Goal: Task Accomplishment & Management: Complete application form

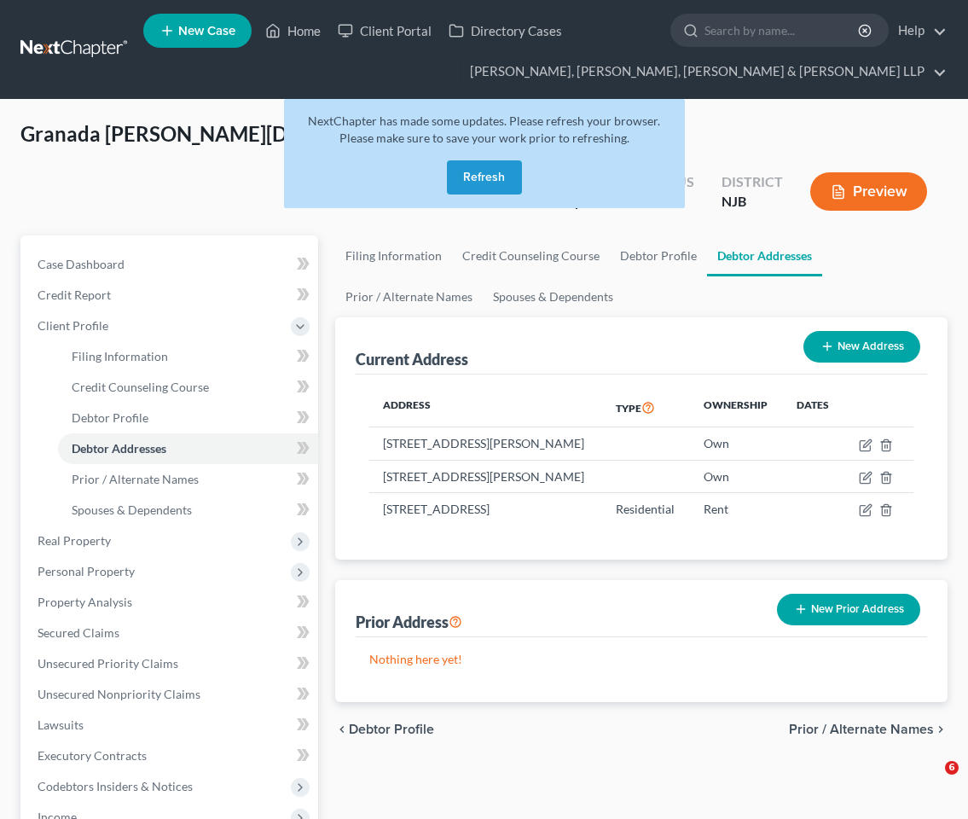
click at [490, 199] on div "NextChapter has made some updates. Please refresh your browser. Please make sur…" at bounding box center [484, 153] width 401 height 109
click at [484, 184] on button "Refresh" at bounding box center [484, 177] width 75 height 34
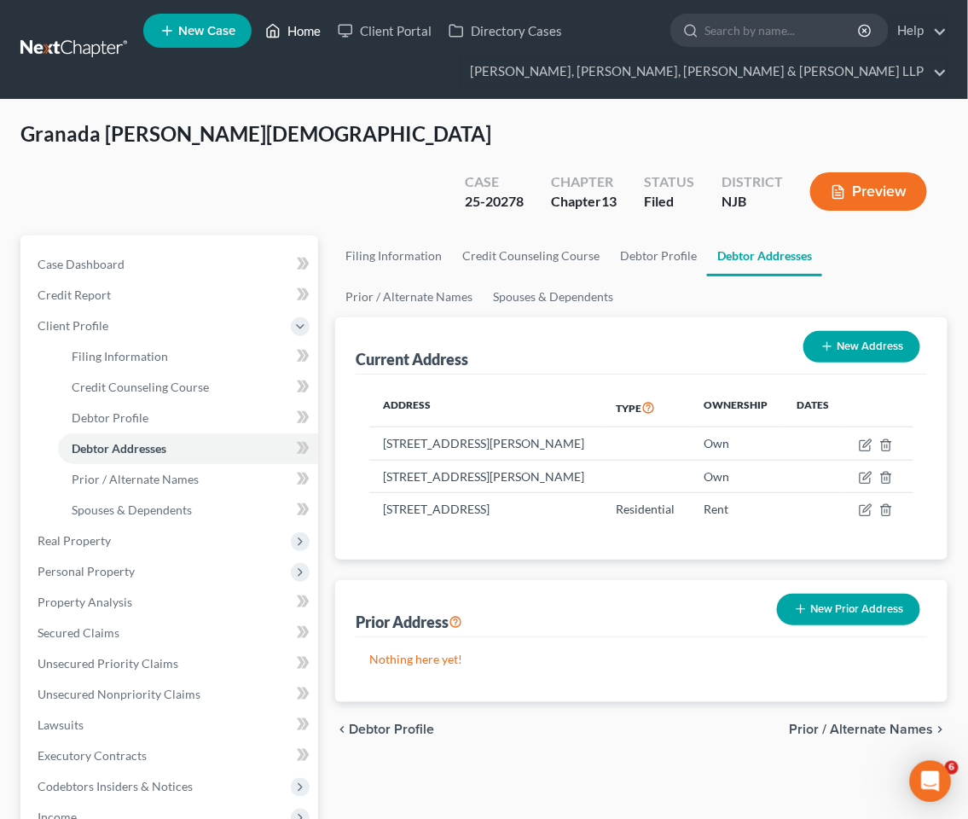
click at [304, 32] on link "Home" at bounding box center [293, 30] width 72 height 31
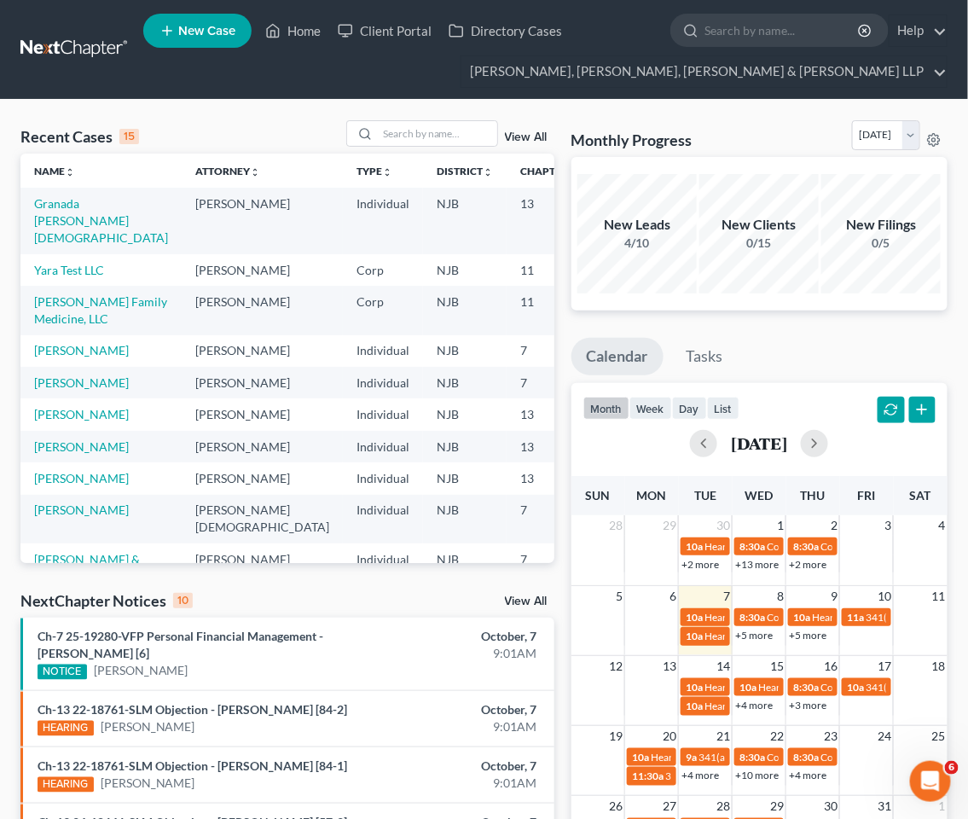
click at [308, 116] on div "Recent Cases 15 View All Name unfold_more expand_more expand_less Attorney unfo…" at bounding box center [484, 706] width 968 height 1213
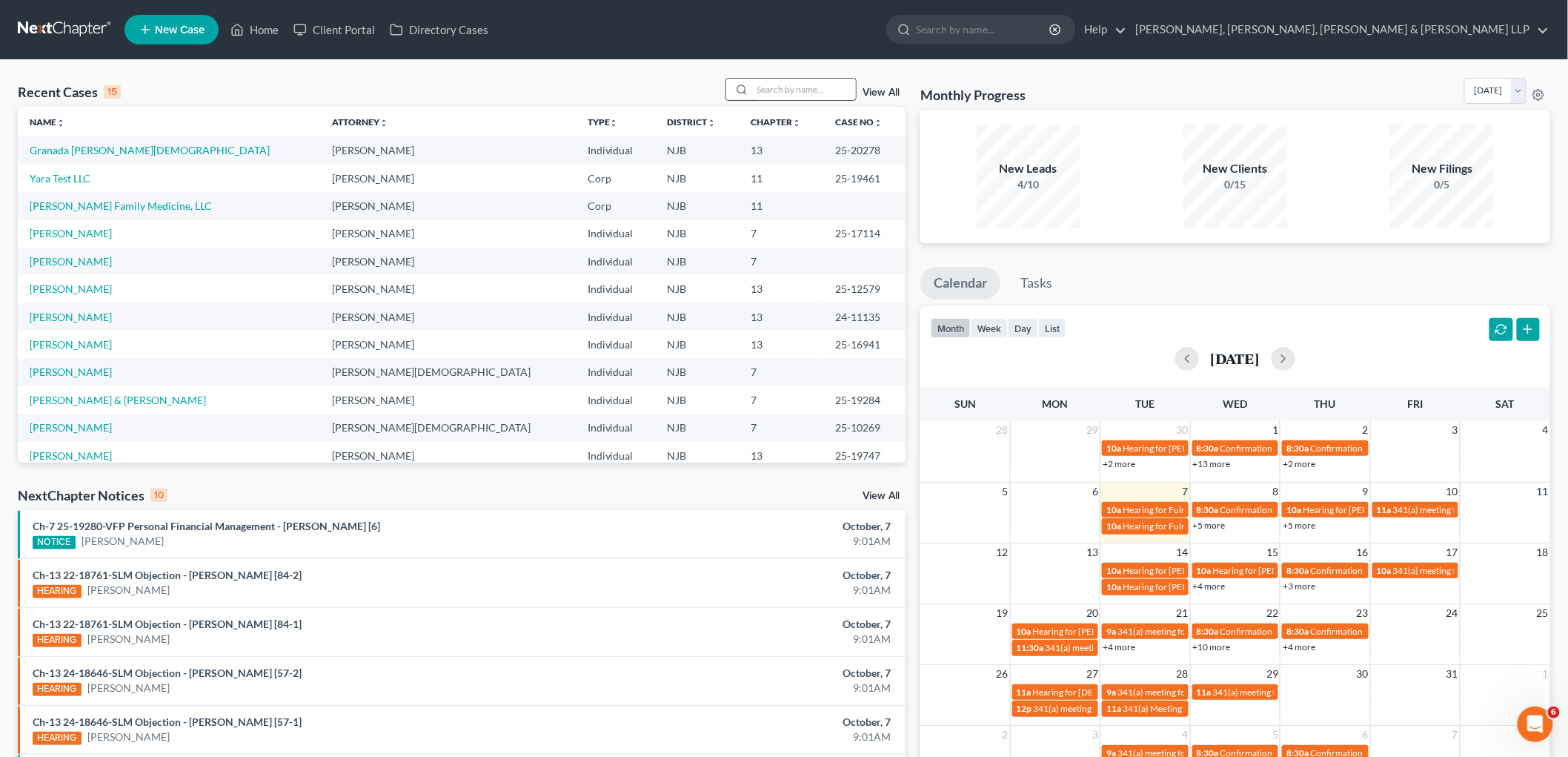
click at [793, 87] on input "search" at bounding box center [804, 89] width 103 height 22
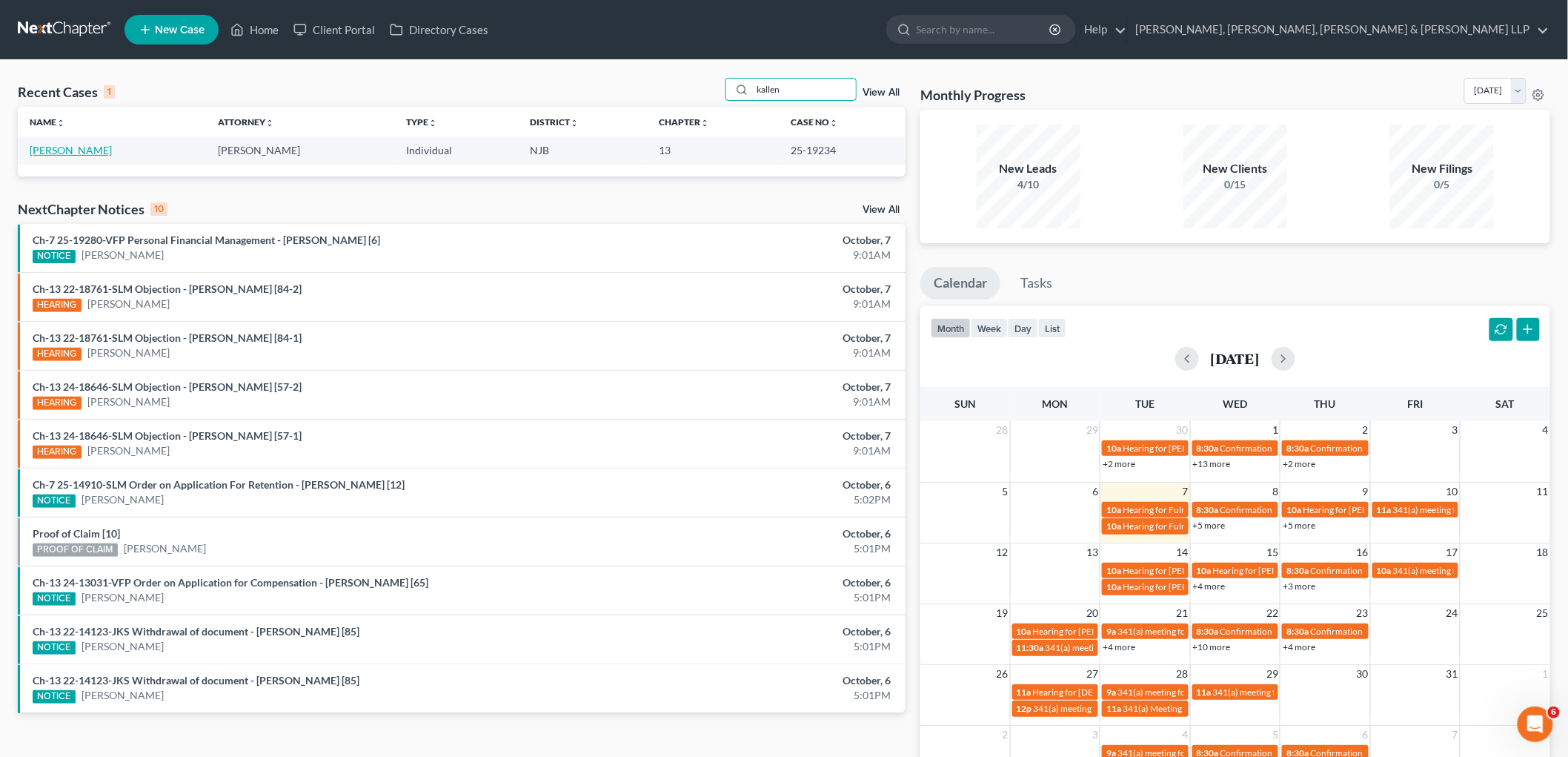
type input "kallen"
click at [83, 149] on link "[PERSON_NAME]" at bounding box center [70, 149] width 83 height 12
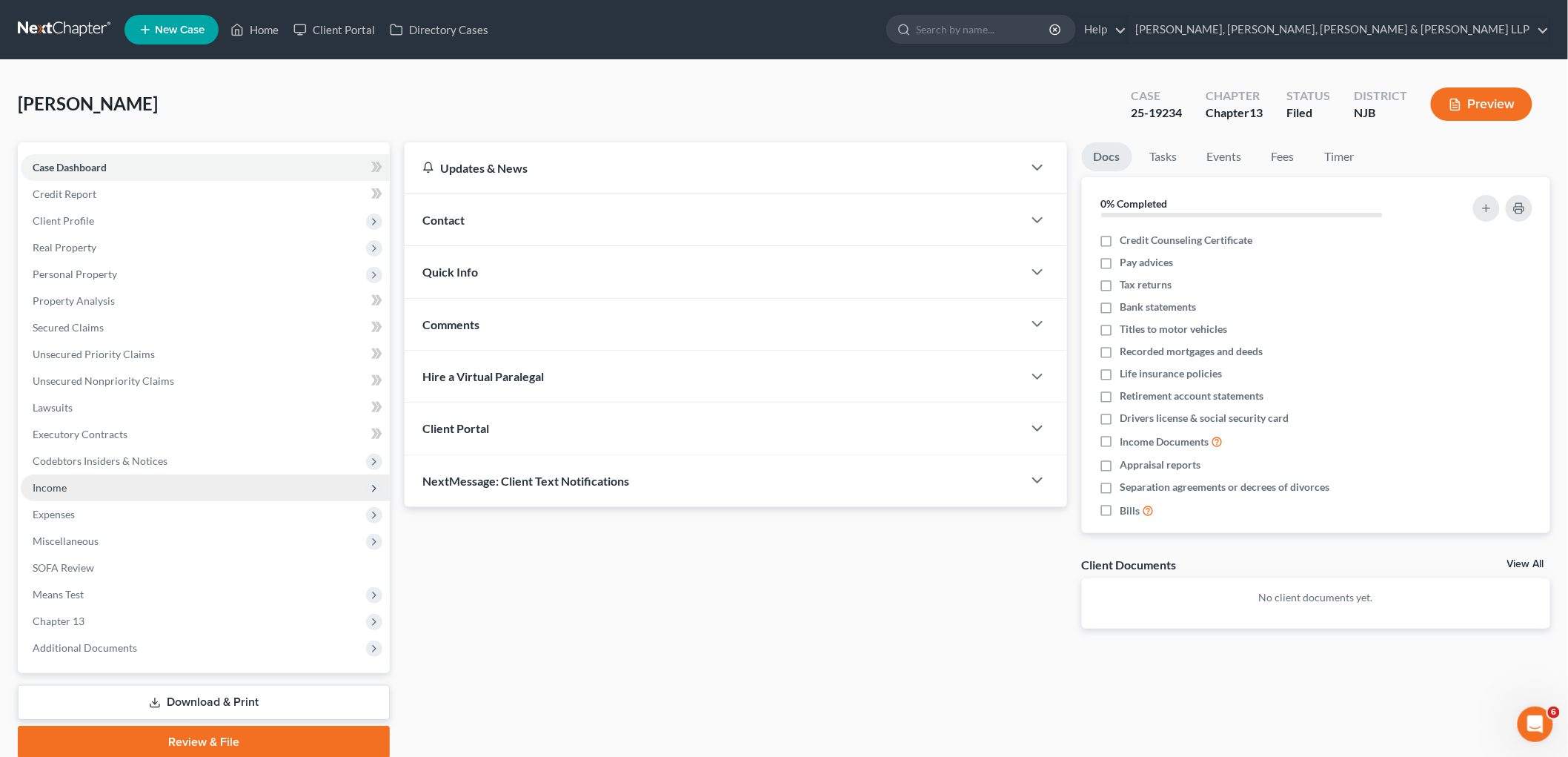
click at [65, 487] on span "Income" at bounding box center [50, 488] width 34 height 12
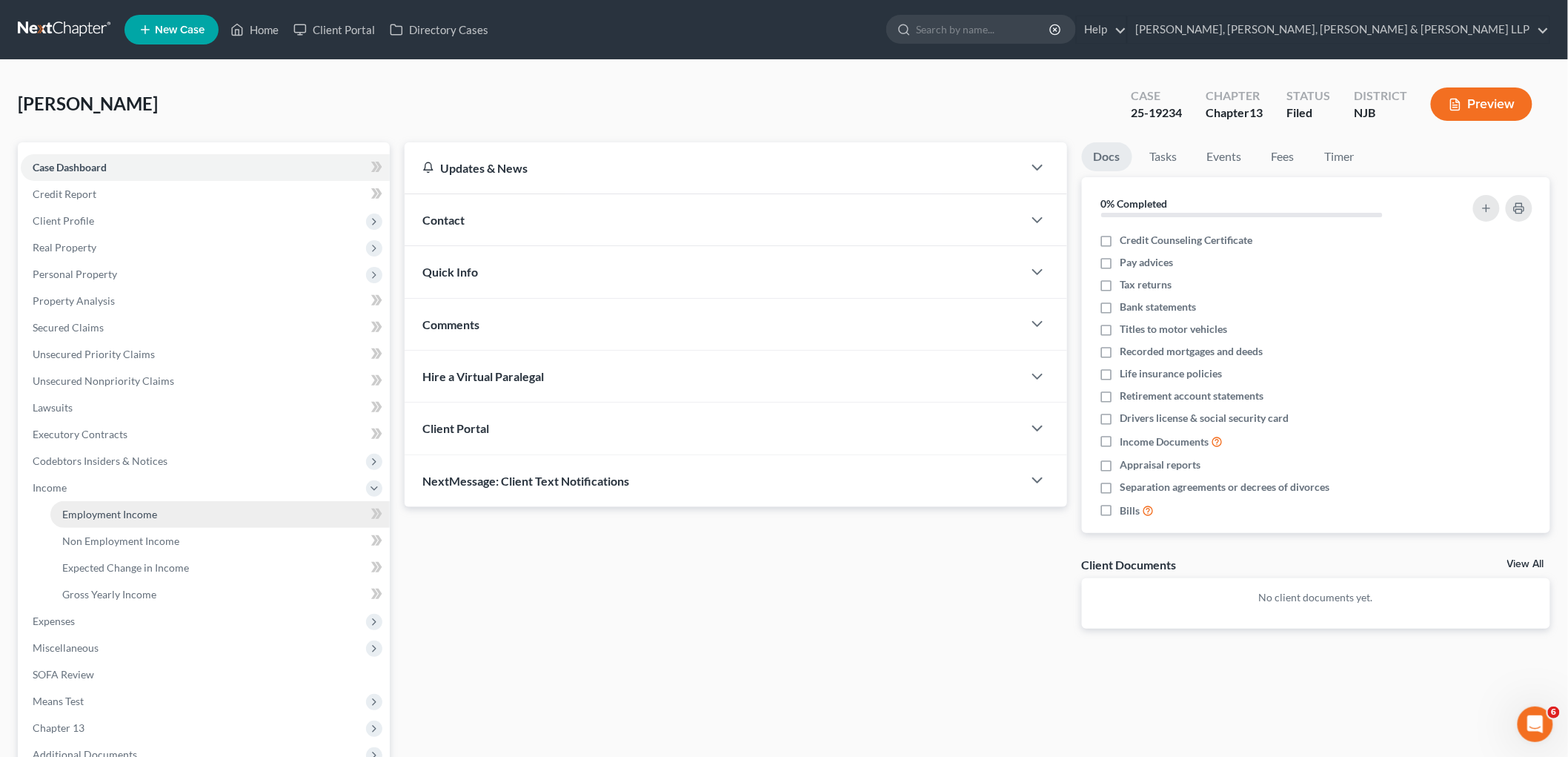
click at [79, 512] on span "Employment Income" at bounding box center [109, 514] width 95 height 12
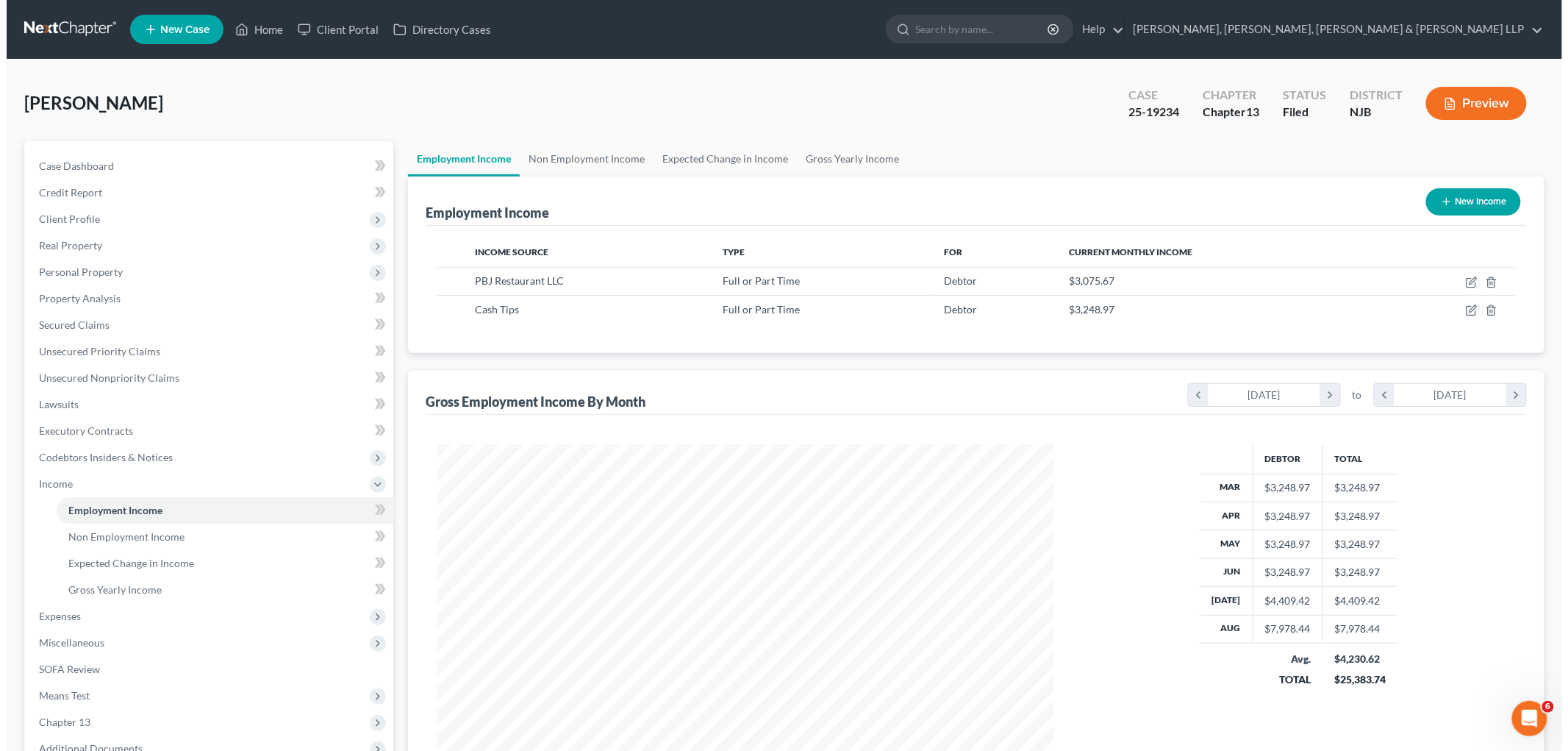
scroll to position [308, 646]
click at [846, 313] on icon "button" at bounding box center [1465, 310] width 12 height 12
select select "0"
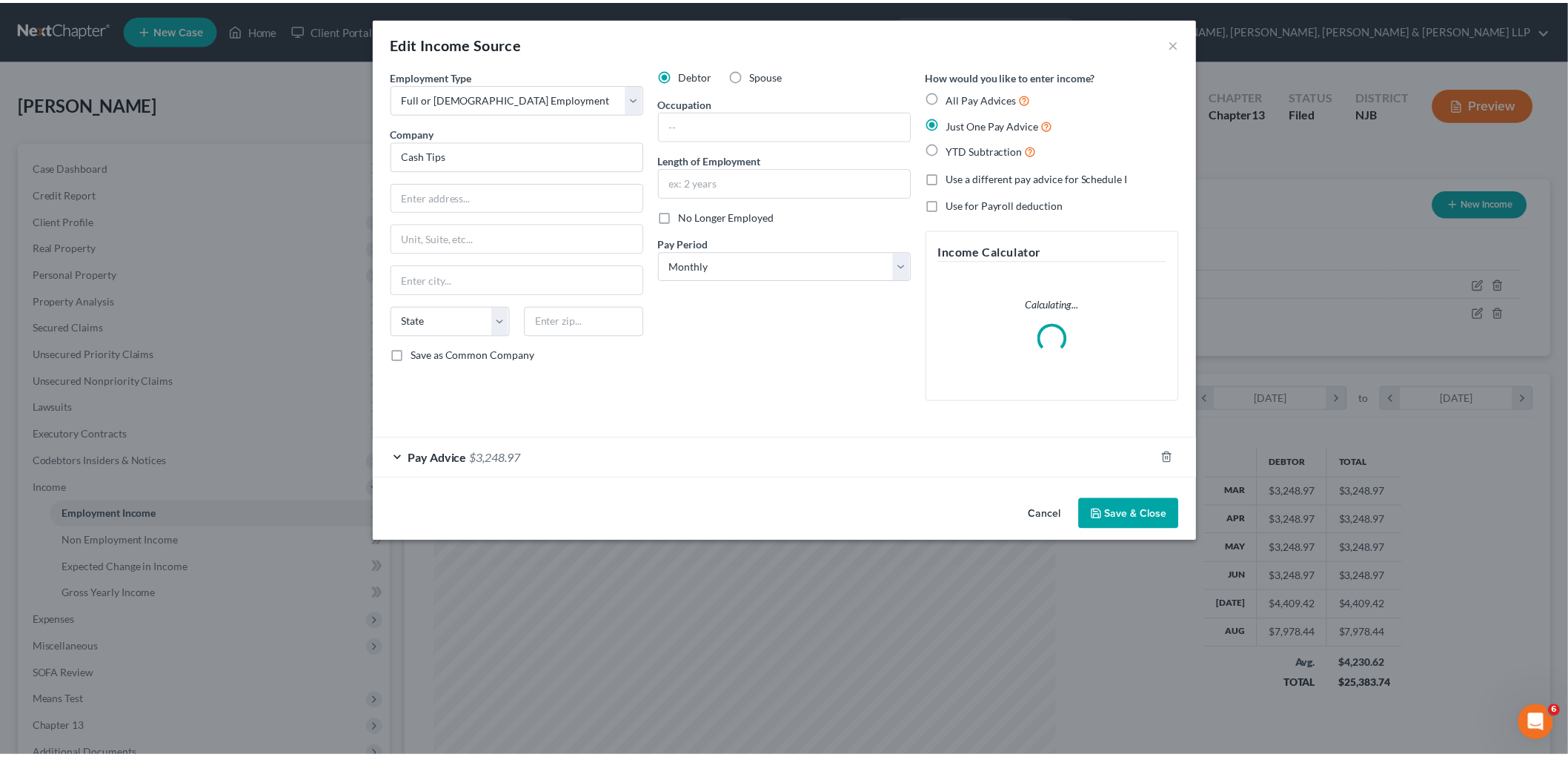
scroll to position [313, 657]
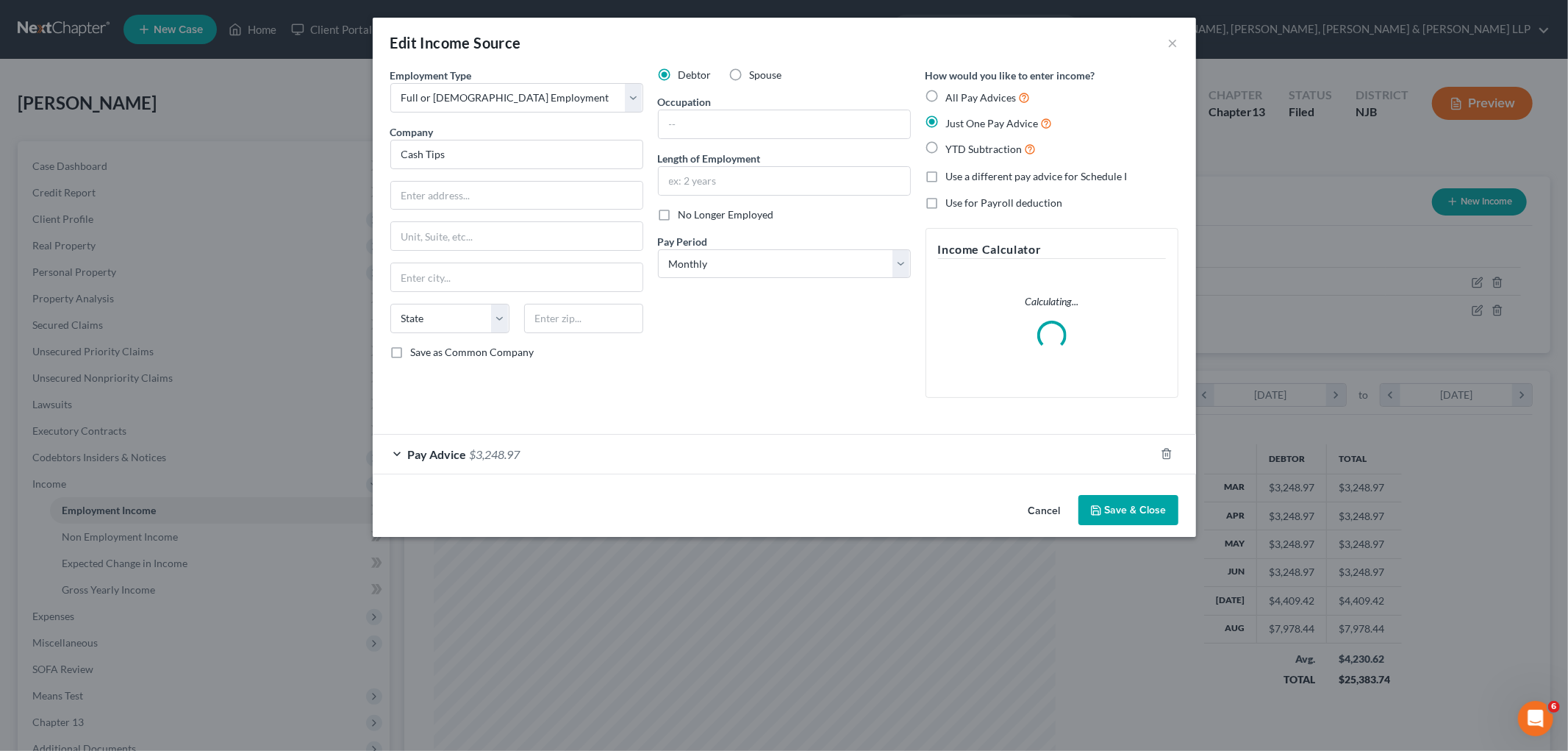
click at [846, 512] on button "Cancel" at bounding box center [1045, 511] width 56 height 29
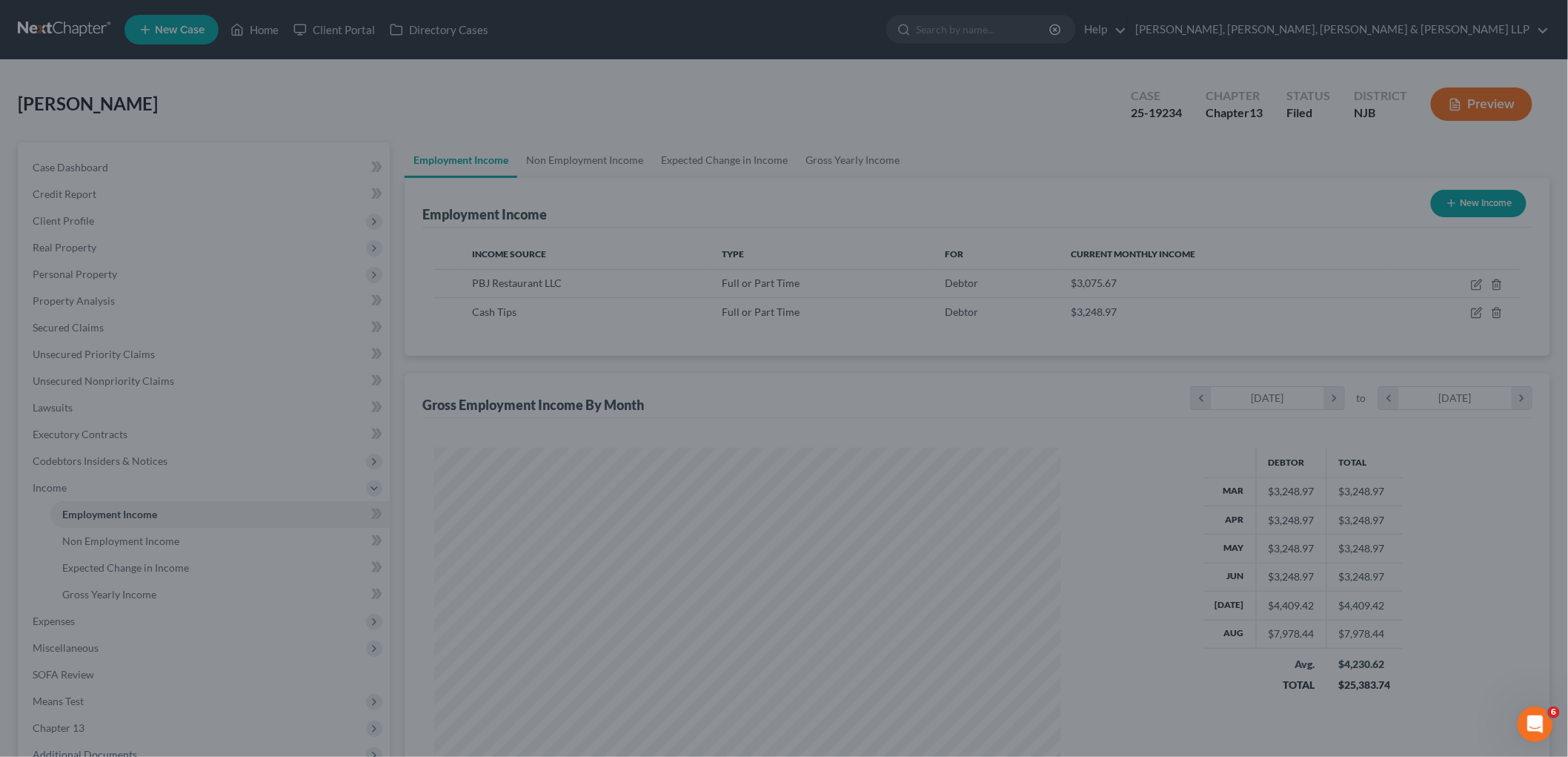
scroll to position [310, 651]
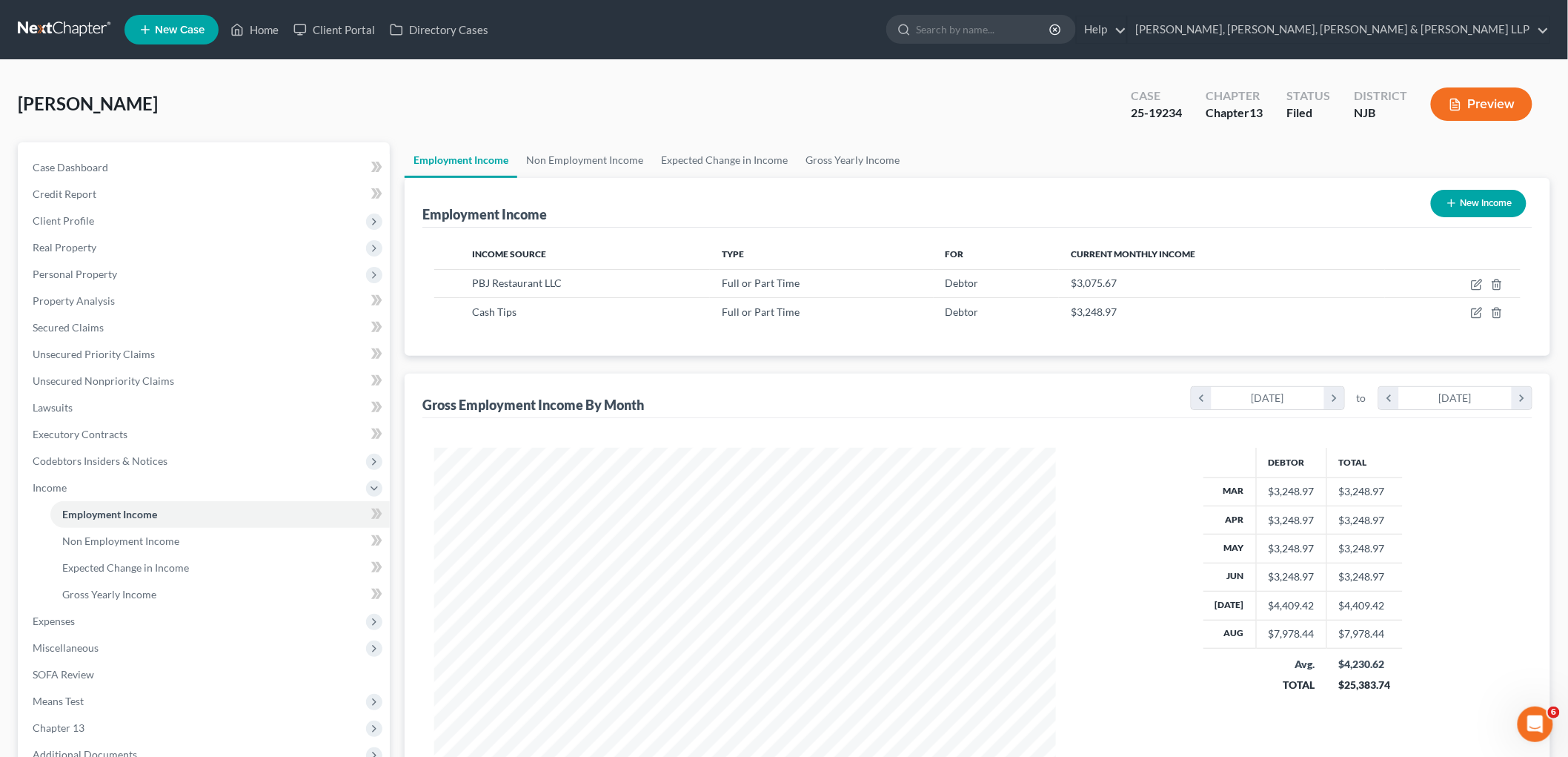
click at [853, 103] on button "Preview" at bounding box center [1481, 104] width 102 height 33
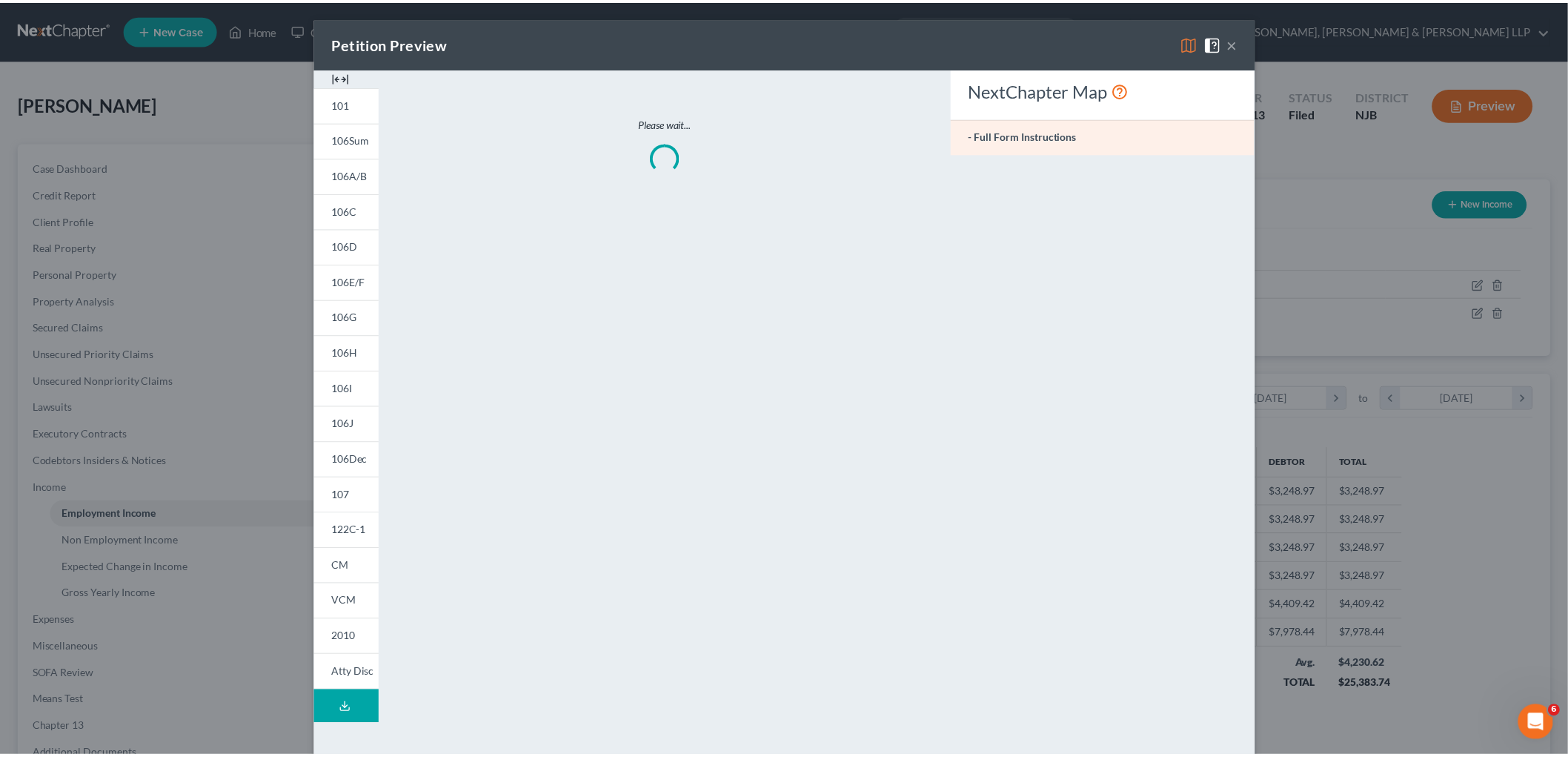
scroll to position [313, 657]
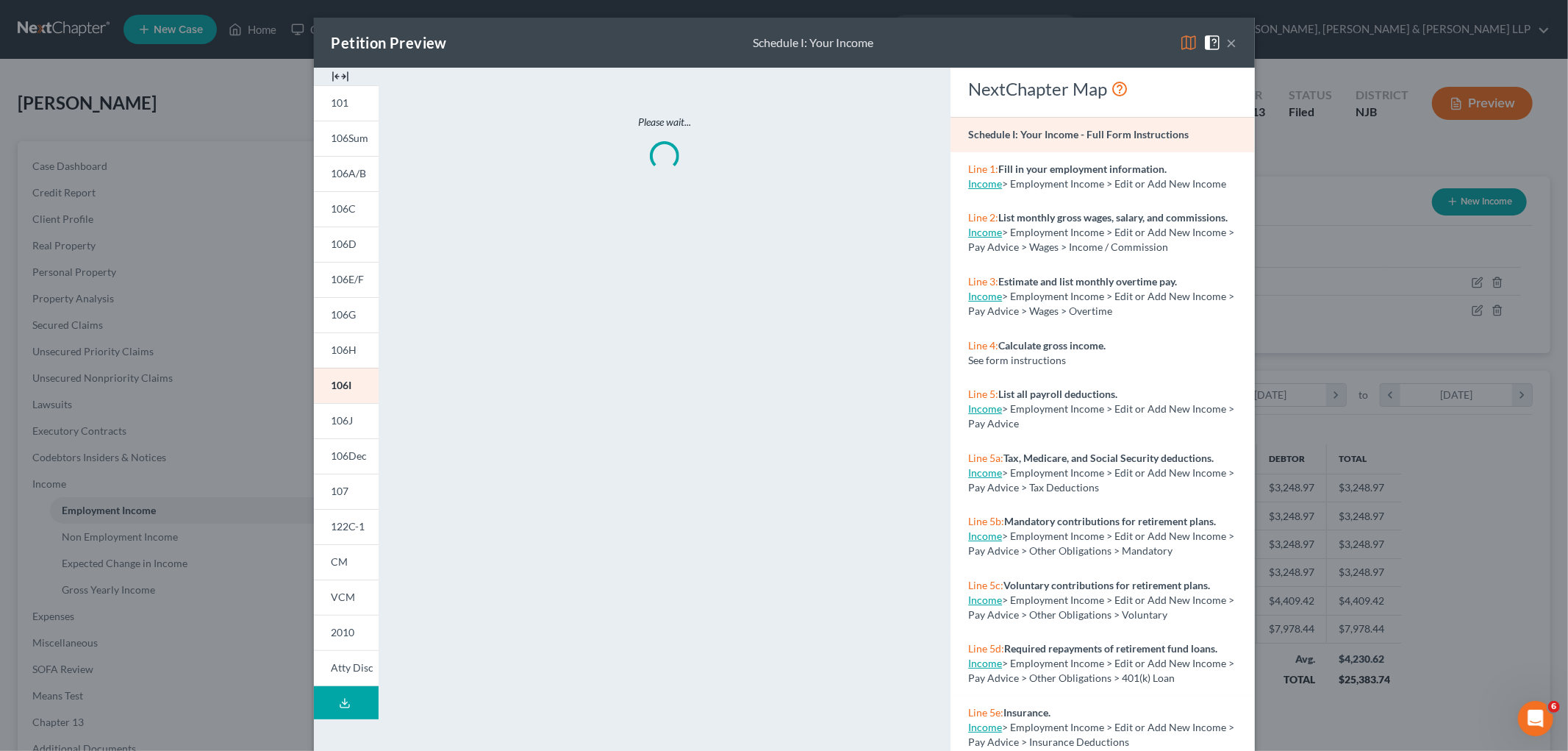
click at [846, 41] on img at bounding box center [1189, 42] width 17 height 17
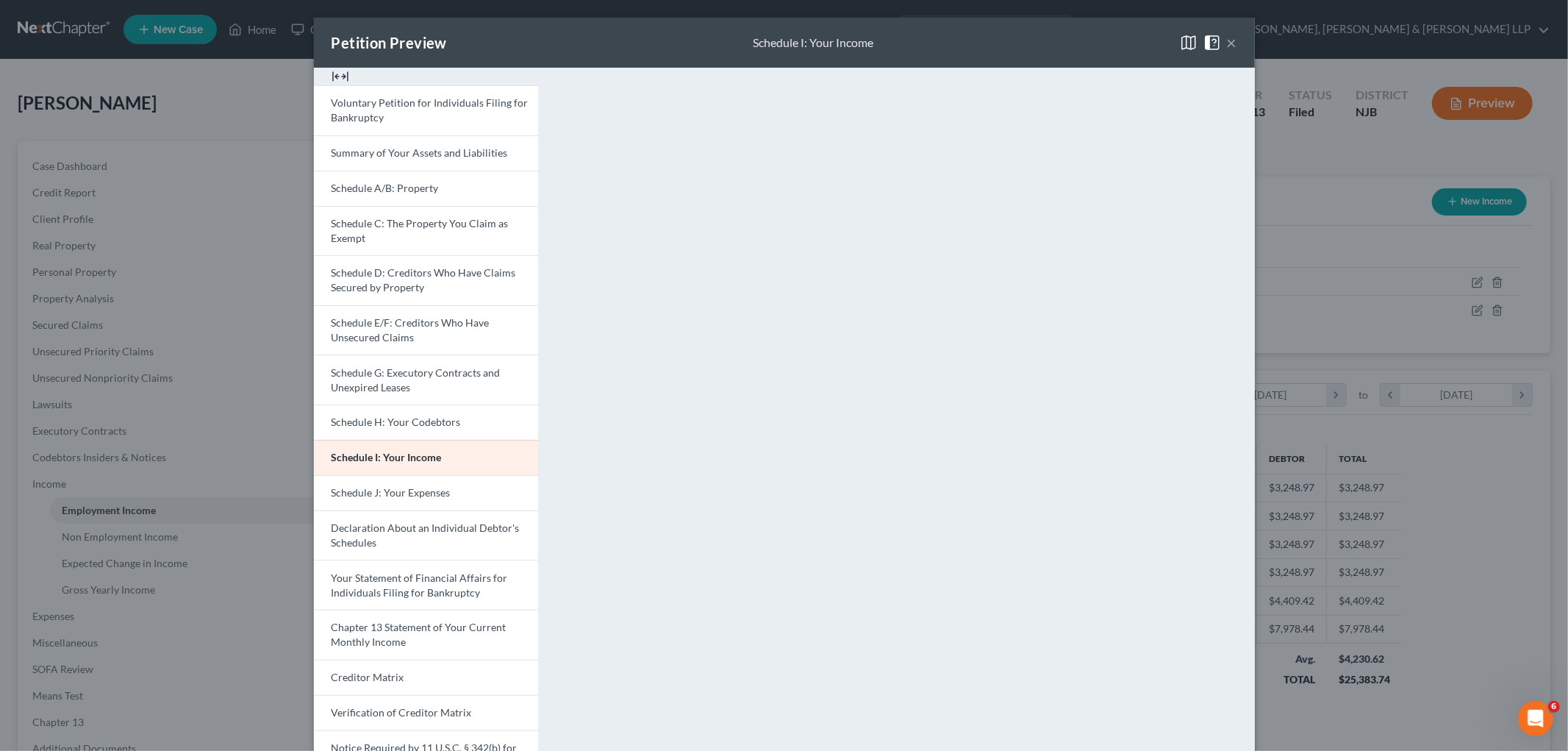
click at [846, 44] on button "×" at bounding box center [1232, 42] width 10 height 17
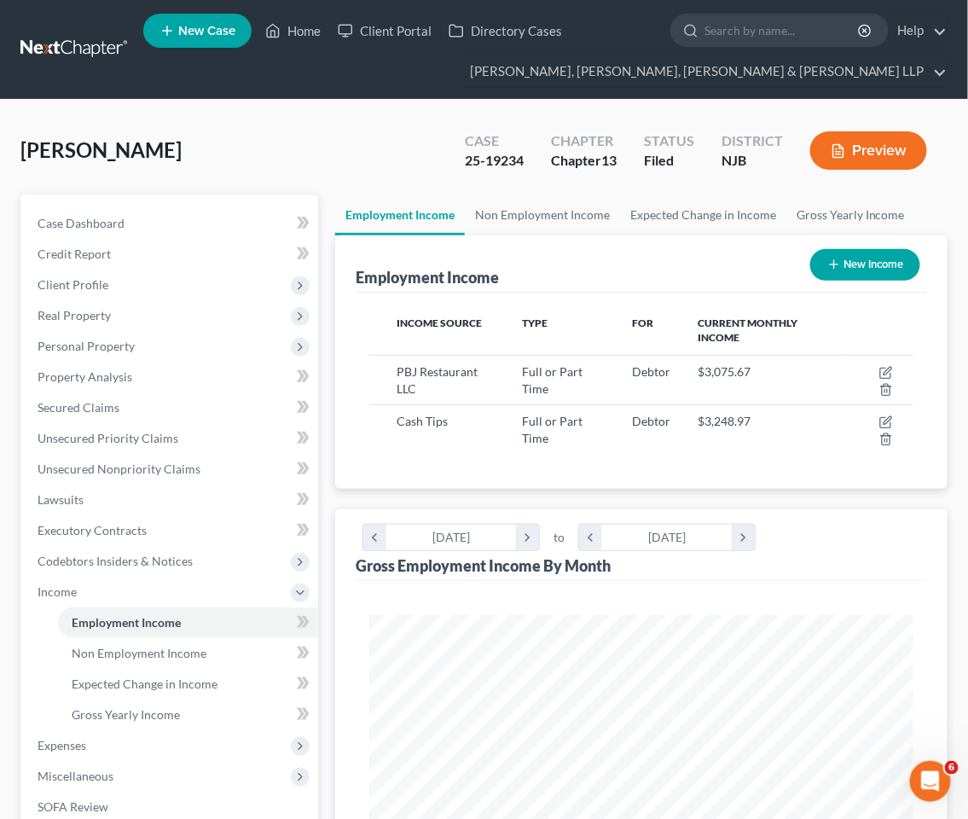
scroll to position [852632, 852325]
click at [311, 32] on link "Home" at bounding box center [293, 30] width 72 height 31
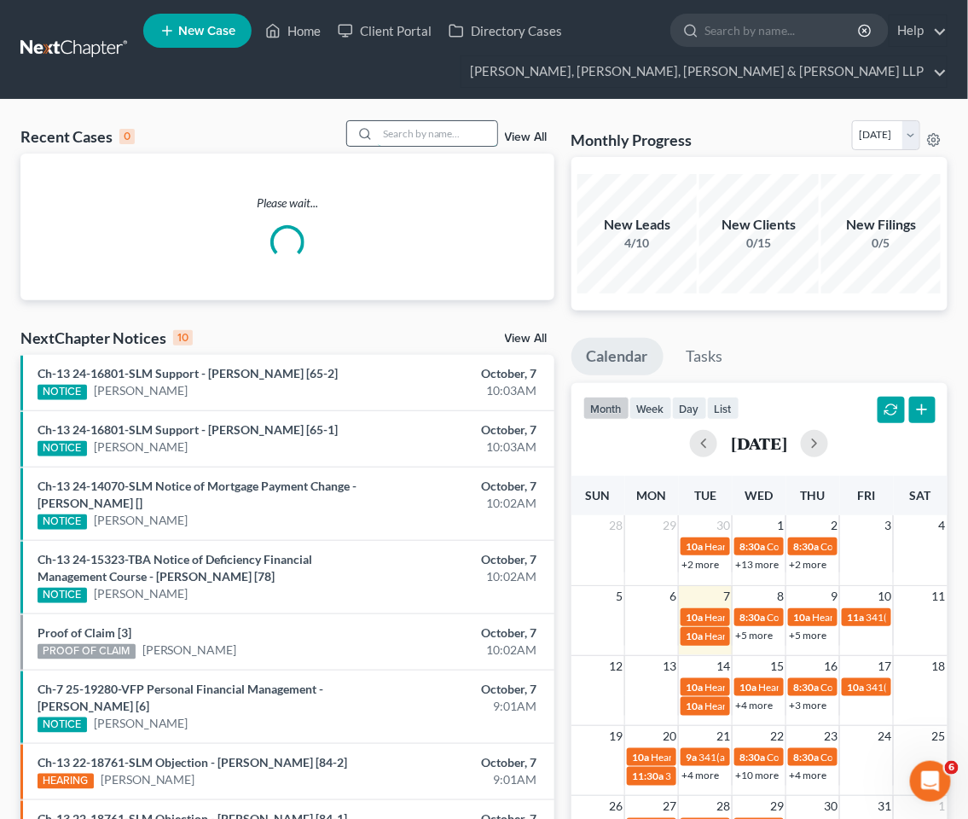
click at [450, 133] on input "search" at bounding box center [437, 133] width 119 height 25
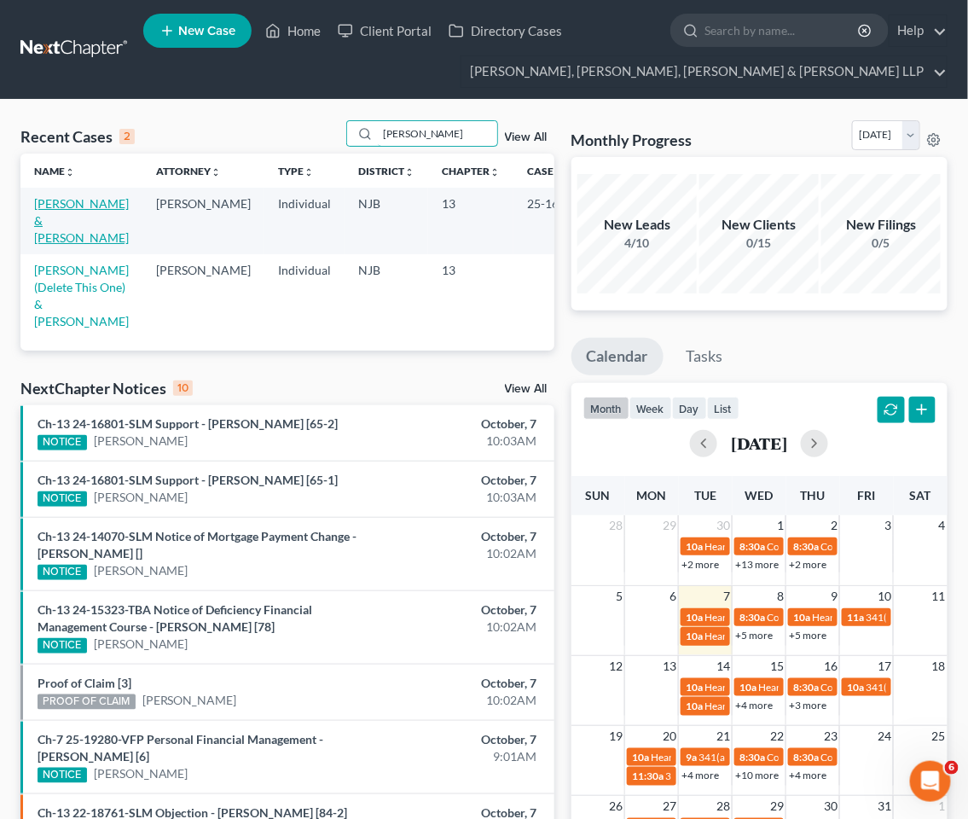
type input "[PERSON_NAME]"
click at [68, 222] on link "[PERSON_NAME] & [PERSON_NAME]" at bounding box center [81, 220] width 95 height 49
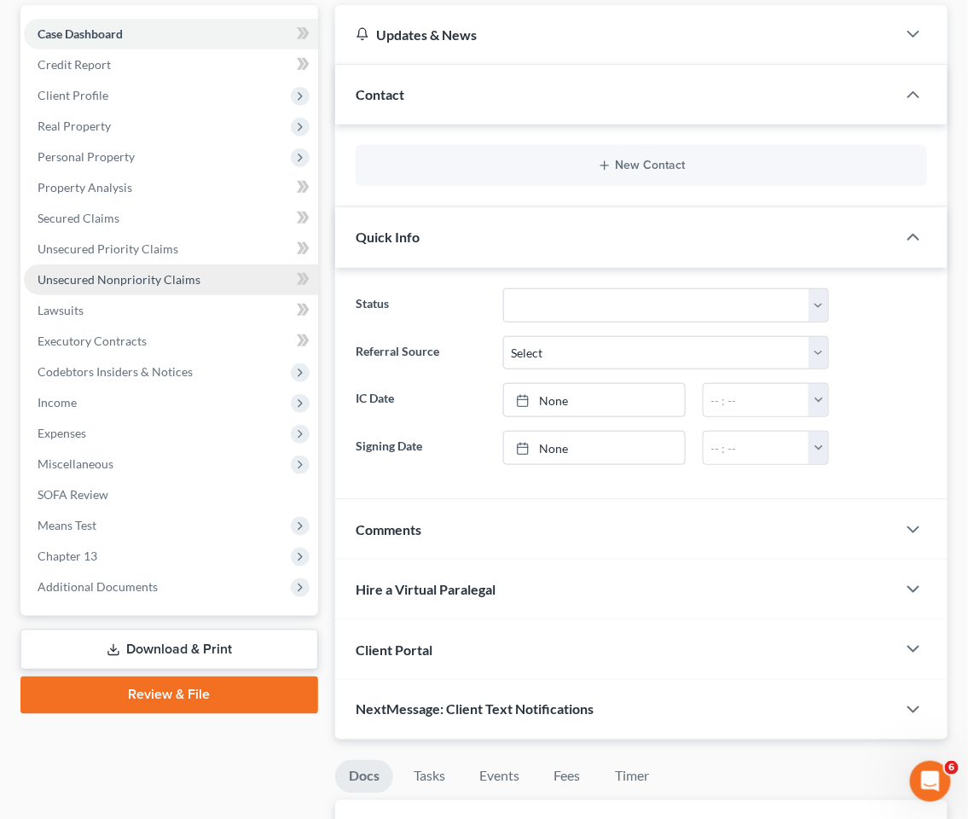
click at [78, 276] on span "Unsecured Nonpriority Claims" at bounding box center [119, 279] width 163 height 14
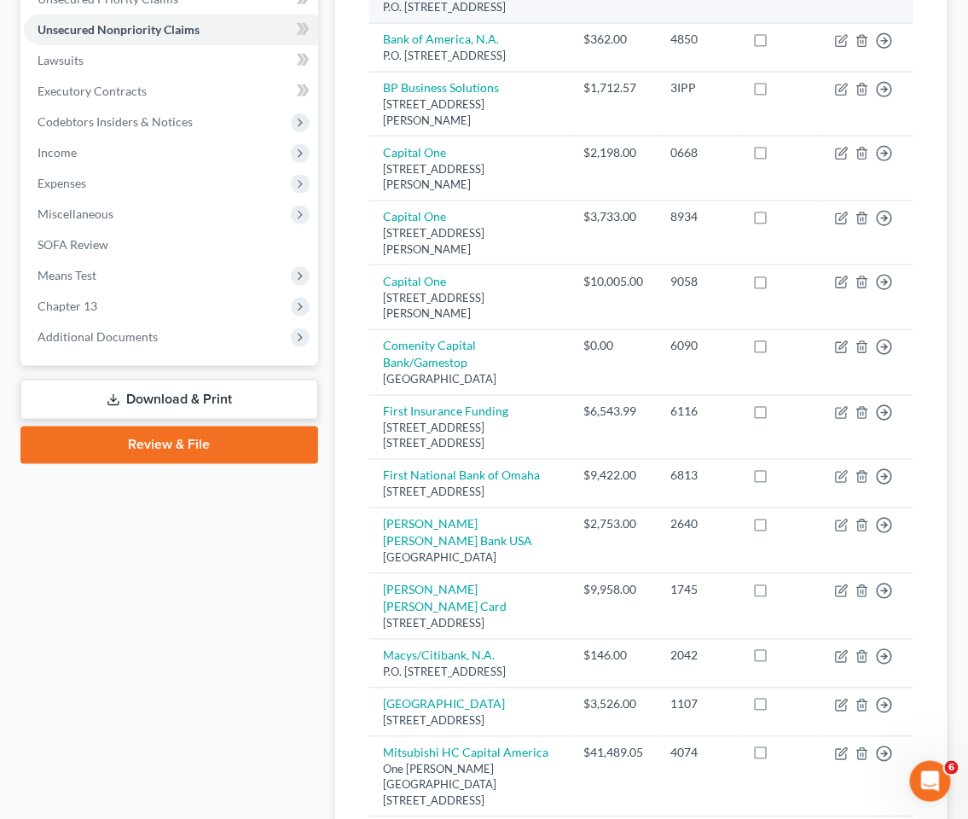
scroll to position [473, 0]
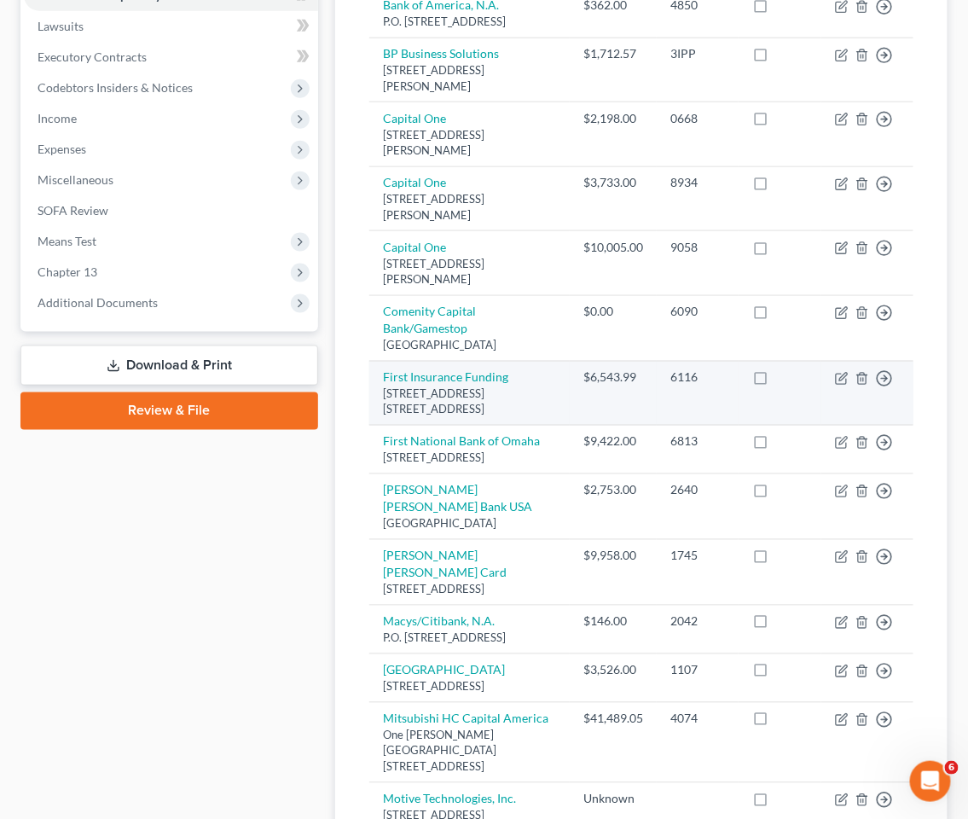
drag, startPoint x: 495, startPoint y: 447, endPoint x: 377, endPoint y: 412, distance: 122.8
click at [377, 412] on td "First Insurance Funding [STREET_ADDRESS] [STREET_ADDRESS]" at bounding box center [469, 393] width 200 height 65
copy td "First Insurance Funding [STREET_ADDRESS] [STREET_ADDRESS]"
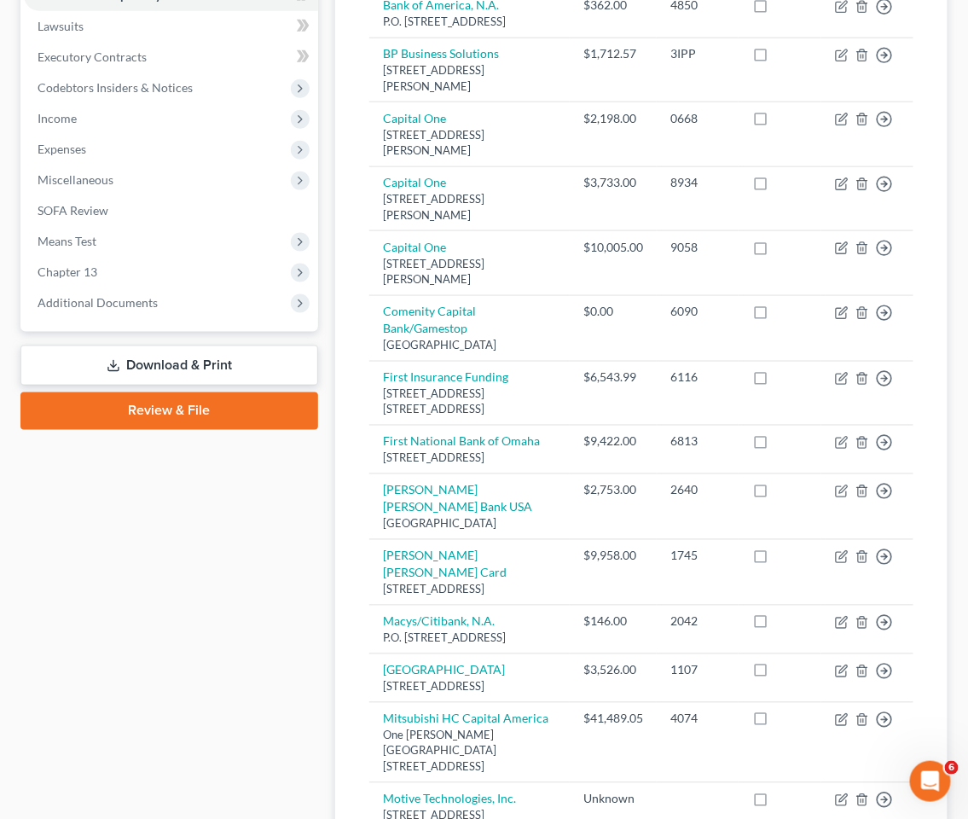
click at [173, 547] on div "Case Dashboard Payments Invoices Payments Payments Credit Report Client Profile" at bounding box center [169, 417] width 315 height 1392
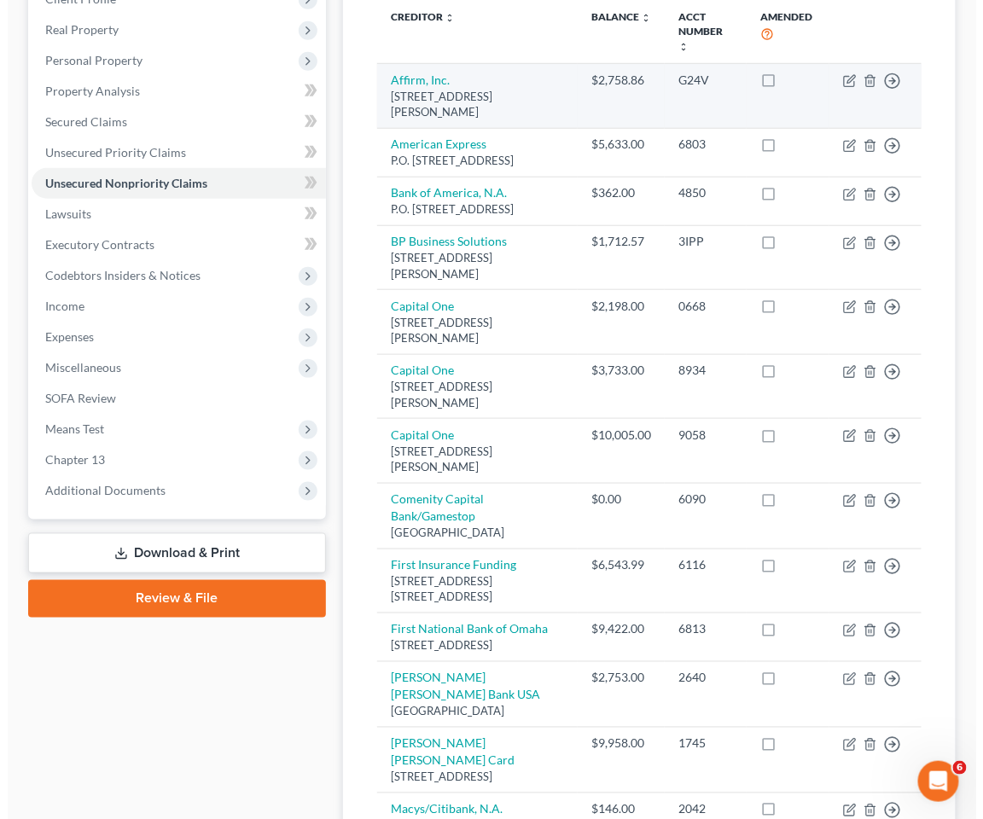
scroll to position [0, 0]
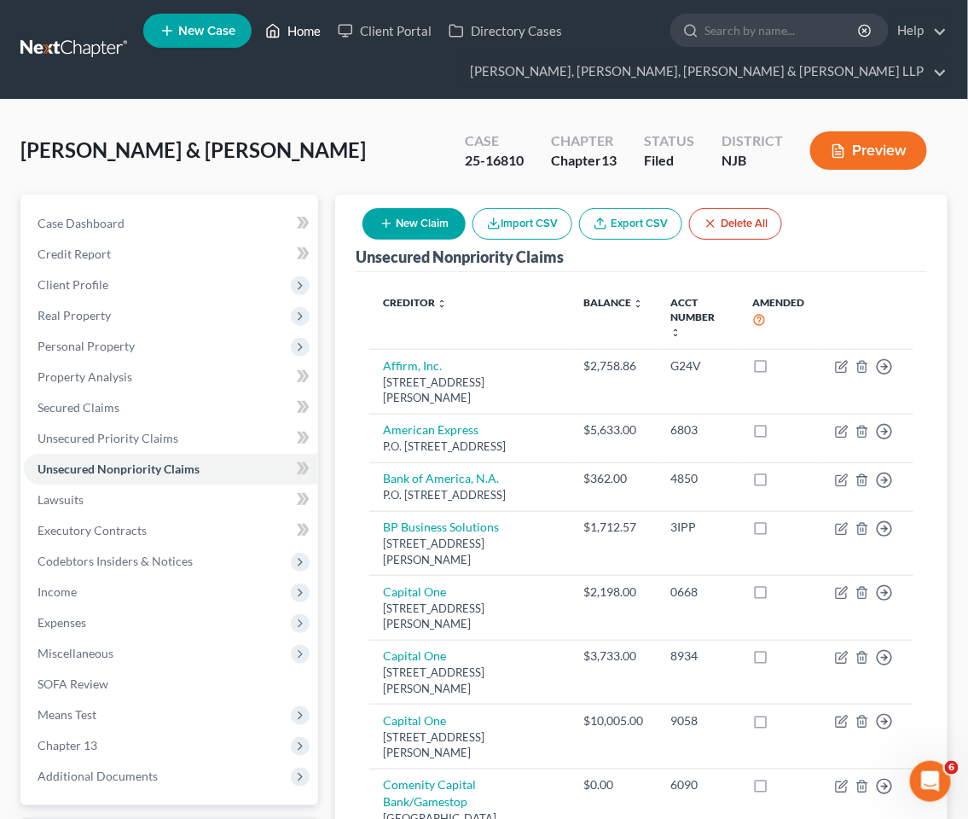
click at [310, 26] on link "Home" at bounding box center [293, 30] width 72 height 31
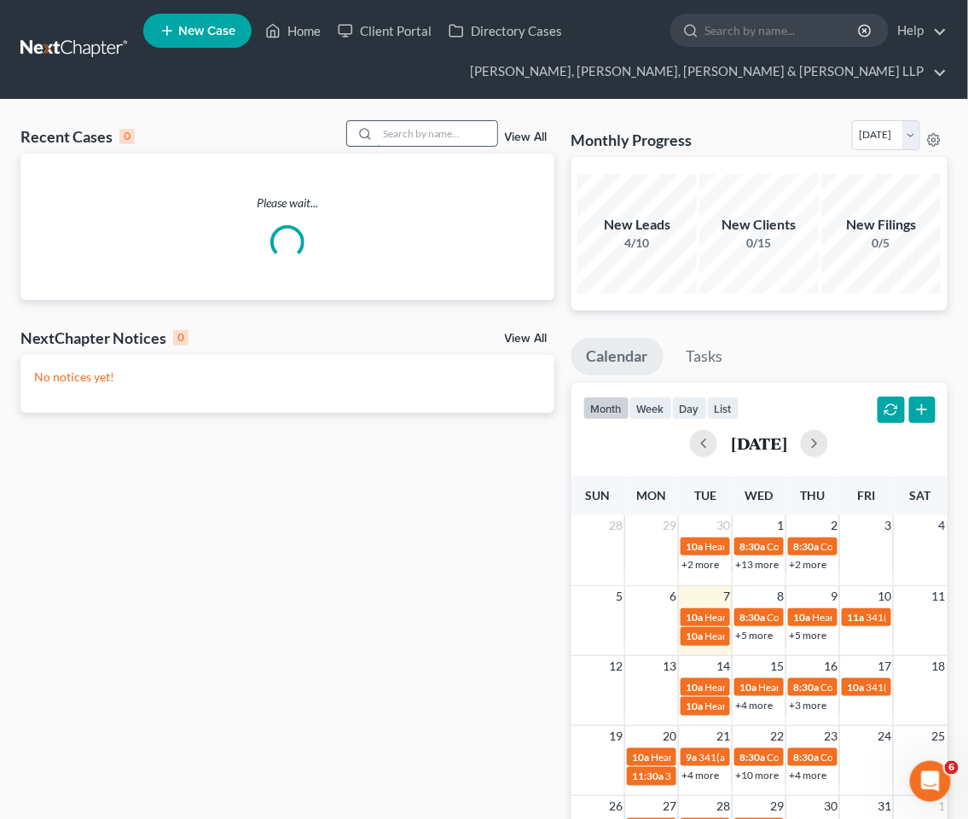
click at [455, 138] on input "search" at bounding box center [437, 133] width 119 height 25
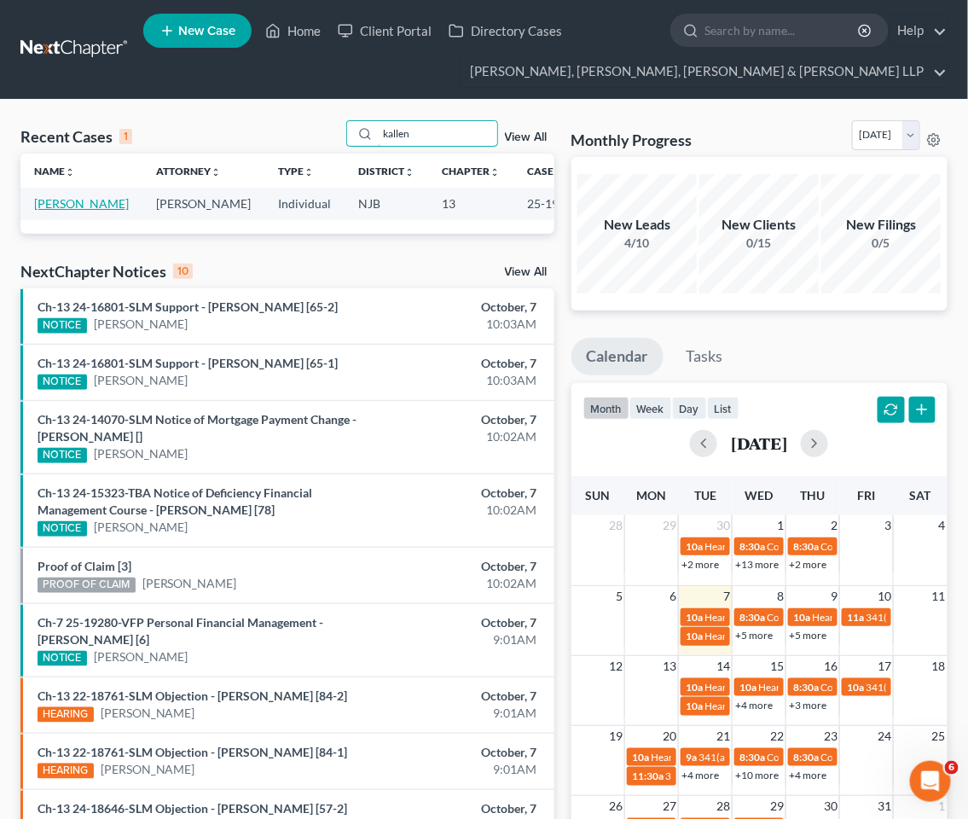
type input "kallen"
click at [61, 211] on link "[PERSON_NAME]" at bounding box center [81, 203] width 95 height 14
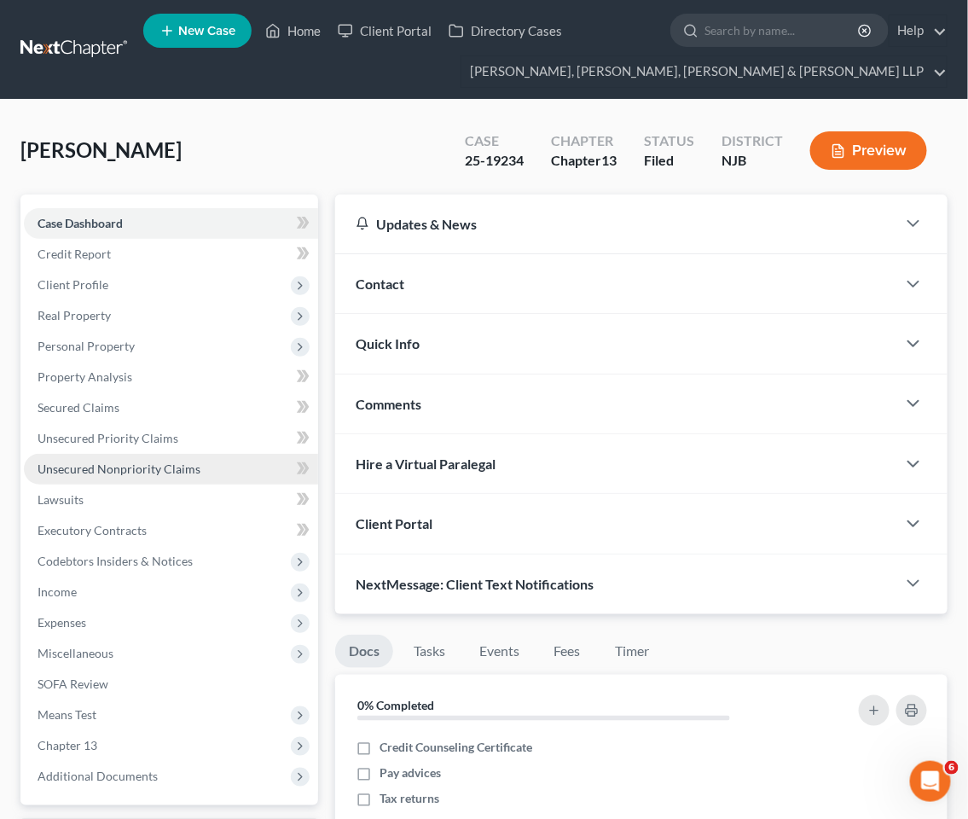
click at [102, 458] on link "Unsecured Nonpriority Claims" at bounding box center [171, 469] width 294 height 31
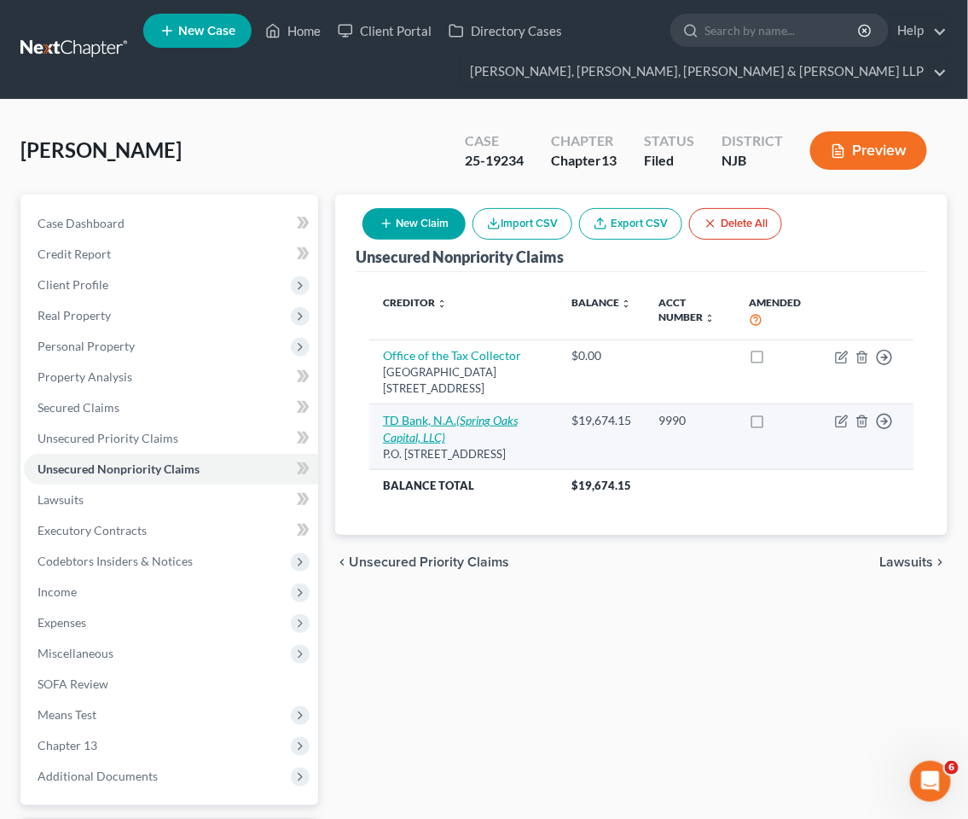
drag, startPoint x: 420, startPoint y: 472, endPoint x: 385, endPoint y: 421, distance: 61.3
click at [385, 421] on td "TD Bank, N.A. (Spring Oaks Capital, LLC) P.O. [STREET_ADDRESS]" at bounding box center [463, 437] width 188 height 66
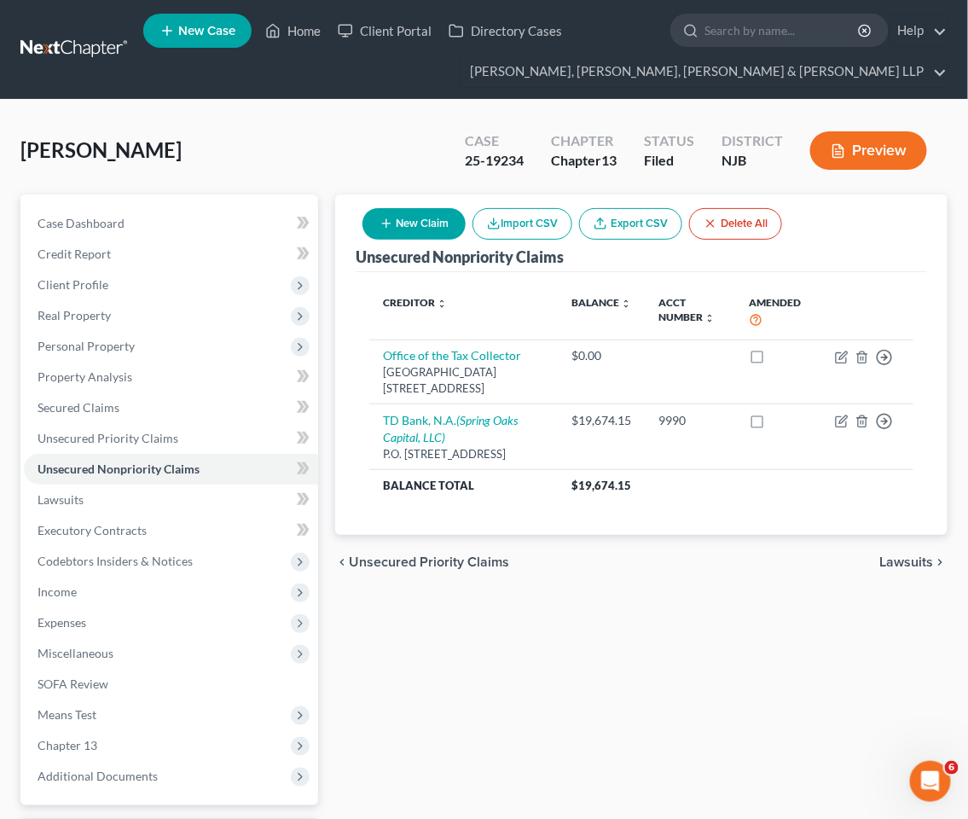
copy td "TD Bank, N.A. (Spring Oaks Capital, LLC) P.O. [STREET_ADDRESS]"
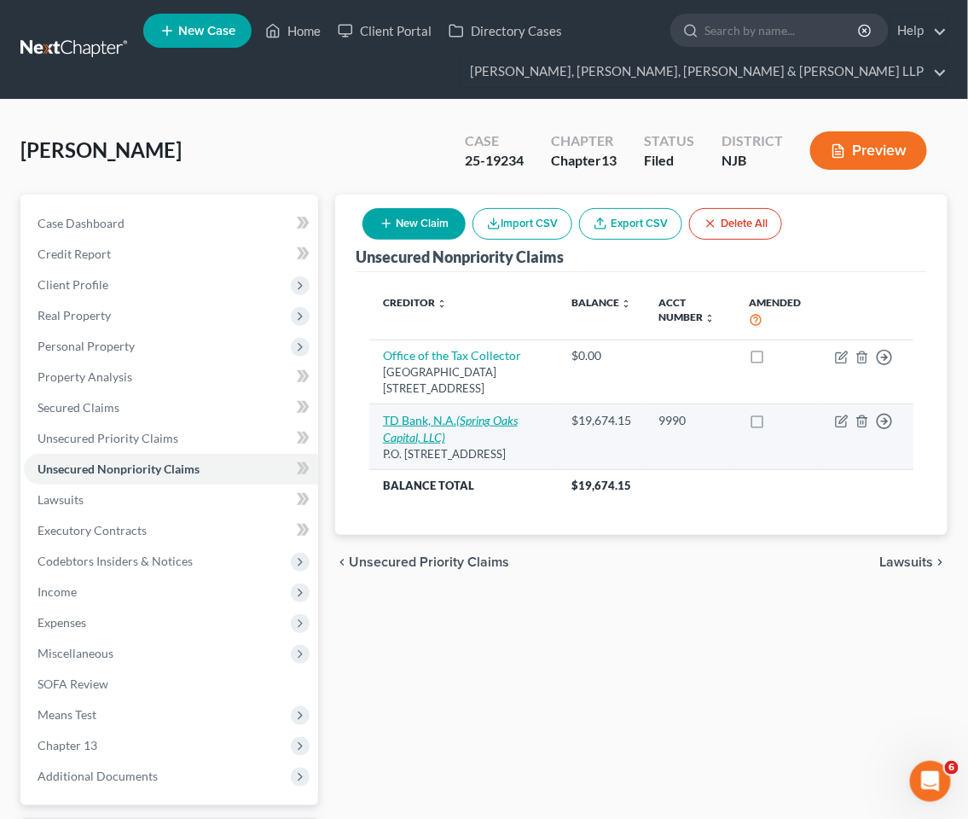
click at [483, 419] on icon "(Spring Oaks Capital, LLC)" at bounding box center [450, 429] width 135 height 32
select select "33"
select select "2"
select select "0"
select select "48"
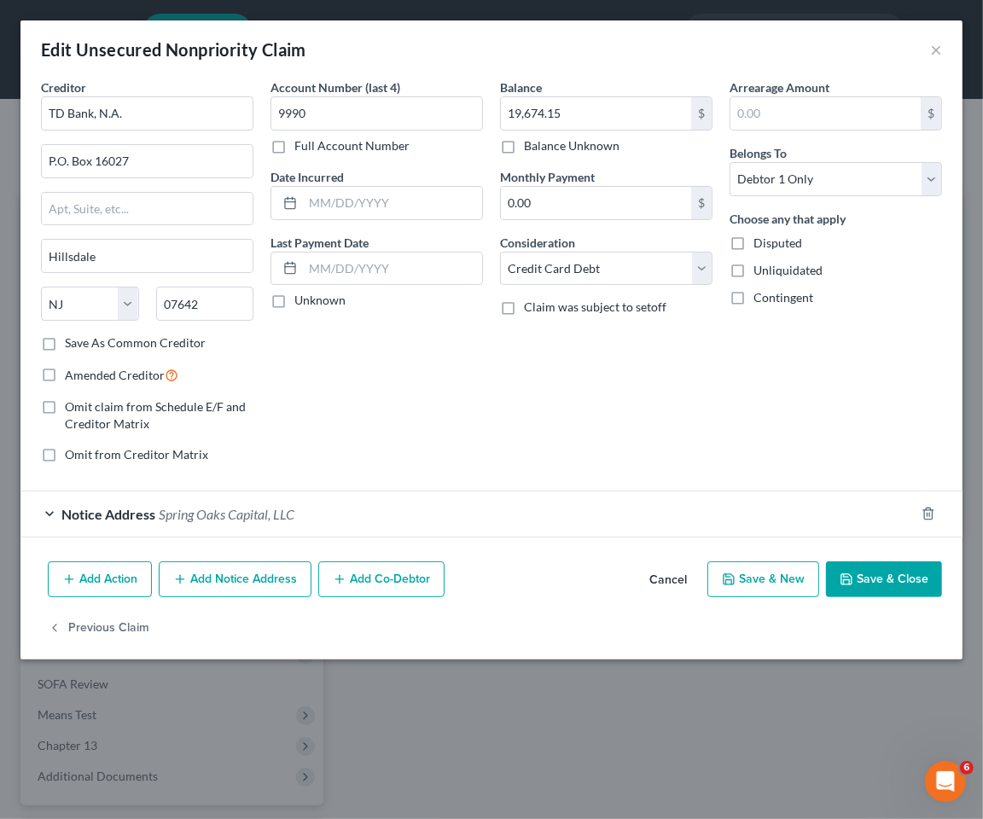
click at [321, 513] on div "Notice Address [GEOGRAPHIC_DATA], LLC" at bounding box center [467, 513] width 894 height 45
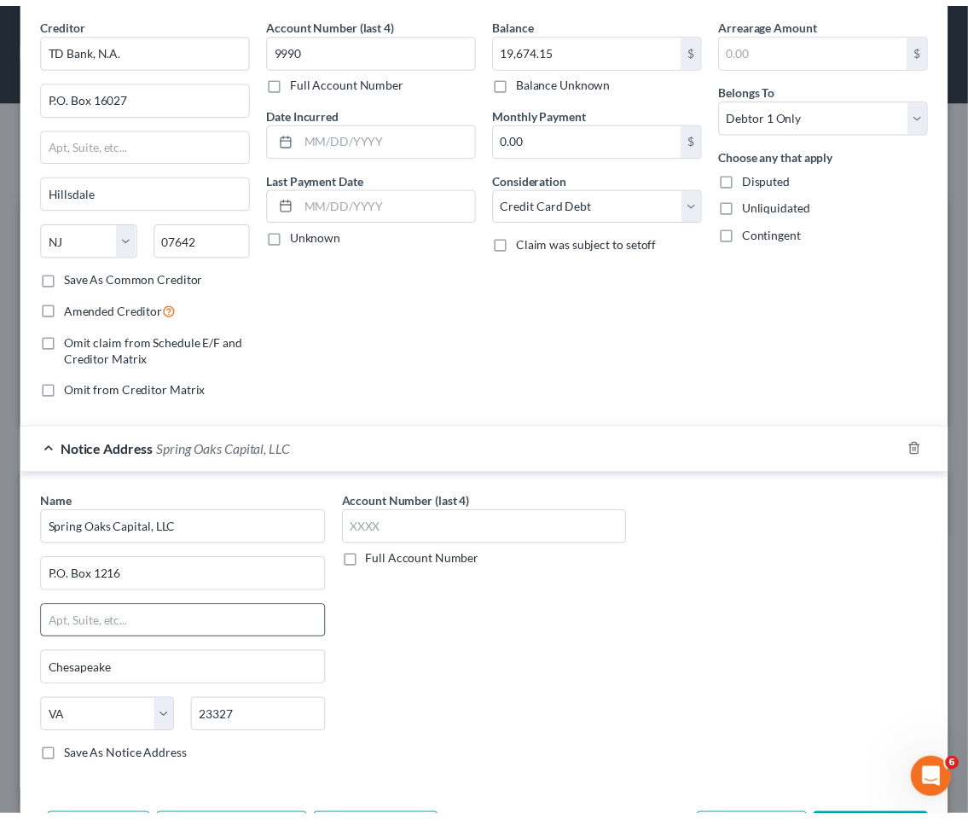
scroll to position [183, 0]
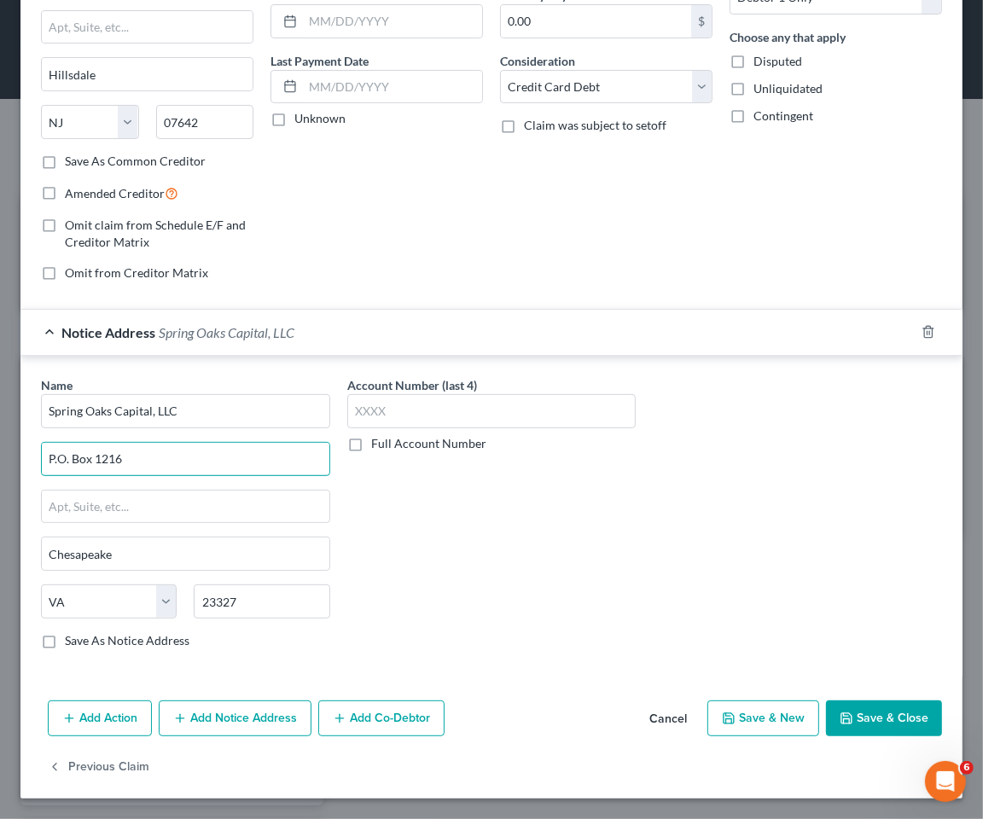
drag, startPoint x: 141, startPoint y: 455, endPoint x: 24, endPoint y: 455, distance: 116.8
click at [24, 455] on div "Name * Spring Oaks Capital, LLC P.O. Box 1216 Chesapeake State [US_STATE] AK AR…" at bounding box center [491, 516] width 942 height 321
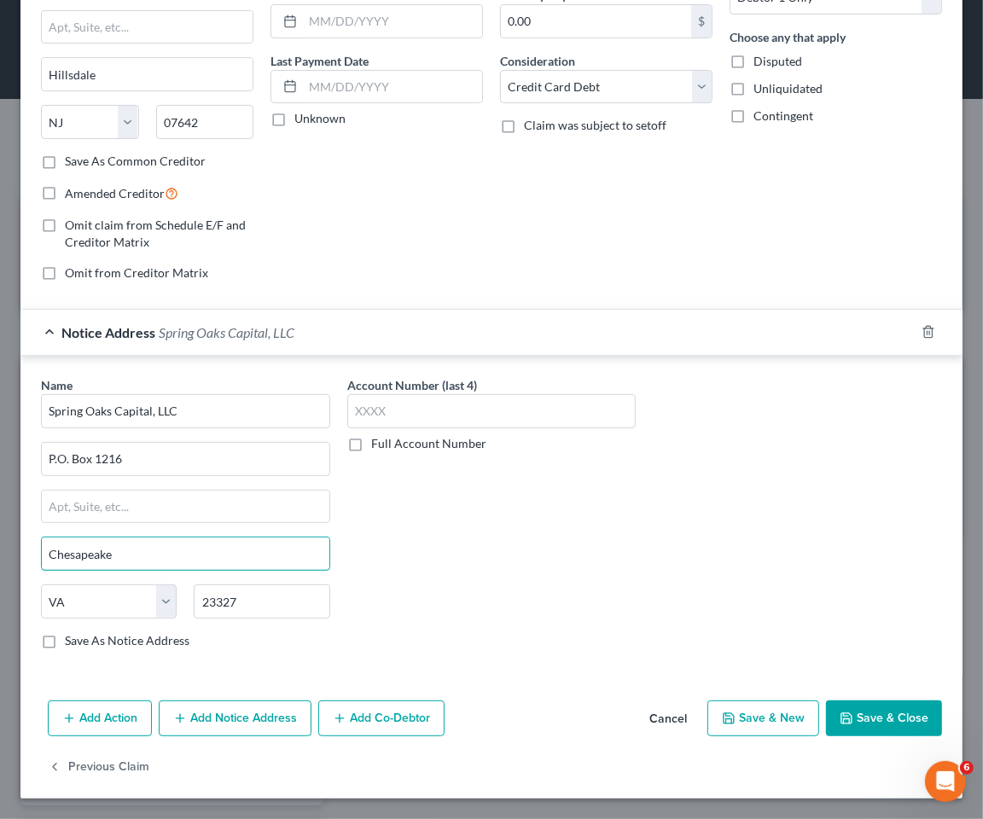
drag, startPoint x: 112, startPoint y: 558, endPoint x: 35, endPoint y: 555, distance: 76.8
click at [34, 555] on div "Name * Spring Oaks Capital, LLC P.O. Box 1216 Chesapeake State [US_STATE] AK AR…" at bounding box center [185, 519] width 306 height 287
click at [569, 513] on div "Account Number (last 4) Full Account Number" at bounding box center [492, 519] width 306 height 287
click at [652, 716] on button "Cancel" at bounding box center [667, 719] width 65 height 34
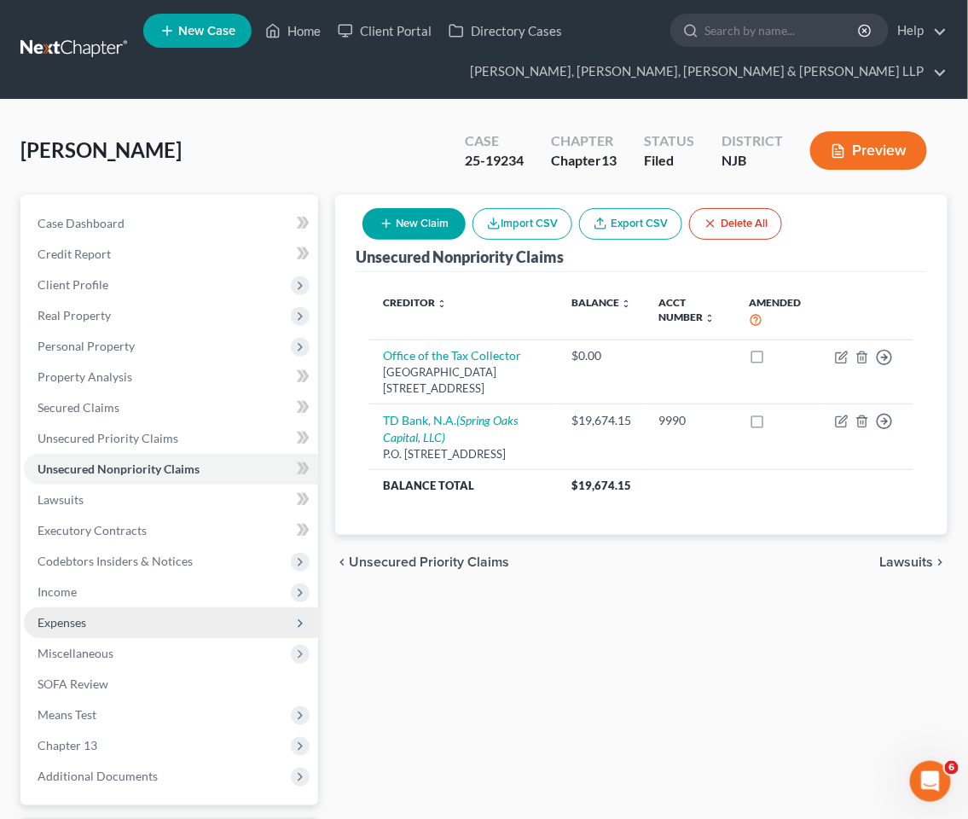
click at [78, 616] on span "Expenses" at bounding box center [62, 622] width 49 height 14
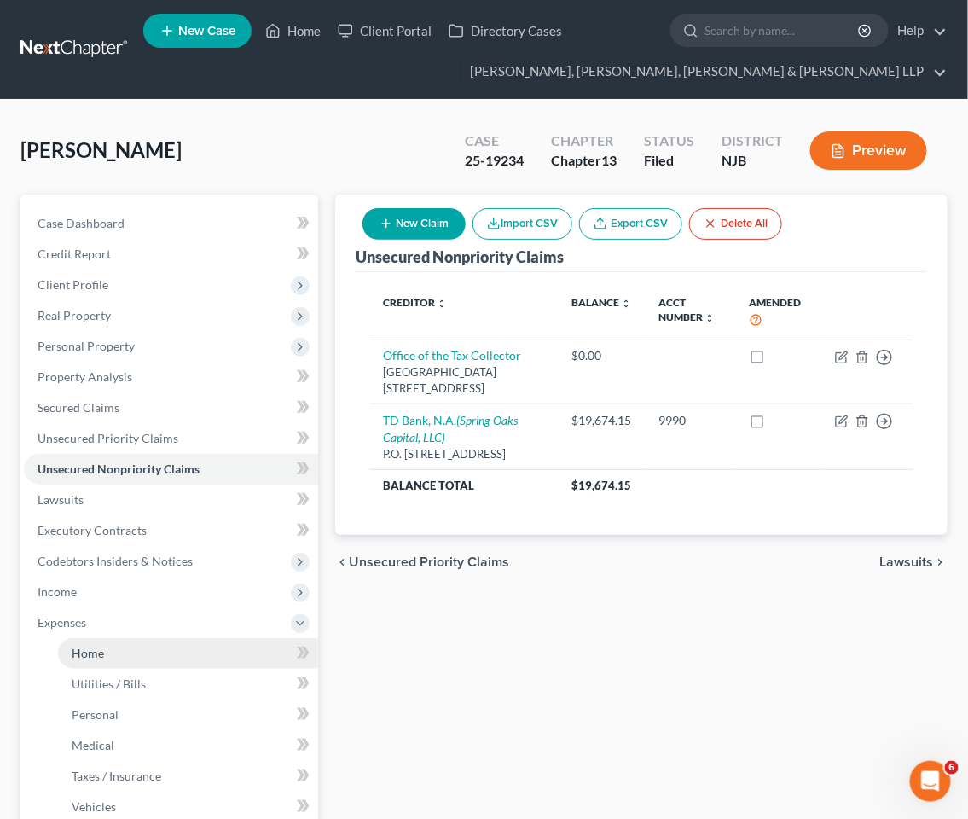
click at [90, 648] on span "Home" at bounding box center [88, 653] width 32 height 14
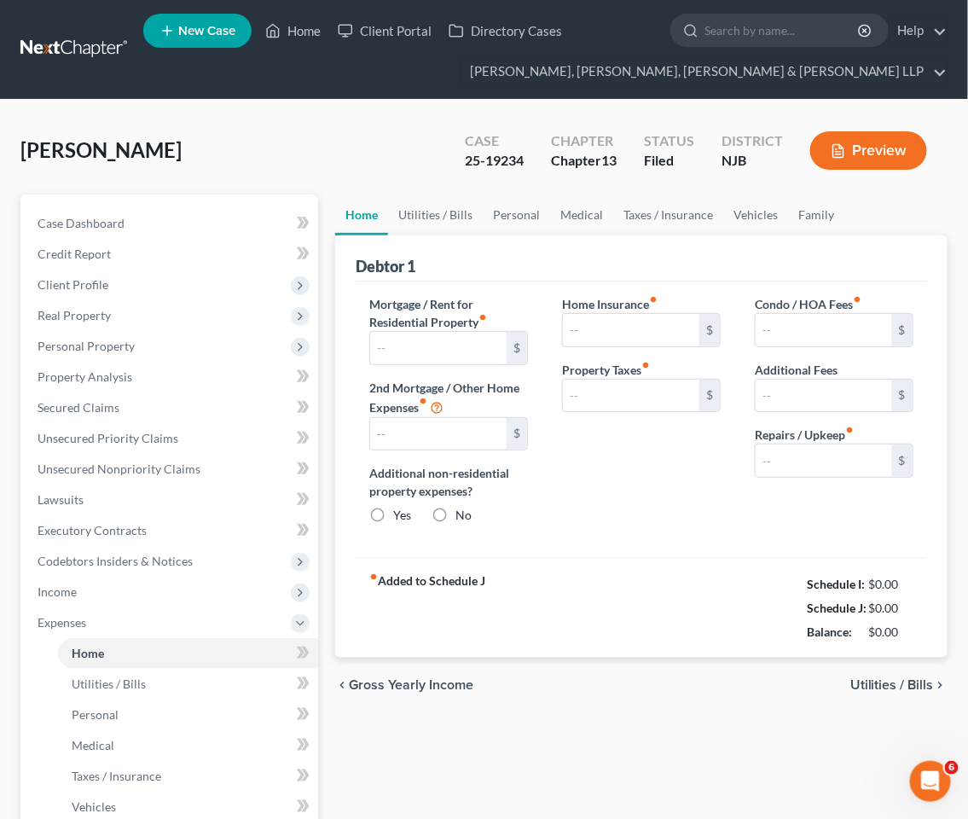
type input "1,697.84"
type input "0.00"
radio input "true"
type input "100.00"
type input "0.00"
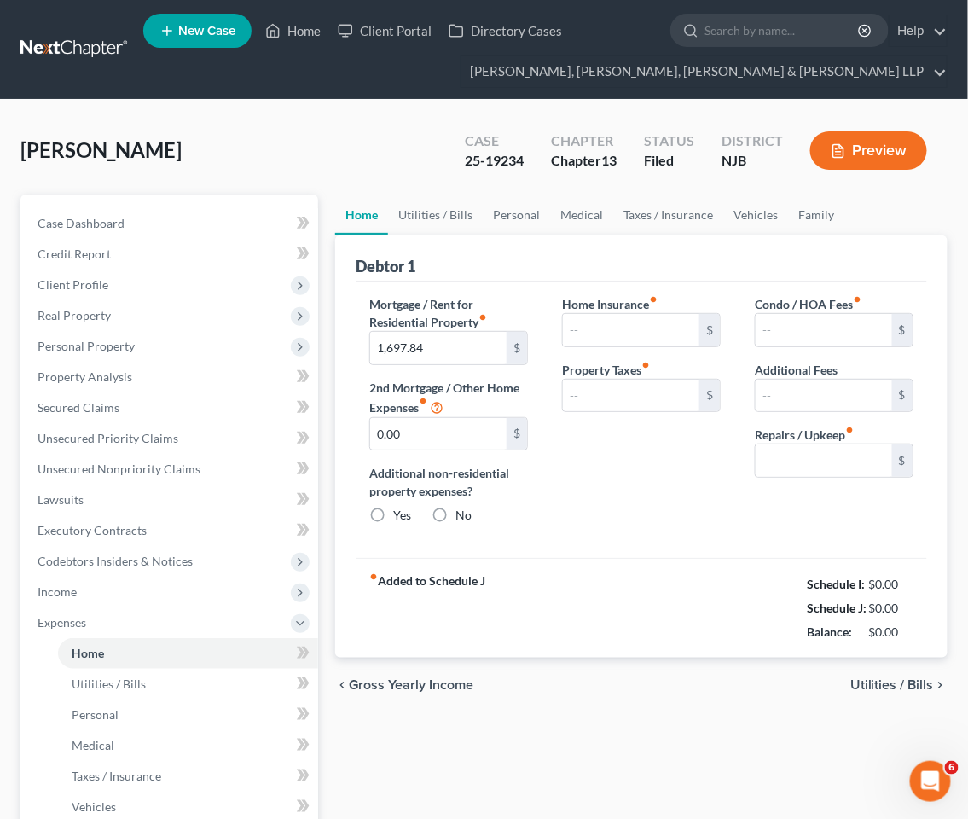
type input "0.00"
type input "150.00"
click at [808, 328] on input "0.00" at bounding box center [824, 330] width 136 height 32
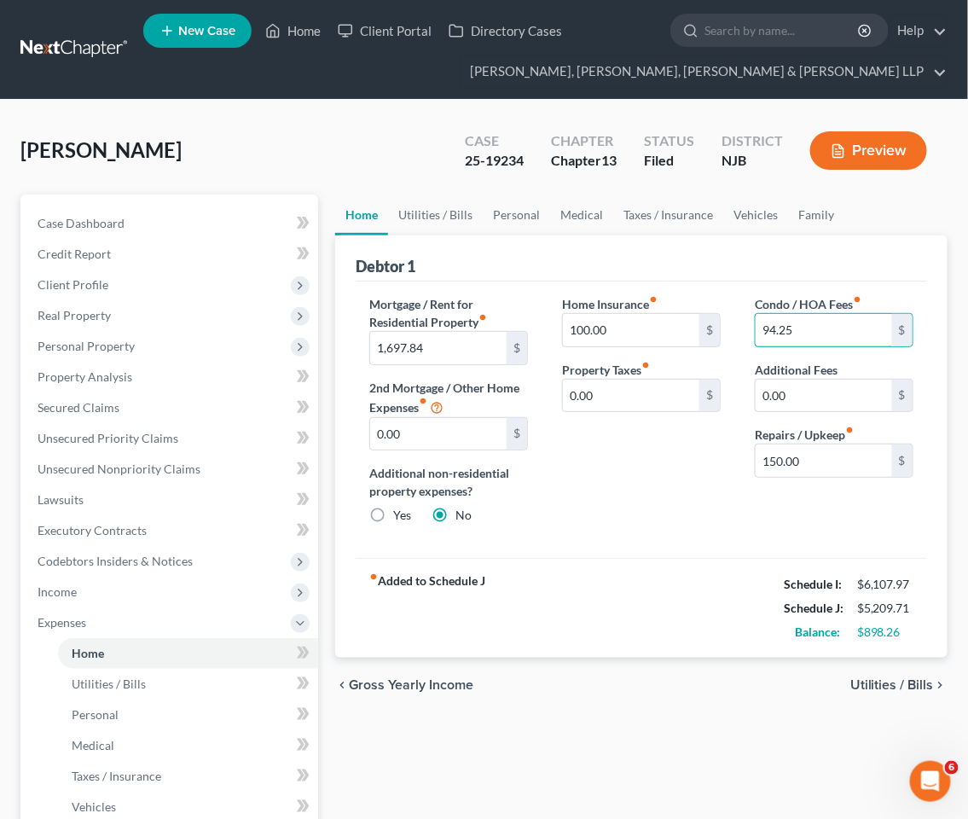
type input "94.25"
click at [667, 554] on div "Mortgage / Rent for Residential Property fiber_manual_record 1,697.84 $ 2nd Mor…" at bounding box center [641, 419] width 571 height 277
click at [808, 318] on input "94.25" at bounding box center [824, 330] width 136 height 32
click at [292, 27] on link "Home" at bounding box center [293, 30] width 72 height 31
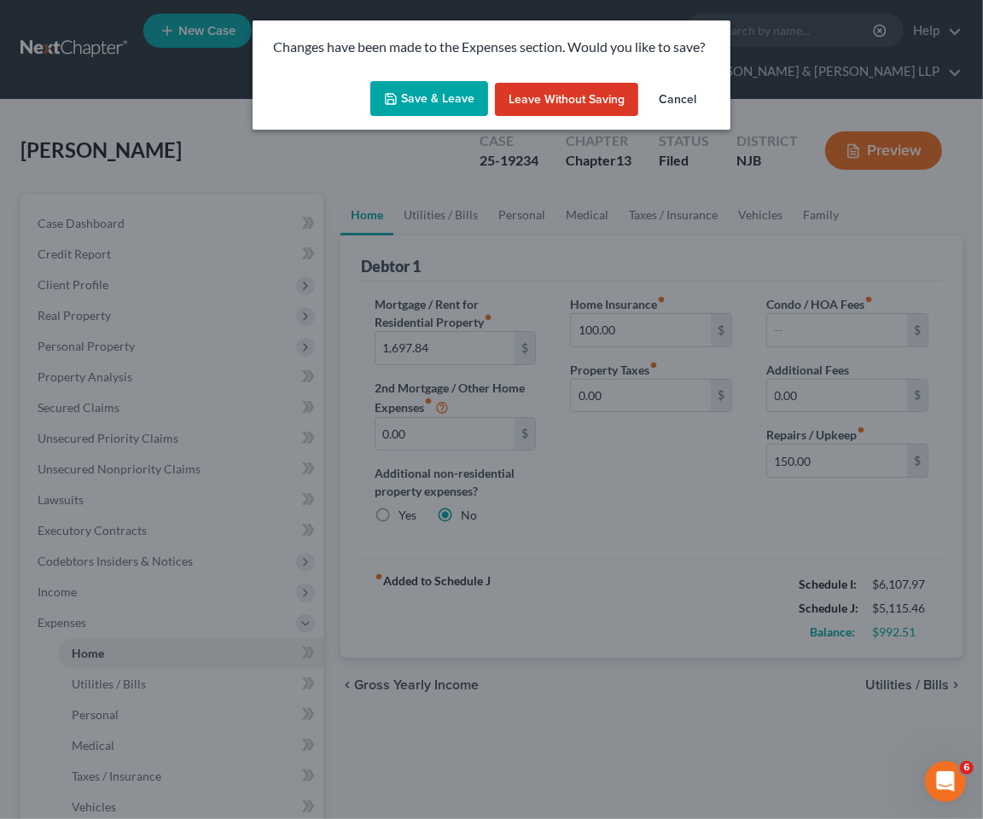
click at [603, 100] on button "Leave without Saving" at bounding box center [566, 100] width 143 height 34
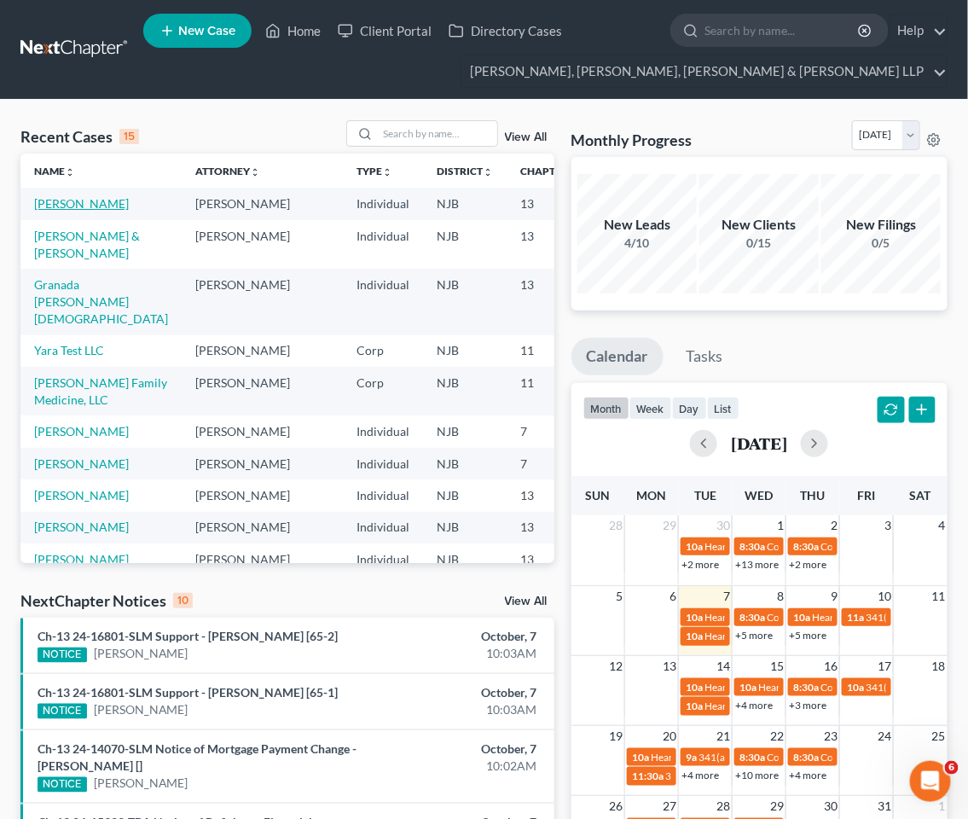
click at [55, 211] on link "[PERSON_NAME]" at bounding box center [81, 203] width 95 height 14
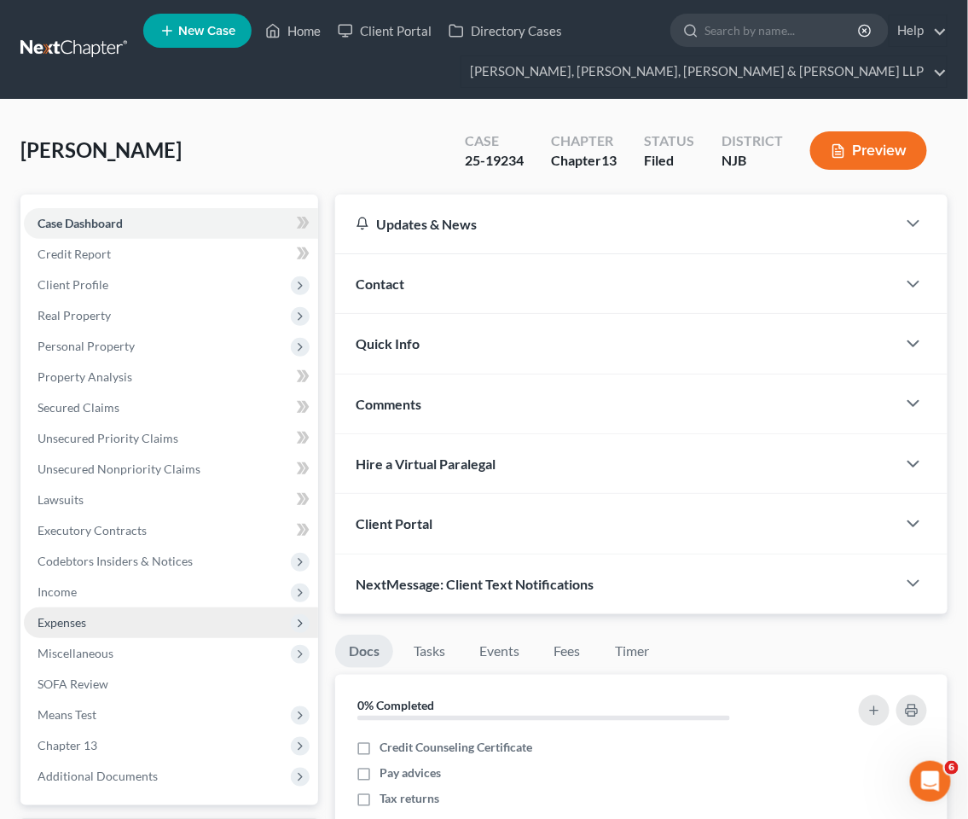
click at [55, 624] on span "Expenses" at bounding box center [62, 622] width 49 height 14
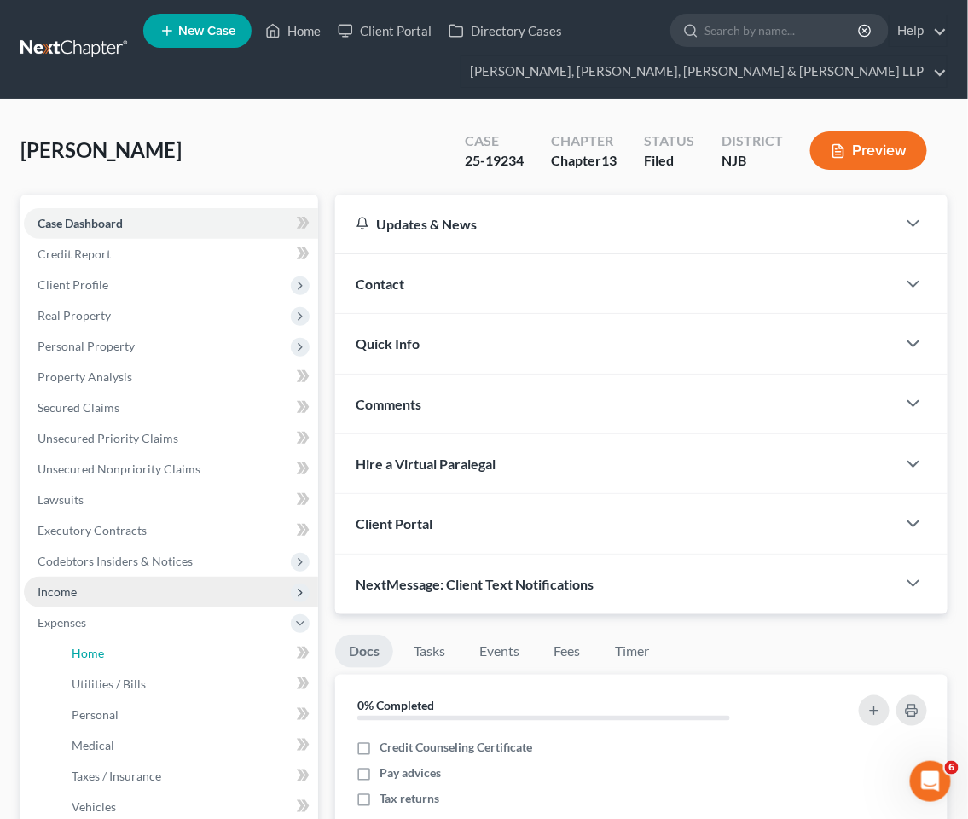
click at [91, 650] on span "Home" at bounding box center [88, 653] width 32 height 14
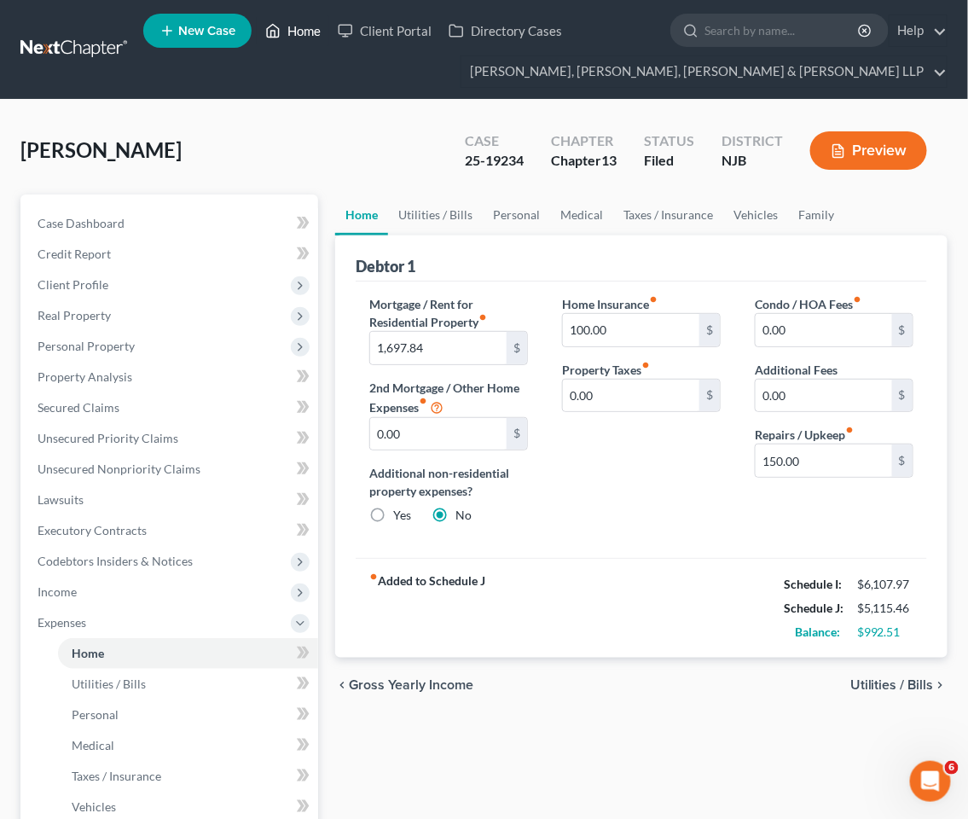
click at [304, 30] on link "Home" at bounding box center [293, 30] width 72 height 31
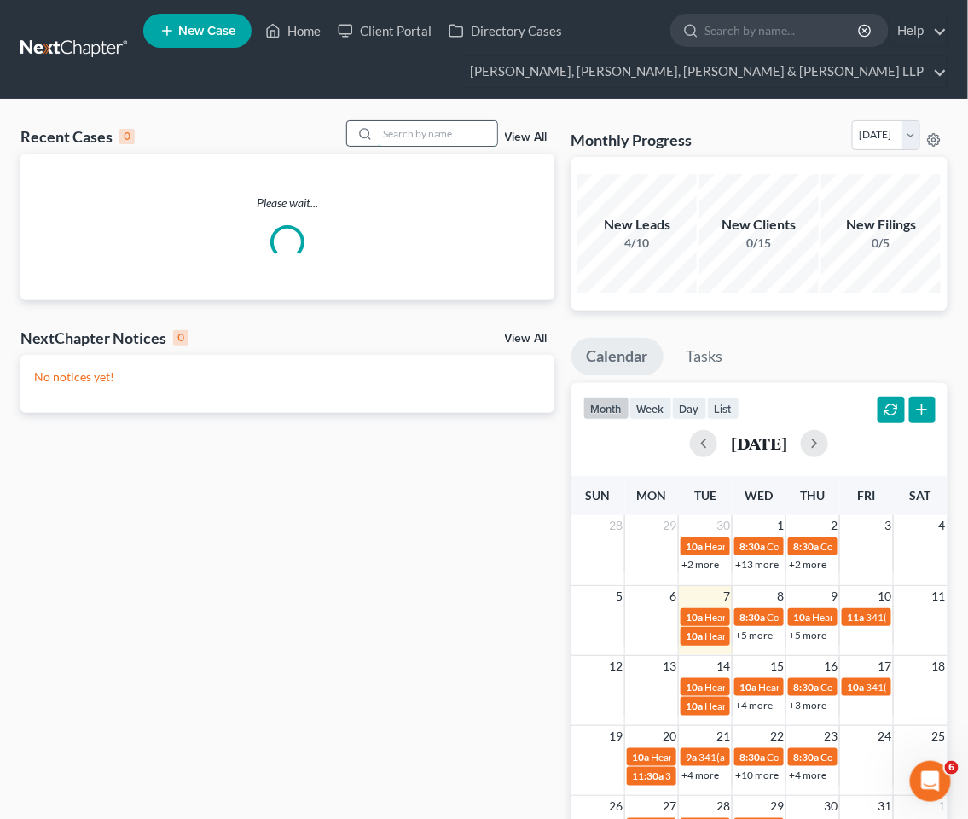
click at [407, 130] on input "search" at bounding box center [437, 133] width 119 height 25
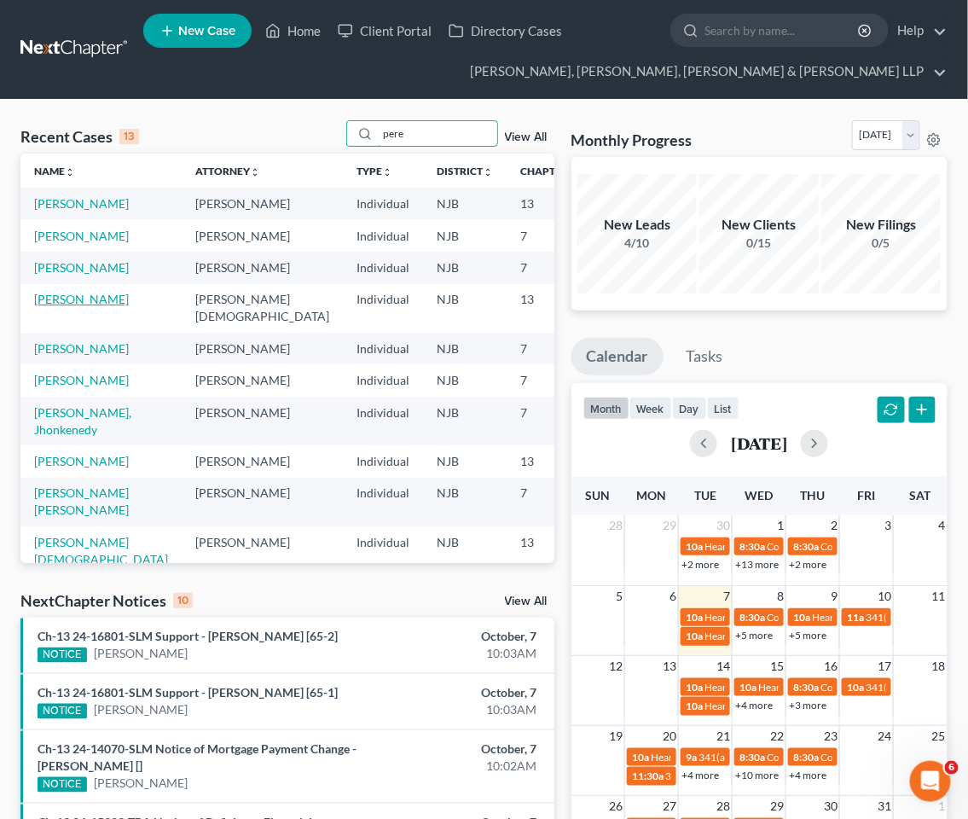
type input "pere"
click at [52, 306] on link "[PERSON_NAME]" at bounding box center [81, 299] width 95 height 14
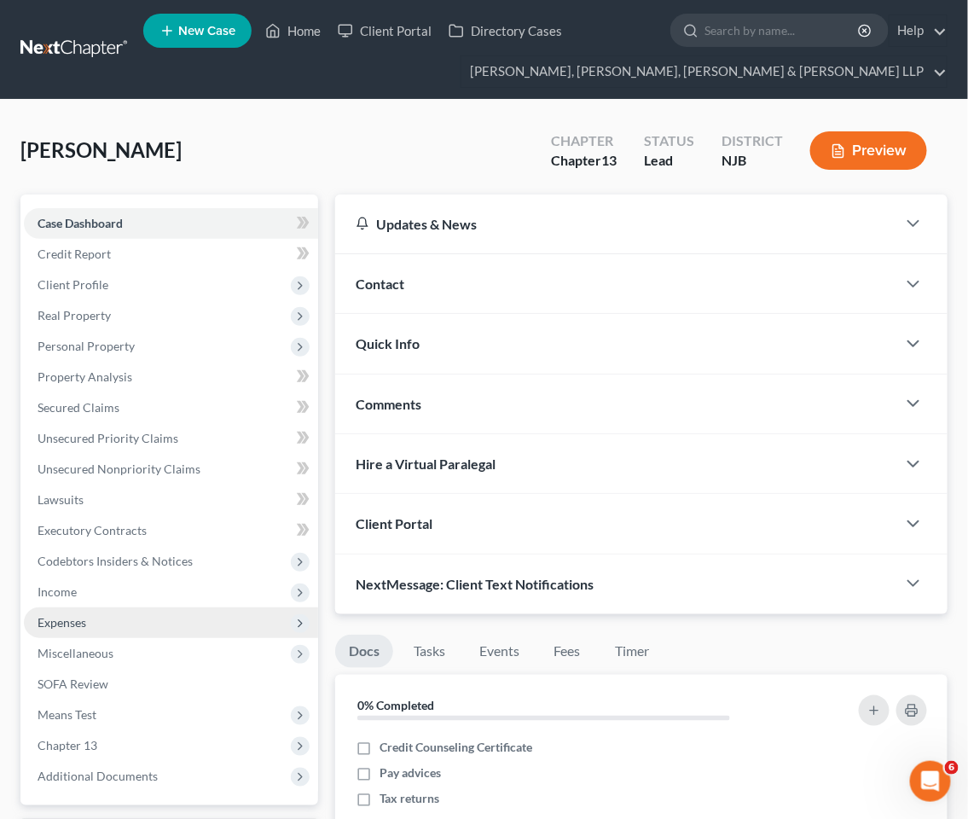
click at [81, 618] on span "Expenses" at bounding box center [62, 622] width 49 height 14
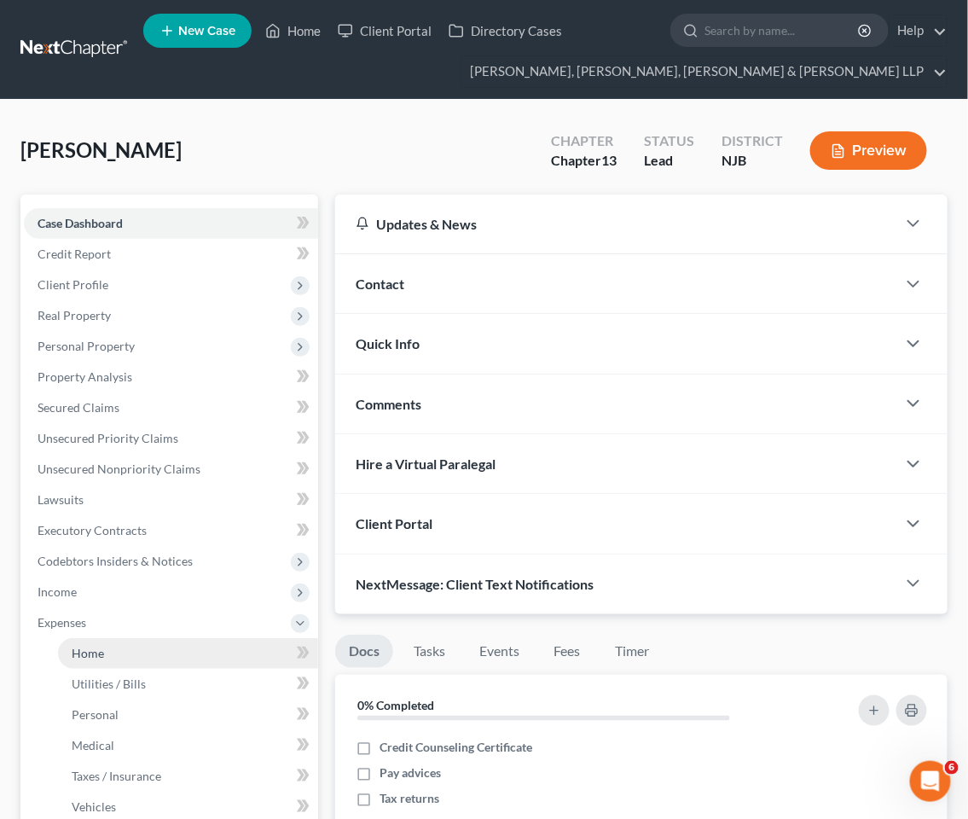
click at [92, 648] on span "Home" at bounding box center [88, 653] width 32 height 14
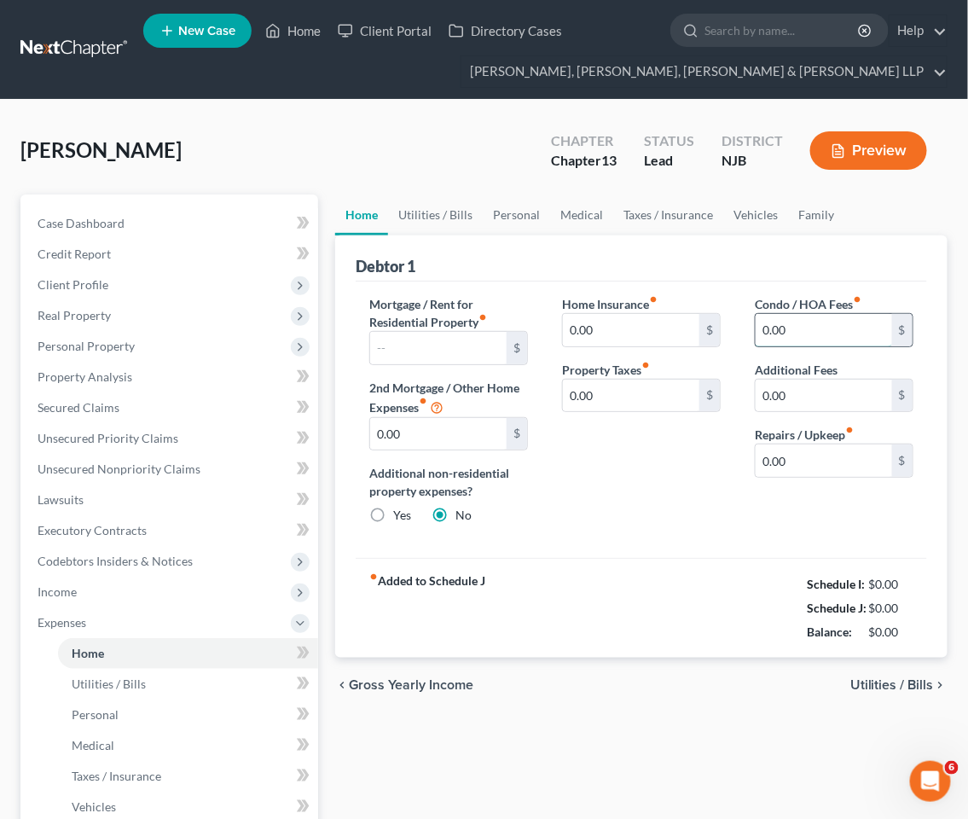
click at [803, 324] on input "0.00" at bounding box center [824, 330] width 136 height 32
type input "906.44"
click at [442, 755] on div "Home Utilities / Bills Personal Medical Taxes / Insurance Vehicles Family Debto…" at bounding box center [641, 656] width 629 height 924
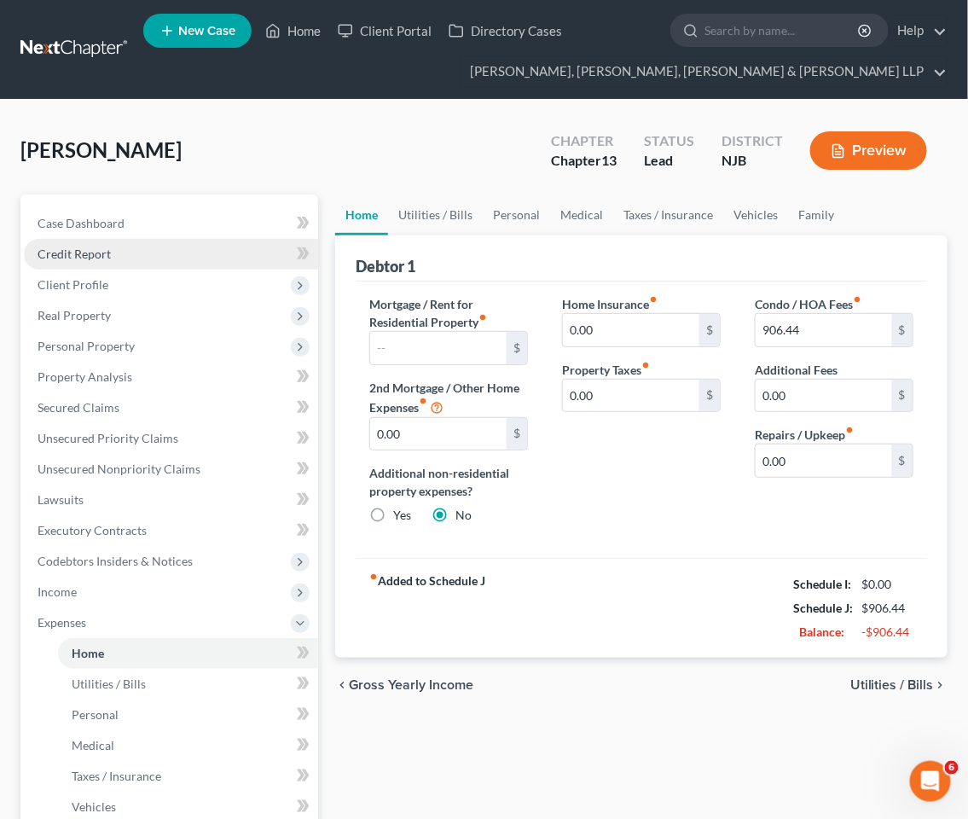
click at [74, 252] on span "Credit Report" at bounding box center [74, 253] width 73 height 14
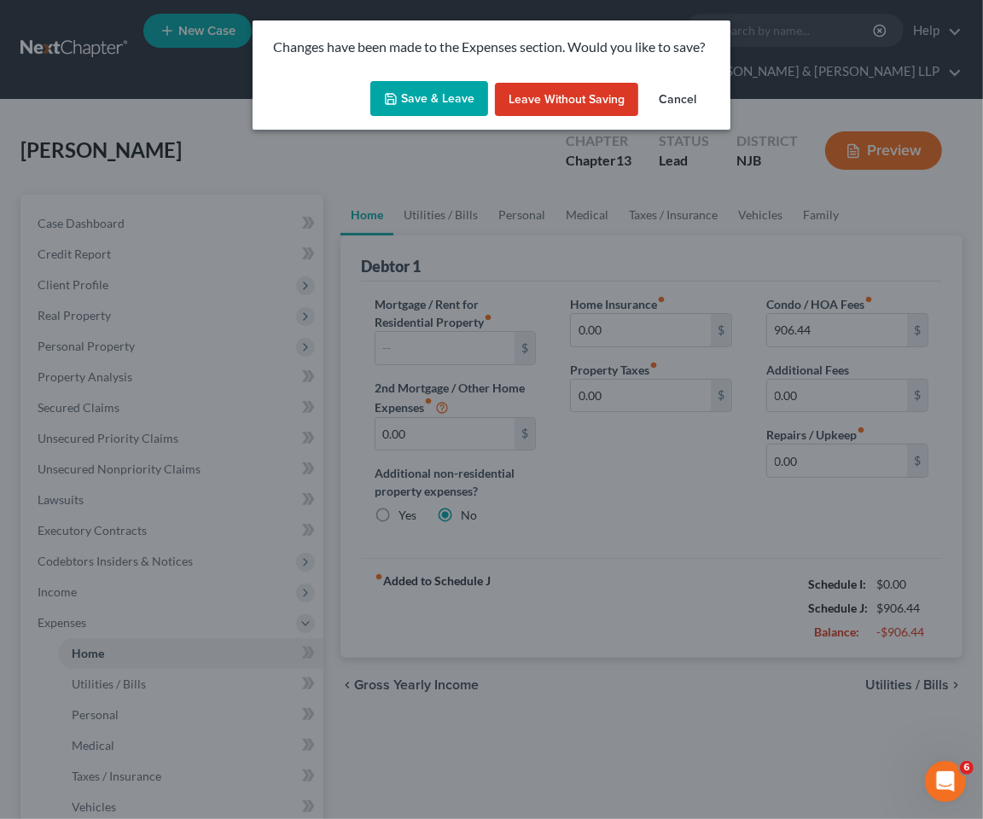
click at [432, 96] on button "Save & Leave" at bounding box center [429, 99] width 118 height 36
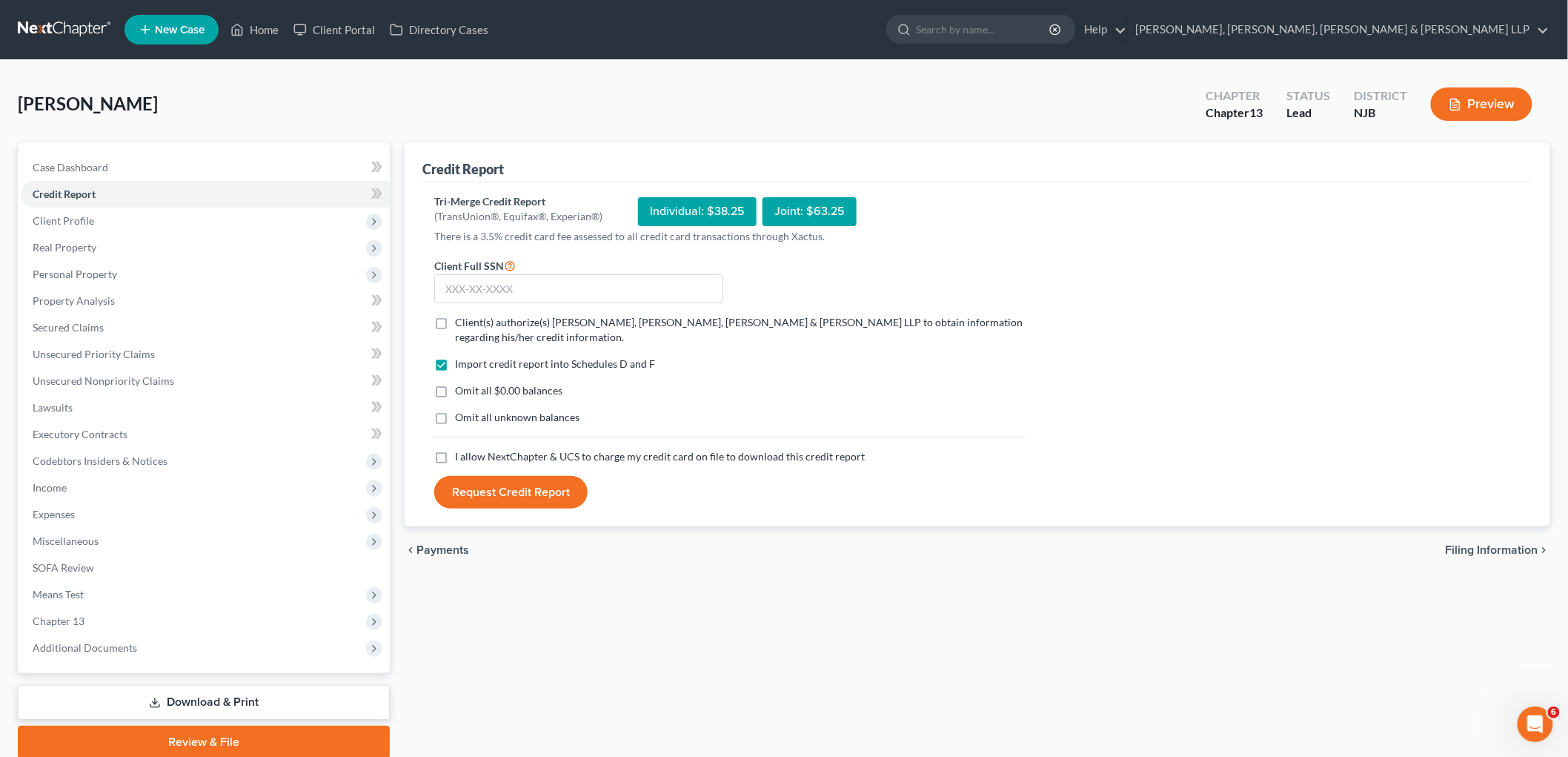
click at [455, 319] on label "Client(s) authorize(s) [PERSON_NAME], [PERSON_NAME], [PERSON_NAME] & [PERSON_NA…" at bounding box center [741, 329] width 572 height 30
click at [461, 319] on input "Client(s) authorize(s) [PERSON_NAME], [PERSON_NAME], [PERSON_NAME] & [PERSON_NA…" at bounding box center [466, 319] width 10 height 10
checkbox input "true"
click at [455, 456] on label "I allow NextChapter & UCS to charge my credit card on file to download this cre…" at bounding box center [660, 456] width 410 height 15
click at [461, 456] on input "I allow NextChapter & UCS to charge my credit card on file to download this cre…" at bounding box center [466, 454] width 10 height 10
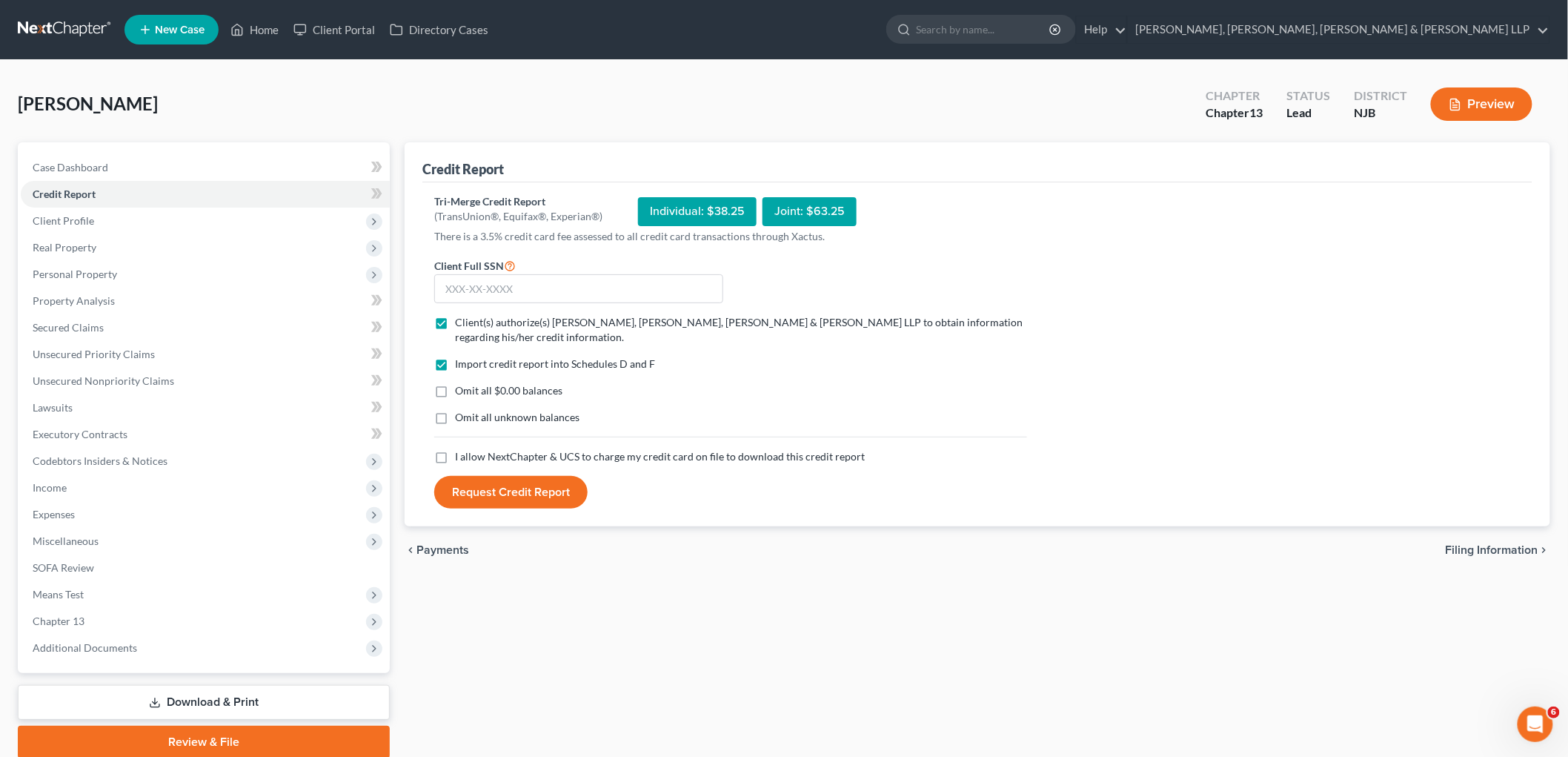
checkbox input "true"
click at [455, 388] on label "Omit all $0.00 balances" at bounding box center [509, 390] width 108 height 15
click at [461, 388] on input "Omit all $0.00 balances" at bounding box center [466, 388] width 10 height 10
checkbox input "true"
click at [481, 289] on input "text" at bounding box center [579, 289] width 289 height 30
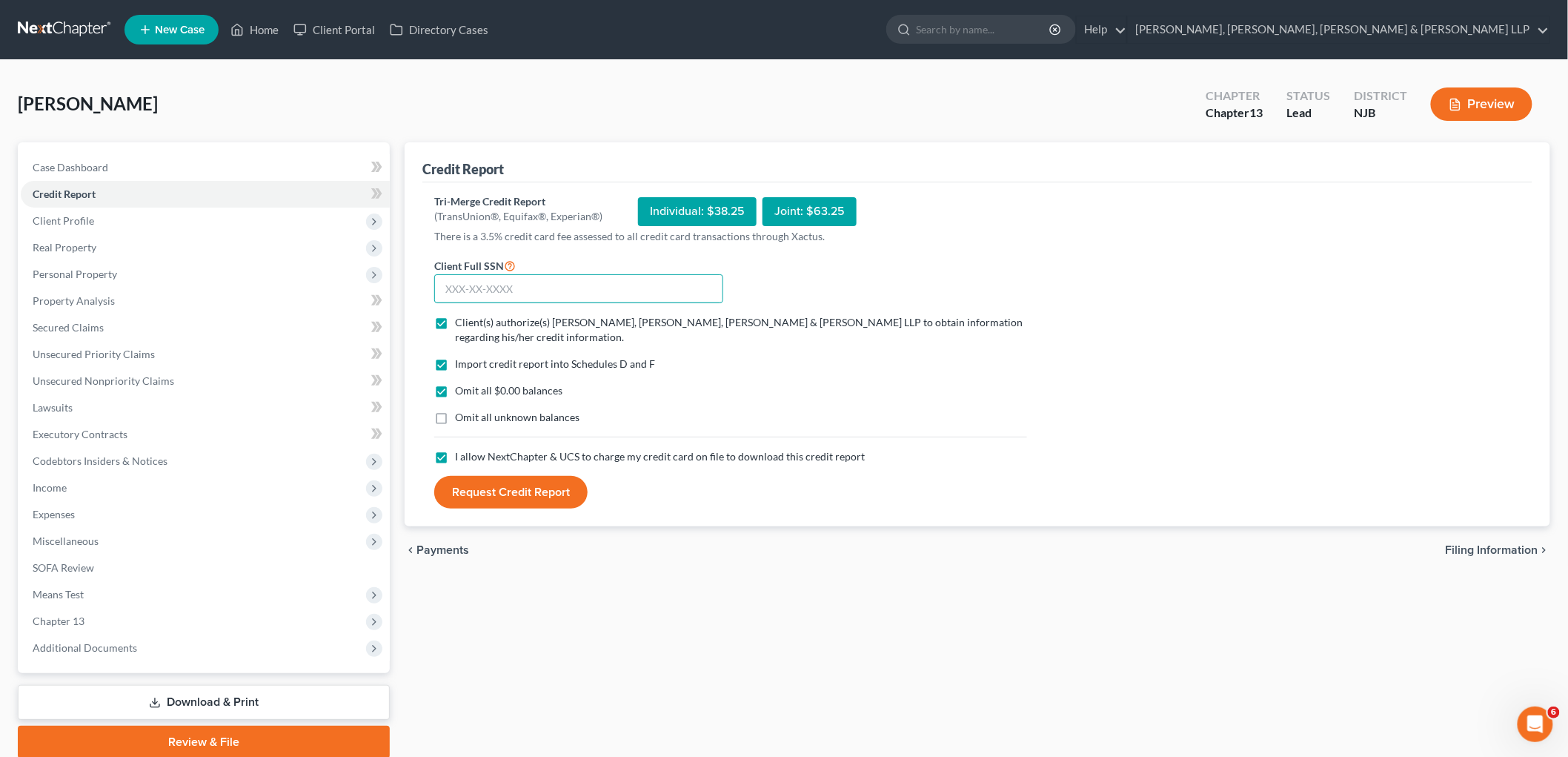
paste input "047-66-6908"
type input "047-66-6908"
click at [493, 492] on button "Request Credit Report" at bounding box center [511, 493] width 154 height 33
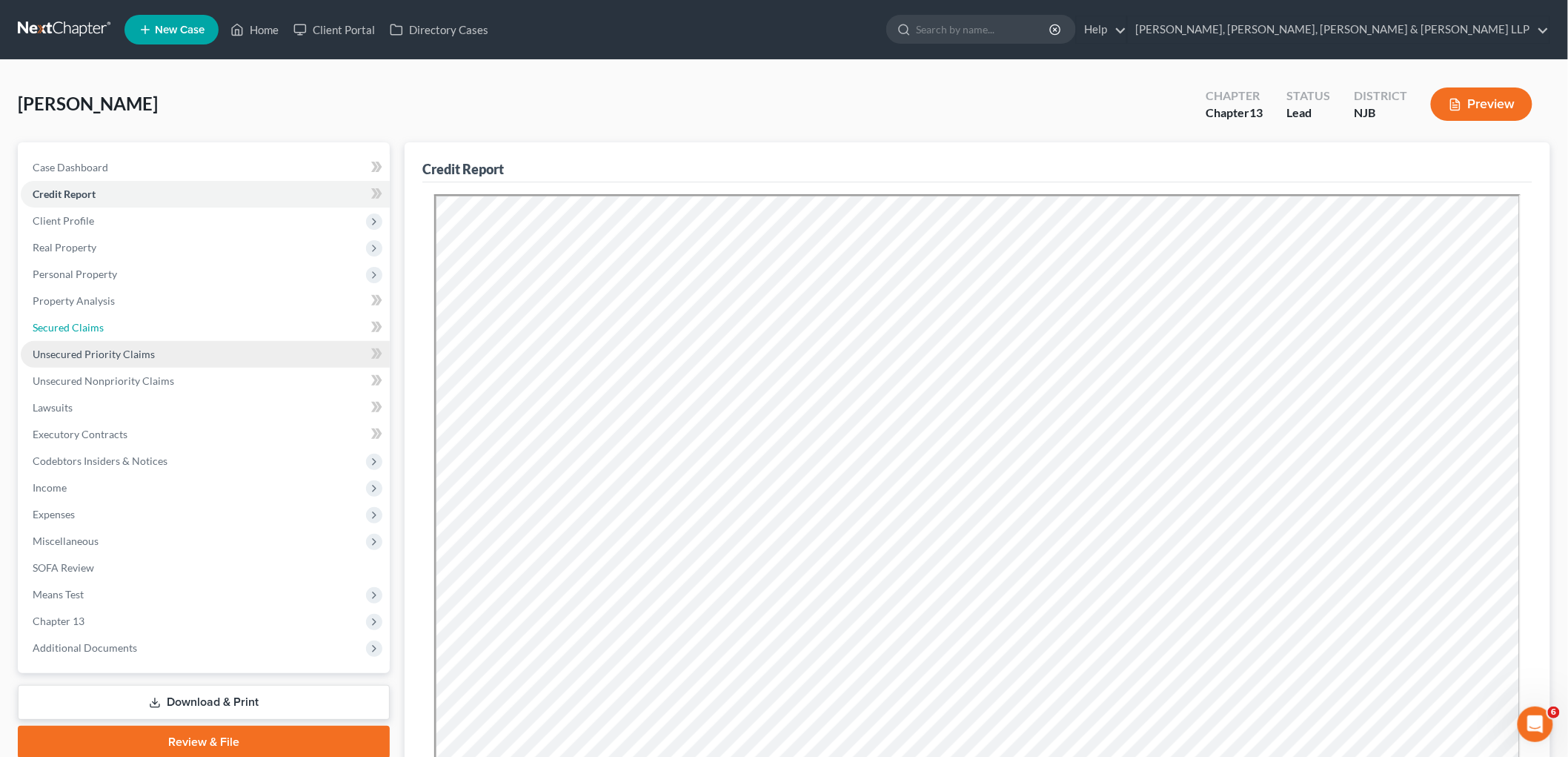
drag, startPoint x: 58, startPoint y: 323, endPoint x: 58, endPoint y: 340, distance: 17.0
click at [58, 323] on span "Secured Claims" at bounding box center [69, 327] width 71 height 12
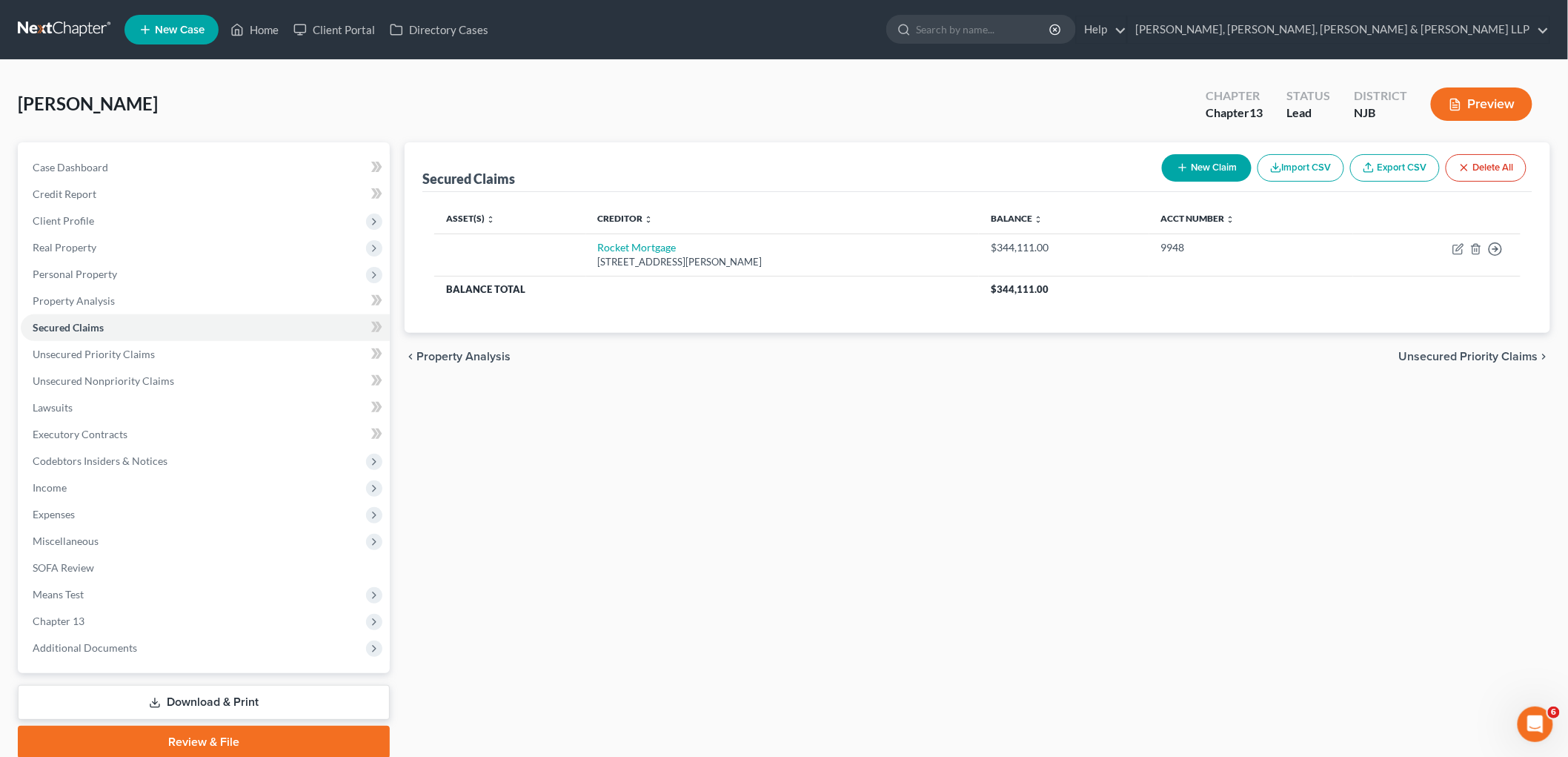
click at [853, 353] on span "Unsecured Priority Claims" at bounding box center [1468, 356] width 139 height 12
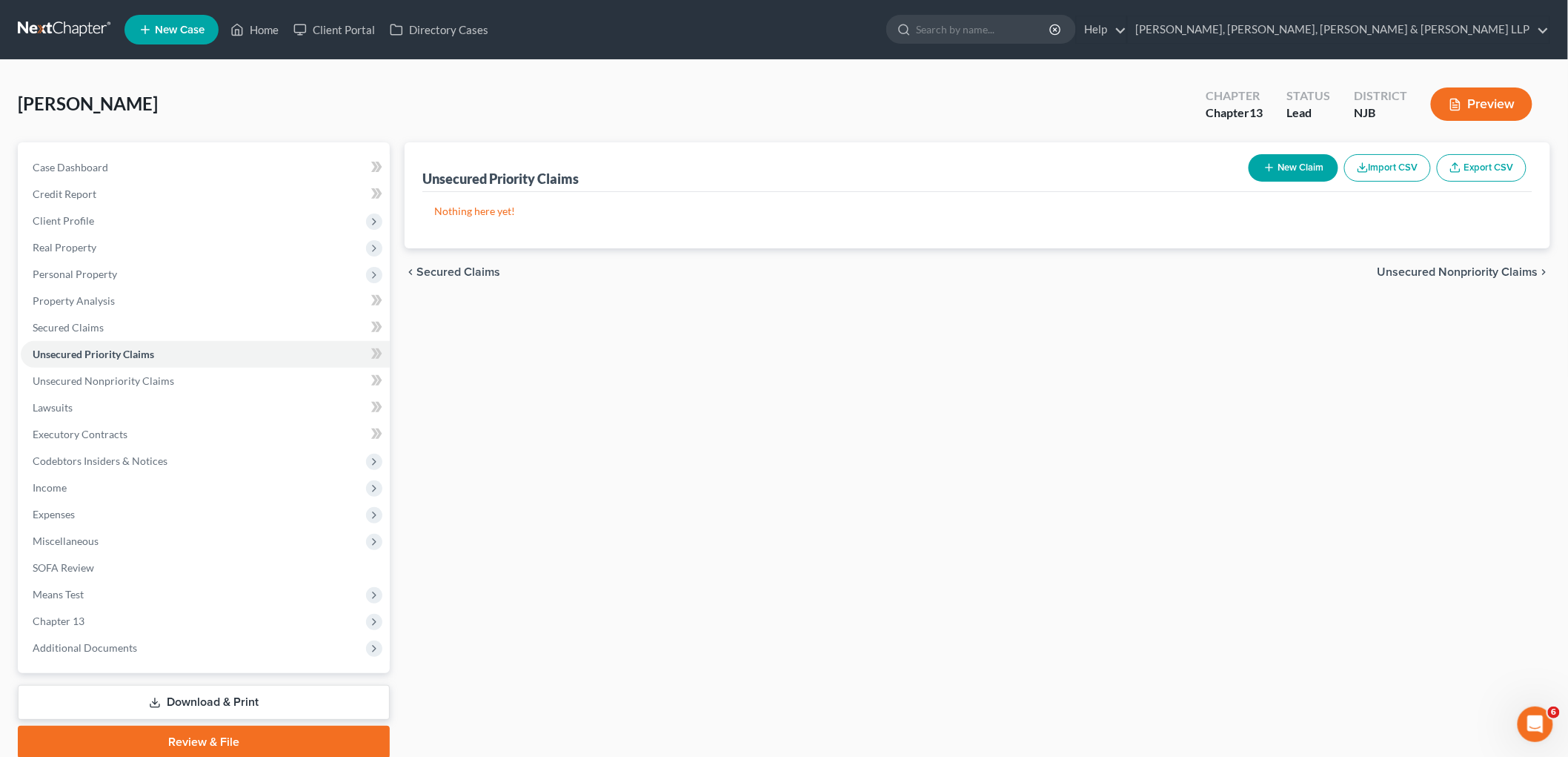
click at [853, 170] on icon "button" at bounding box center [1269, 168] width 12 height 12
select select "0"
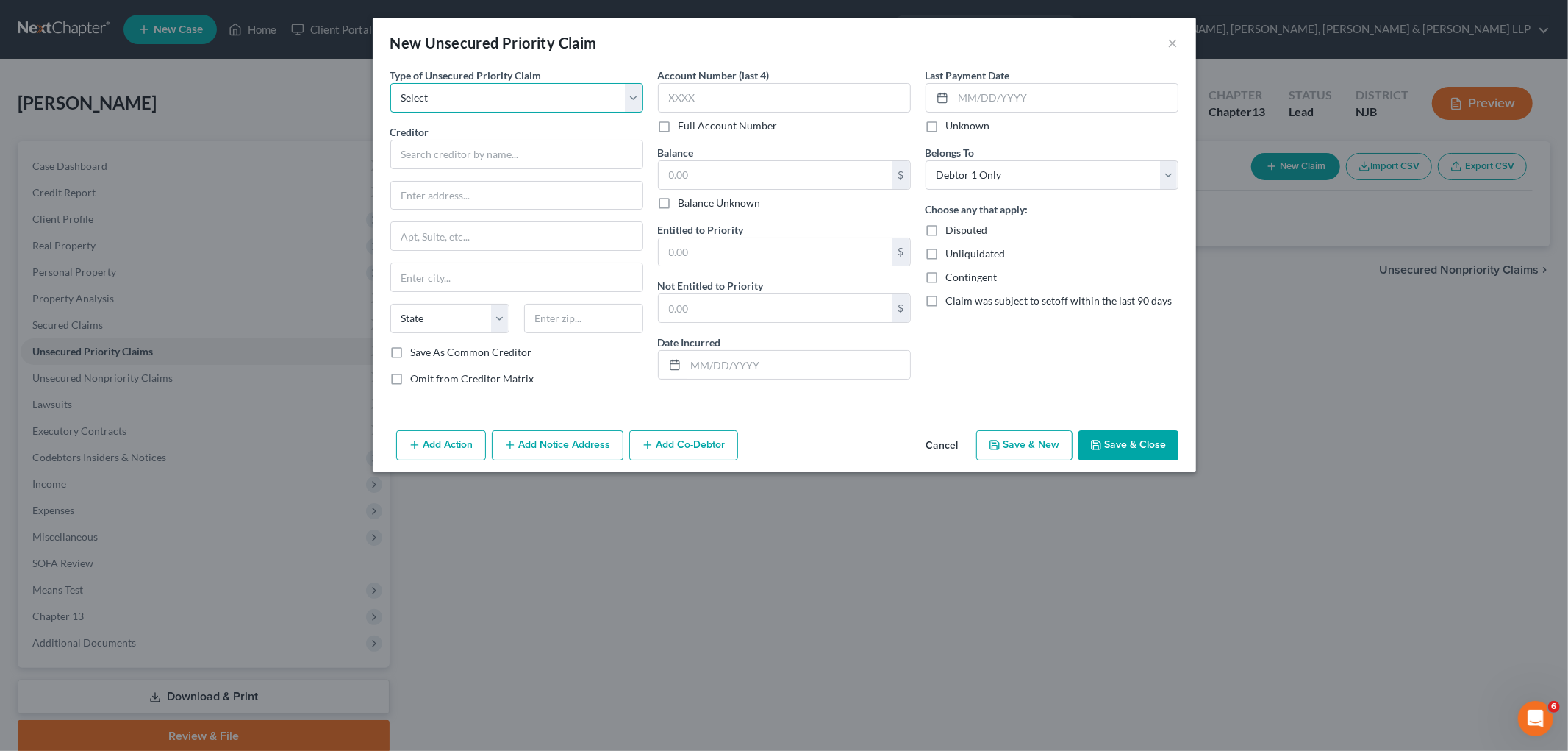
click at [482, 103] on select "Select Taxes & Other Government Units Domestic Support Obligations Extensions o…" at bounding box center [516, 97] width 253 height 29
select select "0"
click at [390, 83] on select "Select Taxes & Other Government Units Domestic Support Obligations Extensions o…" at bounding box center [516, 97] width 253 height 29
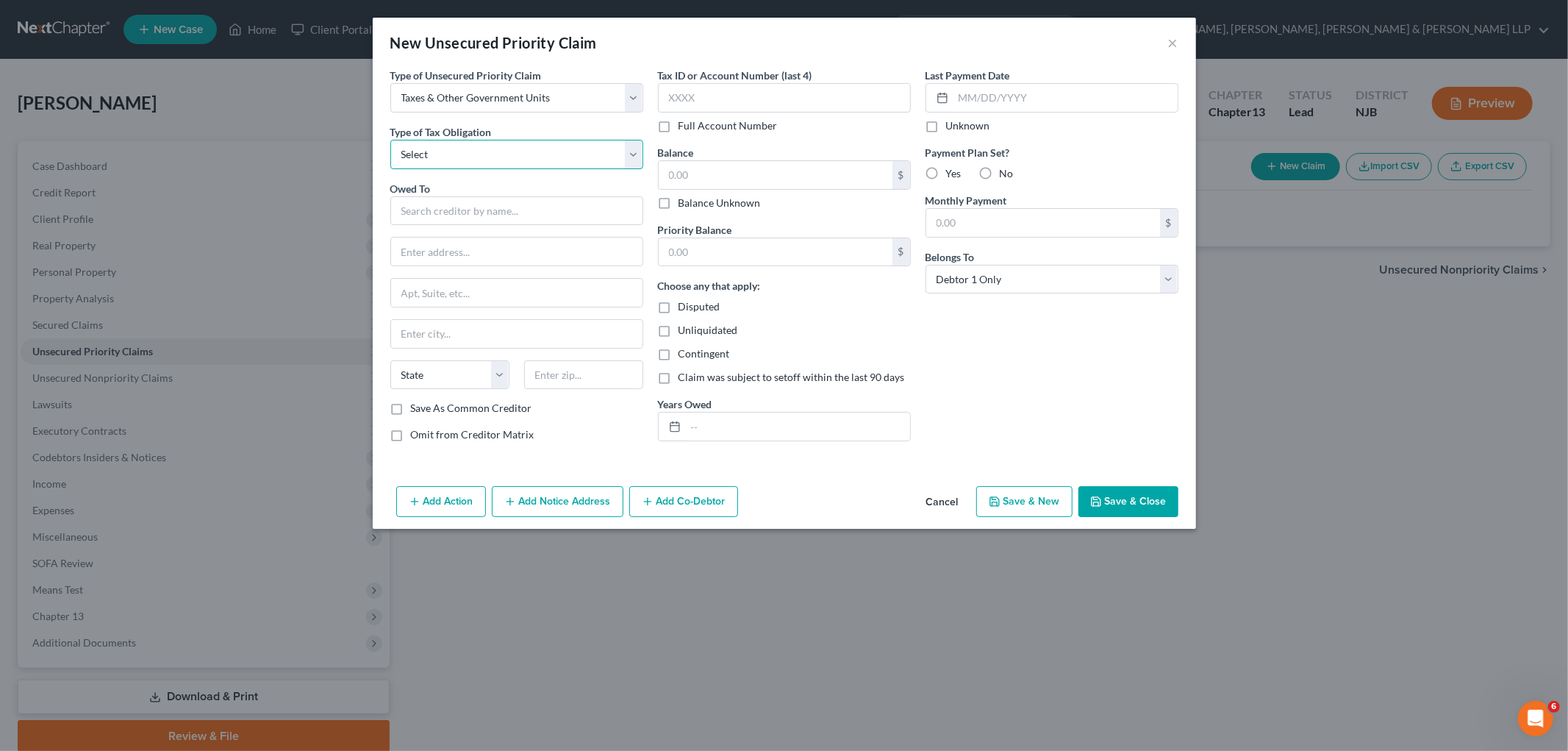
click at [472, 153] on select "Select Federal City State Franchise Tax Board Other" at bounding box center [516, 154] width 253 height 29
select select "0"
click at [390, 140] on select "Select Federal City State Franchise Tax Board Other" at bounding box center [516, 154] width 253 height 29
click at [471, 204] on input "text" at bounding box center [516, 211] width 253 height 29
click at [481, 239] on div "Internal Revenue Service" at bounding box center [478, 235] width 153 height 15
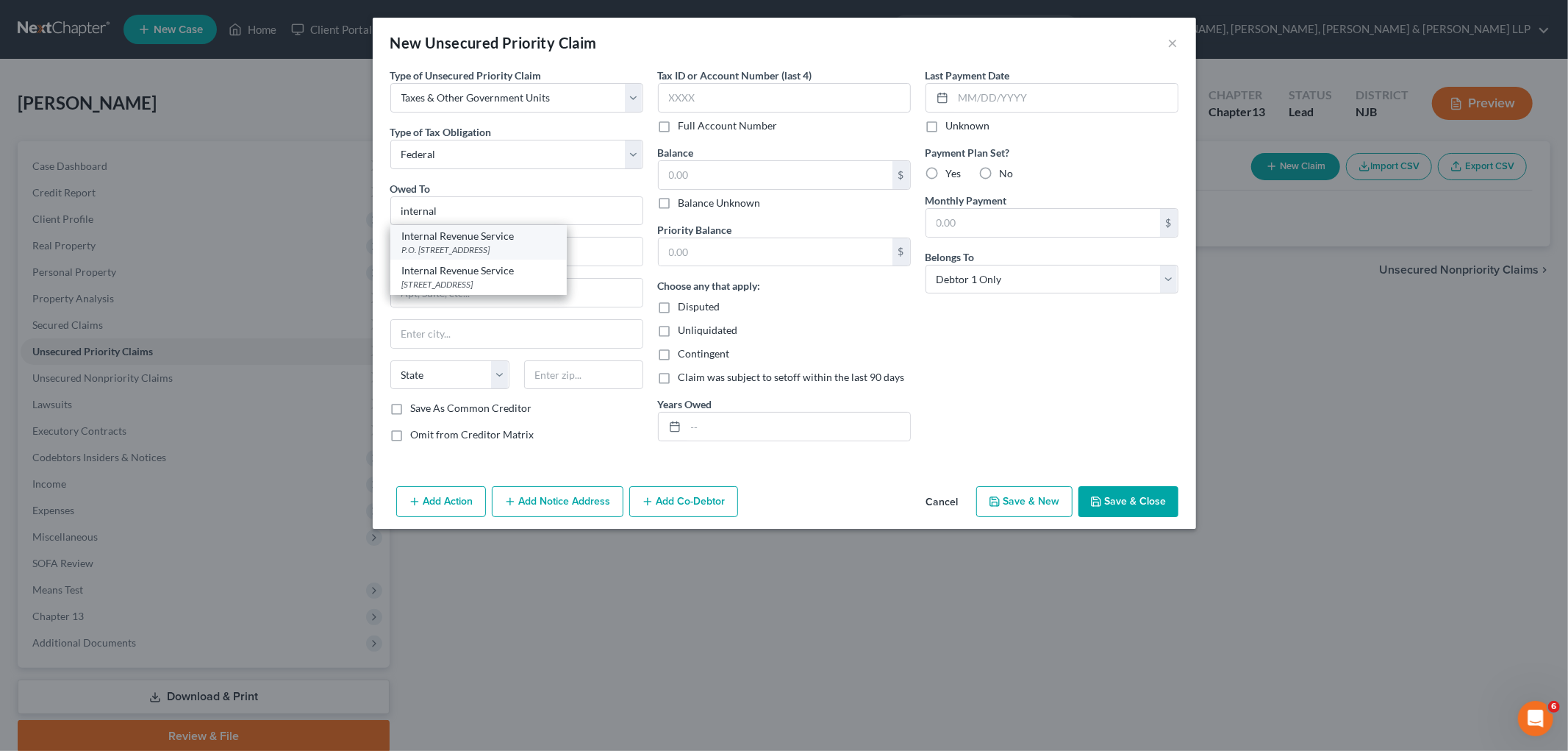
type input "Internal Revenue Service"
type input "P.O. Box 7346"
type input "[GEOGRAPHIC_DATA]"
select select "39"
type input "19101"
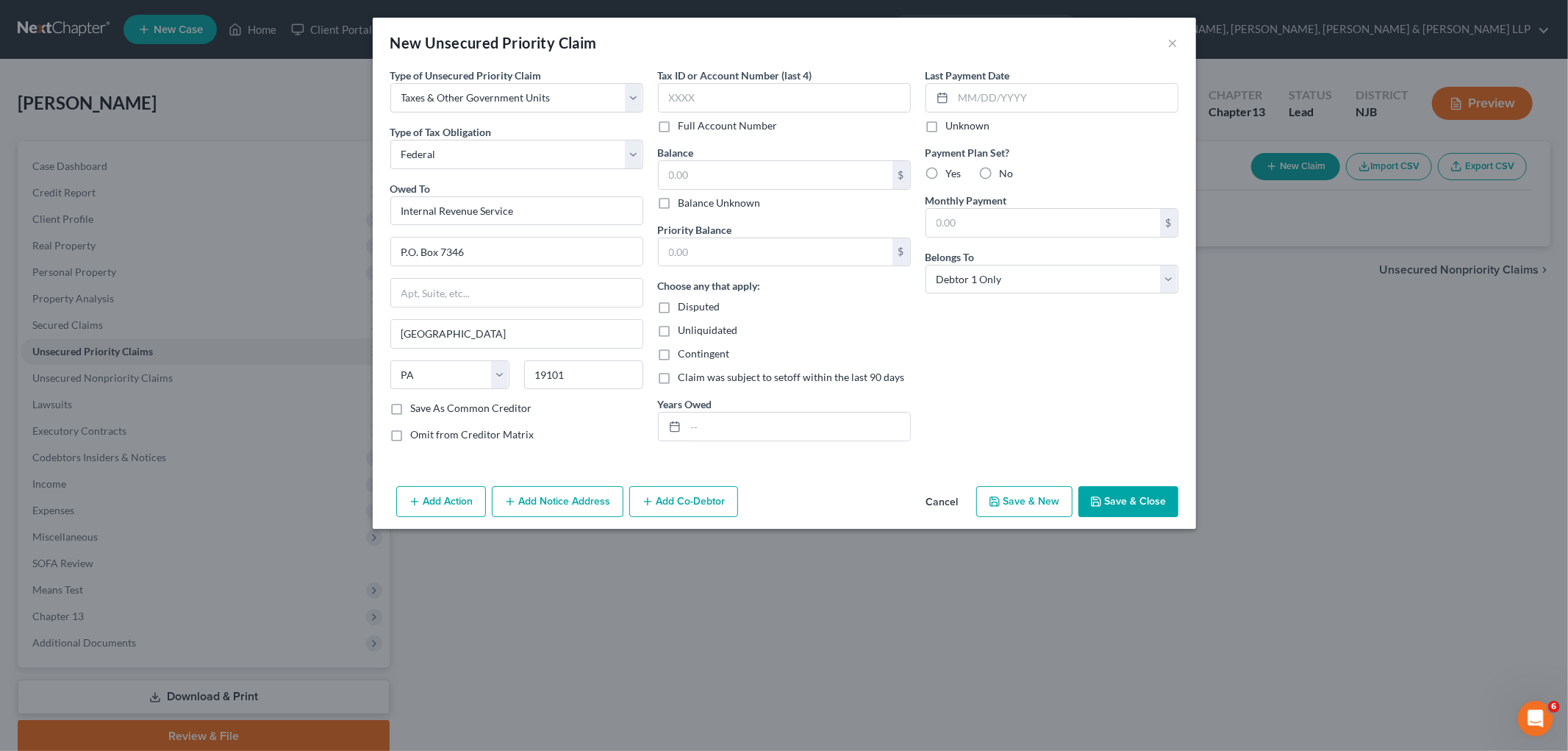
click at [846, 500] on button "Save & Close" at bounding box center [1128, 502] width 100 height 31
type input "0.00"
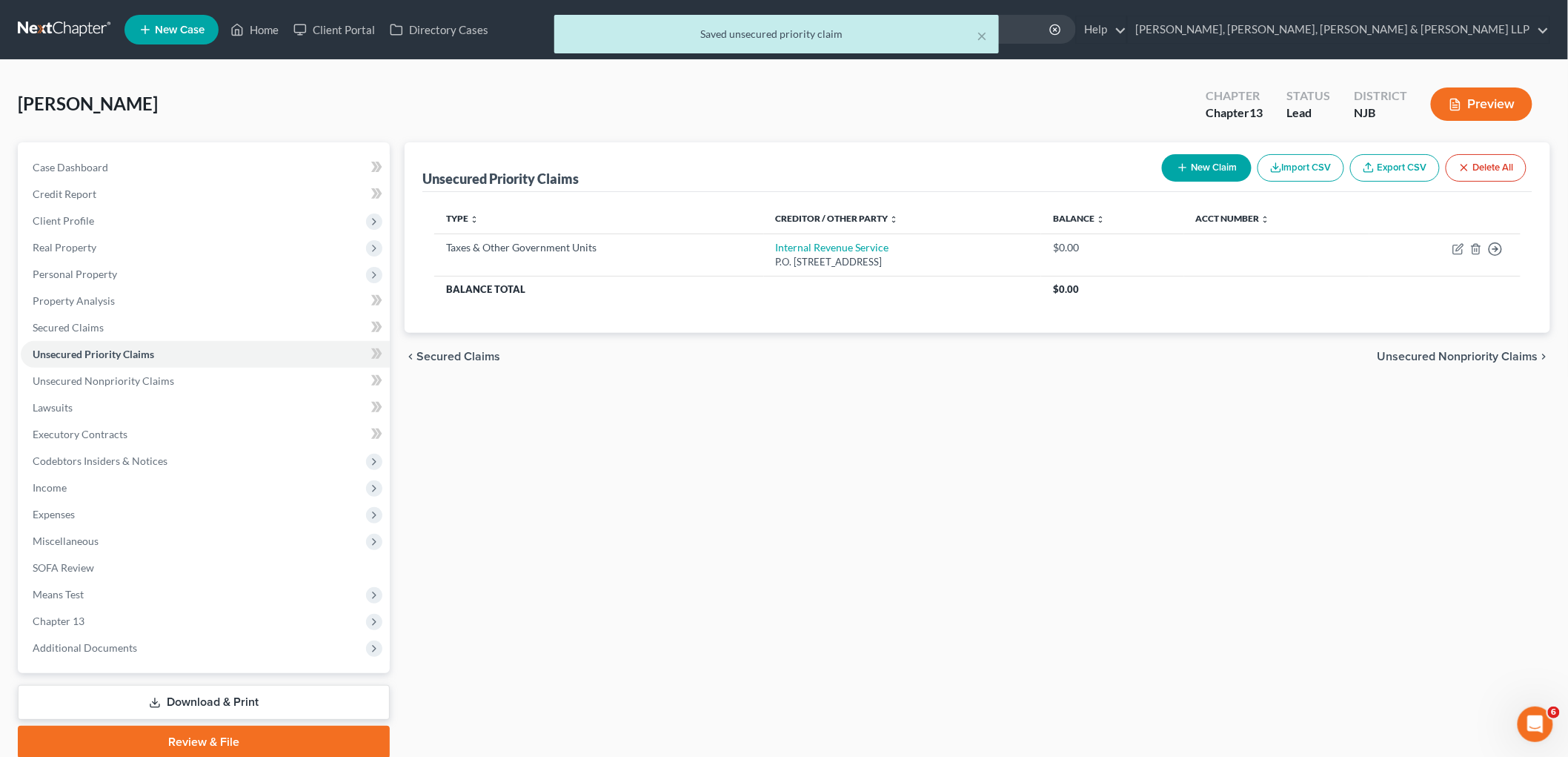
click at [853, 166] on button "New Claim" at bounding box center [1206, 168] width 89 height 28
select select "0"
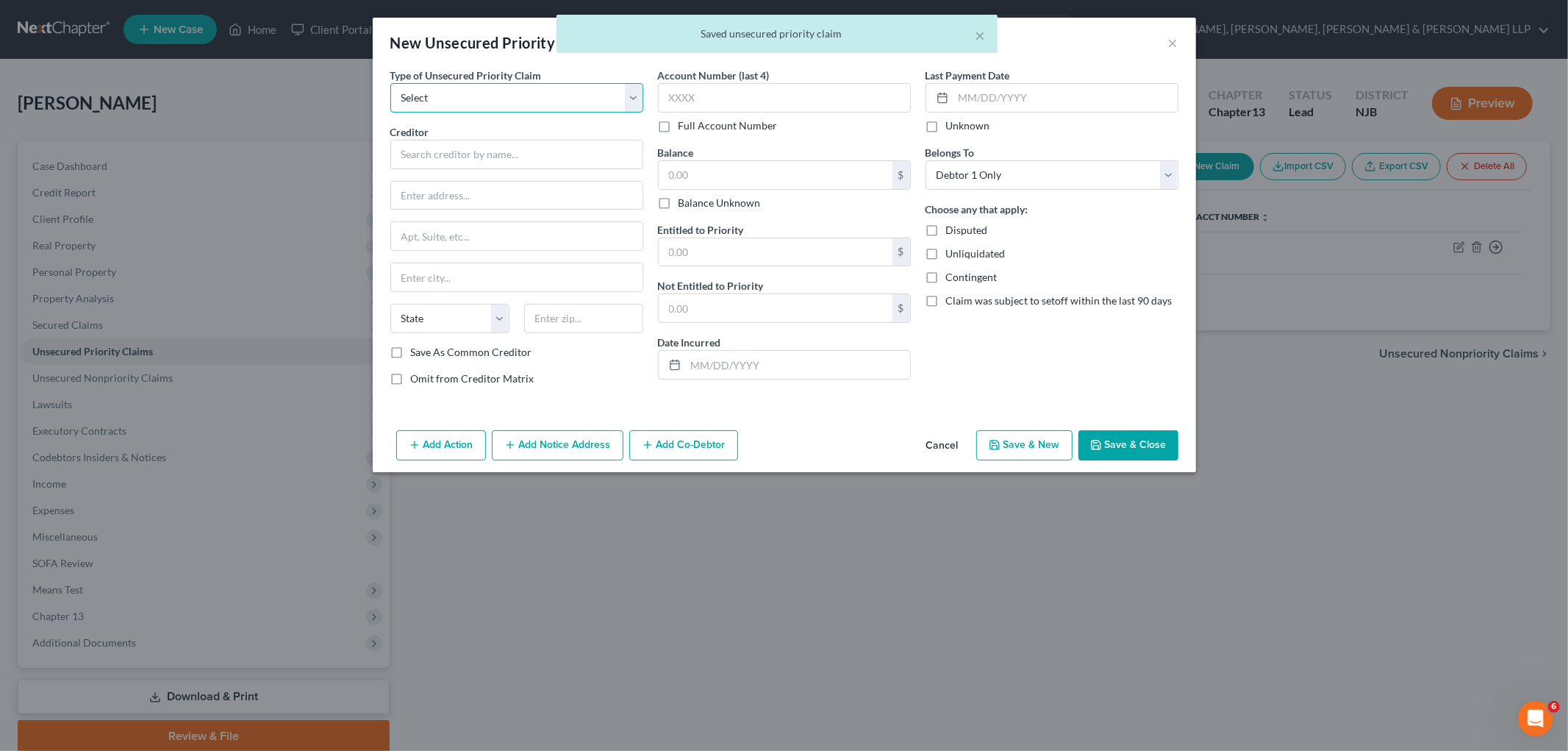
click at [467, 88] on select "Select Taxes & Other Government Units Domestic Support Obligations Extensions o…" at bounding box center [516, 97] width 253 height 29
select select "0"
click at [390, 83] on select "Select Taxes & Other Government Units Domestic Support Obligations Extensions o…" at bounding box center [516, 97] width 253 height 29
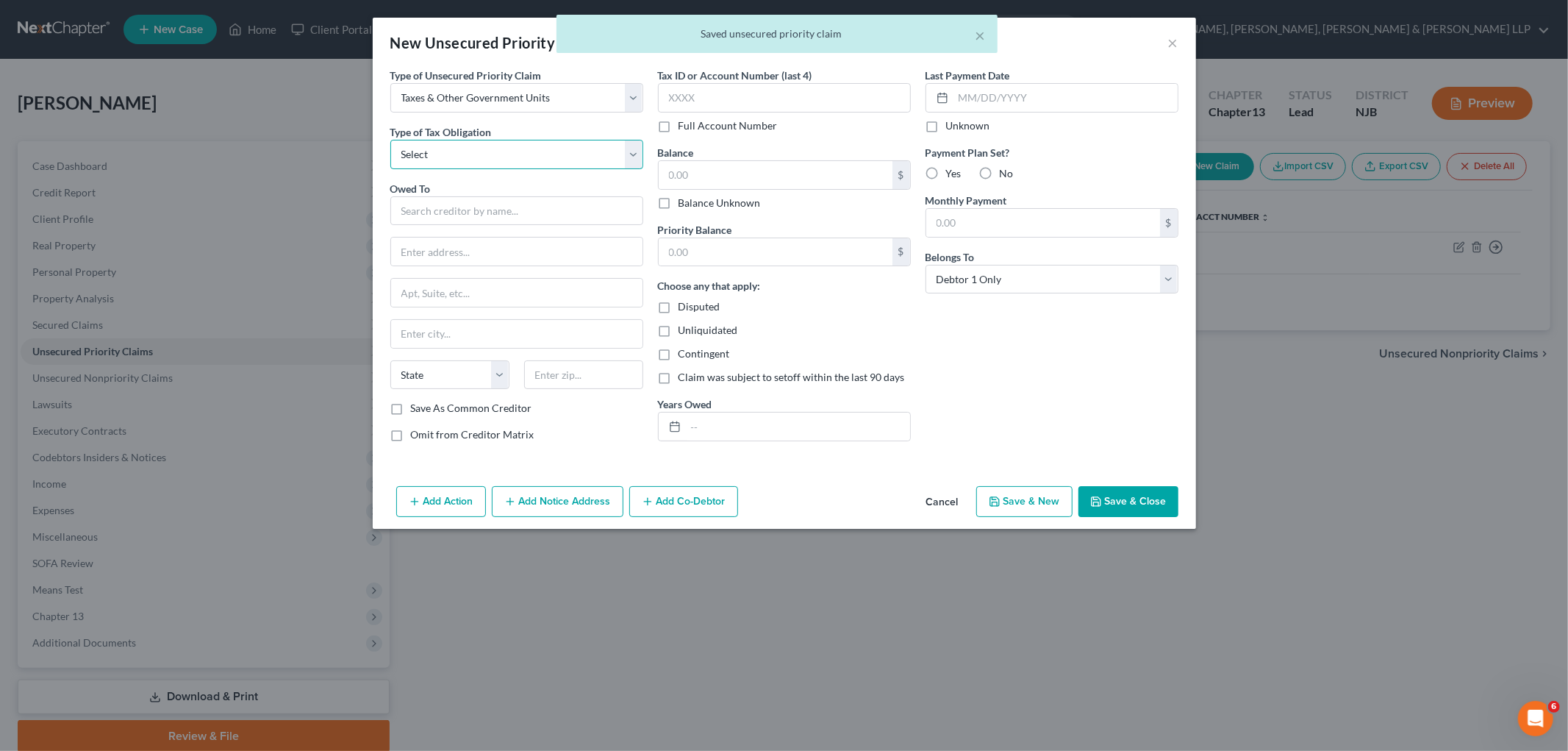
click at [465, 158] on select "Select Federal City State Franchise Tax Board Other" at bounding box center [516, 154] width 253 height 29
select select "2"
click at [390, 140] on select "Select Federal City State Franchise Tax Board Other" at bounding box center [516, 154] width 253 height 29
click at [458, 210] on input "text" at bounding box center [516, 211] width 253 height 29
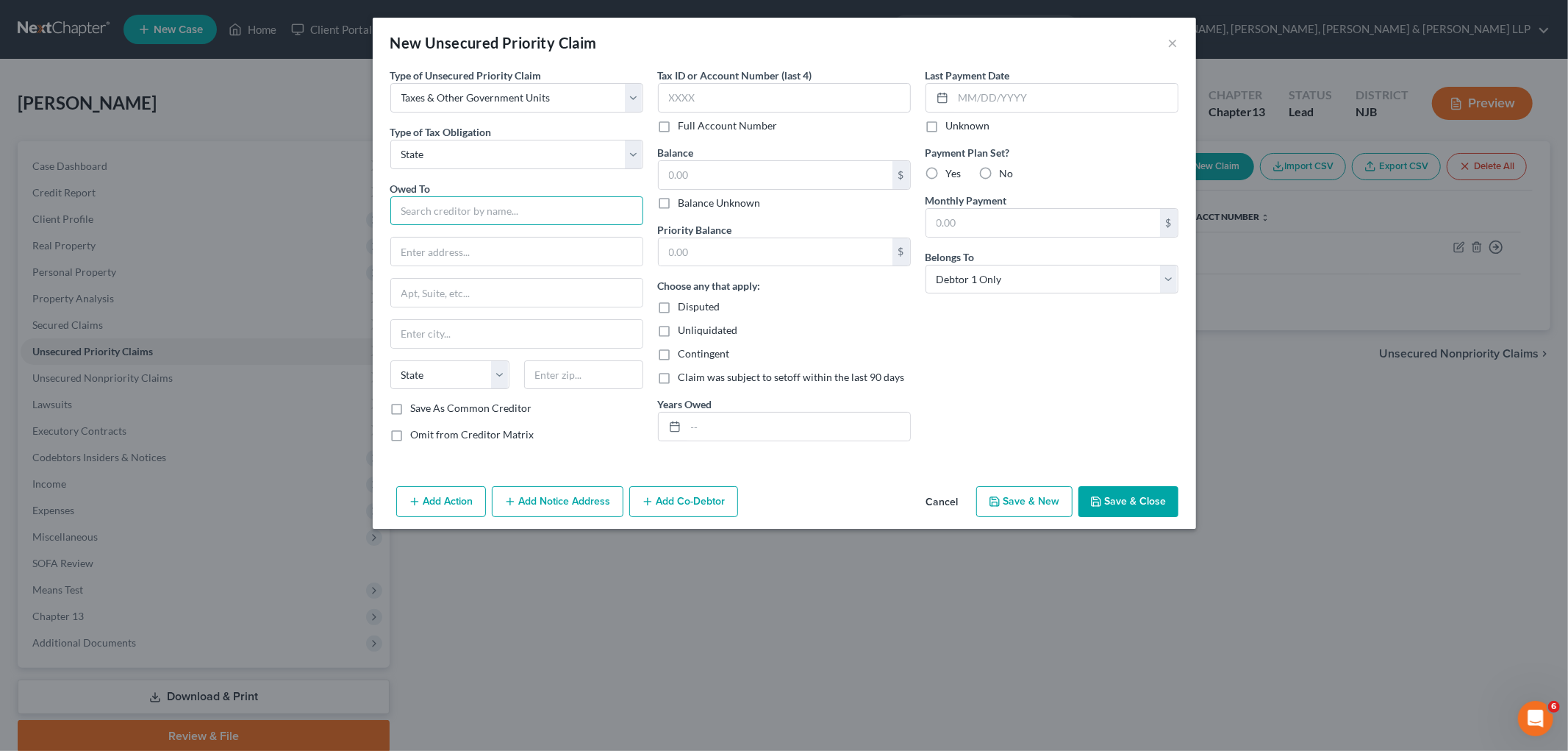
type input "t"
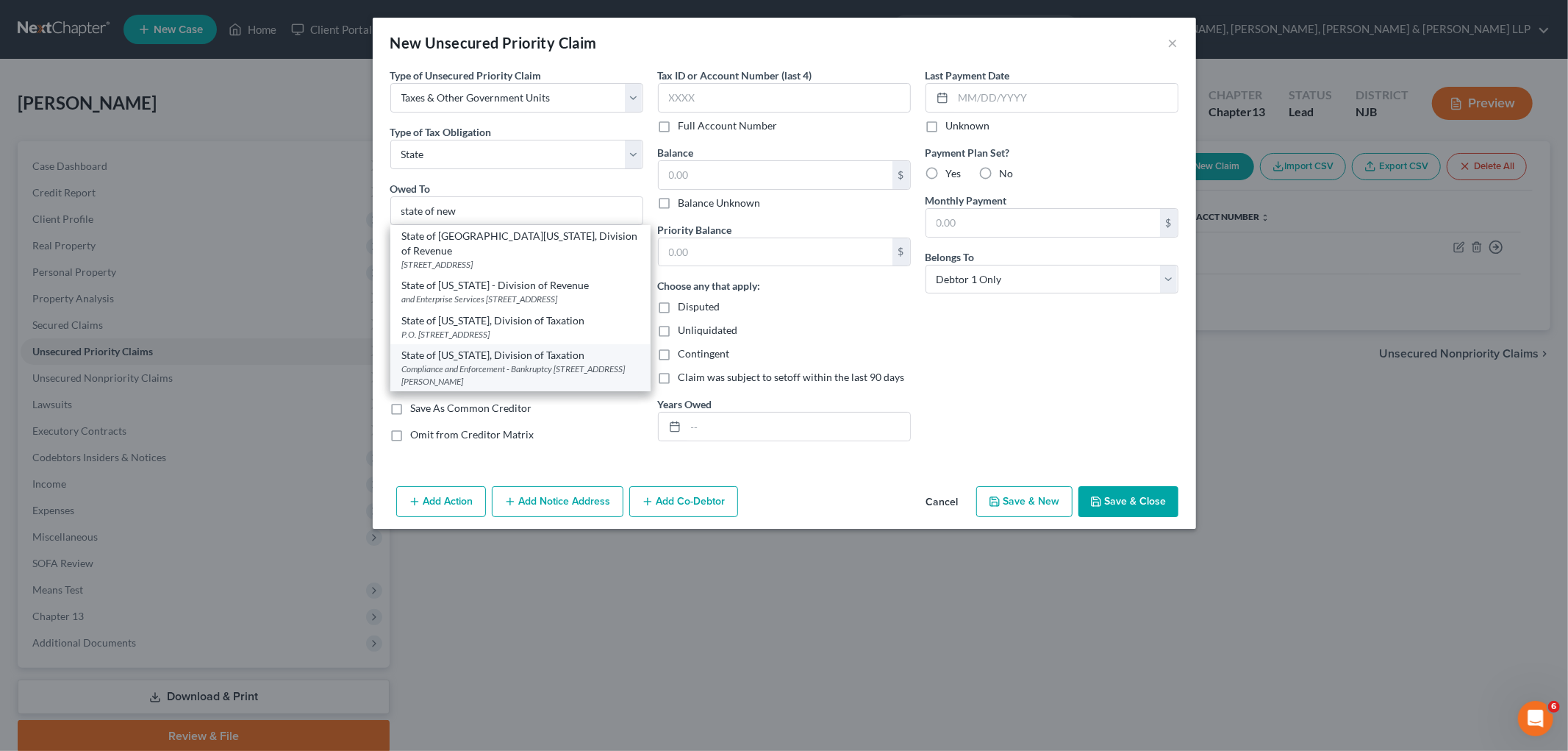
click at [483, 364] on div "Compliance and Enforcement - Bankruptcy [STREET_ADDRESS][PERSON_NAME]" at bounding box center [521, 374] width 237 height 25
type input "State of [US_STATE], Division of Taxation"
type input "Compliance and Enforcement - Bankruptcy Unit"
type input "[STREET_ADDRESS][PERSON_NAME]"
type input "[GEOGRAPHIC_DATA]"
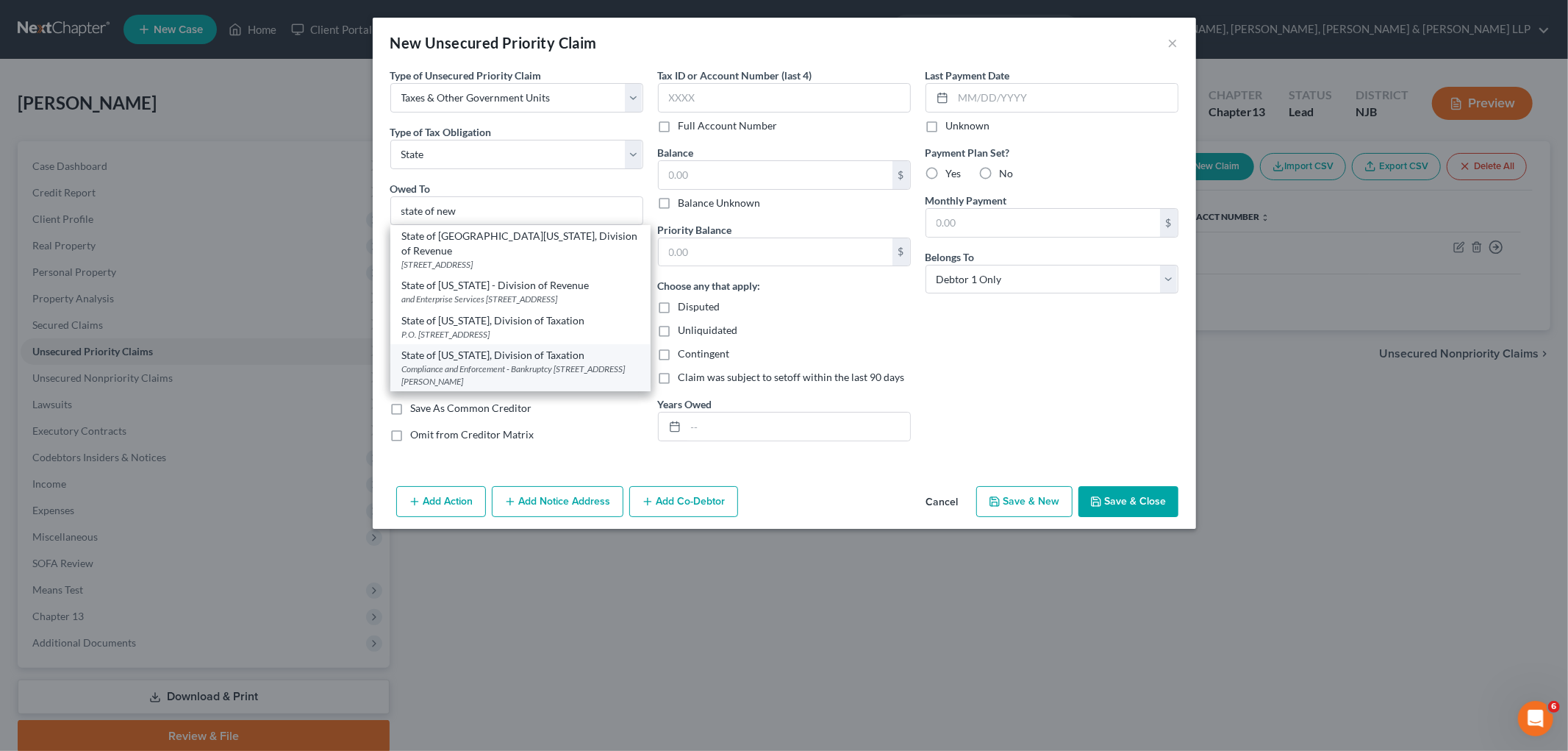
select select "33"
type input "08695"
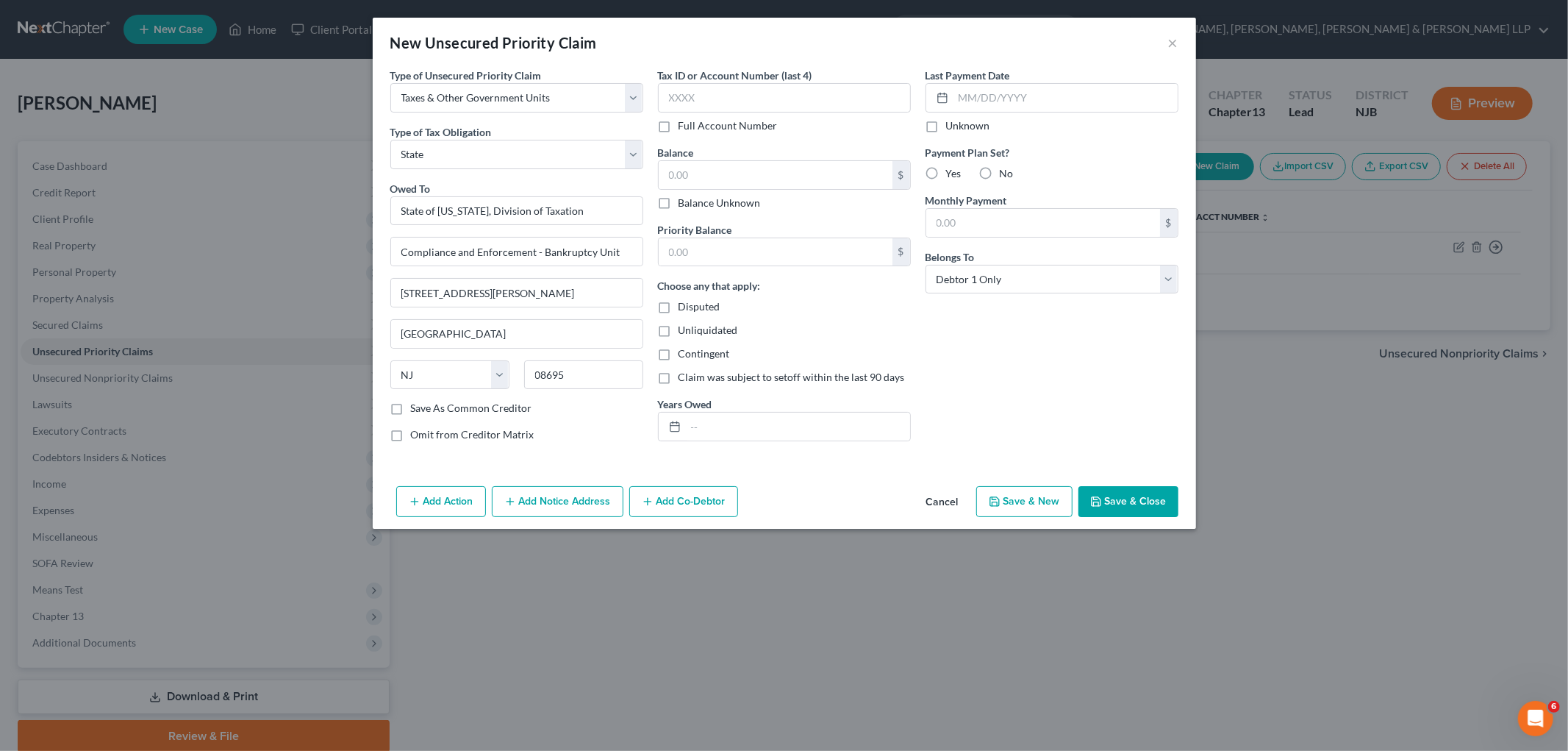
click at [846, 508] on button "Save & Close" at bounding box center [1128, 502] width 100 height 31
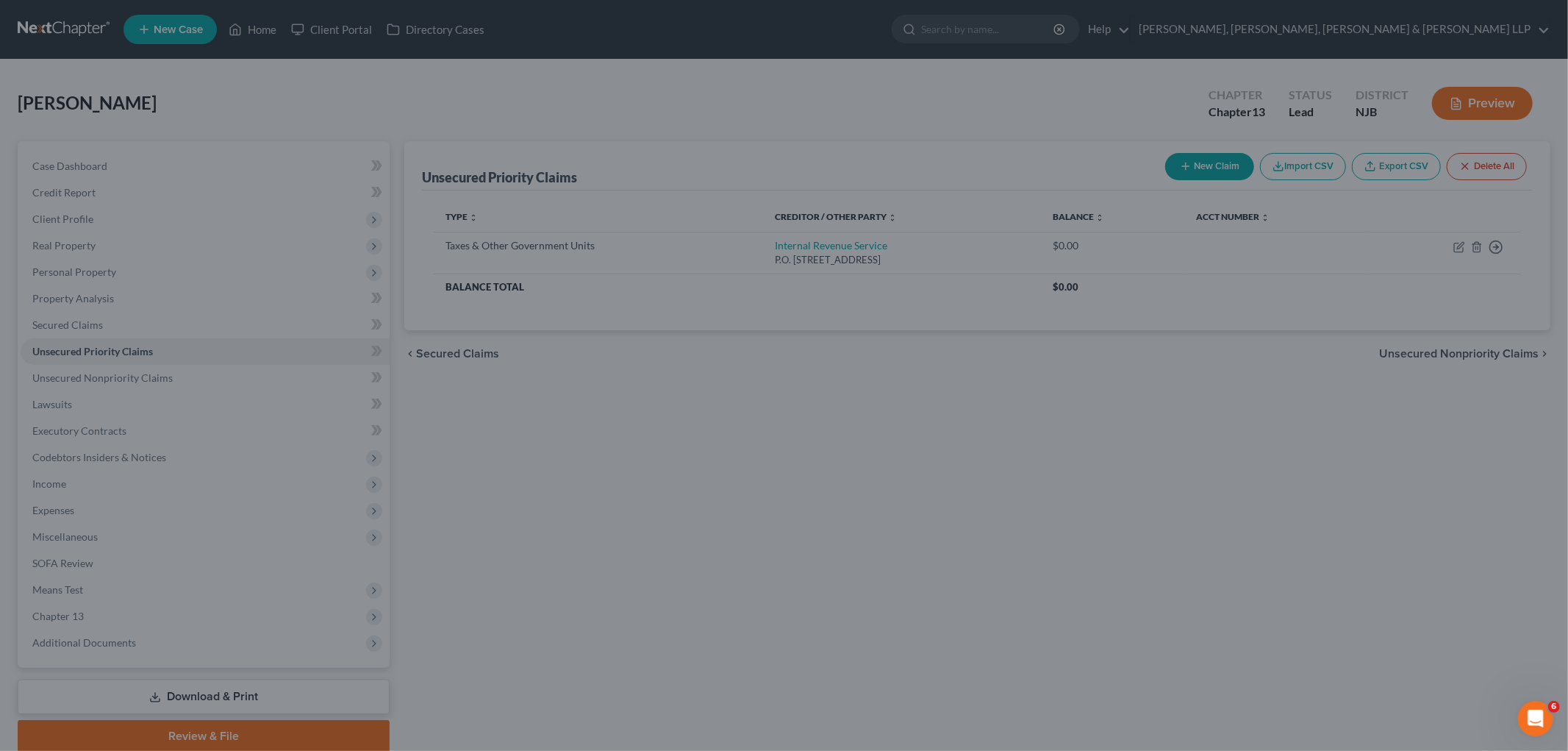
type input "0.00"
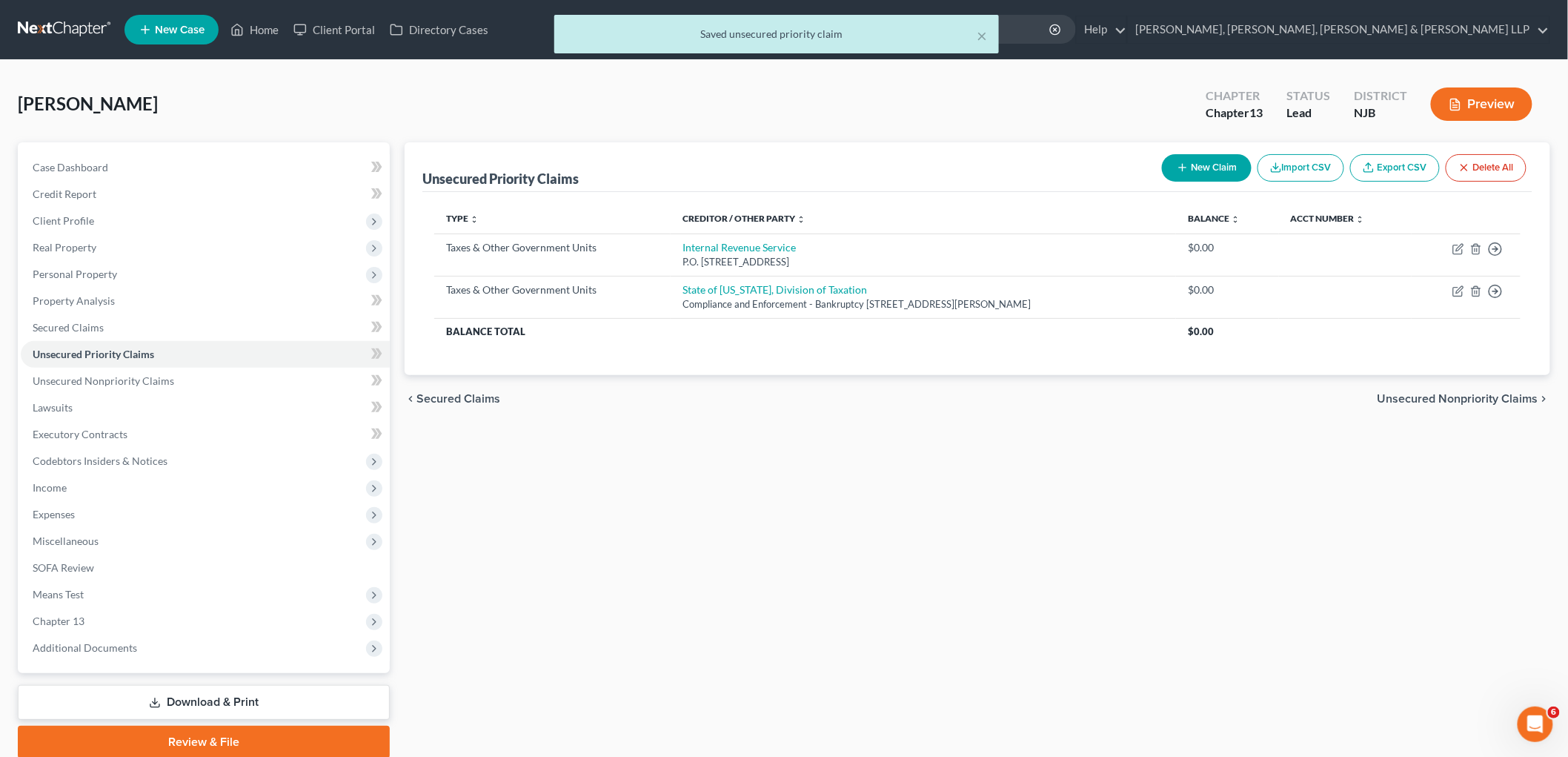
click at [853, 167] on button "New Claim" at bounding box center [1206, 168] width 89 height 28
select select "0"
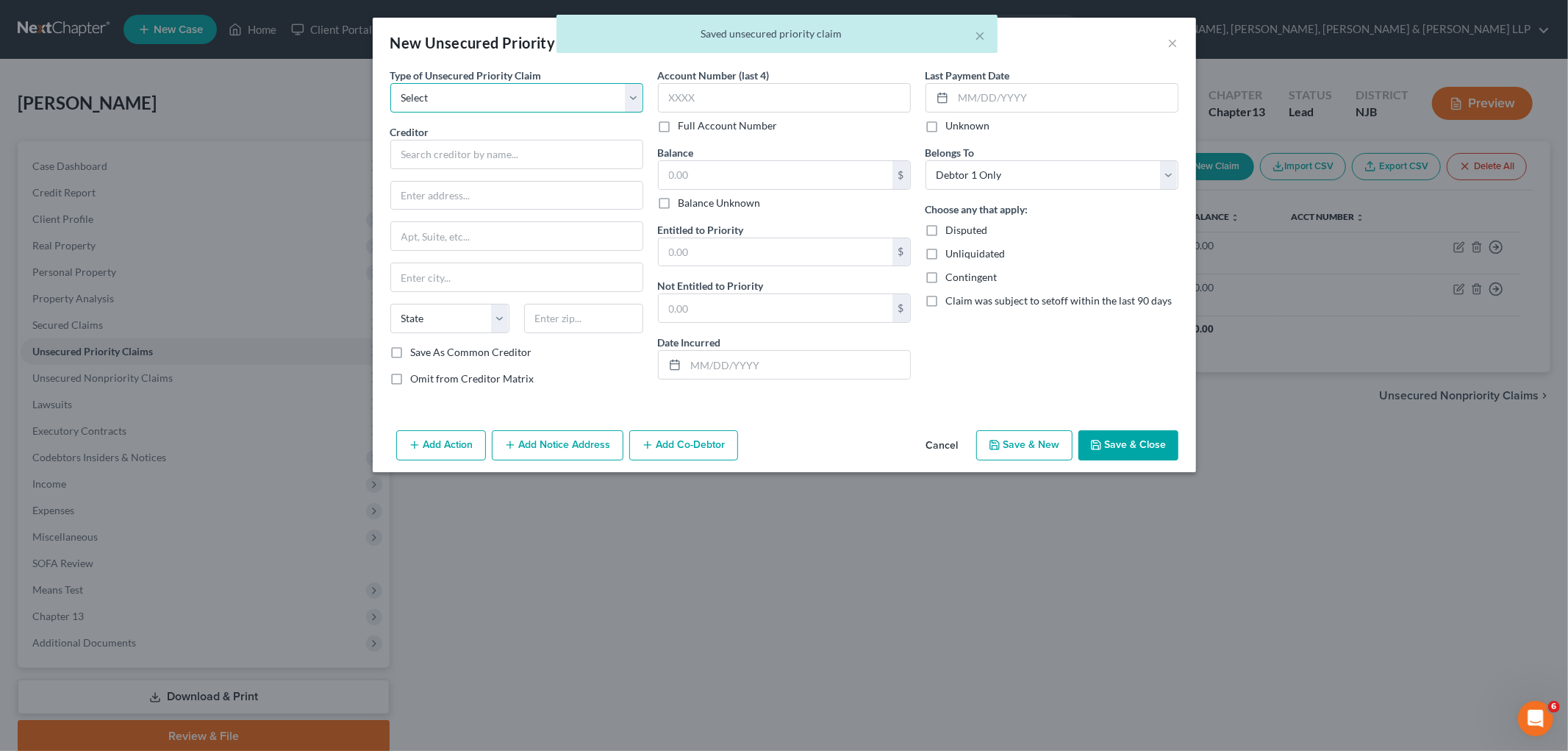
click at [481, 94] on select "Select Taxes & Other Government Units Domestic Support Obligations Extensions o…" at bounding box center [516, 97] width 253 height 29
click at [390, 83] on select "Select Taxes & Other Government Units Domestic Support Obligations Extensions o…" at bounding box center [516, 97] width 253 height 29
click at [479, 97] on select "Select Taxes & Other Government Units Domestic Support Obligations Extensions o…" at bounding box center [516, 97] width 253 height 29
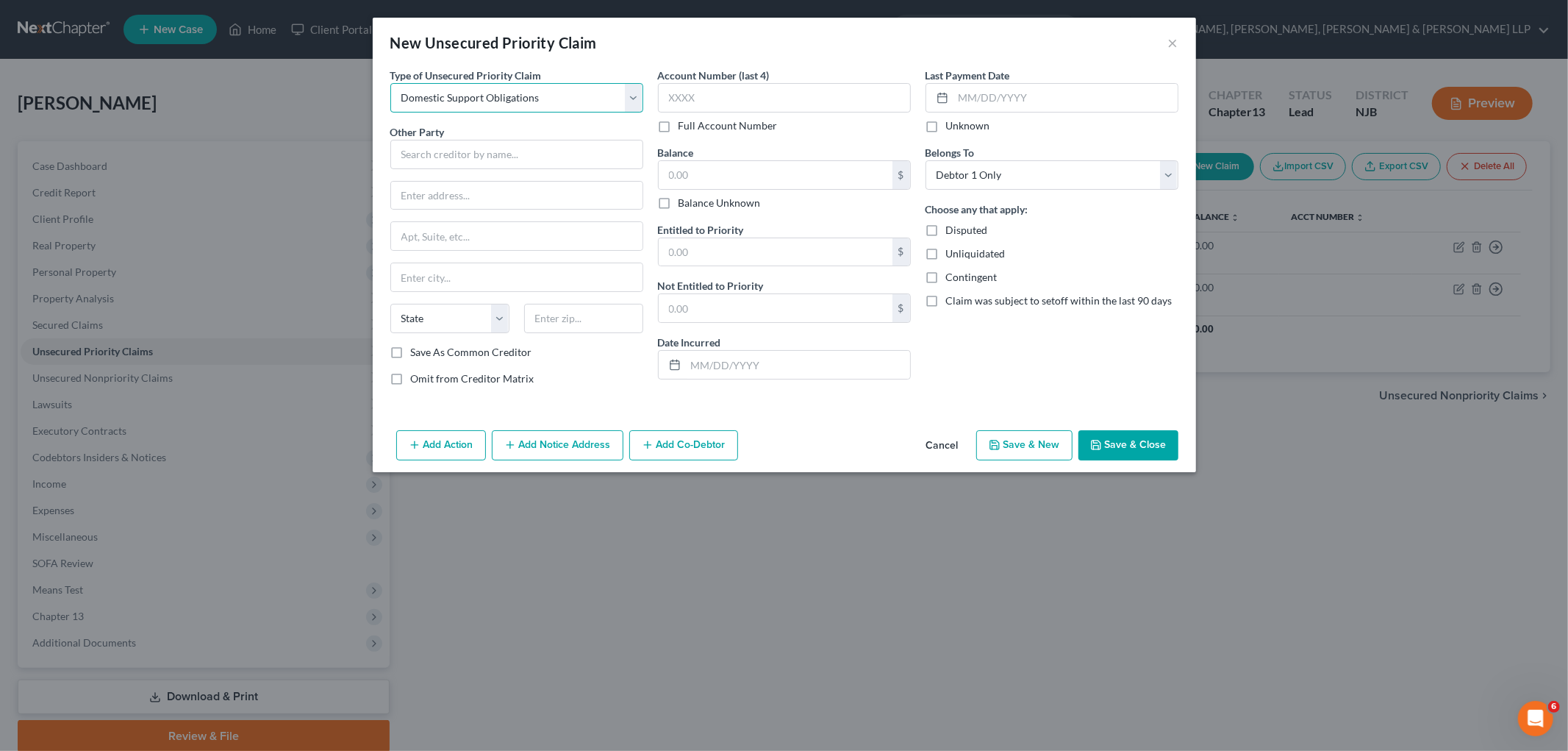
select select "0"
click at [390, 83] on select "Select Taxes & Other Government Units Domestic Support Obligations Extensions o…" at bounding box center [516, 97] width 253 height 29
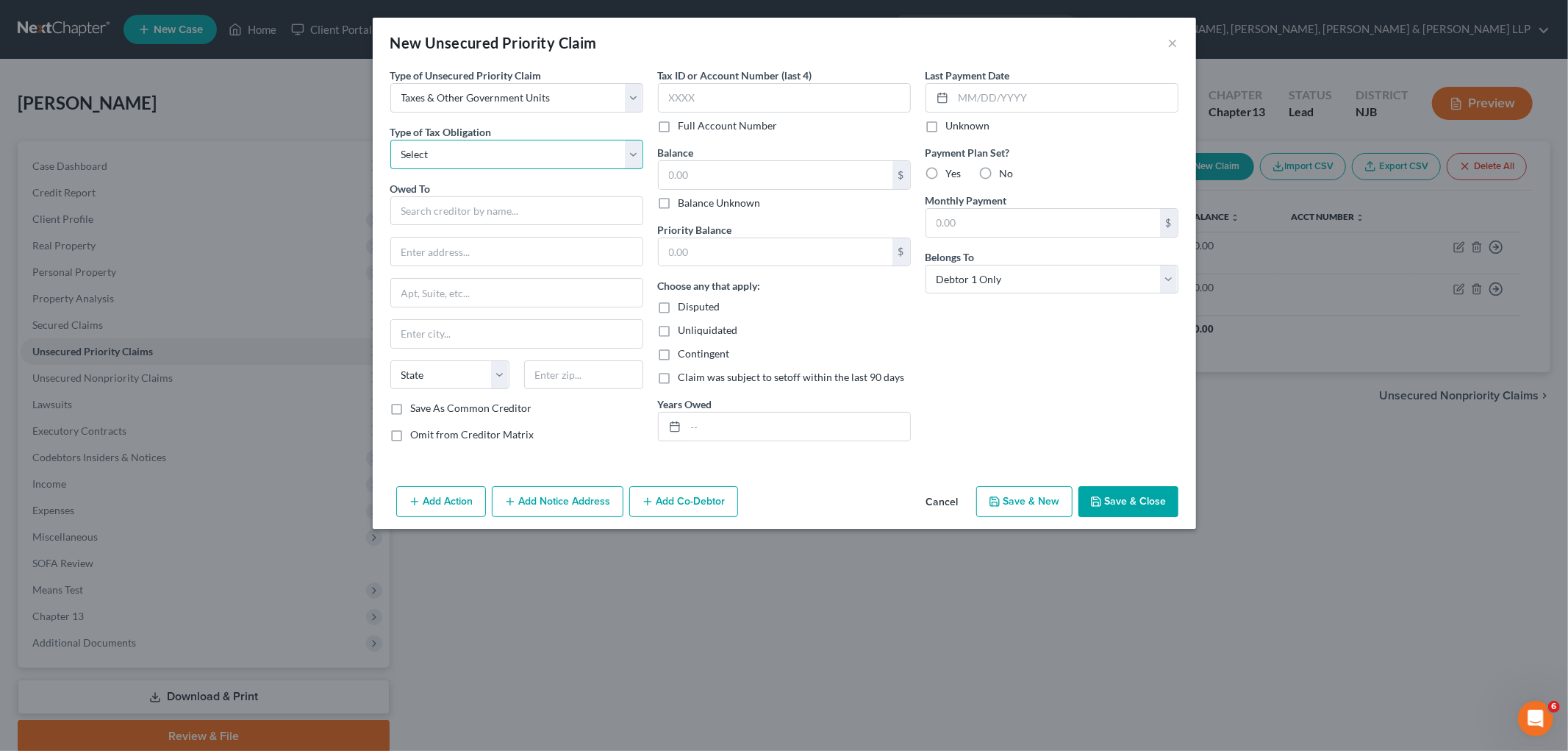
click at [487, 147] on select "Select Federal City State Franchise Tax Board Other" at bounding box center [516, 154] width 253 height 29
select select "2"
click at [390, 140] on select "Select Federal City State Franchise Tax Board Other" at bounding box center [516, 154] width 253 height 29
click at [483, 210] on input "text" at bounding box center [516, 211] width 253 height 29
click at [474, 253] on div "Bankruptcy/Special Procedures Section P.O. [STREET_ADDRESS]" at bounding box center [517, 249] width 229 height 12
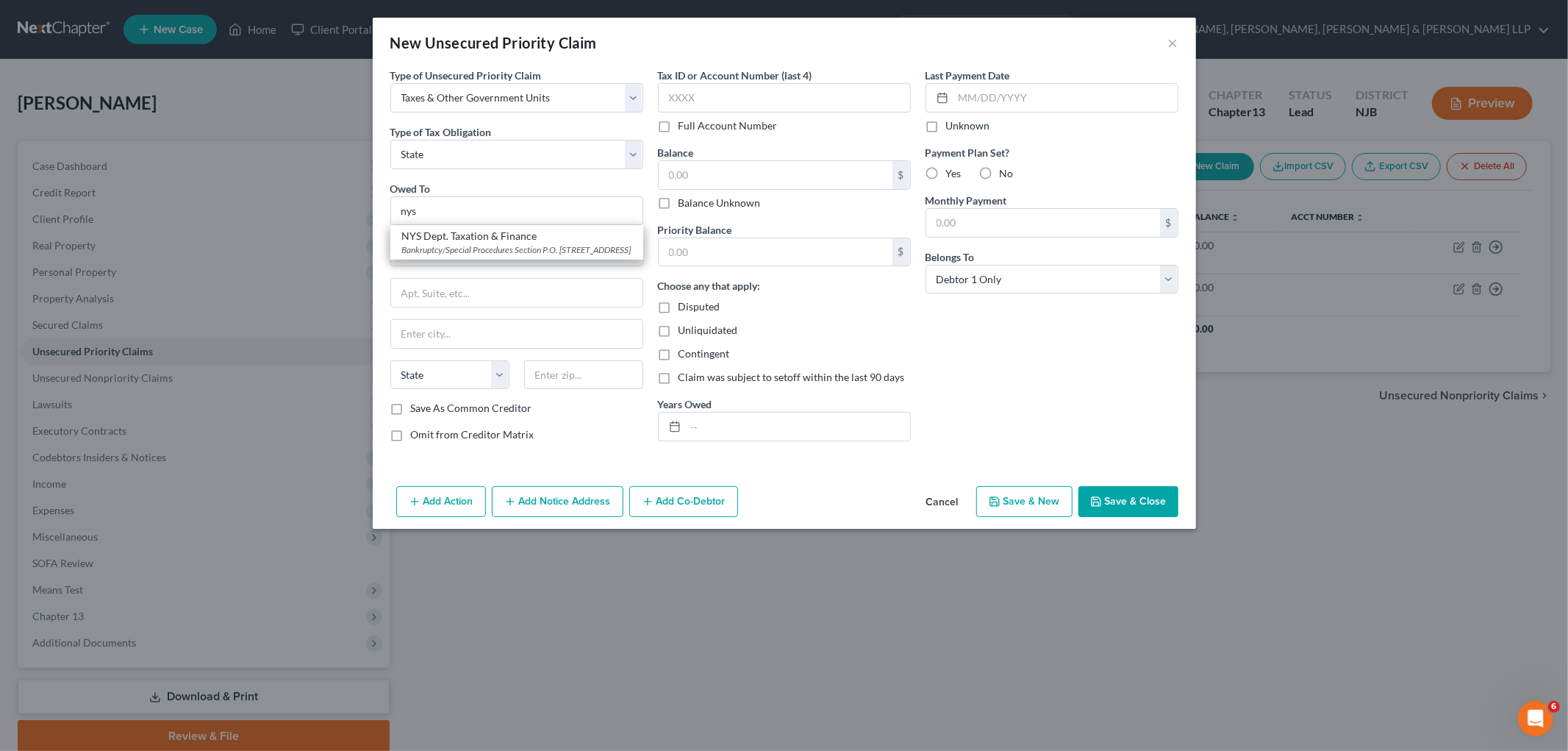
type input "NYS Dept. Taxation & Finance"
type input "Bankruptcy/Special Procedures Section"
type input "P.O. Box 5300"
type input "[GEOGRAPHIC_DATA]"
select select "35"
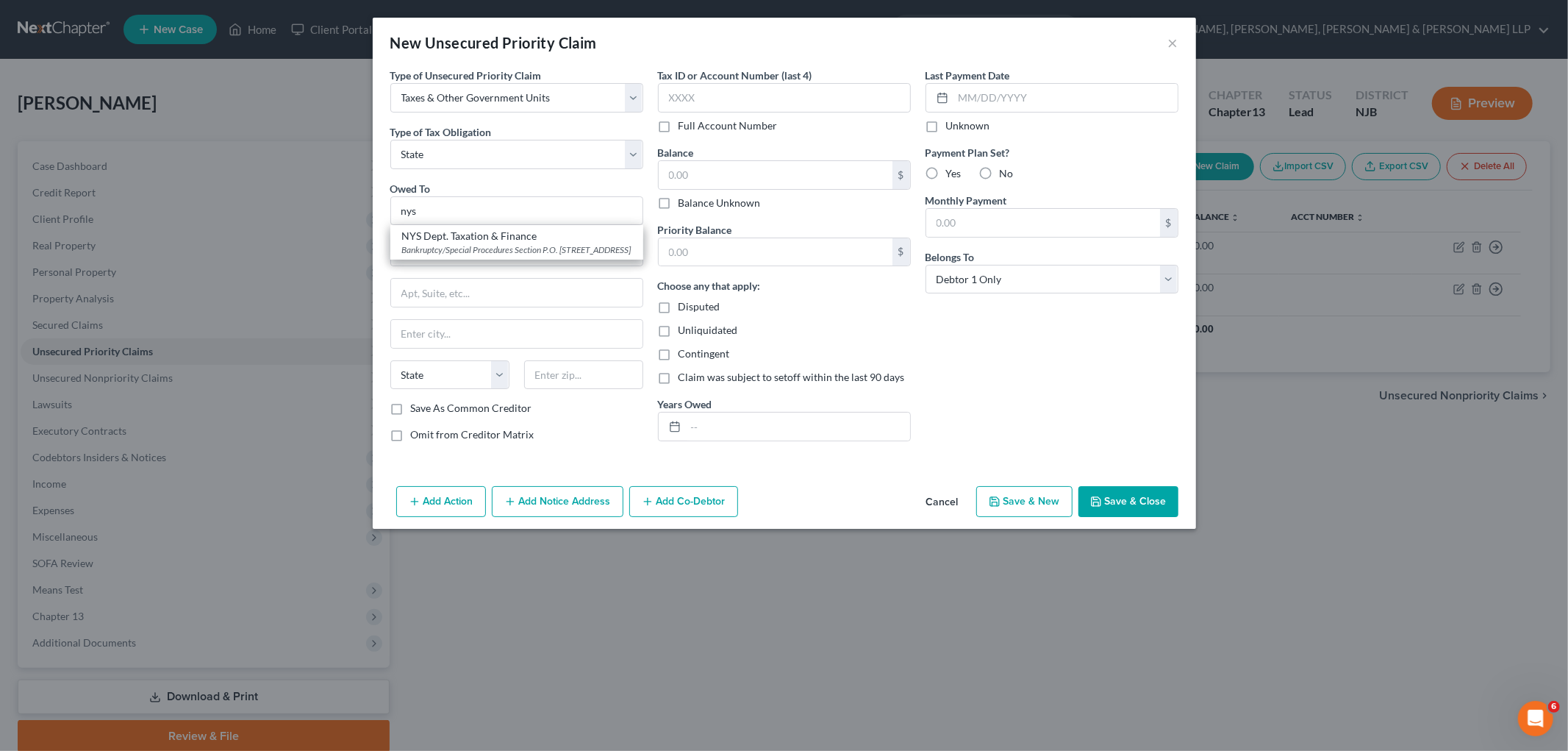
type input "12205"
click at [846, 498] on button "Save & Close" at bounding box center [1128, 502] width 100 height 31
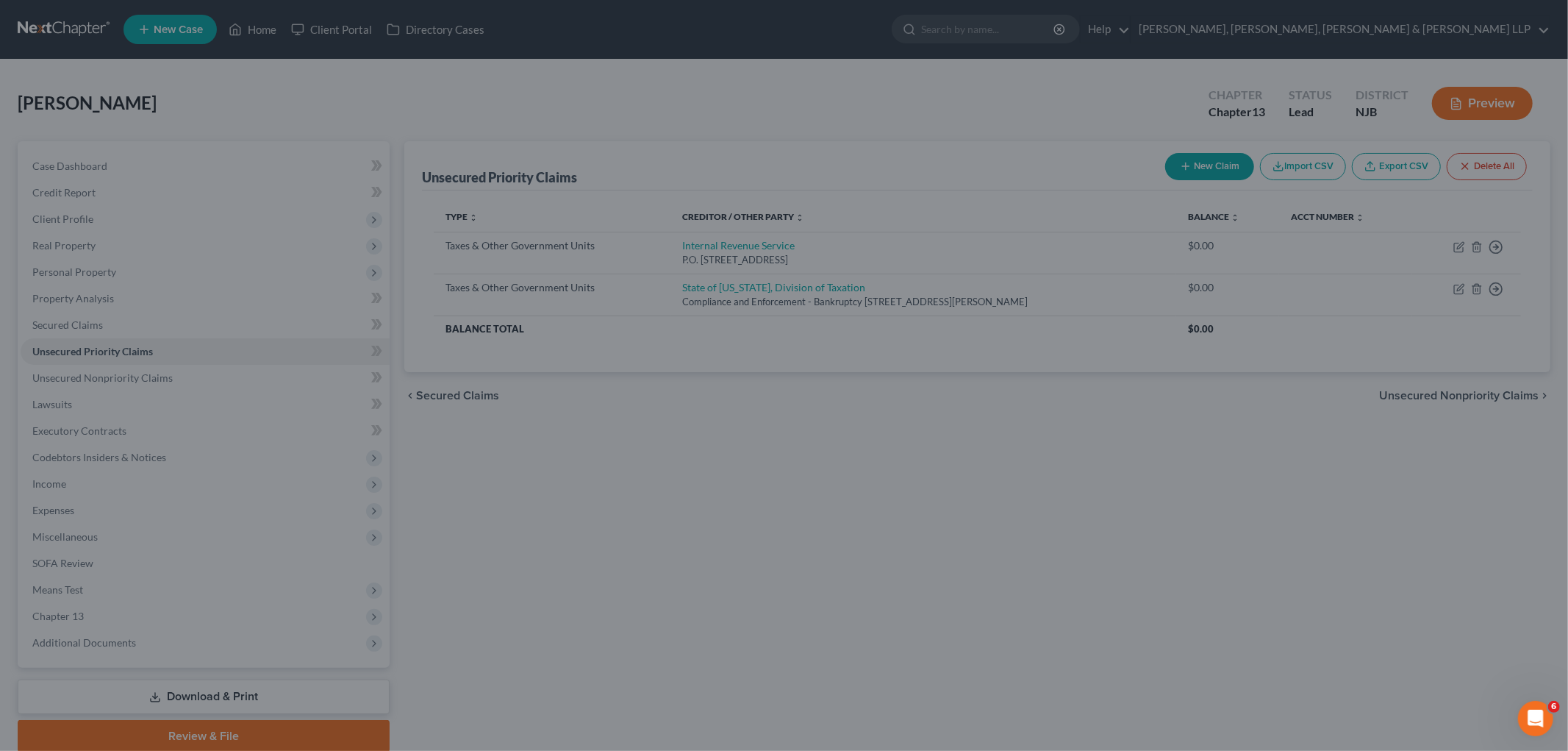
type input "0.00"
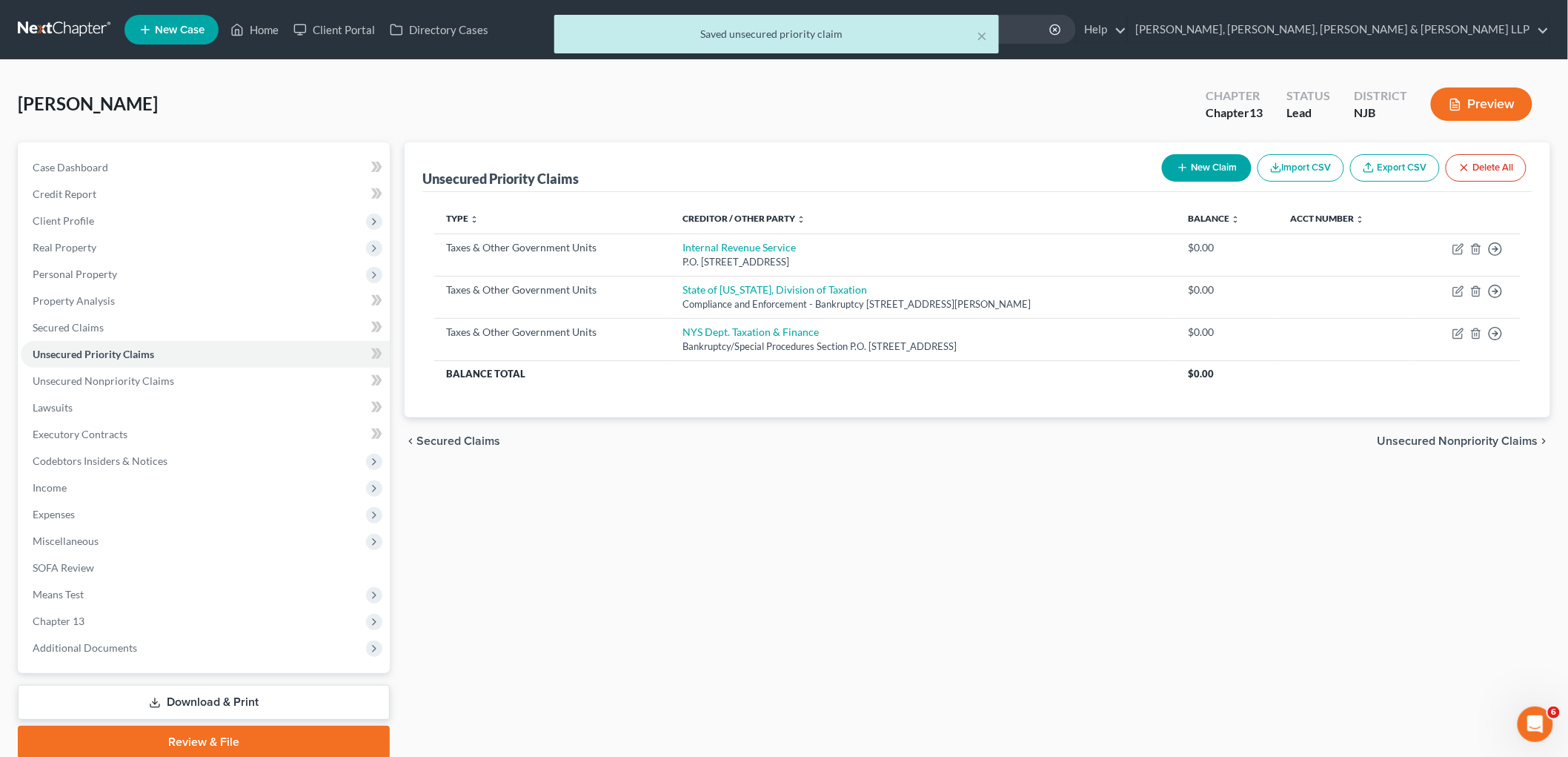
click at [483, 441] on span "Secured Claims" at bounding box center [458, 442] width 83 height 12
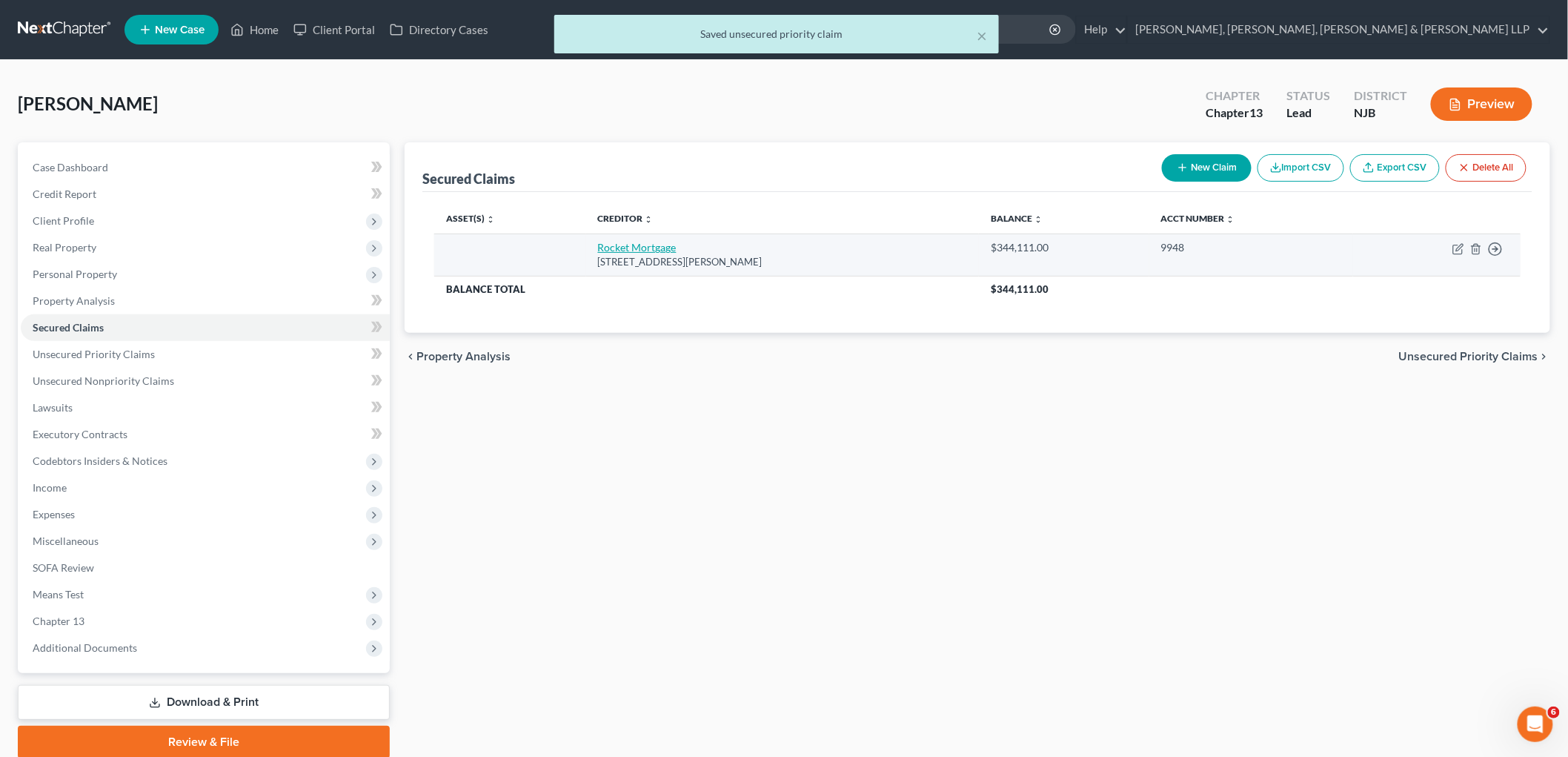
drag, startPoint x: 774, startPoint y: 262, endPoint x: 596, endPoint y: 249, distance: 178.5
click at [596, 249] on td "Rocket Mortgage [STREET_ADDRESS][PERSON_NAME]" at bounding box center [783, 255] width 393 height 43
copy td "Rocket Mortgage [STREET_ADDRESS][PERSON_NAME]"
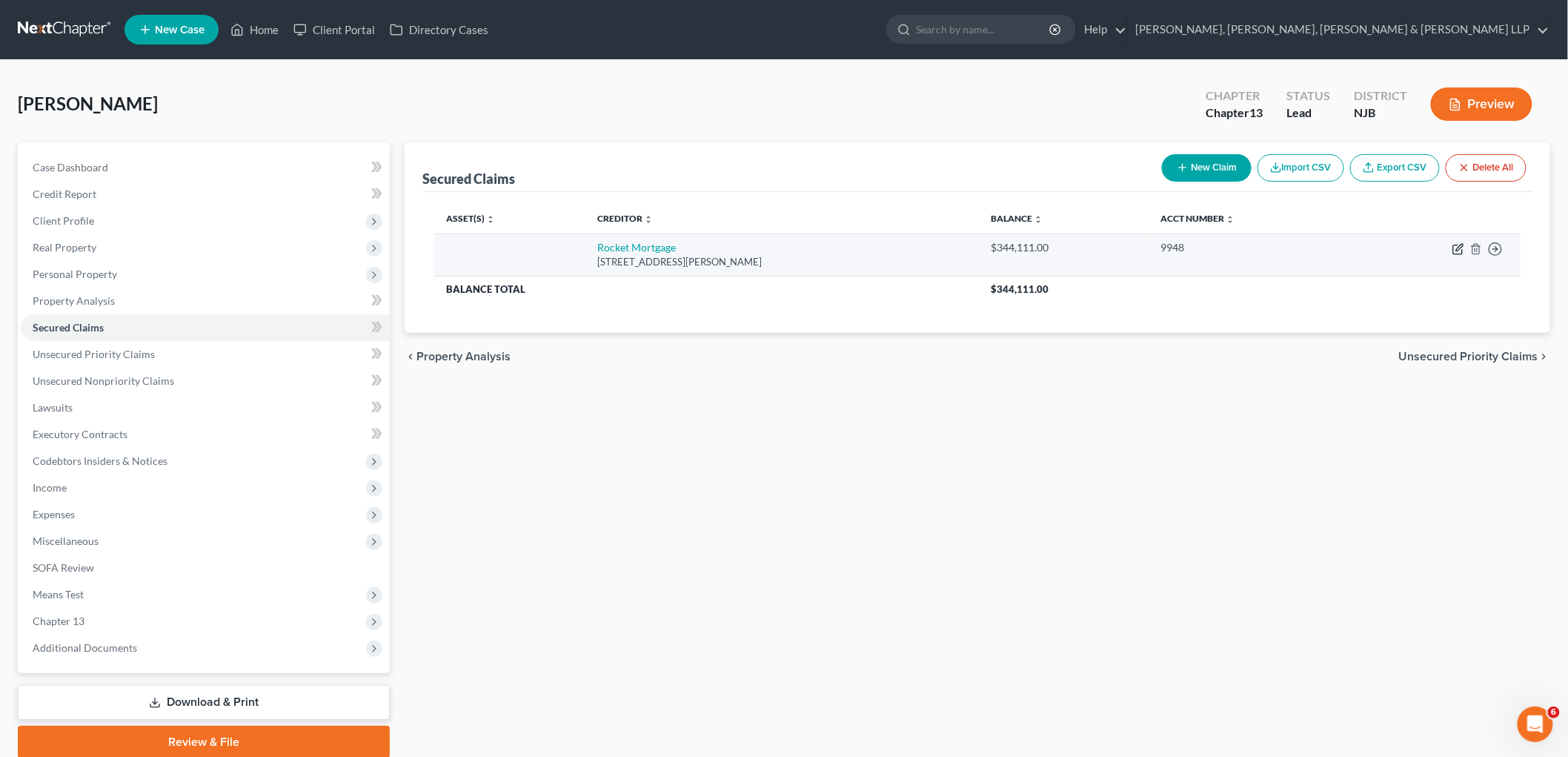
click at [853, 249] on icon "button" at bounding box center [1459, 249] width 12 height 12
select select "23"
select select "0"
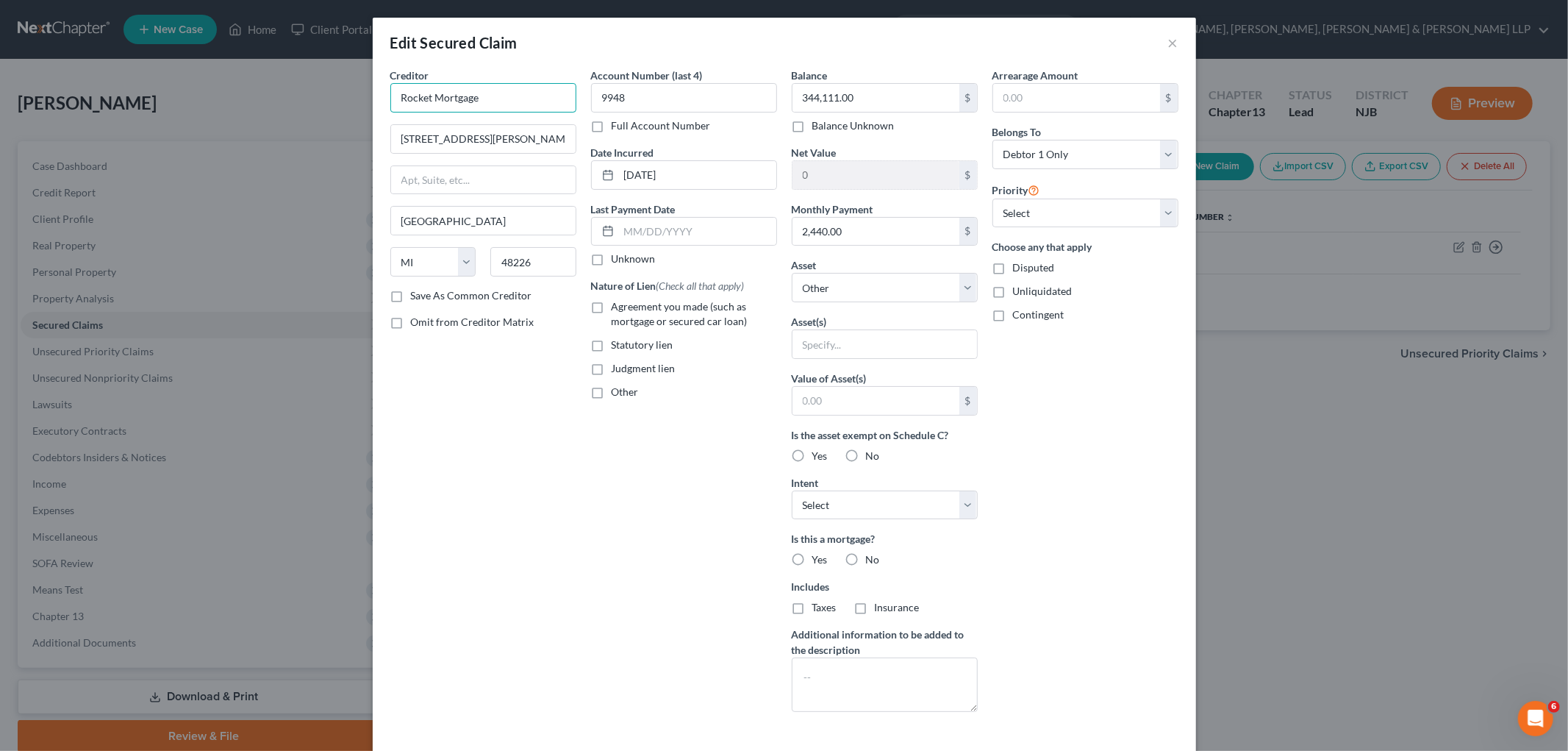
drag, startPoint x: 506, startPoint y: 97, endPoint x: 358, endPoint y: 94, distance: 148.0
click at [358, 94] on div "Edit Secured Claim × Creditor * Rocket Mortgage [STREET_ADDRESS][PERSON_NAME] […" at bounding box center [784, 375] width 1568 height 751
click at [548, 145] on input "[STREET_ADDRESS][PERSON_NAME]" at bounding box center [484, 139] width 184 height 28
type input "[STREET_ADDRESS][PERSON_NAME]"
drag, startPoint x: 593, startPoint y: 309, endPoint x: 767, endPoint y: 321, distance: 174.4
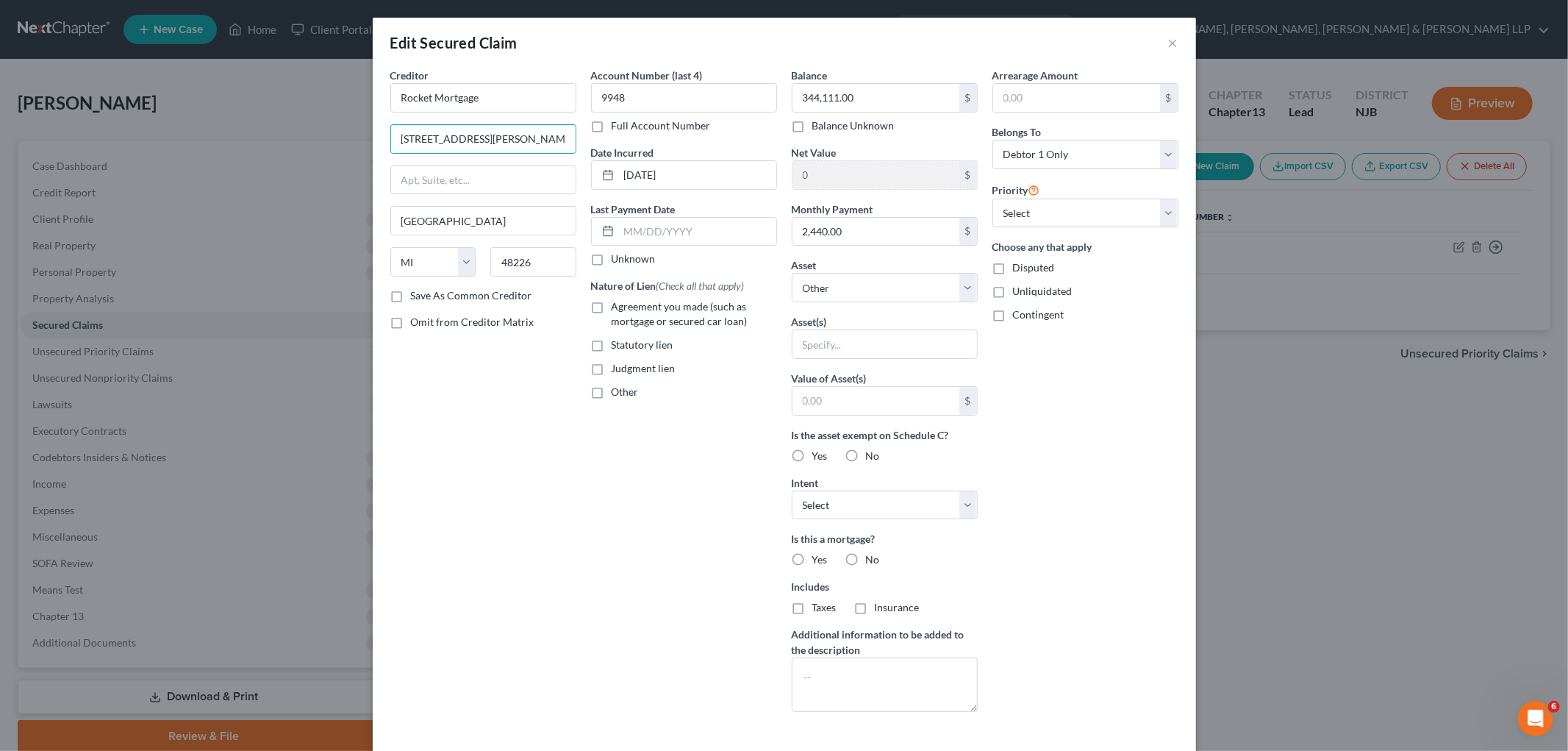
click at [612, 308] on label "Agreement you made (such as mortgage or secured car loan)" at bounding box center [695, 314] width 166 height 29
click at [617, 308] on input "Agreement you made (such as mortgage or secured car loan)" at bounding box center [622, 304] width 9 height 9
checkbox input "true"
click at [846, 281] on select "Select Other Multiple Assets [STREET_ADDRESS][PERSON_NAME] - $0.0" at bounding box center [885, 287] width 186 height 29
select select "2"
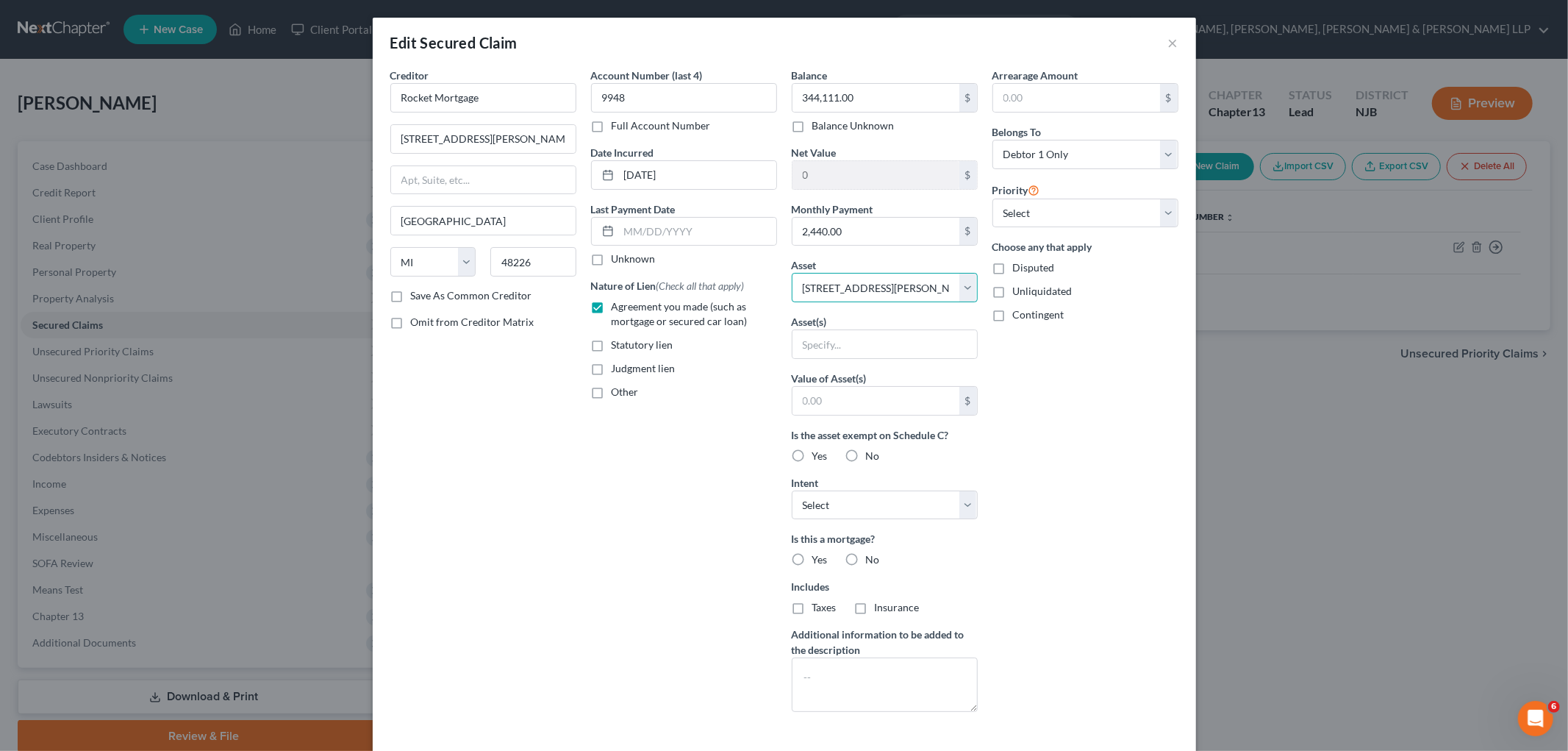
click at [792, 272] on select "Select Other Multiple Assets [STREET_ADDRESS][PERSON_NAME] - $0.0" at bounding box center [885, 287] width 186 height 29
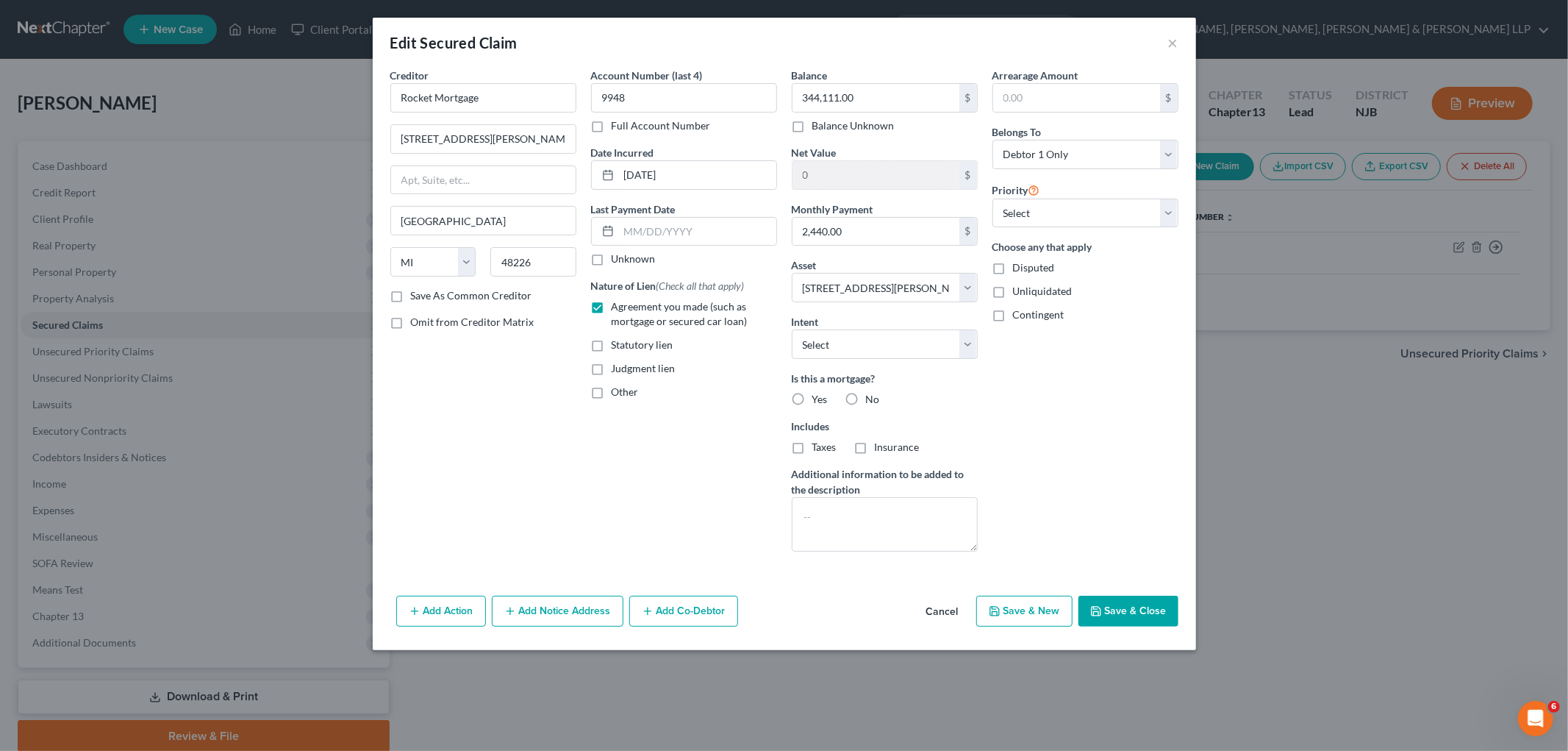
click at [812, 398] on label "Yes" at bounding box center [820, 399] width 16 height 15
click at [818, 398] on input "Yes" at bounding box center [822, 397] width 9 height 9
radio input "true"
click at [812, 447] on label "Taxes" at bounding box center [824, 447] width 24 height 15
click at [818, 447] on input "Taxes" at bounding box center [822, 444] width 9 height 9
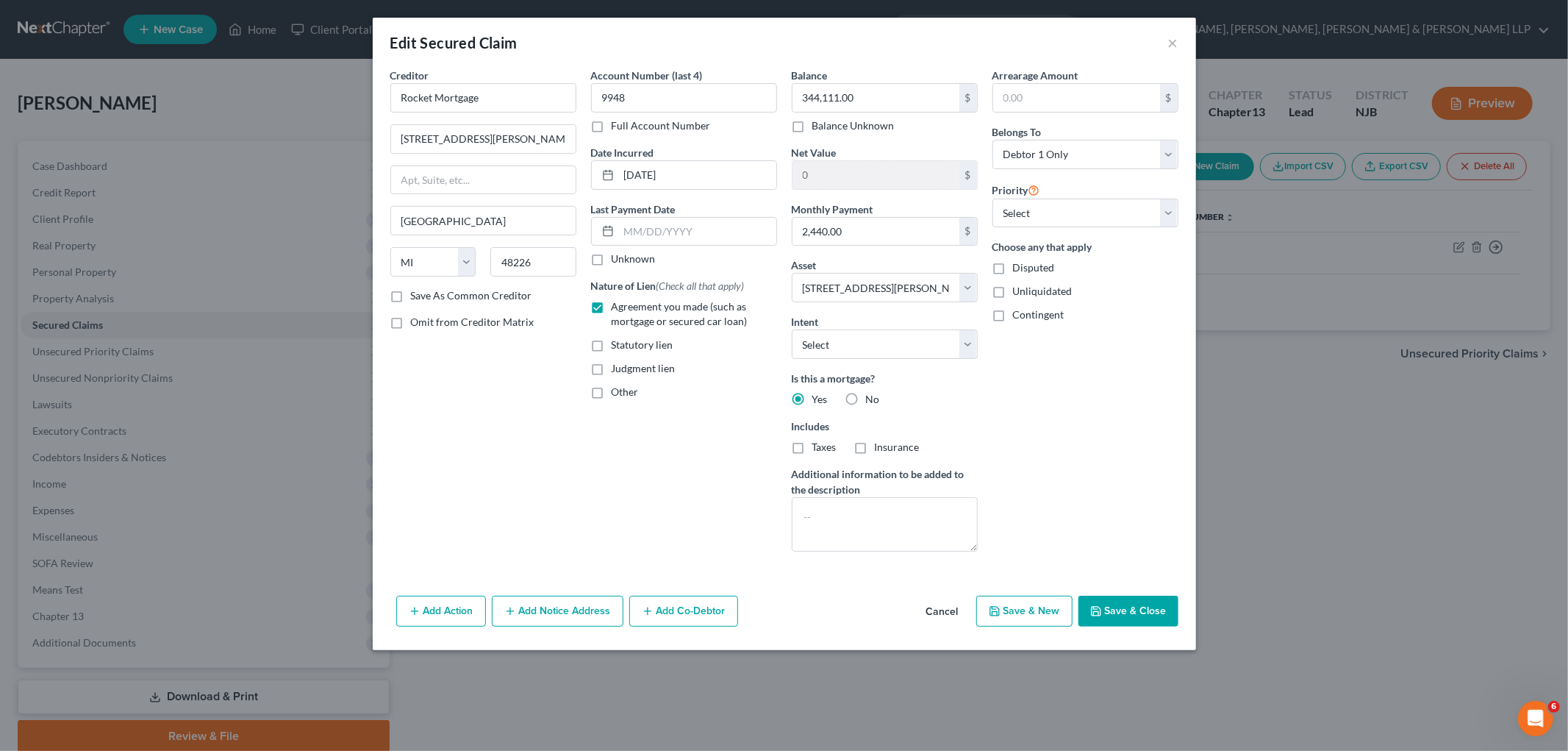
checkbox input "true"
click at [846, 448] on label "Insurance" at bounding box center [897, 447] width 45 height 15
click at [846, 448] on input "Insurance" at bounding box center [885, 444] width 9 height 9
checkbox input "true"
click at [846, 211] on select "Select 1st 2nd 3rd 4th 5th 6th 7th 8th 9th 10th 11th 12th 13th 14th 15th 16th 1…" at bounding box center [1085, 213] width 186 height 29
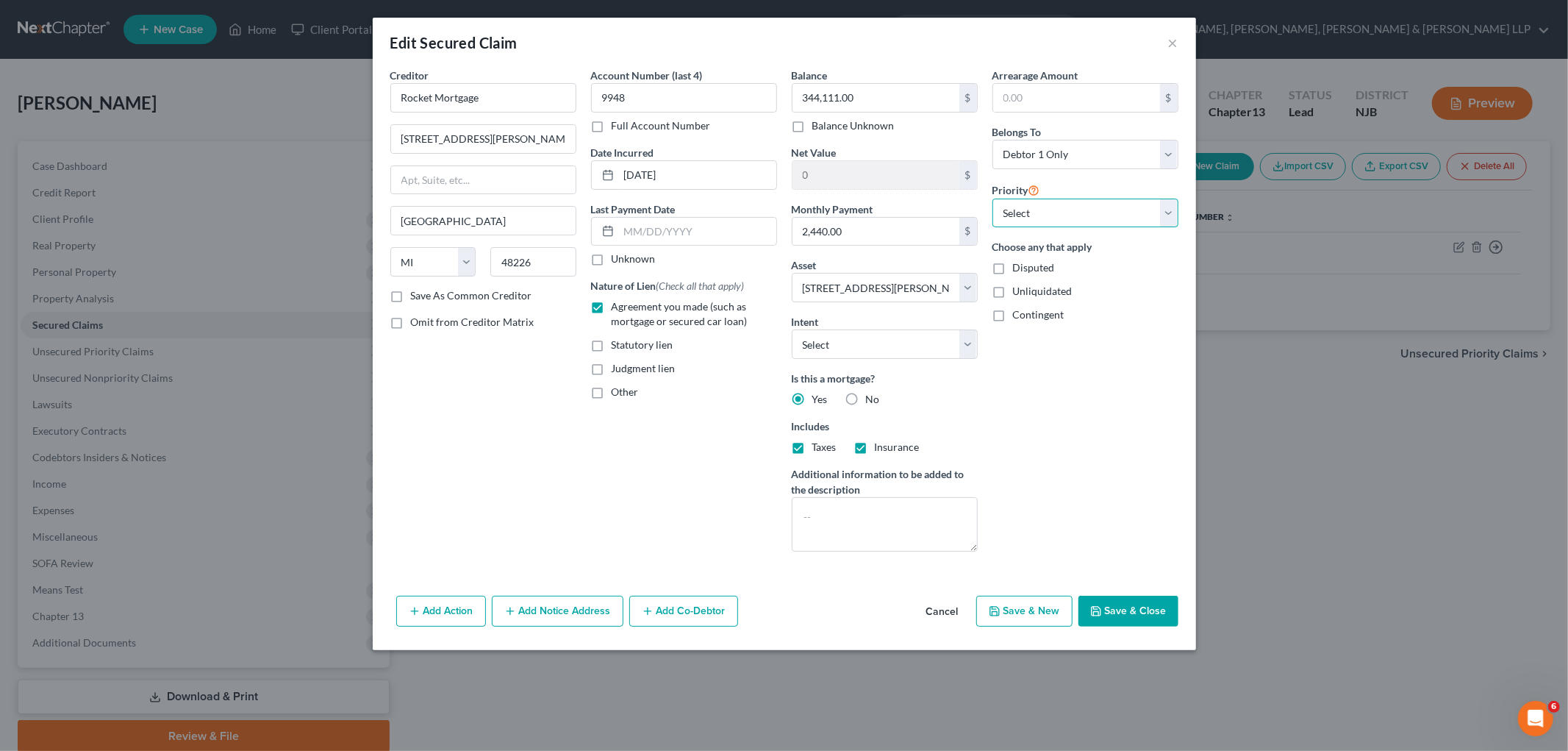
select select "0"
click at [846, 198] on select "Select 1st 2nd 3rd 4th 5th 6th 7th 8th 9th 10th 11th 12th 13th 14th 15th 16th 1…" at bounding box center [1085, 213] width 186 height 29
click at [846, 267] on label "Disputed" at bounding box center [1034, 267] width 42 height 15
click at [846, 267] on input "Disputed" at bounding box center [1023, 265] width 9 height 9
checkbox input "true"
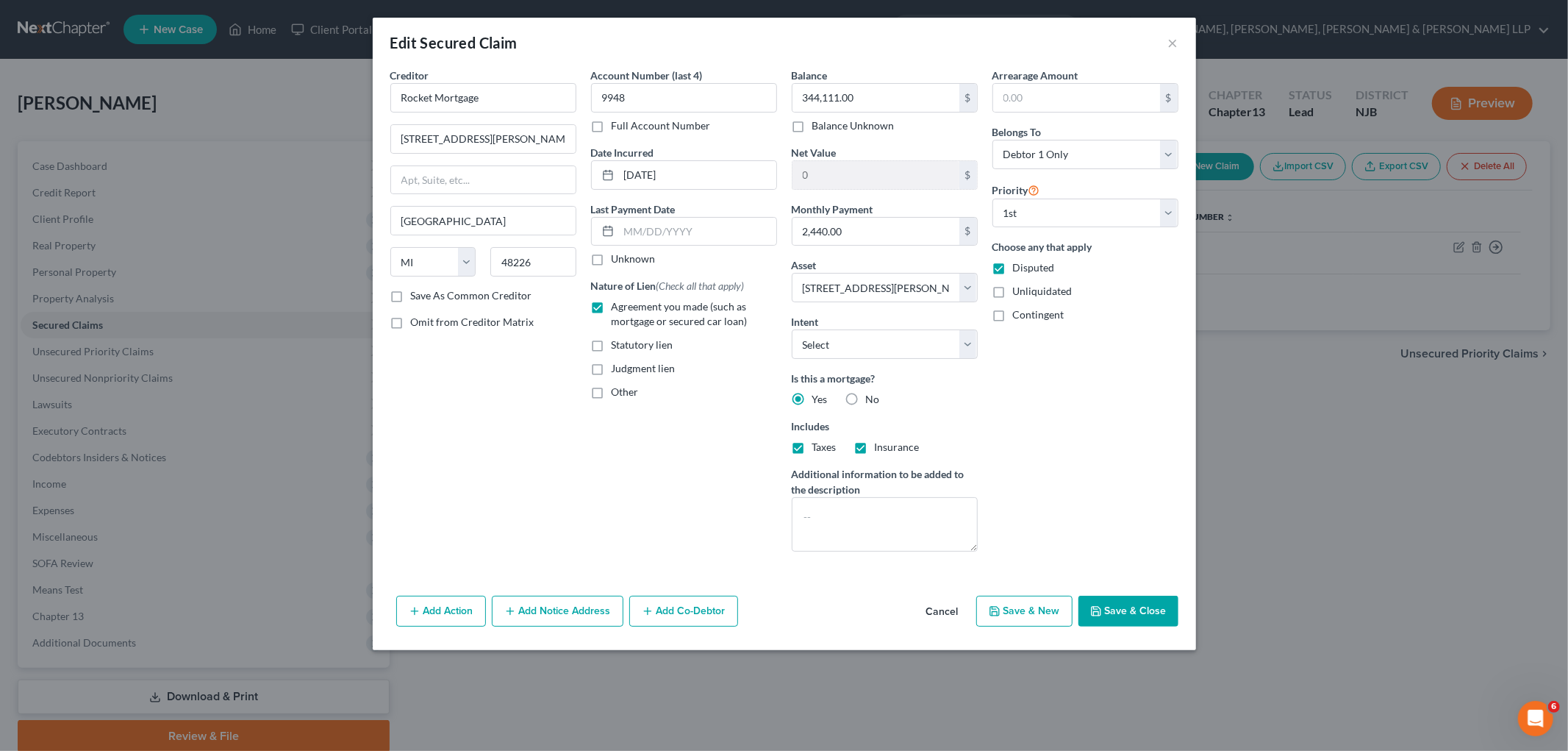
click at [846, 610] on button "Save & Close" at bounding box center [1128, 611] width 100 height 31
select select
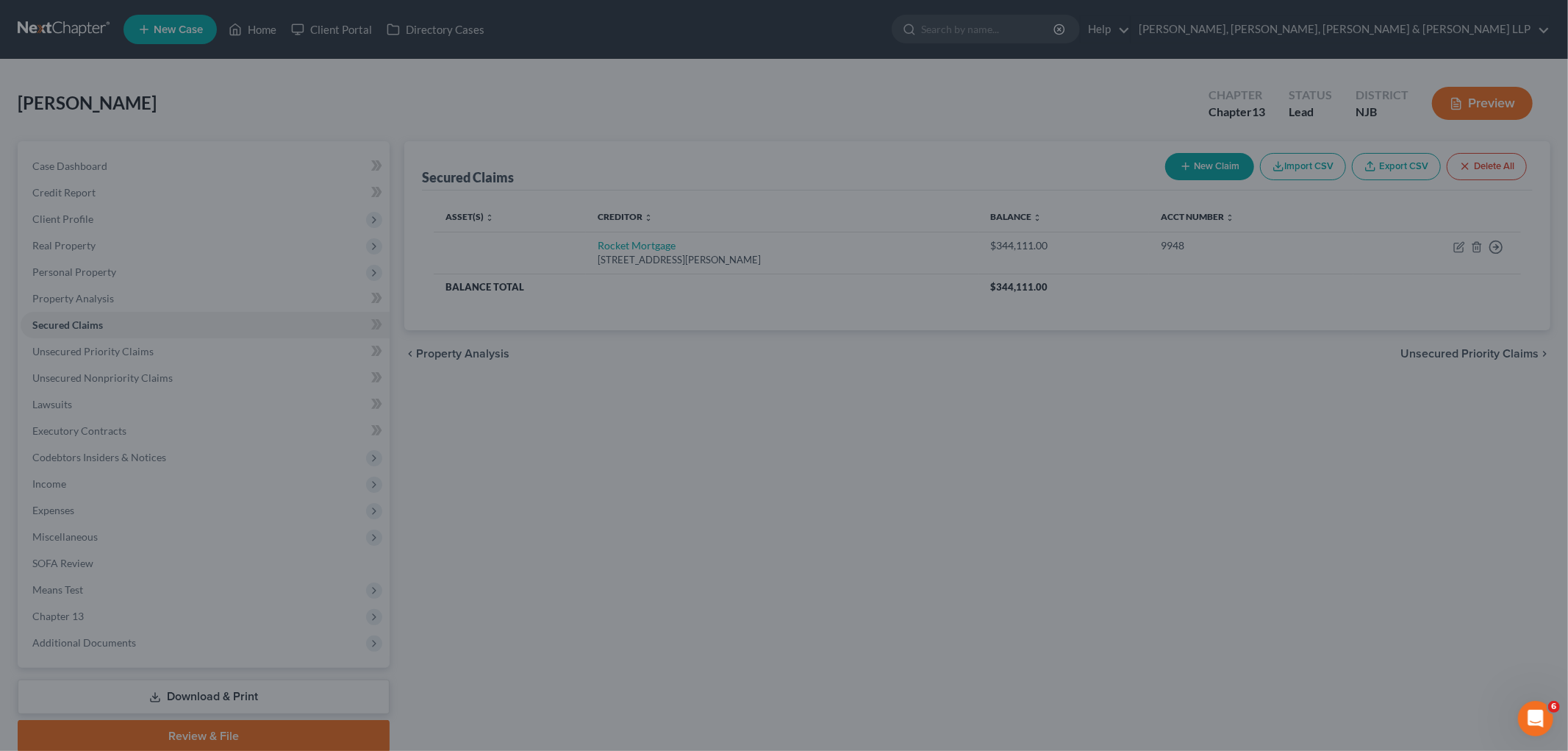
type input "-344,111.00"
select select "2"
type input "0"
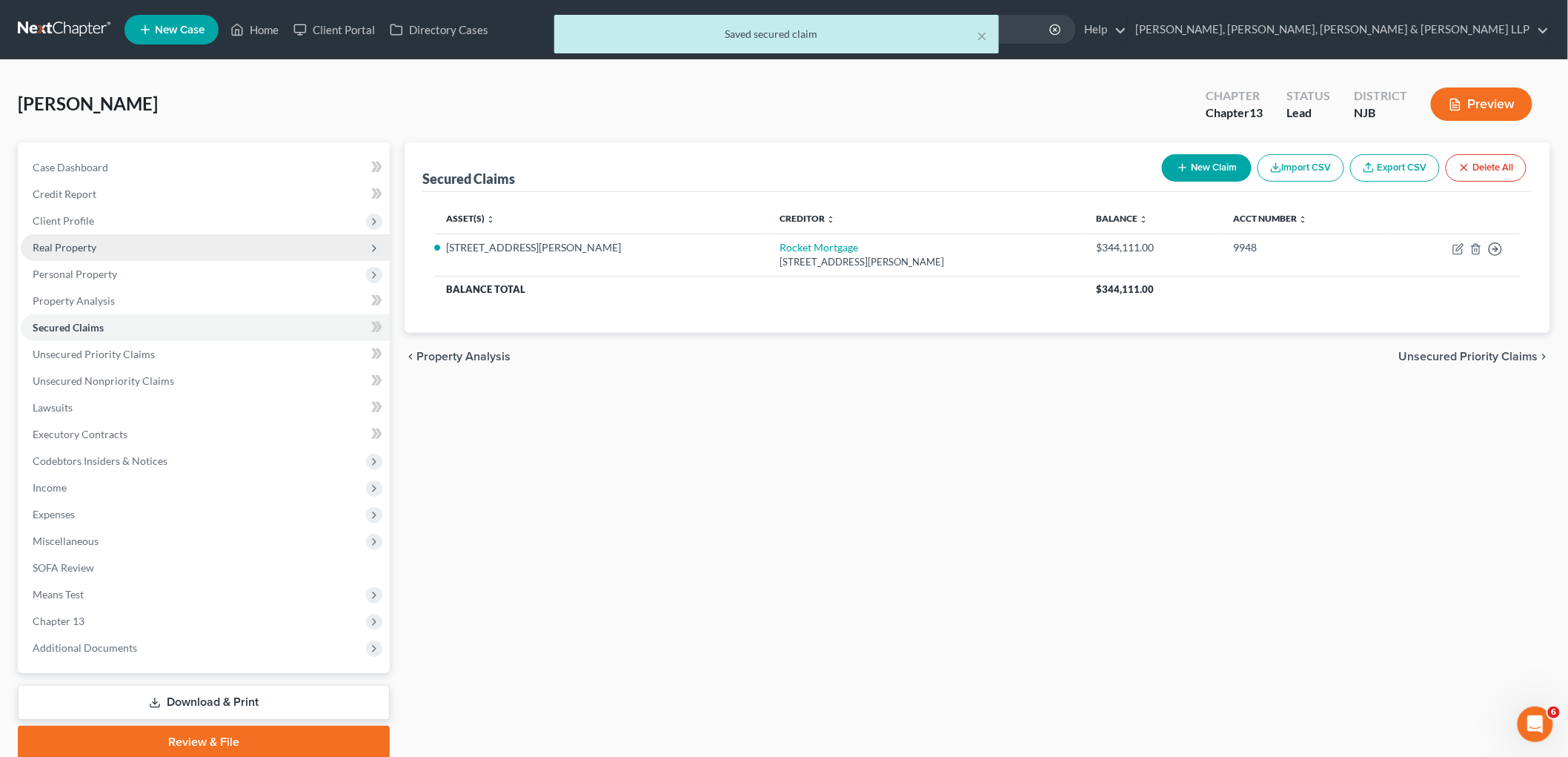
click at [98, 242] on span "Real Property" at bounding box center [205, 248] width 369 height 27
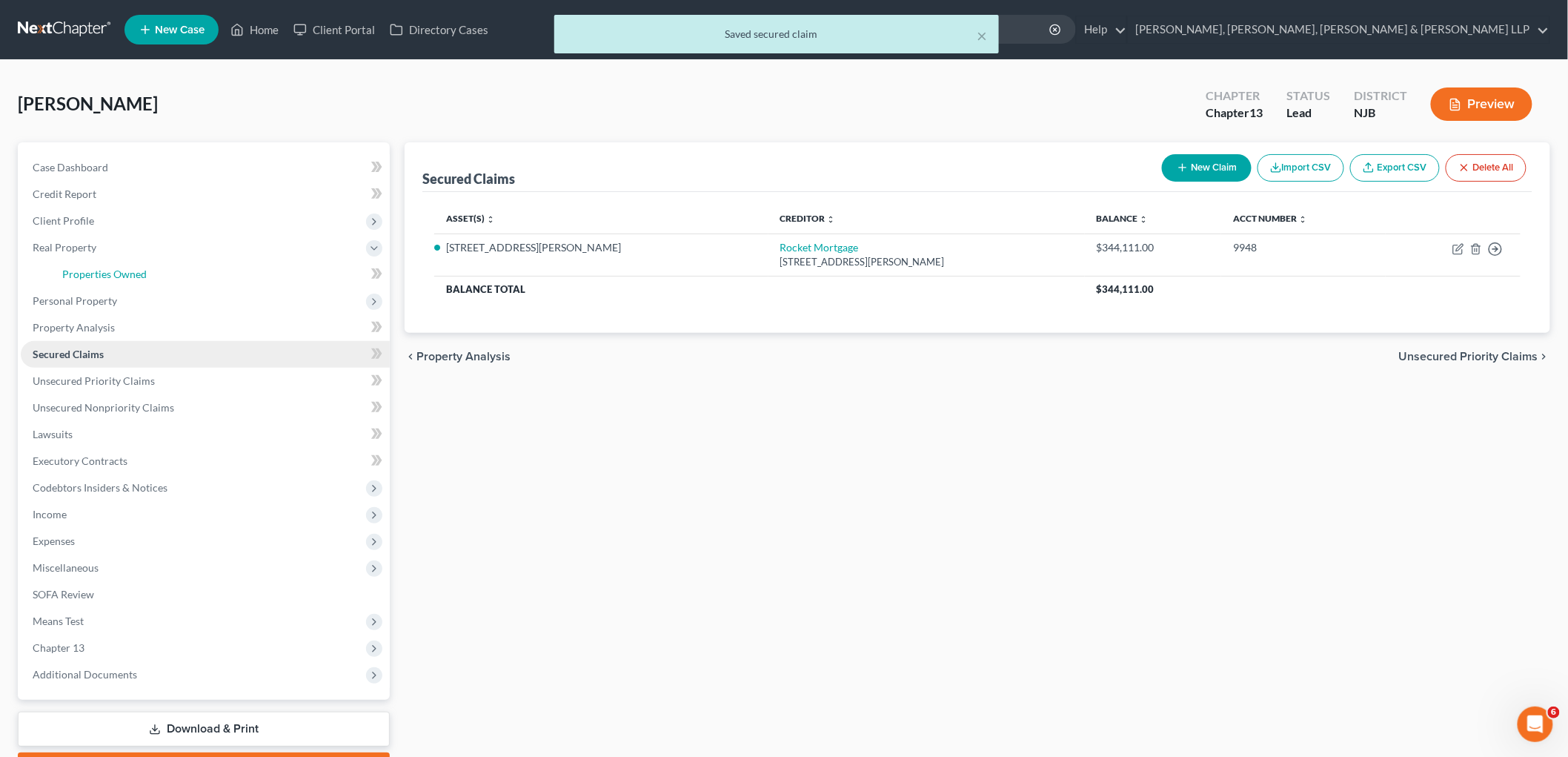
drag, startPoint x: 102, startPoint y: 275, endPoint x: 324, endPoint y: 354, distance: 235.6
click at [102, 273] on span "Properties Owned" at bounding box center [104, 274] width 84 height 12
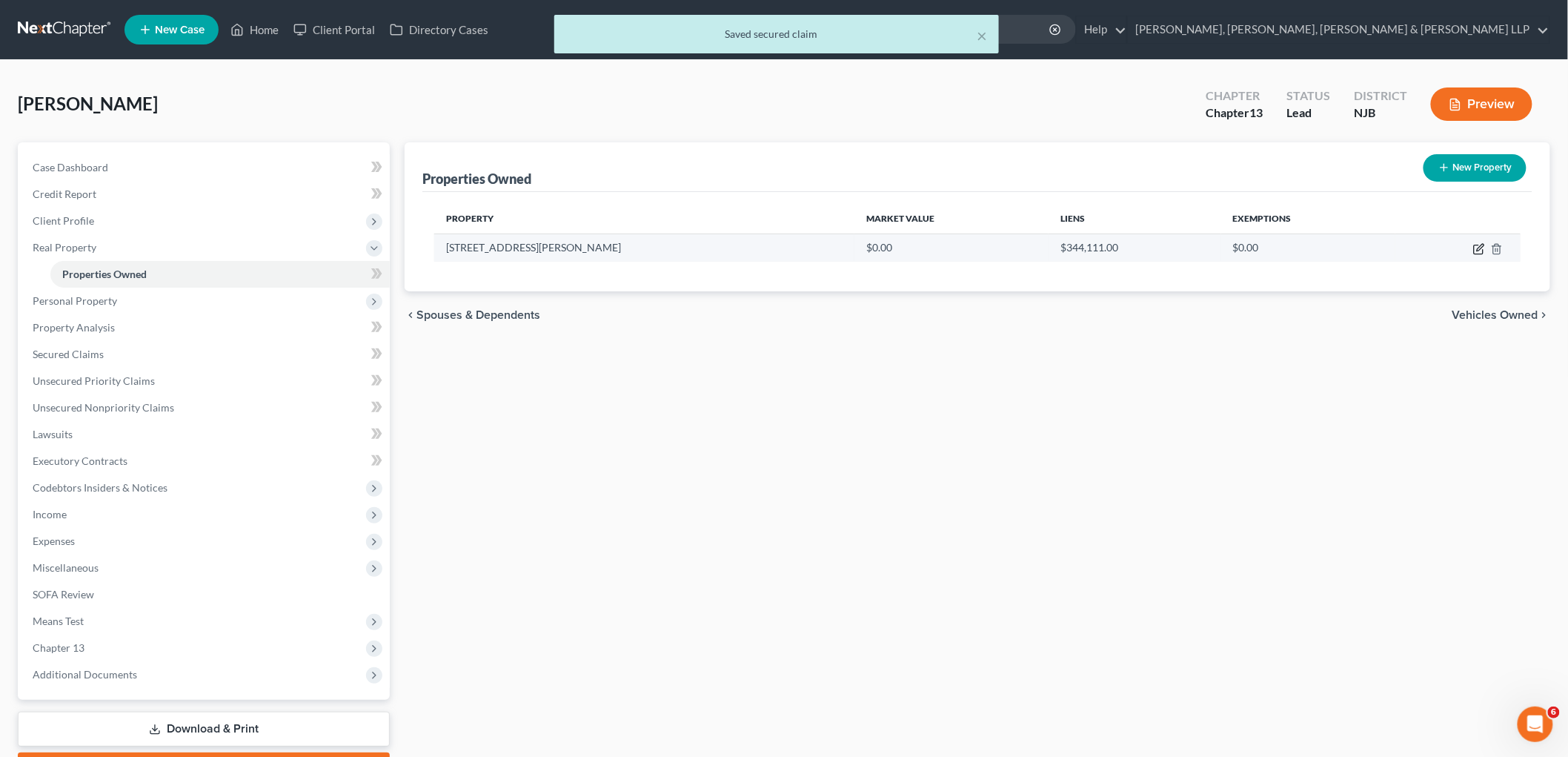
click at [853, 247] on icon "button" at bounding box center [1479, 249] width 12 height 12
select select "33"
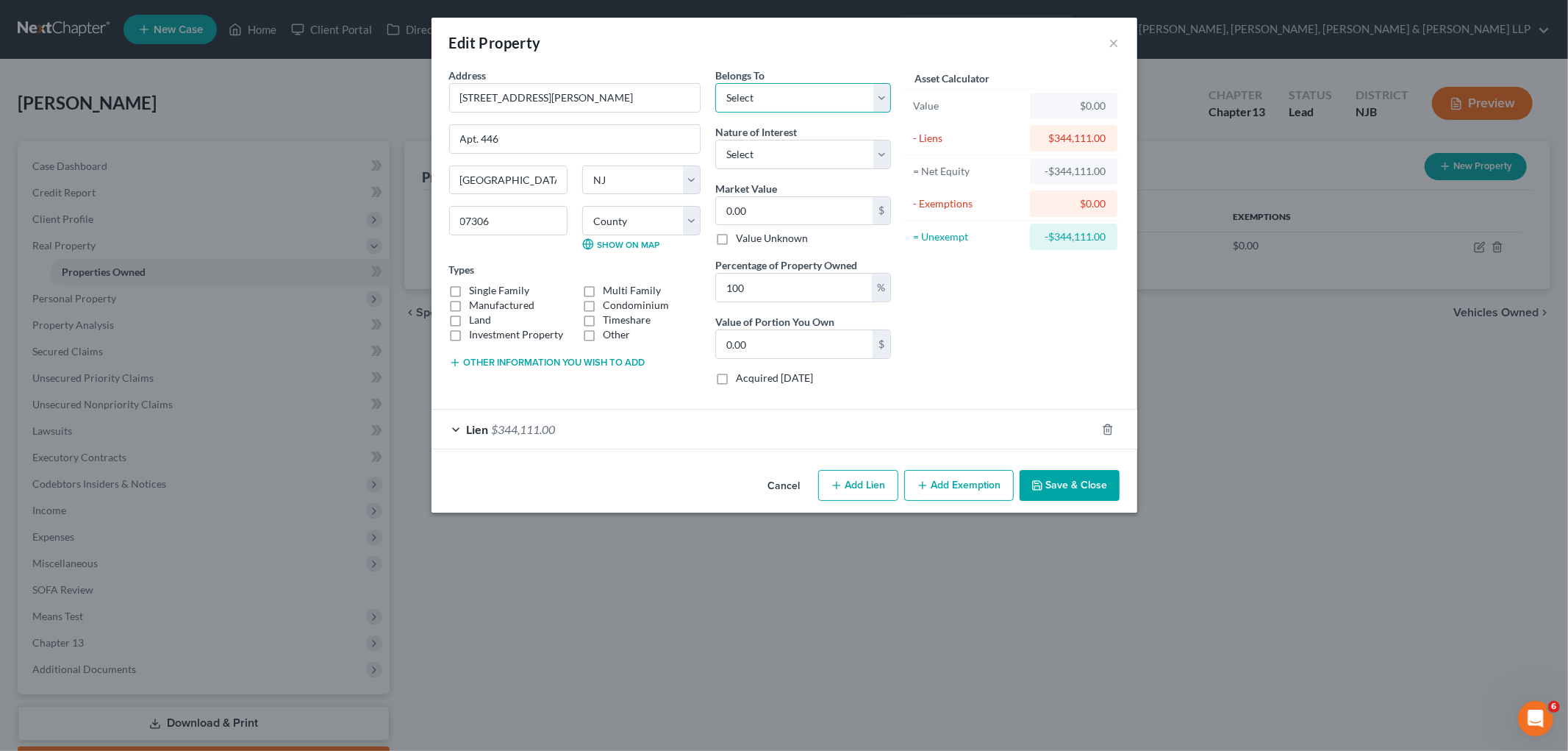
click at [763, 103] on select "Select Debtor 1 Only Debtor 2 Only Debtor 1 And Debtor 2 Only At Least One Of T…" at bounding box center [803, 97] width 176 height 29
select select "0"
click at [715, 83] on select "Select Debtor 1 Only Debtor 2 Only Debtor 1 And Debtor 2 Only At Least One Of T…" at bounding box center [803, 97] width 176 height 29
drag, startPoint x: 762, startPoint y: 144, endPoint x: 766, endPoint y: 159, distance: 15.5
click at [762, 144] on select "Select Fee Simple Joint Tenant Life Estate Equitable Interest Future Interest T…" at bounding box center [803, 154] width 176 height 29
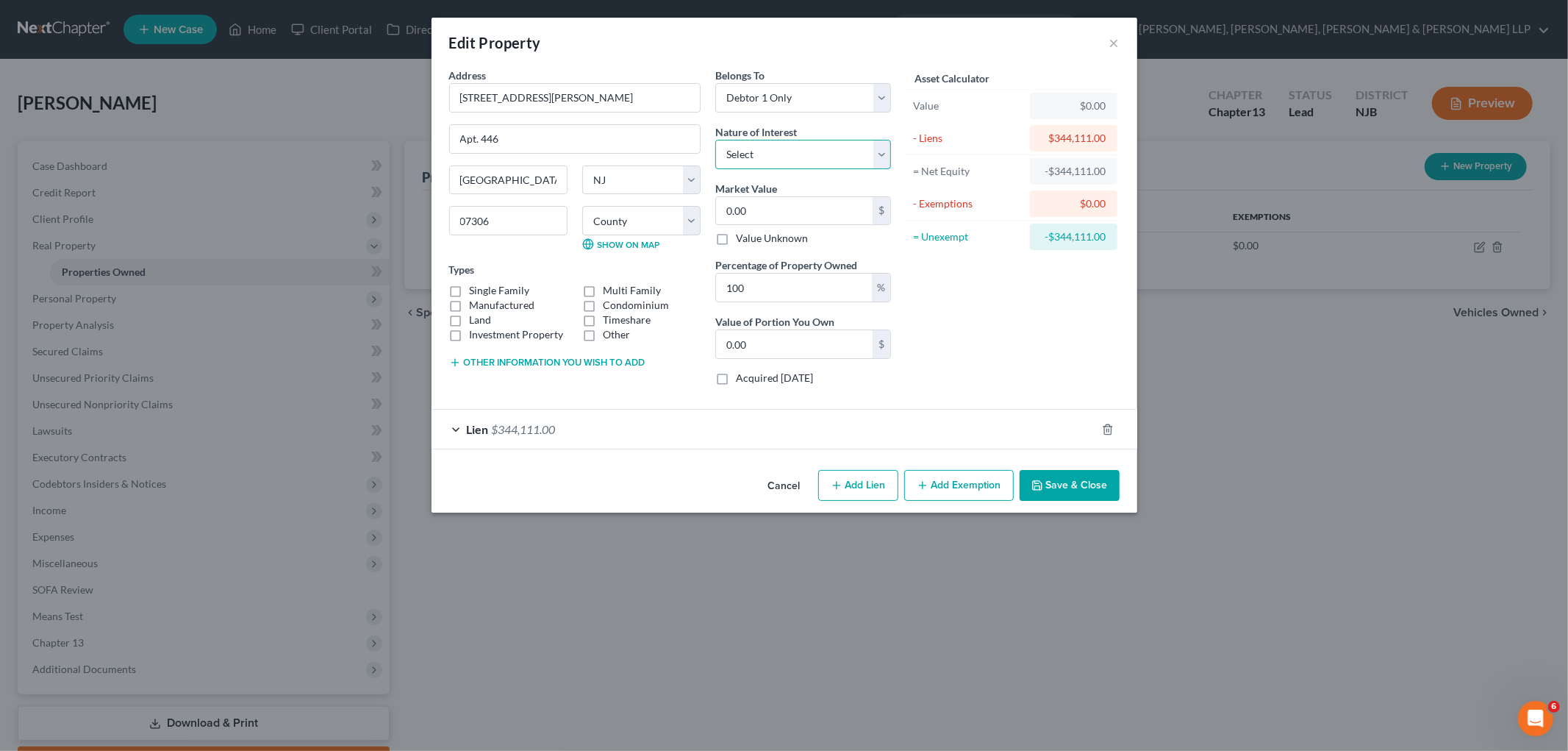
select select "0"
click at [715, 140] on select "Select Fee Simple Joint Tenant Life Estate Equitable Interest Future Interest T…" at bounding box center [803, 154] width 176 height 29
click at [470, 287] on label "Single Family" at bounding box center [500, 290] width 60 height 15
click at [476, 287] on input "Single Family" at bounding box center [480, 287] width 9 height 9
checkbox input "true"
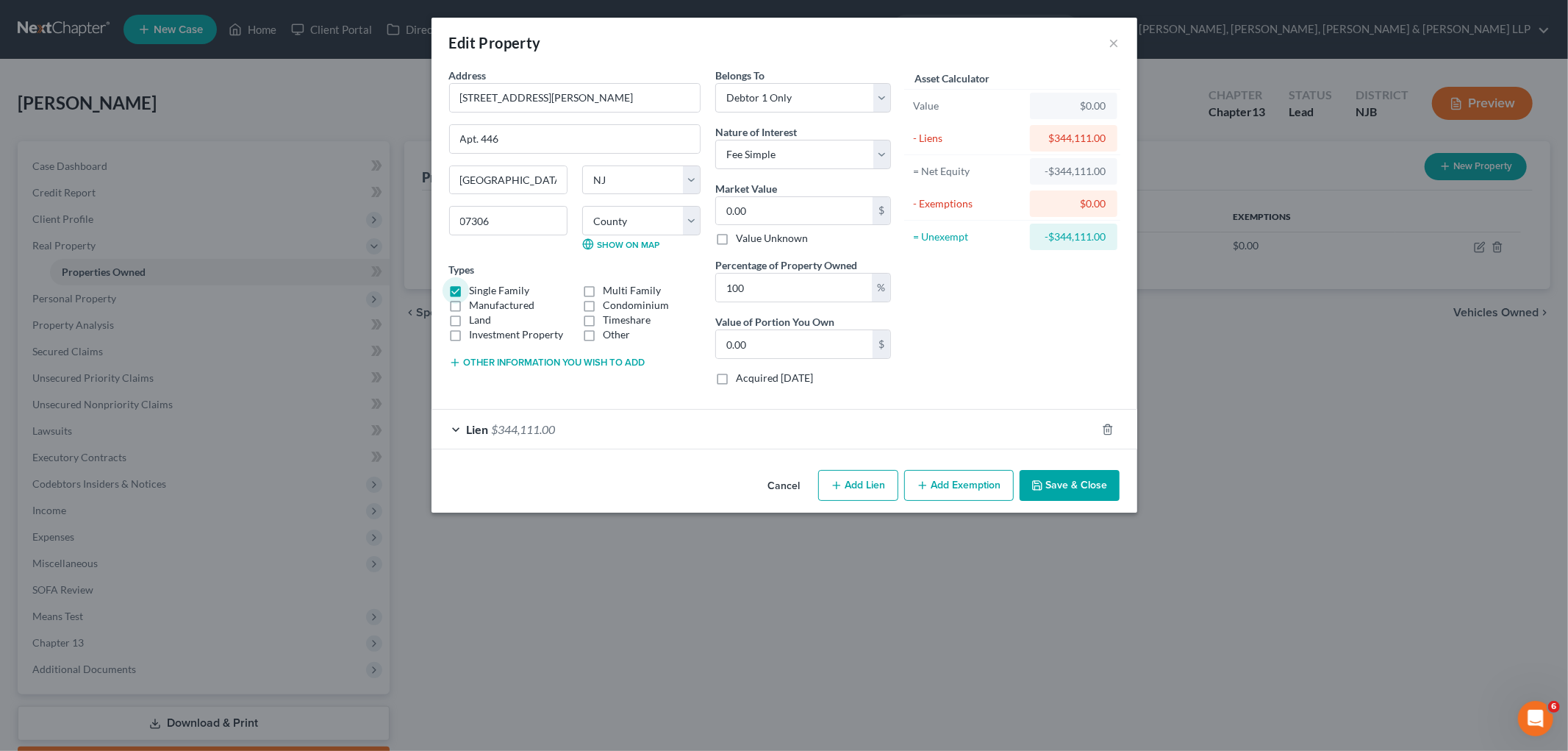
drag, startPoint x: 1082, startPoint y: 489, endPoint x: 886, endPoint y: 664, distance: 262.8
click at [846, 488] on button "Save & Close" at bounding box center [1070, 485] width 100 height 31
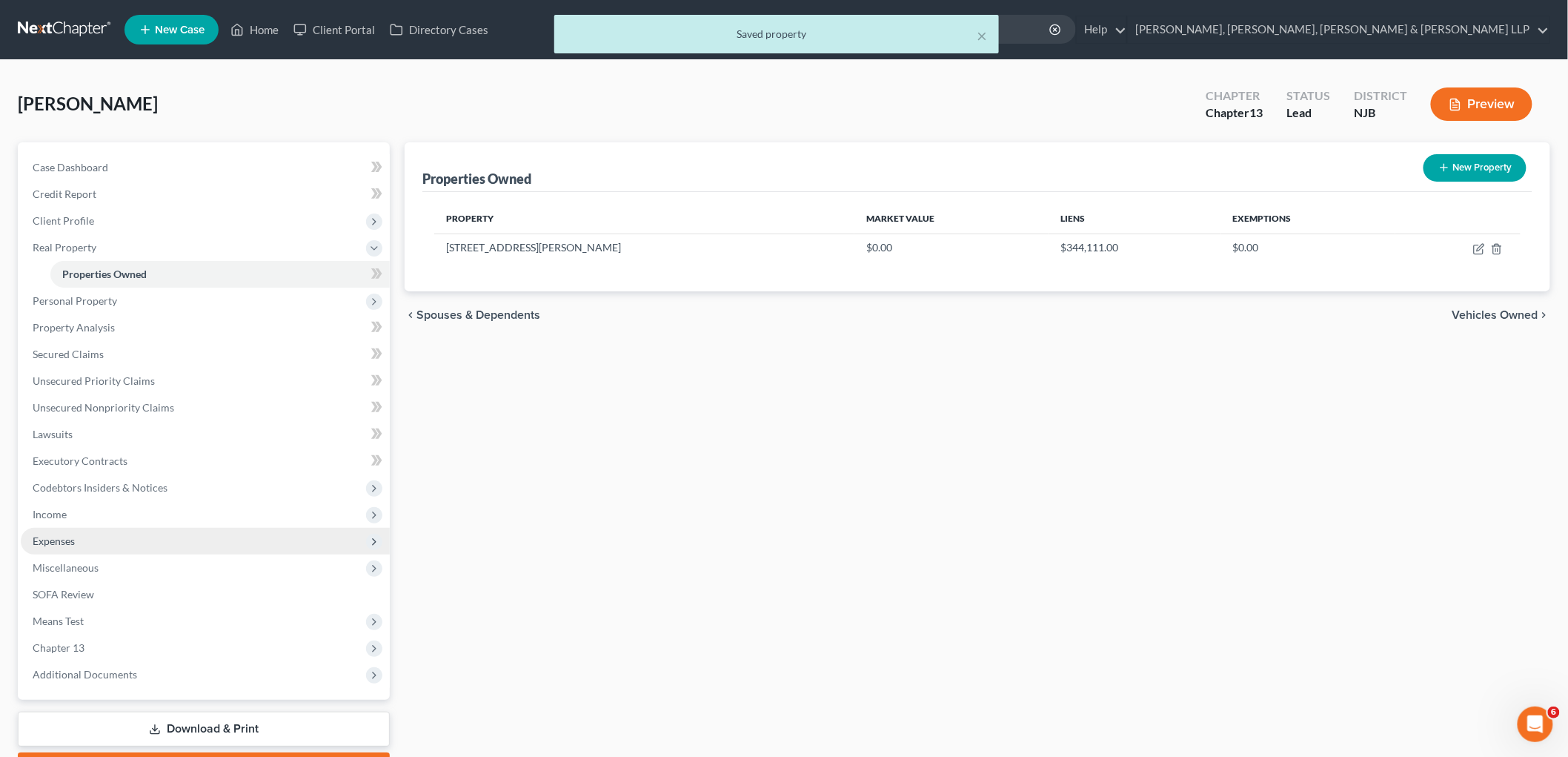
click at [63, 535] on span "Expenses" at bounding box center [54, 541] width 43 height 12
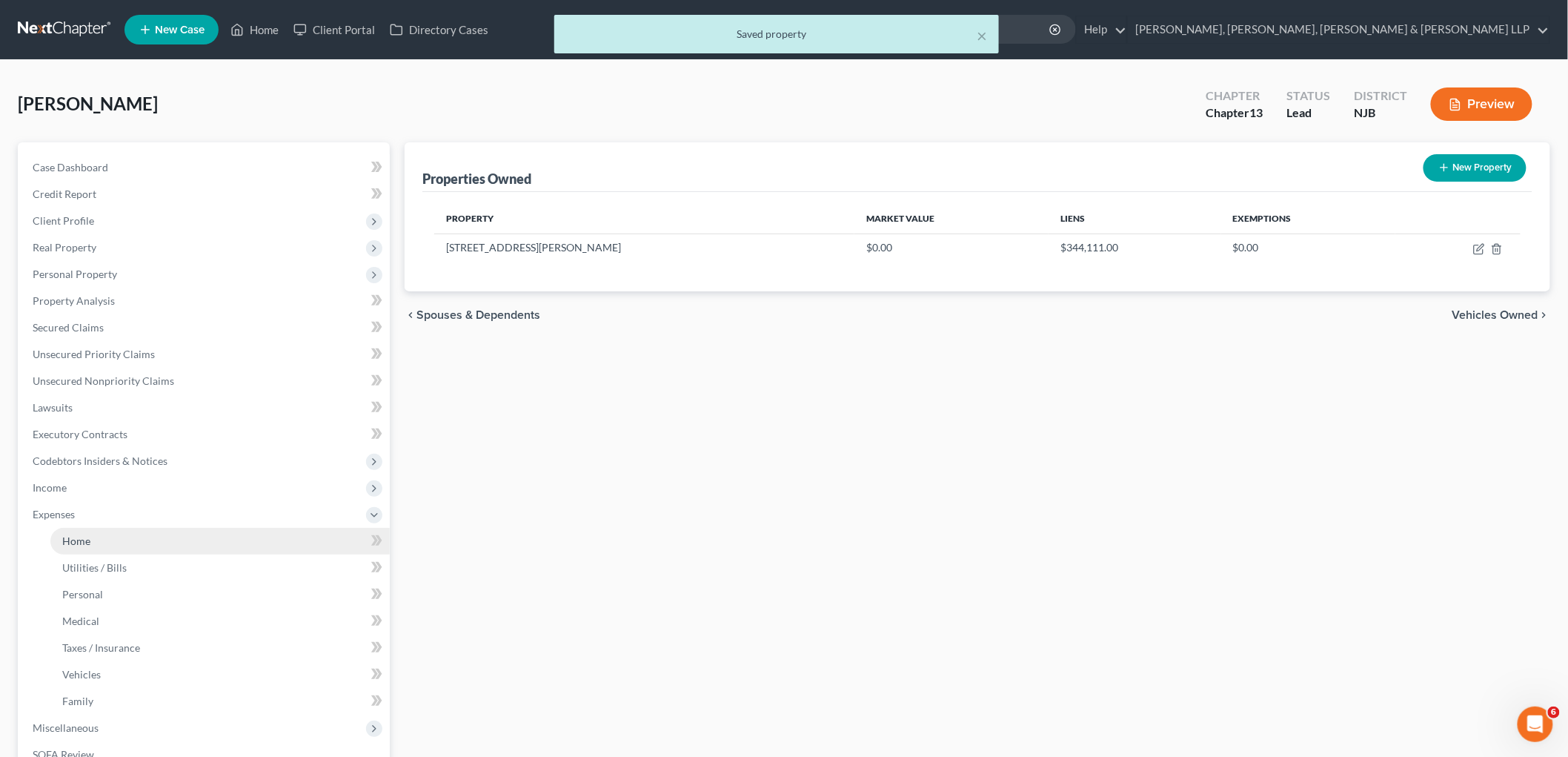
click at [73, 535] on span "Home" at bounding box center [76, 541] width 28 height 12
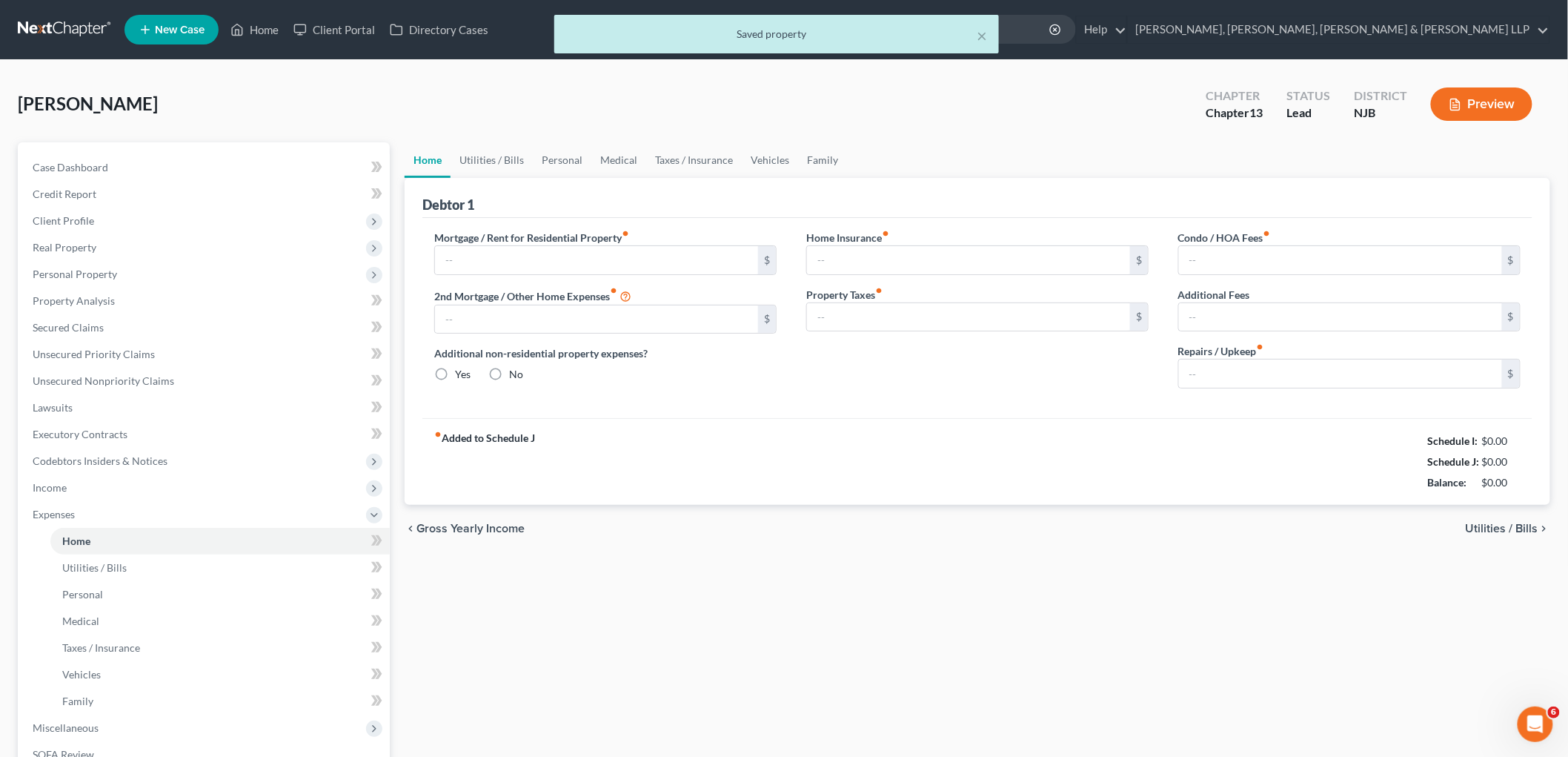
type input "0.00"
radio input "true"
type input "0.00"
type input "906.44"
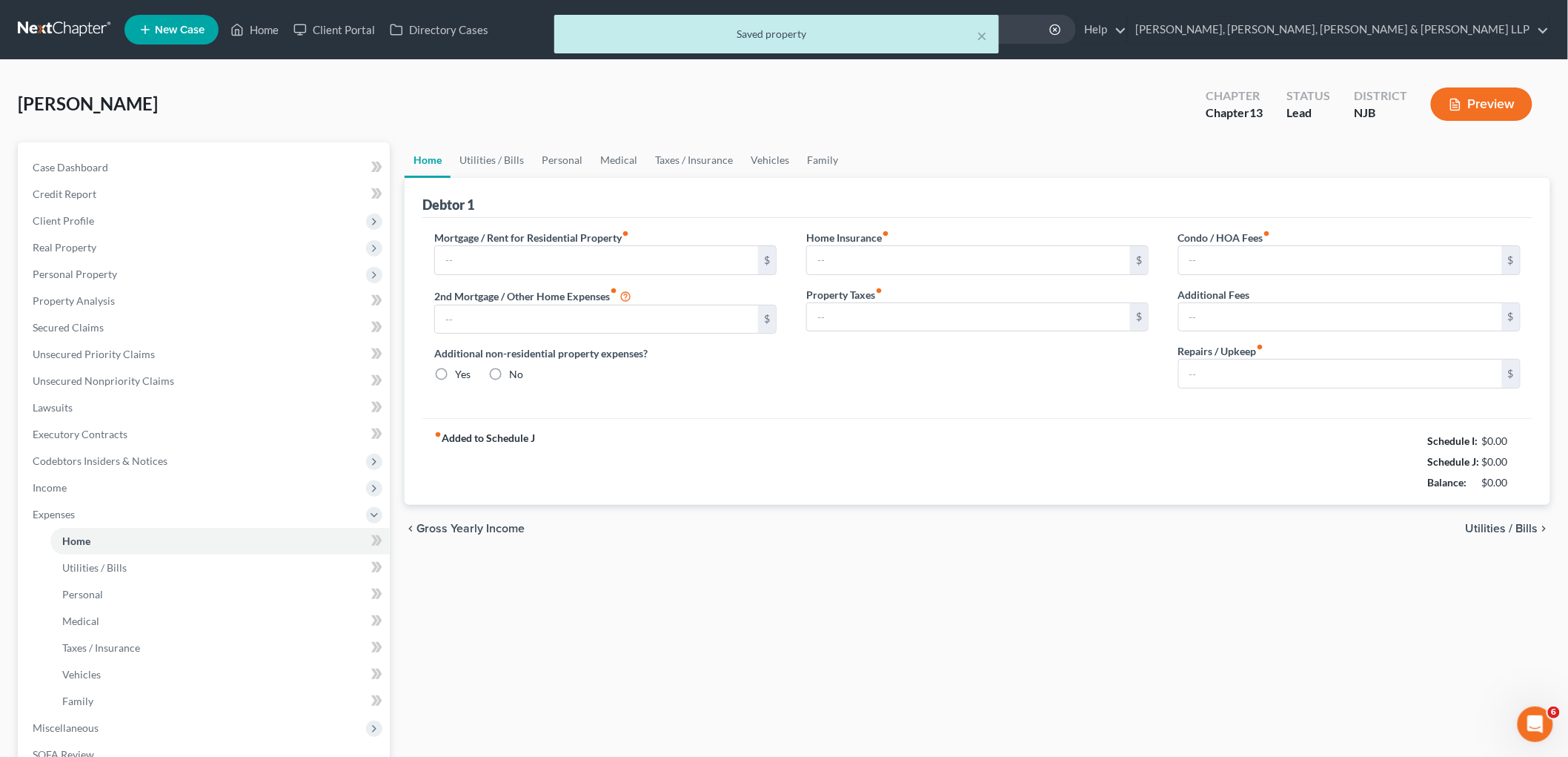
type input "0.00"
click at [486, 252] on input "text" at bounding box center [597, 260] width 323 height 28
paste input "$2,440.74"
type input "2,440.74"
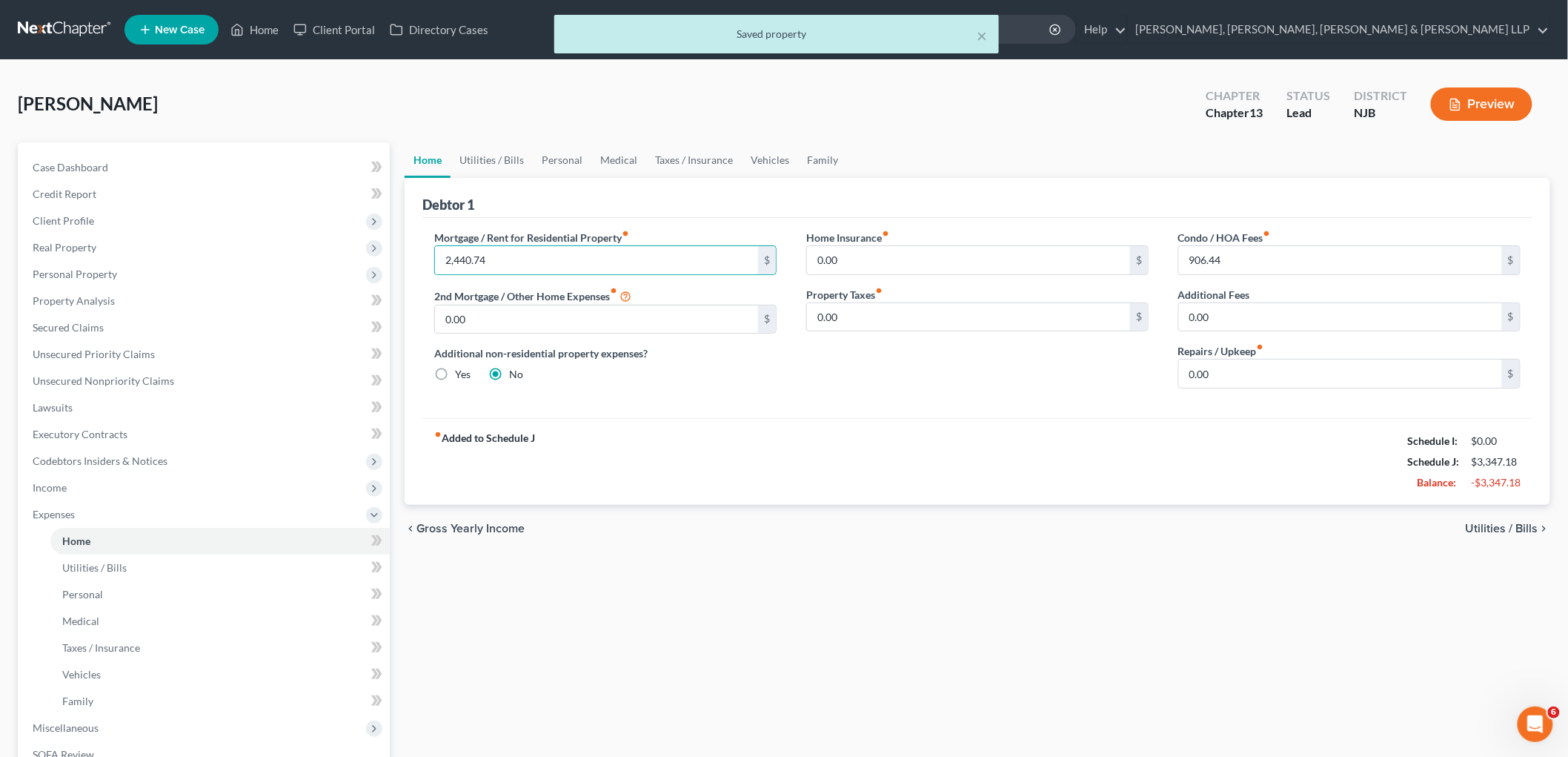
click at [853, 420] on div "fiber_manual_record Added to Schedule J Schedule I: $0.00 Schedule J: $3,347.18…" at bounding box center [977, 462] width 1110 height 87
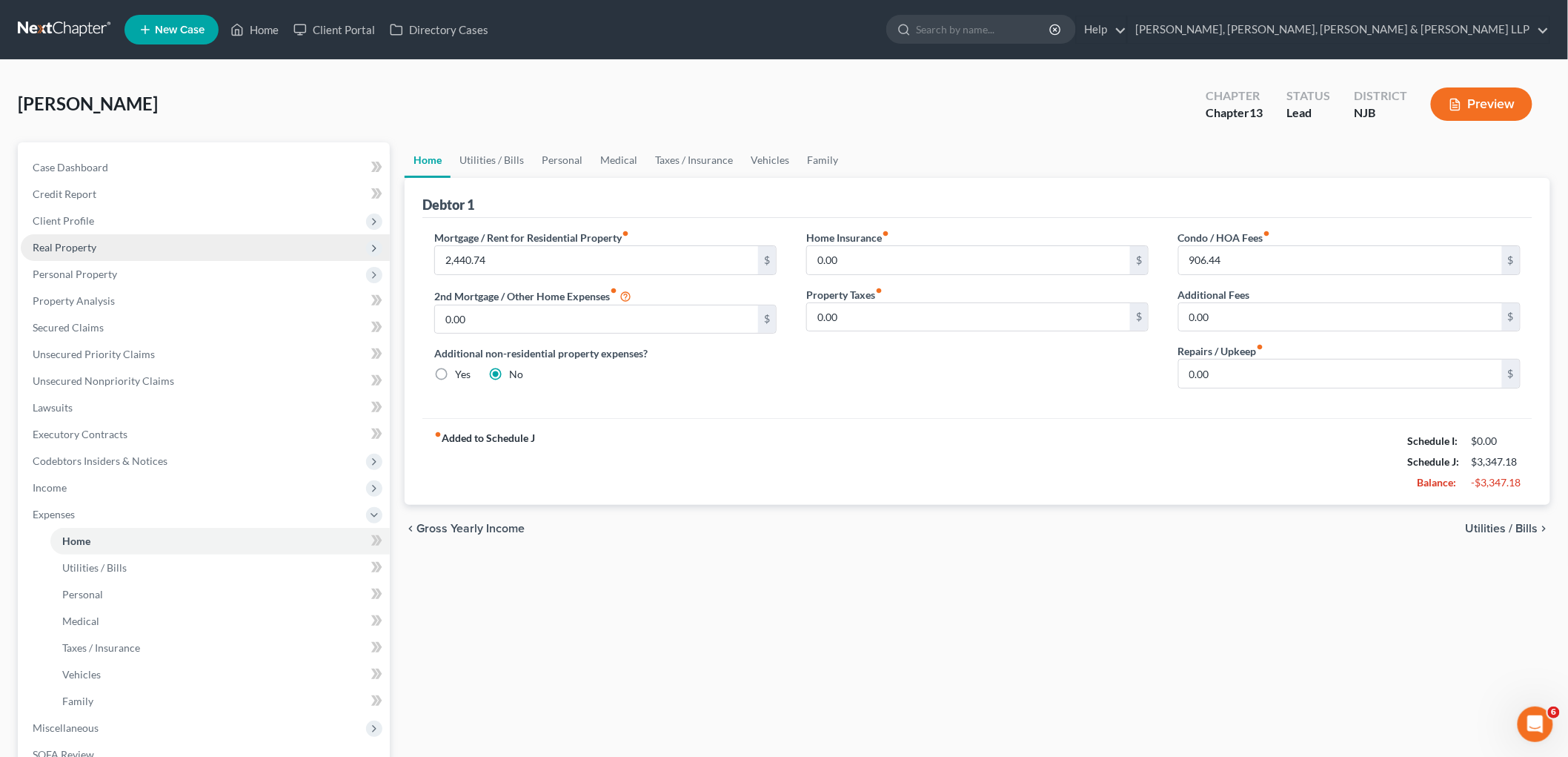
click at [60, 245] on span "Real Property" at bounding box center [64, 247] width 63 height 12
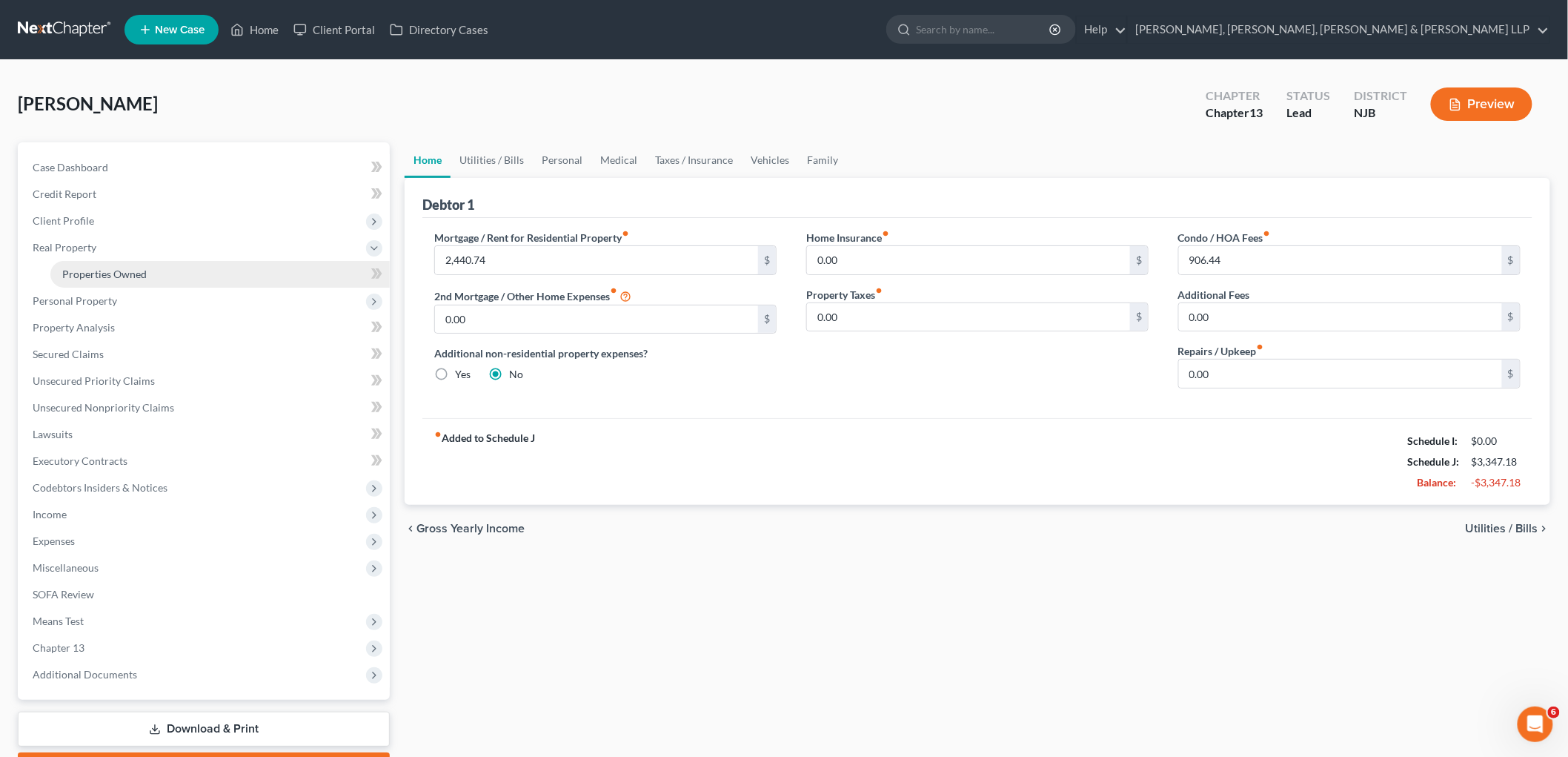
click at [73, 269] on span "Properties Owned" at bounding box center [104, 274] width 84 height 12
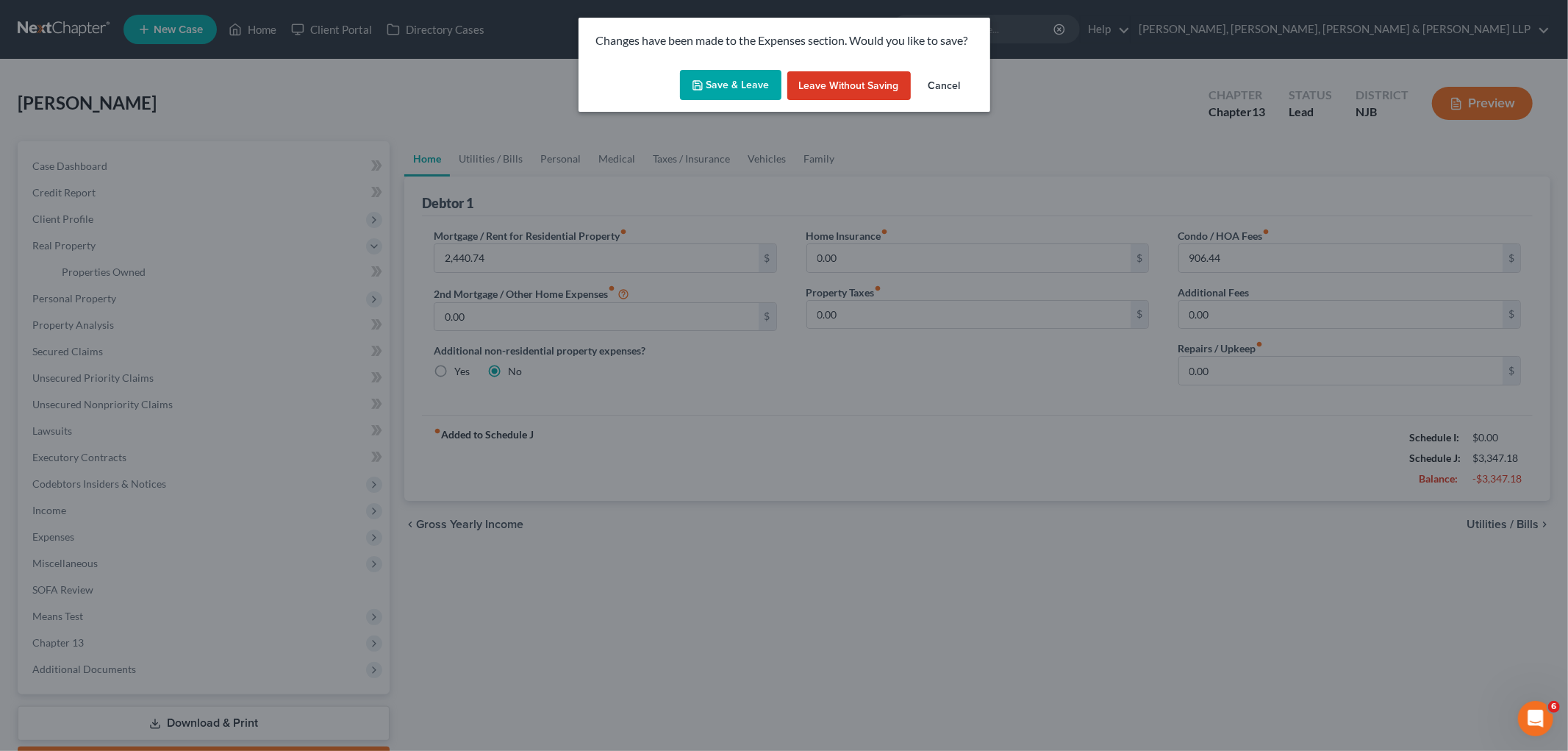
click at [743, 81] on button "Save & Leave" at bounding box center [731, 85] width 102 height 31
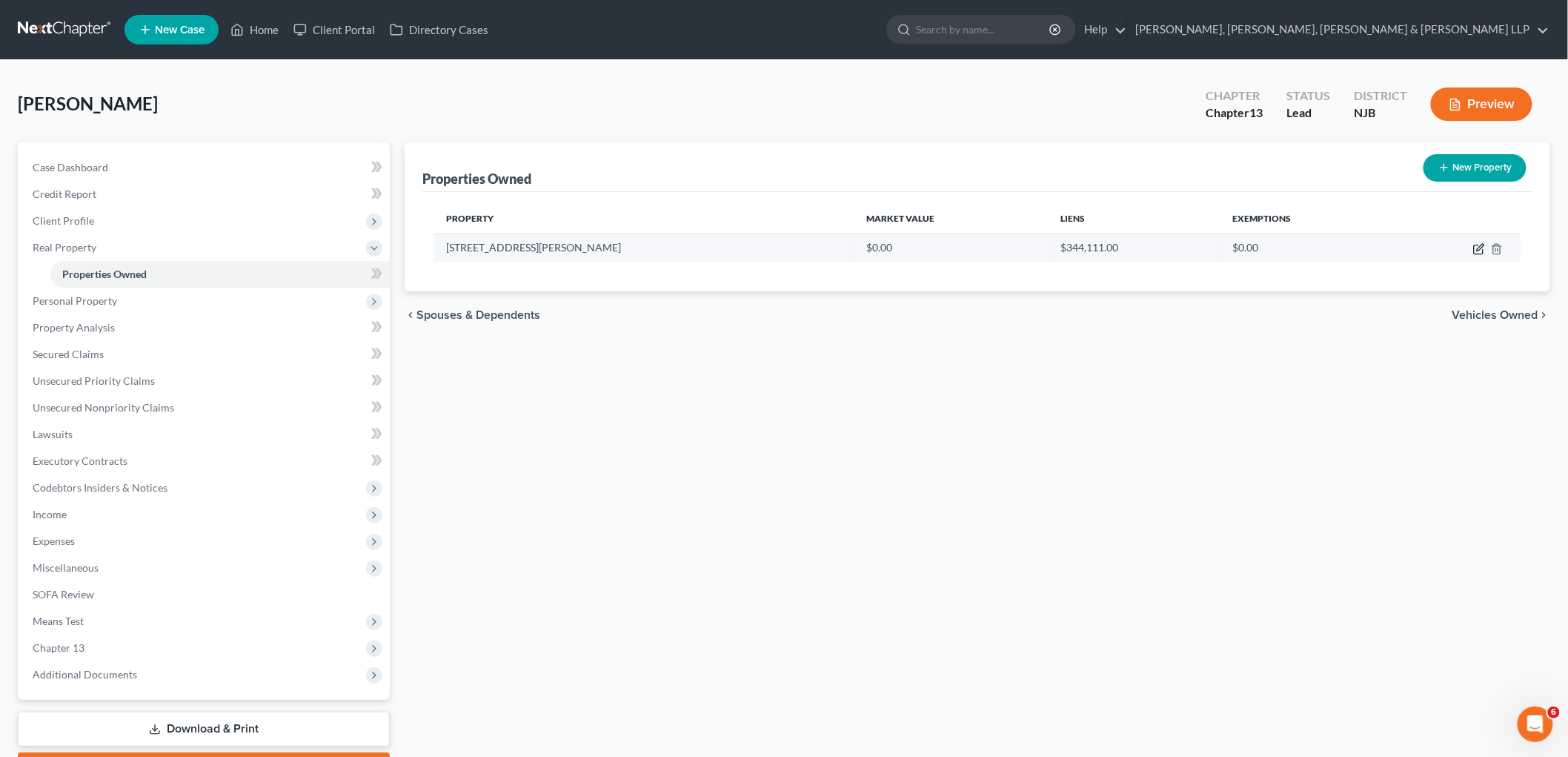
click at [853, 246] on icon "button" at bounding box center [1479, 249] width 12 height 12
select select "33"
select select "8"
select select "0"
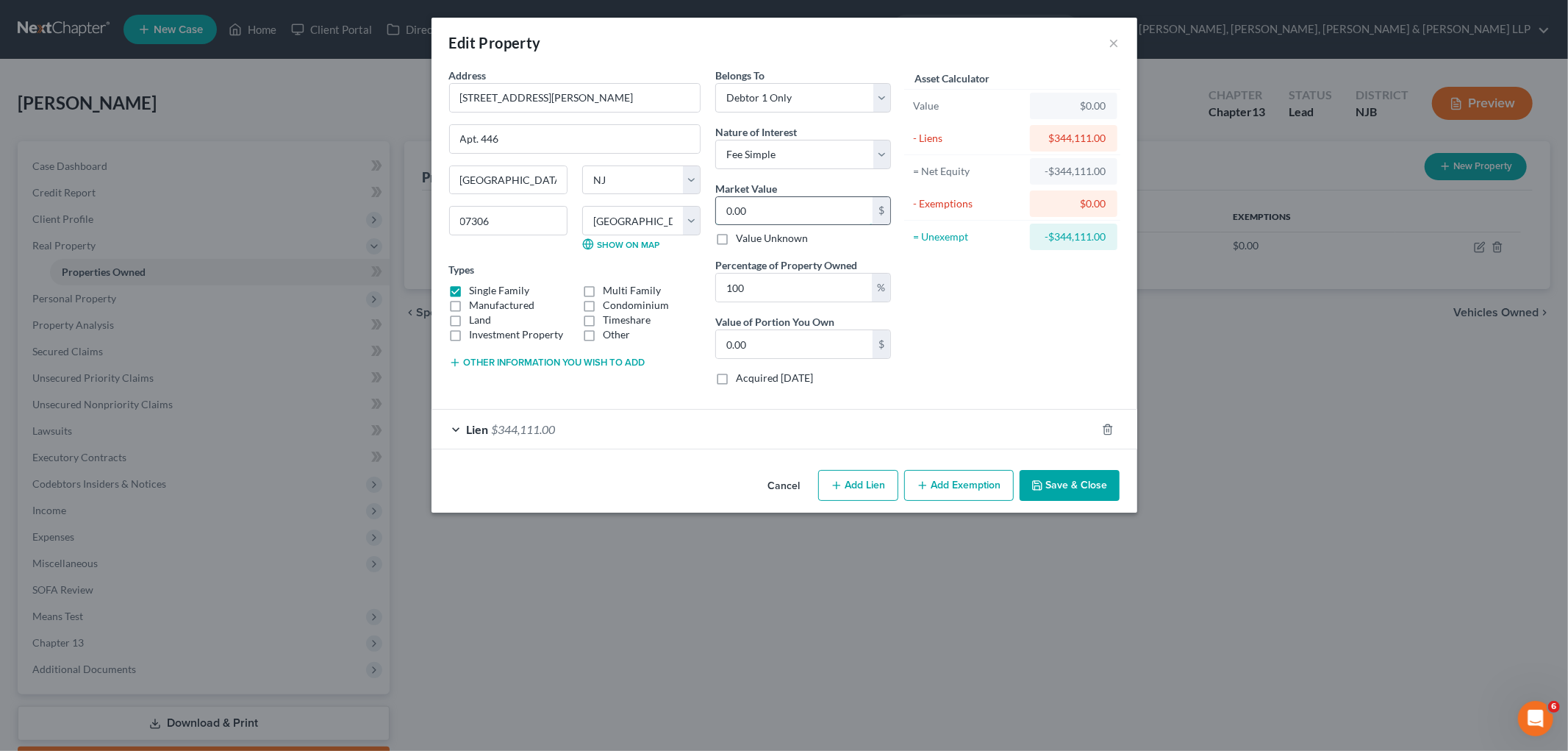
click at [783, 203] on input "0.00" at bounding box center [795, 211] width 157 height 28
type input "7"
type input "7.00"
type input "71"
type input "71.00"
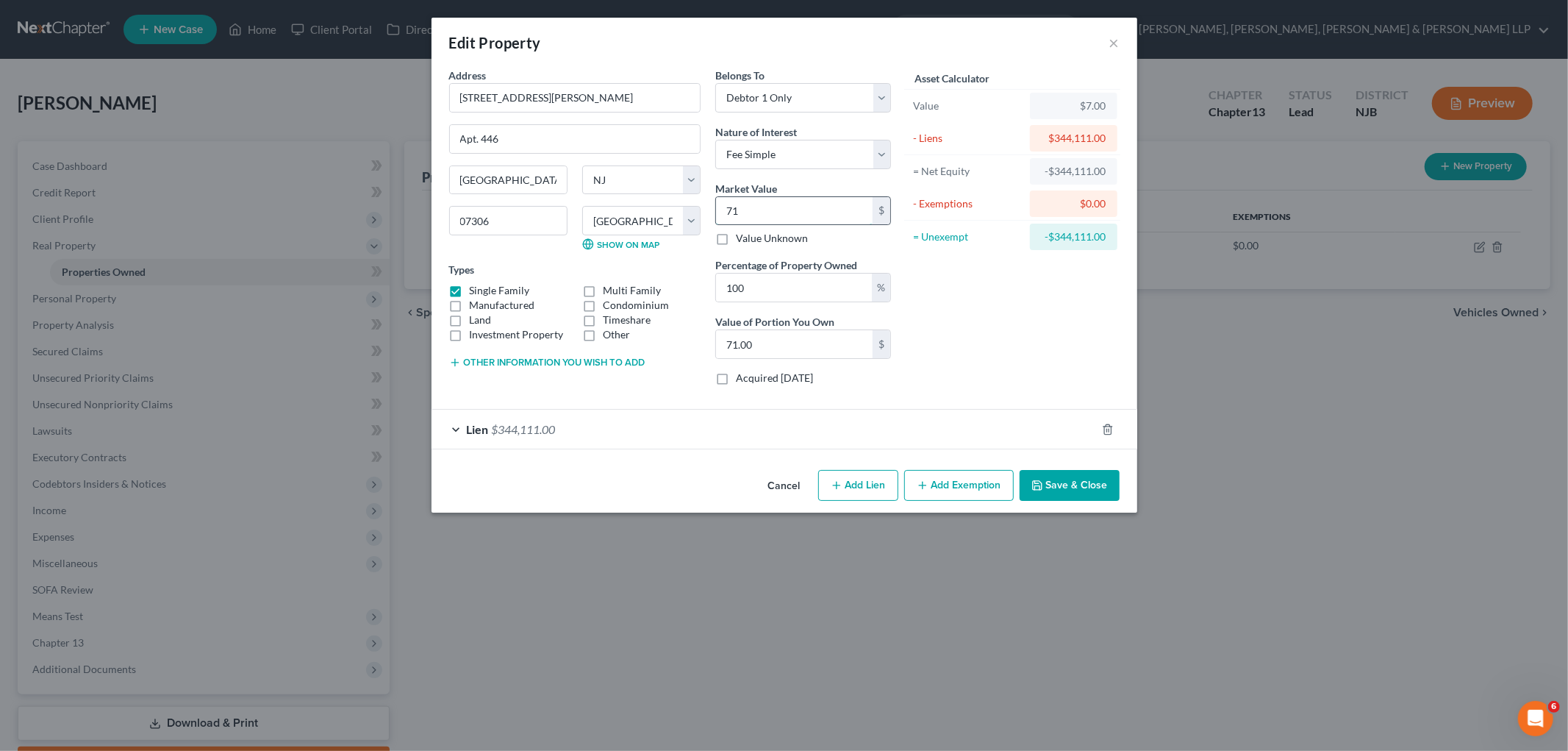
type input "710"
type input "710.00"
type input "7100"
type input "7,100.00"
type input "7,1000"
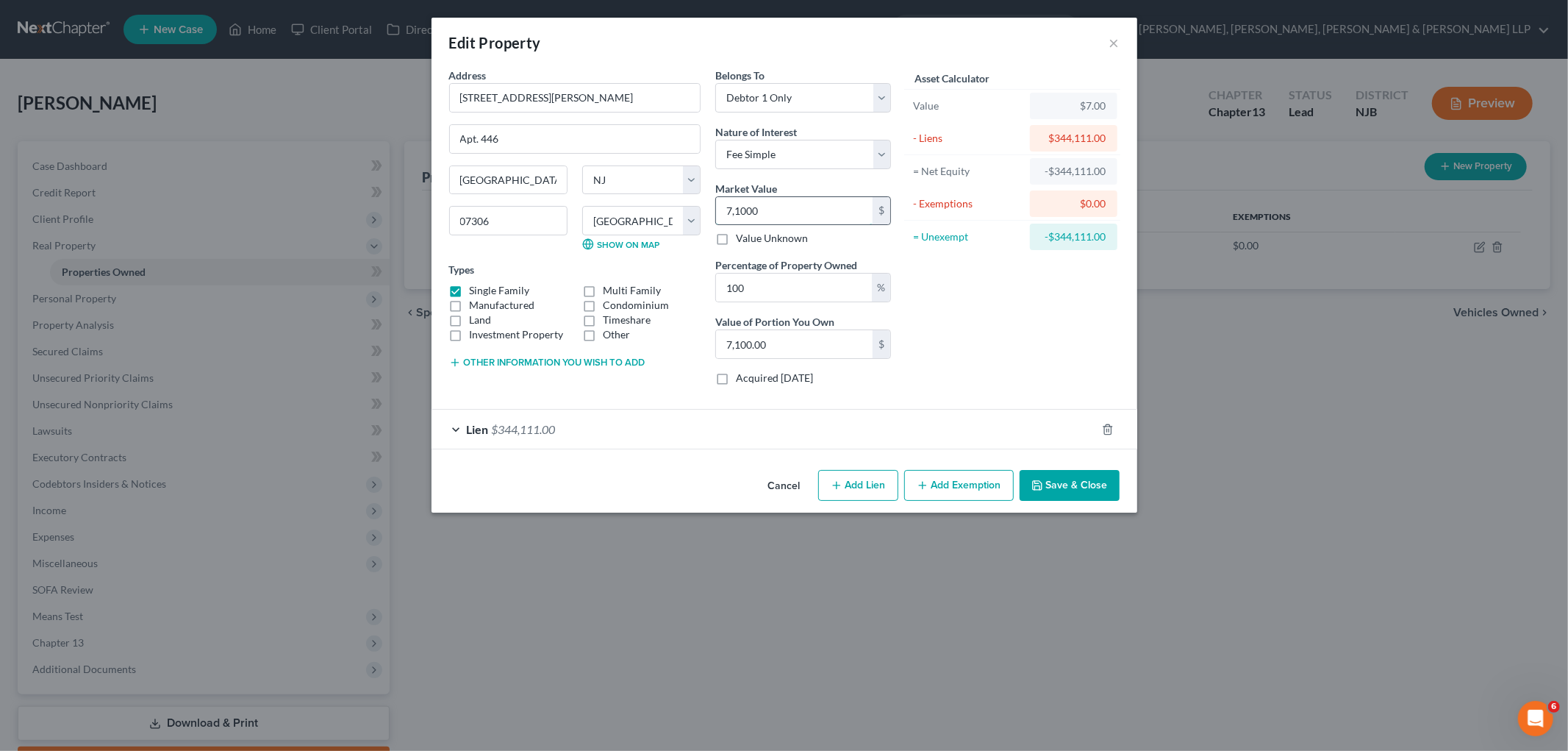
type input "71,000.00"
type input "71,0000"
type input "710,000.00"
type input "710,000"
click at [846, 491] on button "Add Exemption" at bounding box center [959, 485] width 109 height 31
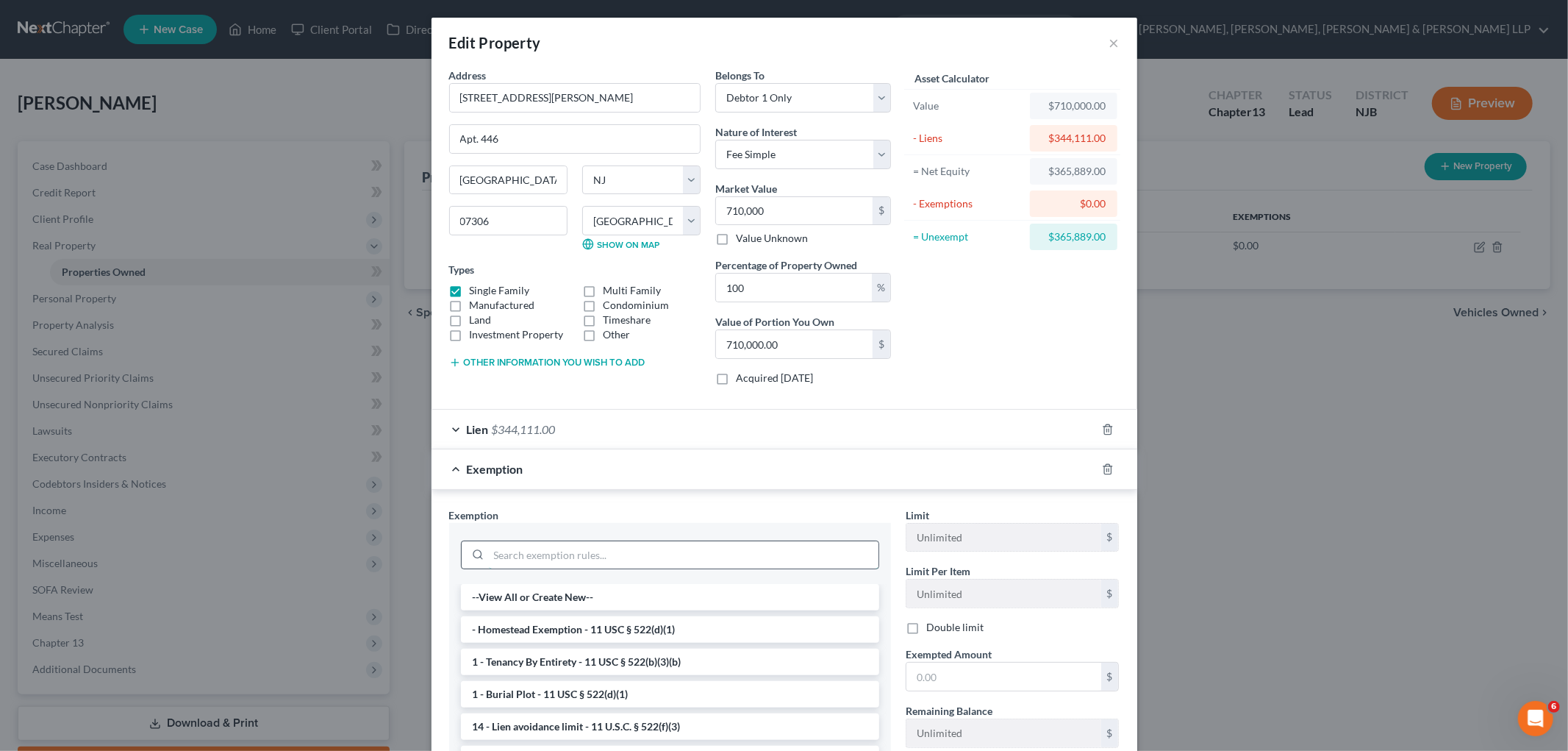
click at [650, 548] on input "search" at bounding box center [684, 555] width 390 height 28
type input "homes"
click at [678, 604] on li "- Homestead Exemption - 11 USC § 522(d)(1)" at bounding box center [670, 597] width 418 height 27
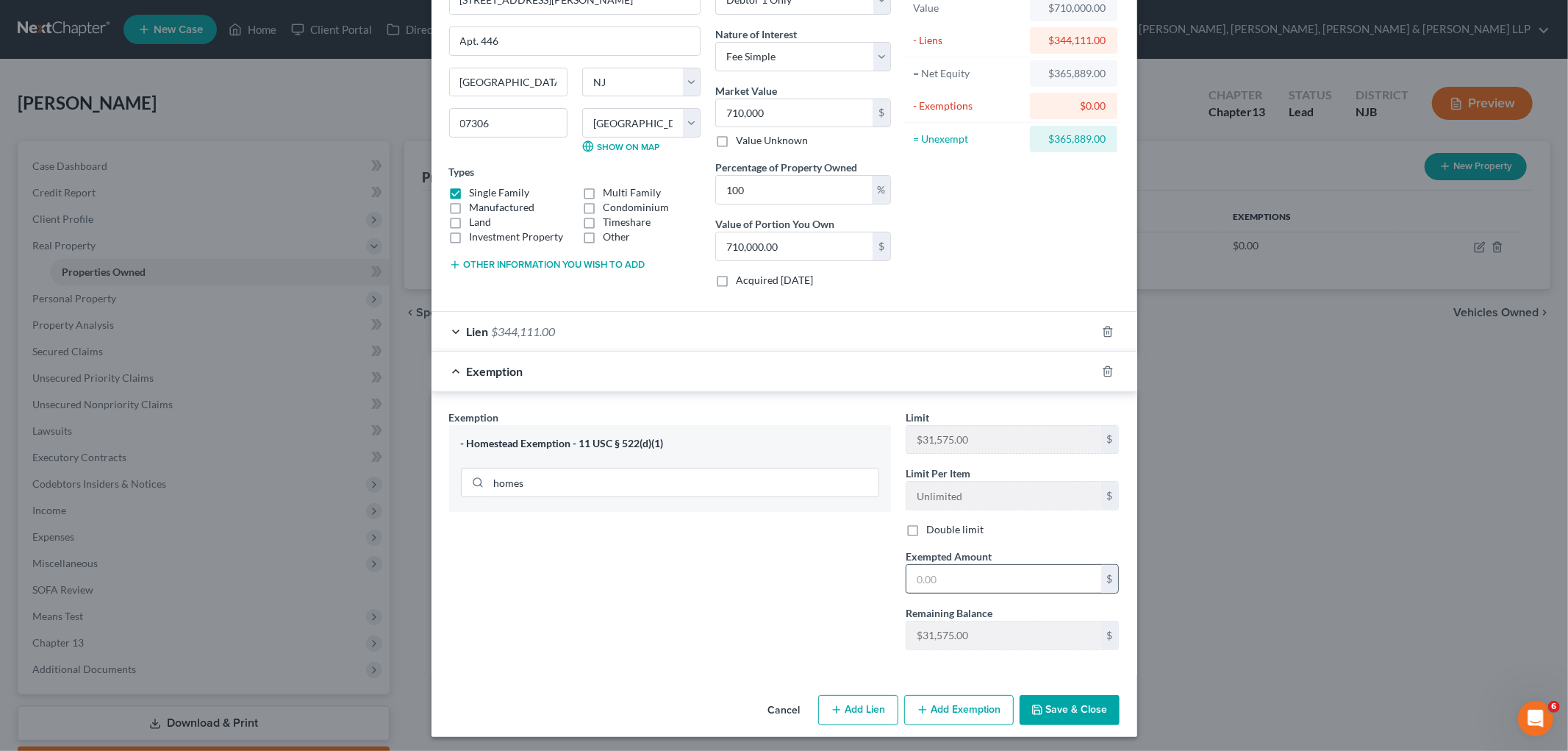
scroll to position [103, 0]
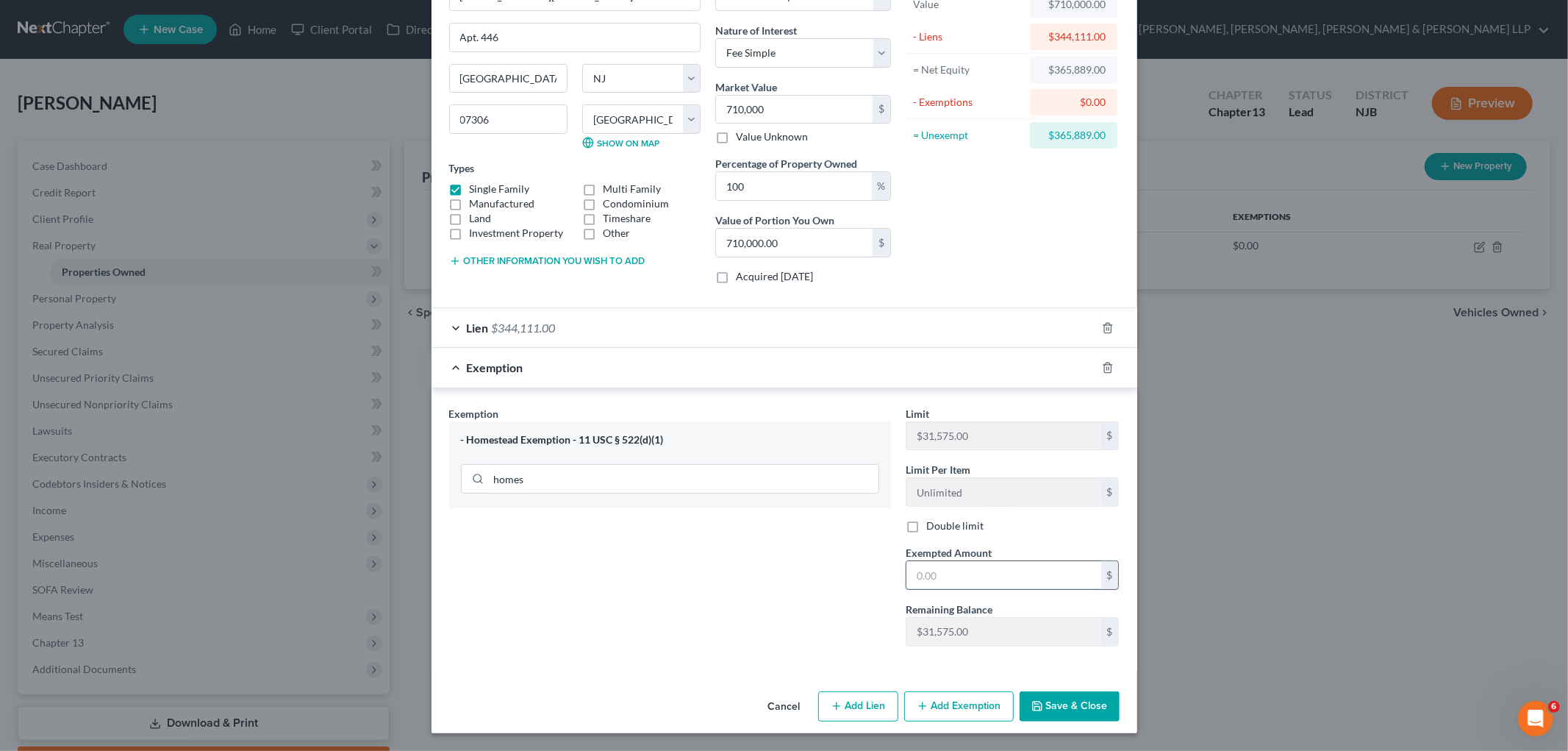
click at [846, 566] on input "text" at bounding box center [1004, 575] width 195 height 28
type input "31,575"
click at [846, 372] on div "Exemption $31,575.00" at bounding box center [764, 366] width 665 height 39
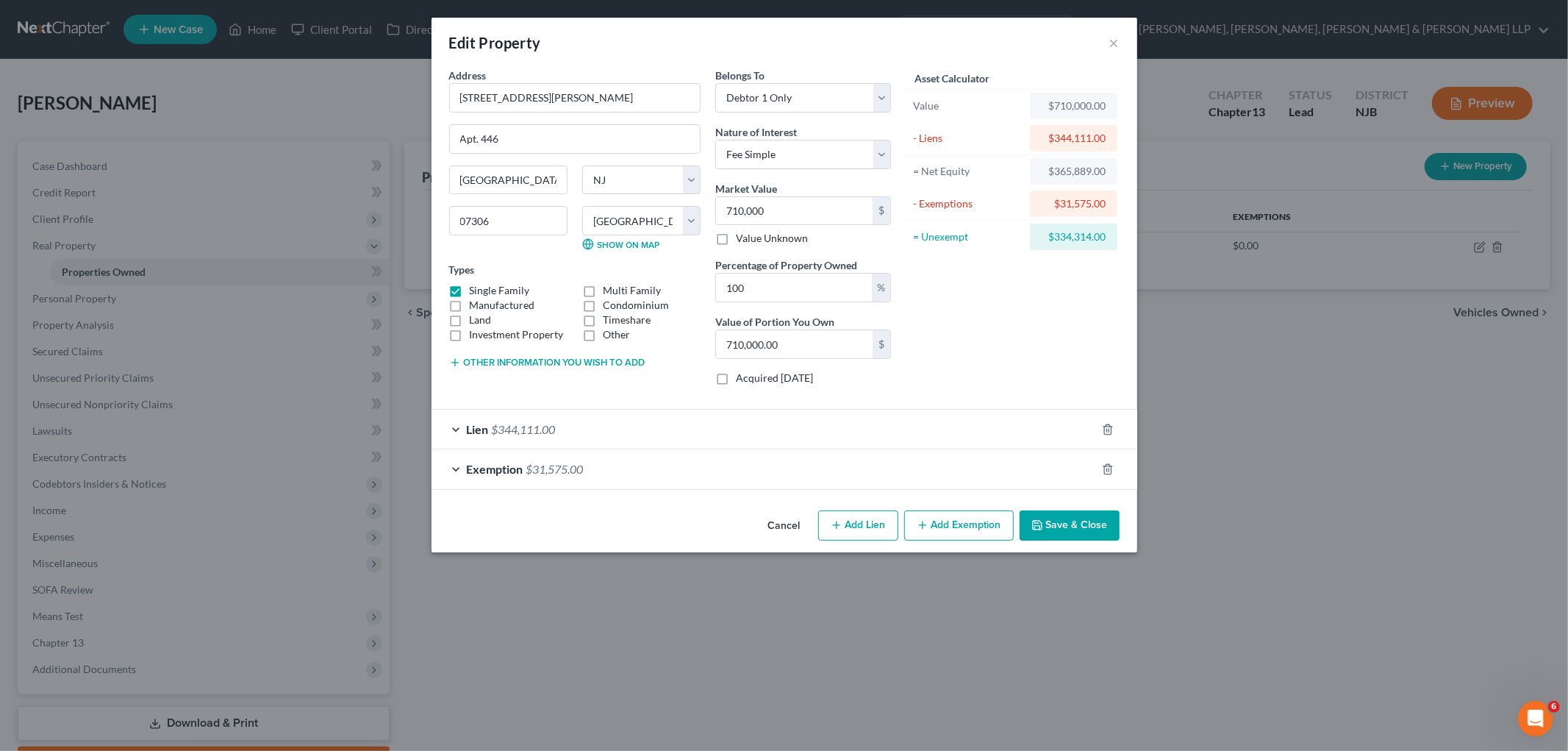
scroll to position [0, 0]
click at [846, 524] on button "Save & Close" at bounding box center [1070, 526] width 100 height 31
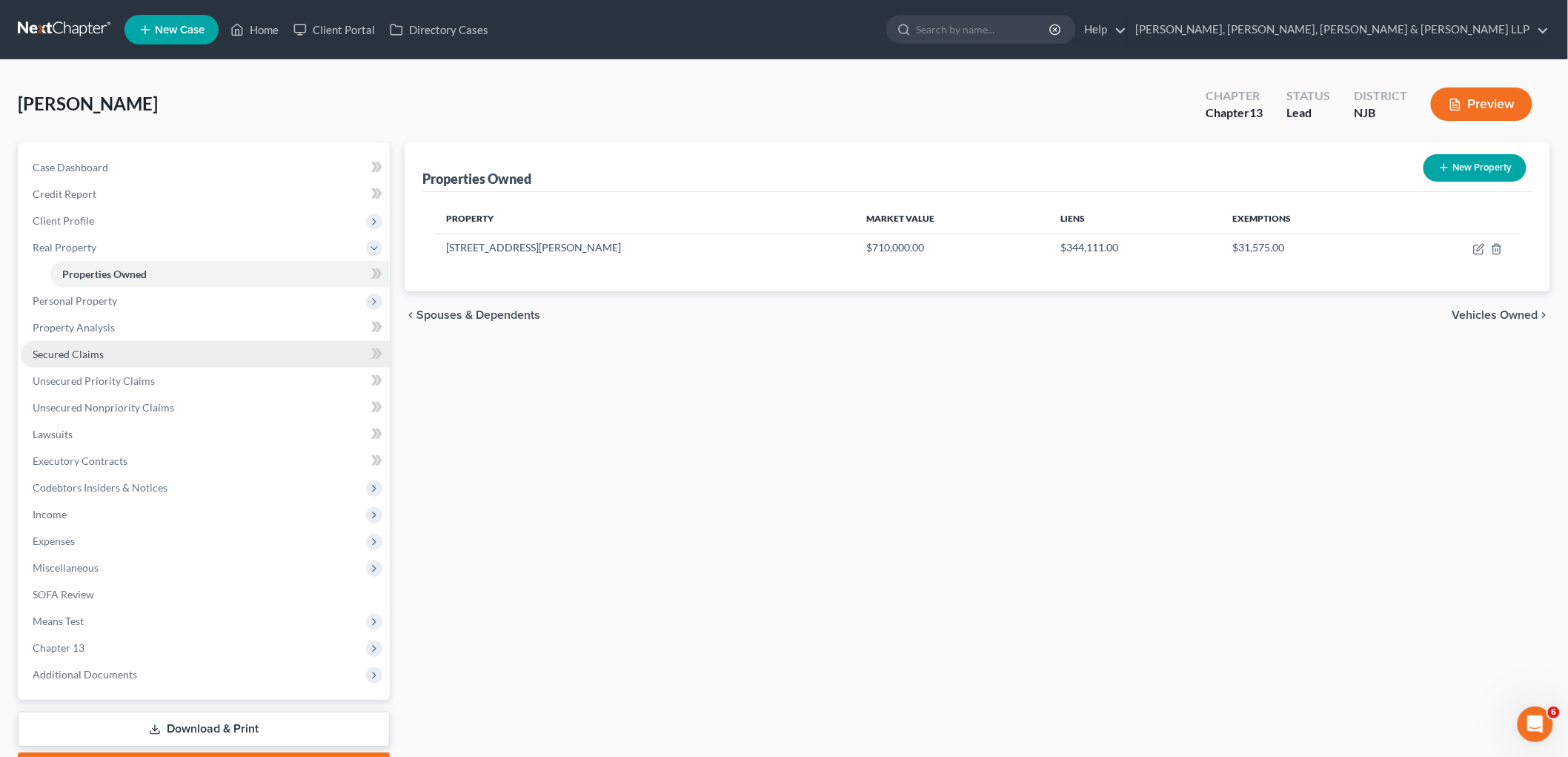
click at [79, 349] on span "Secured Claims" at bounding box center [69, 354] width 71 height 12
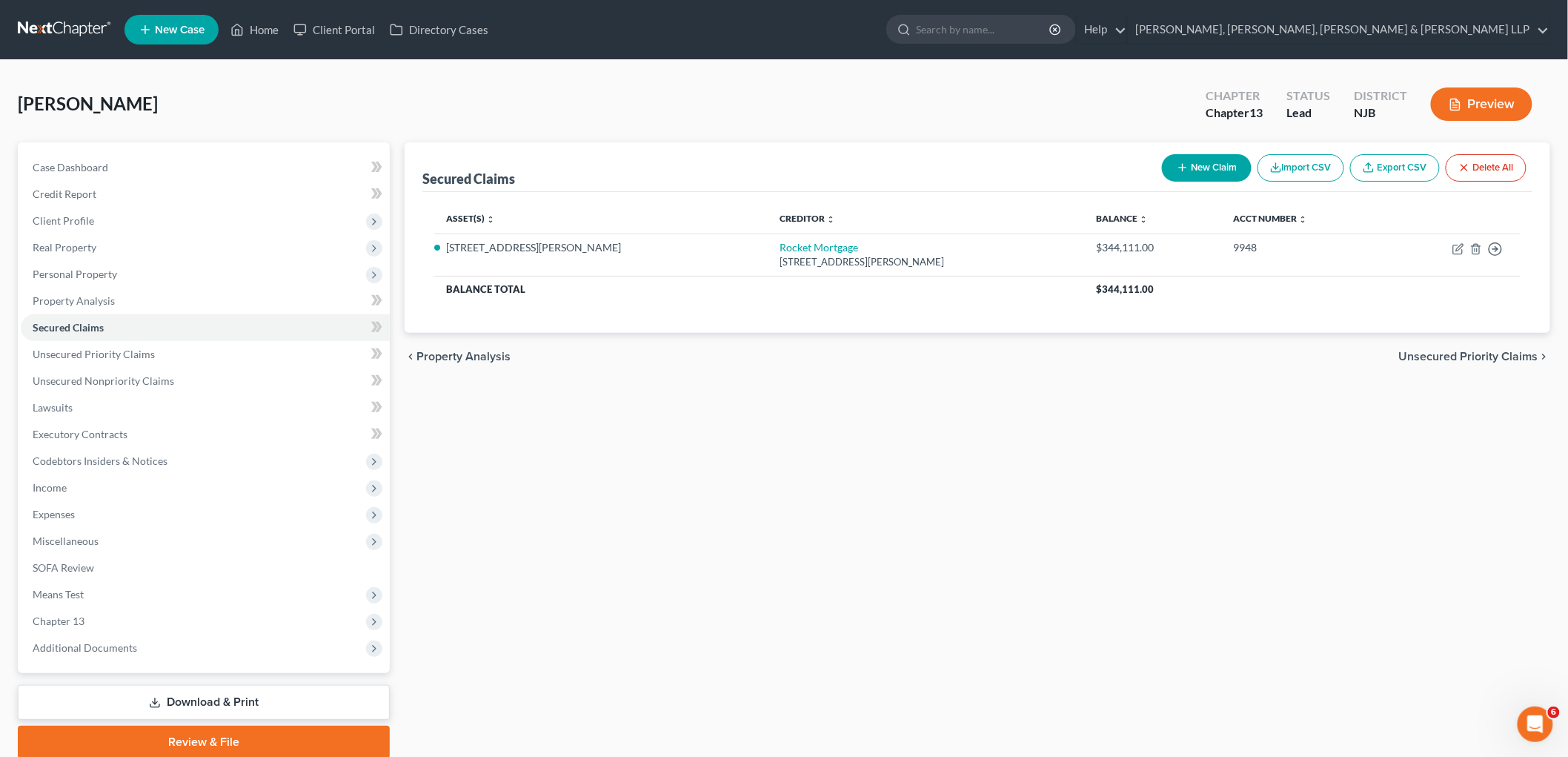
click at [853, 164] on button "New Claim" at bounding box center [1206, 168] width 89 height 28
select select "0"
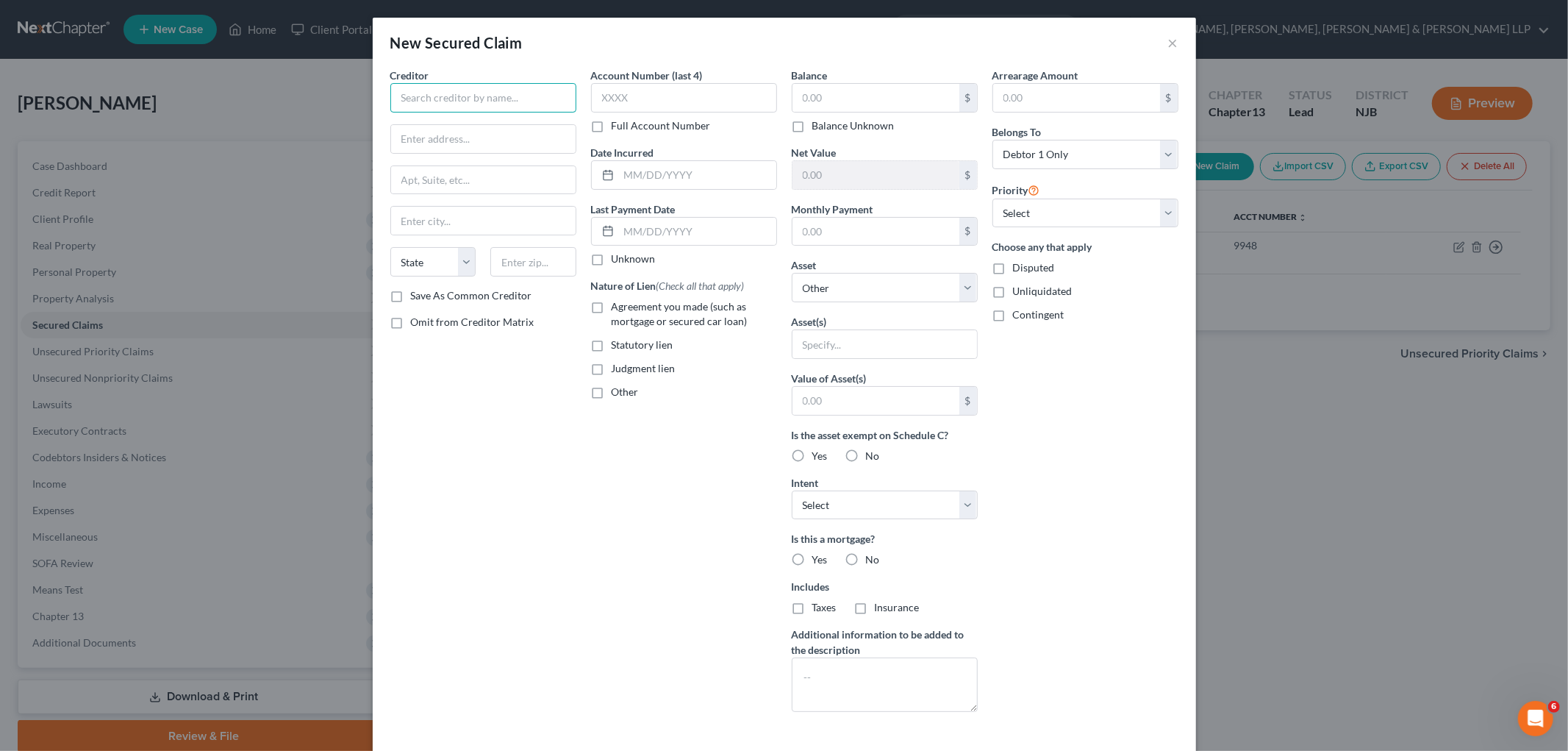
click at [492, 88] on input "text" at bounding box center [484, 97] width 186 height 29
paste input "Canco Lofts Condominium Assoc, Inc"
type input "Canco Lofts Condominium Assoc, Inc"
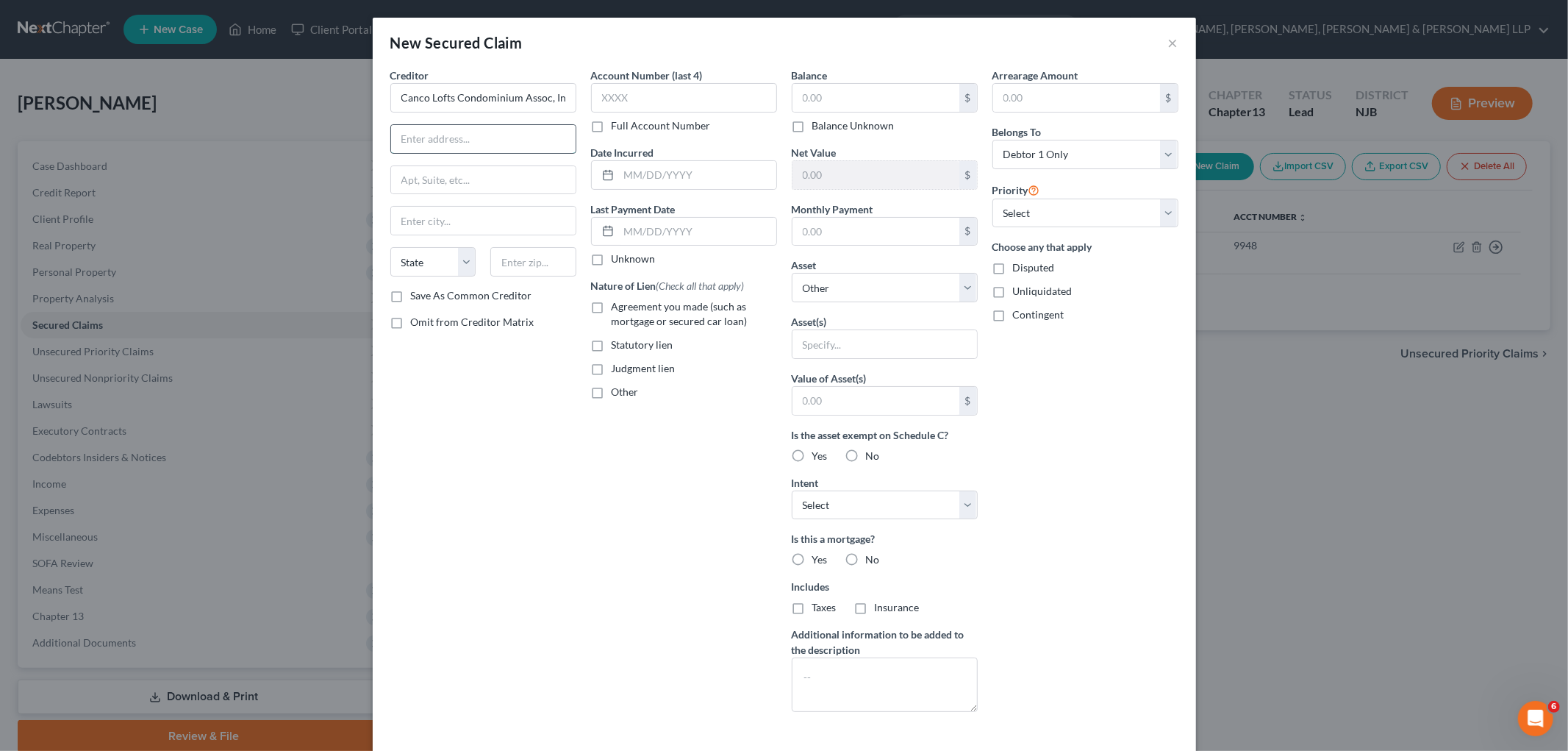
click at [553, 133] on input "text" at bounding box center [484, 139] width 184 height 28
paste input "[STREET_ADDRESS]"
type input "[STREET_ADDRESS]"
click at [432, 368] on div "Creditor * Canco Lofts Condominium Assoc, Inc [STREET_ADDRESS] State [US_STATE]…" at bounding box center [483, 395] width 201 height 656
click at [541, 259] on input "text" at bounding box center [534, 262] width 86 height 29
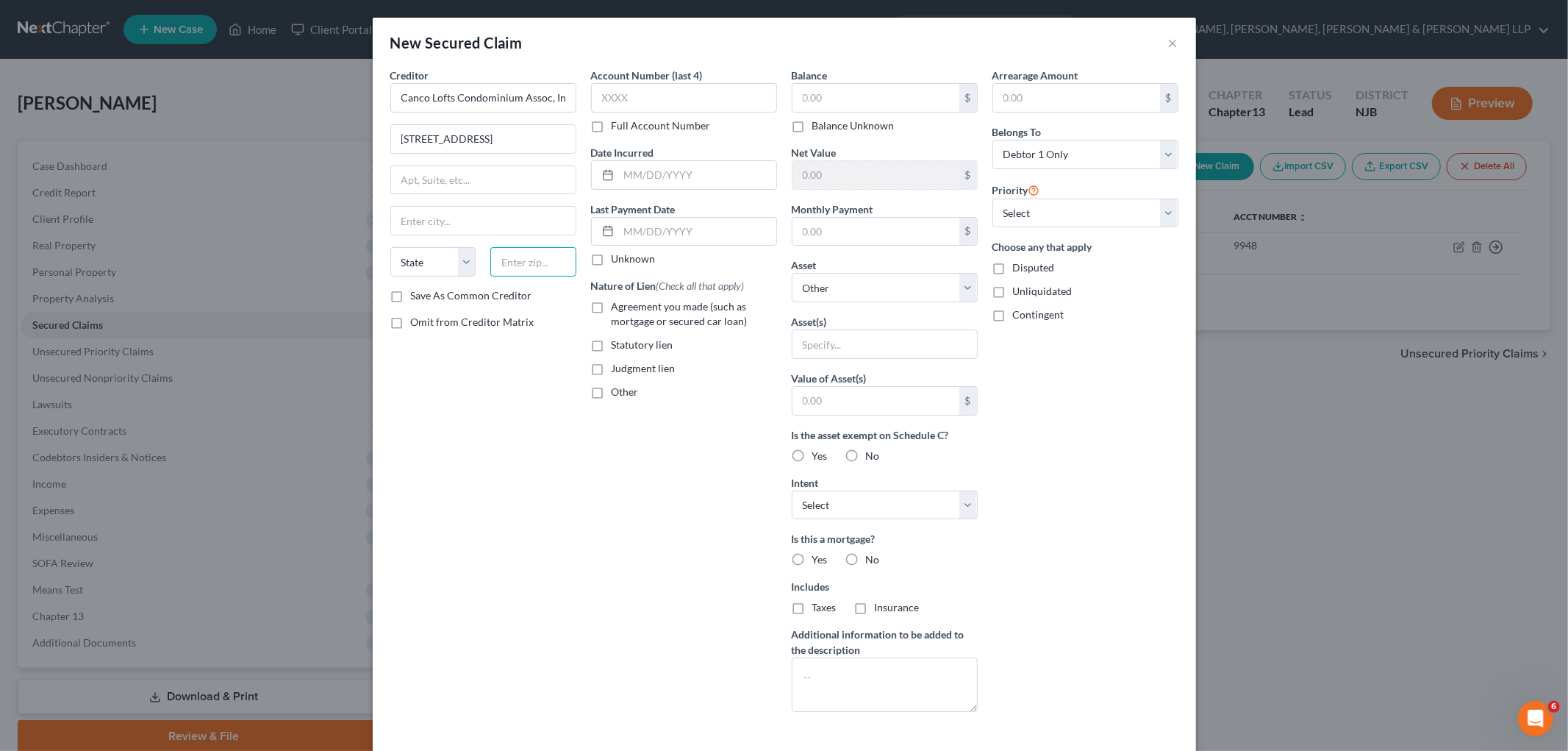
paste input "07306"
type input "07306"
type input "[GEOGRAPHIC_DATA]"
select select "33"
click at [447, 375] on div "Creditor * Canco Lofts Condominium Assoc, Inc [STREET_ADDRESS] [GEOGRAPHIC_DATA…" at bounding box center [483, 395] width 201 height 656
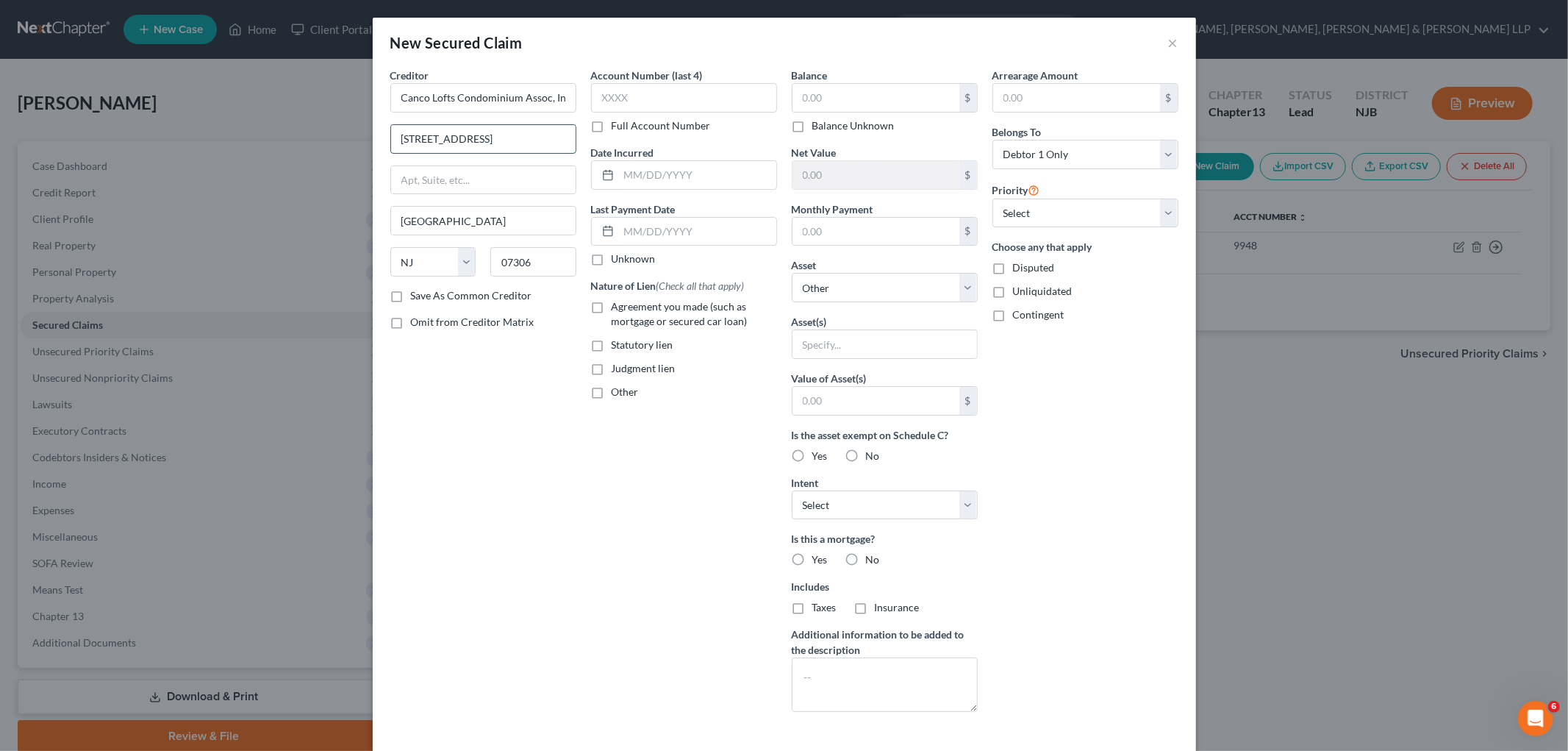
click at [456, 137] on input "[STREET_ADDRESS]" at bounding box center [484, 139] width 184 height 28
type input "[STREET_ADDRESS]"
click at [612, 308] on label "Agreement you made (such as mortgage or secured car loan)" at bounding box center [695, 314] width 166 height 29
click at [617, 308] on input "Agreement you made (such as mortgage or secured car loan)" at bounding box center [622, 304] width 9 height 9
checkbox input "true"
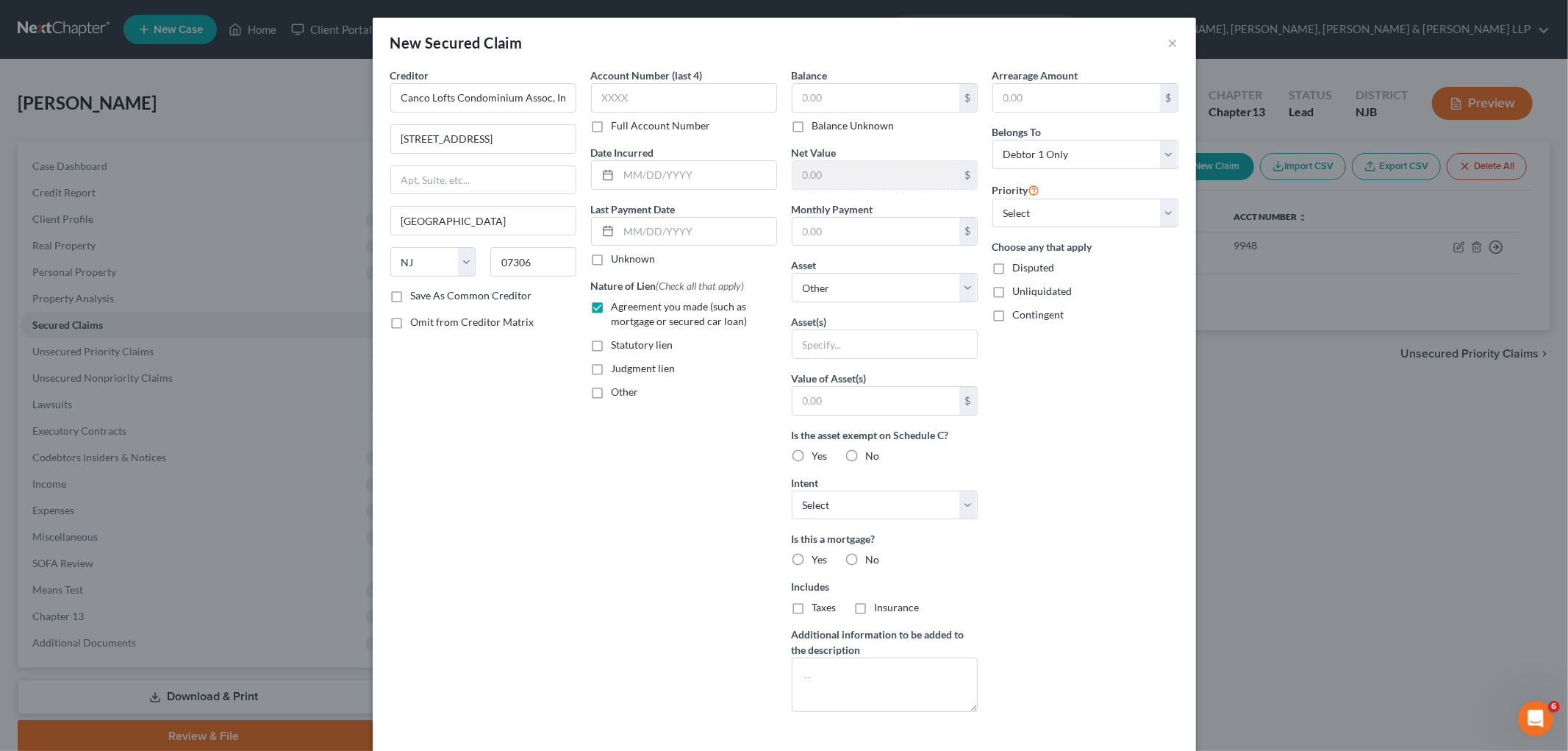
click at [612, 391] on label "Other" at bounding box center [626, 391] width 28 height 15
click at [617, 391] on input "Other" at bounding box center [622, 389] width 9 height 9
checkbox input "true"
click at [610, 417] on input "text" at bounding box center [684, 426] width 184 height 28
type input "HOA"
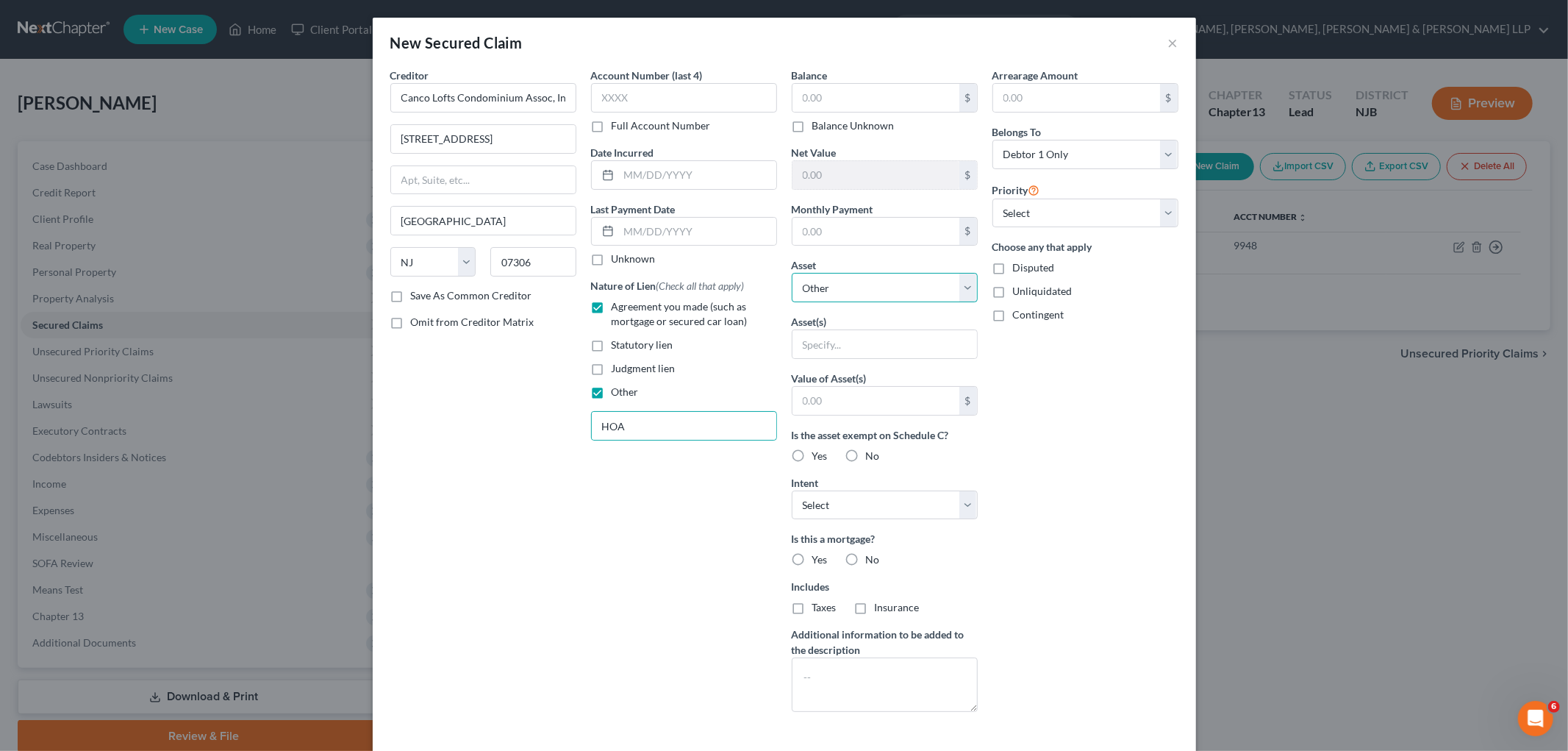
click at [846, 283] on select "Select Other Multiple Assets [STREET_ADDRESS][PERSON_NAME] - $710000.0" at bounding box center [885, 287] width 186 height 29
select select "2"
click at [792, 272] on select "Select Other Multiple Assets [STREET_ADDRESS][PERSON_NAME] - $710000.0" at bounding box center [885, 287] width 186 height 29
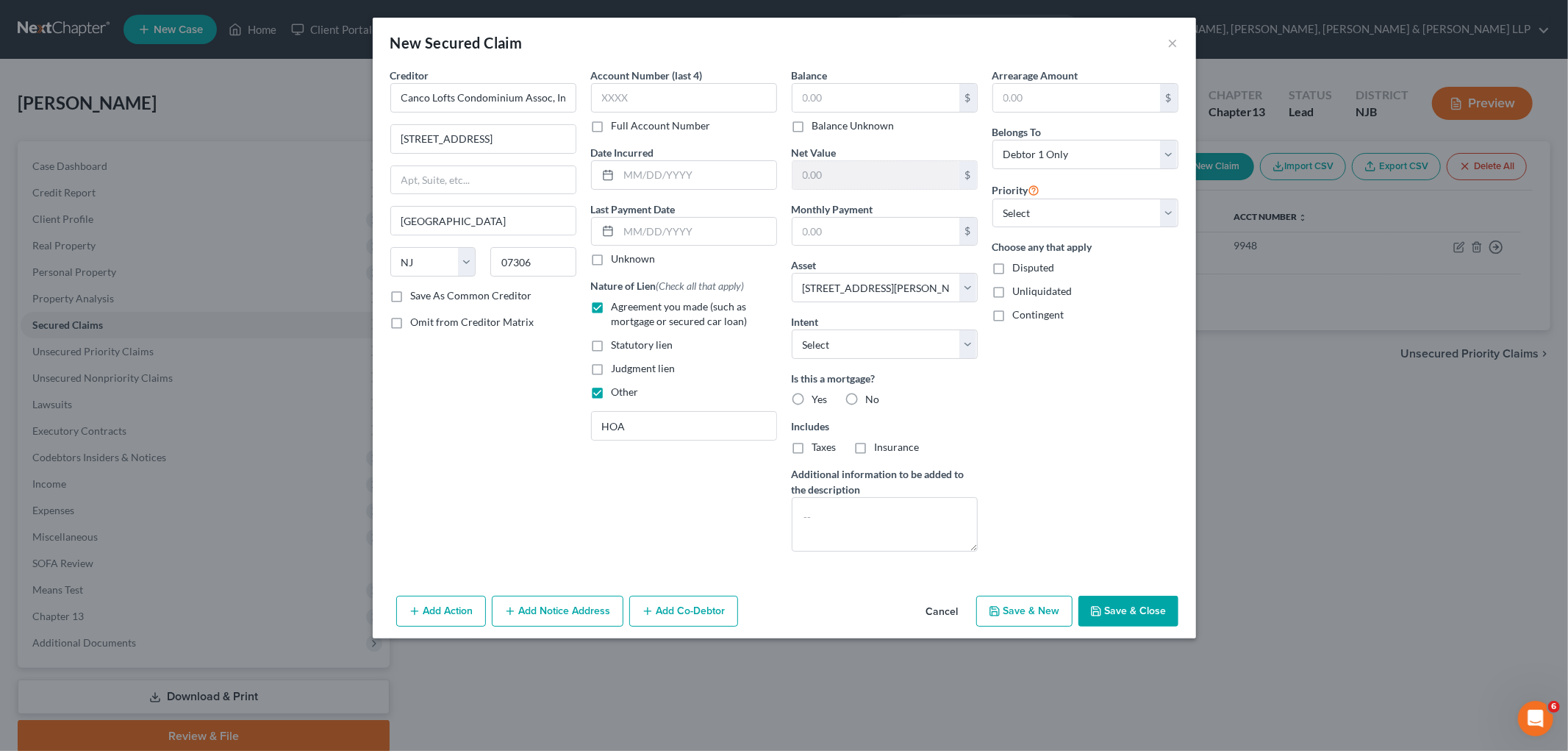
click at [846, 398] on label "No" at bounding box center [873, 399] width 14 height 15
click at [846, 398] on input "No" at bounding box center [877, 397] width 9 height 9
radio input "true"
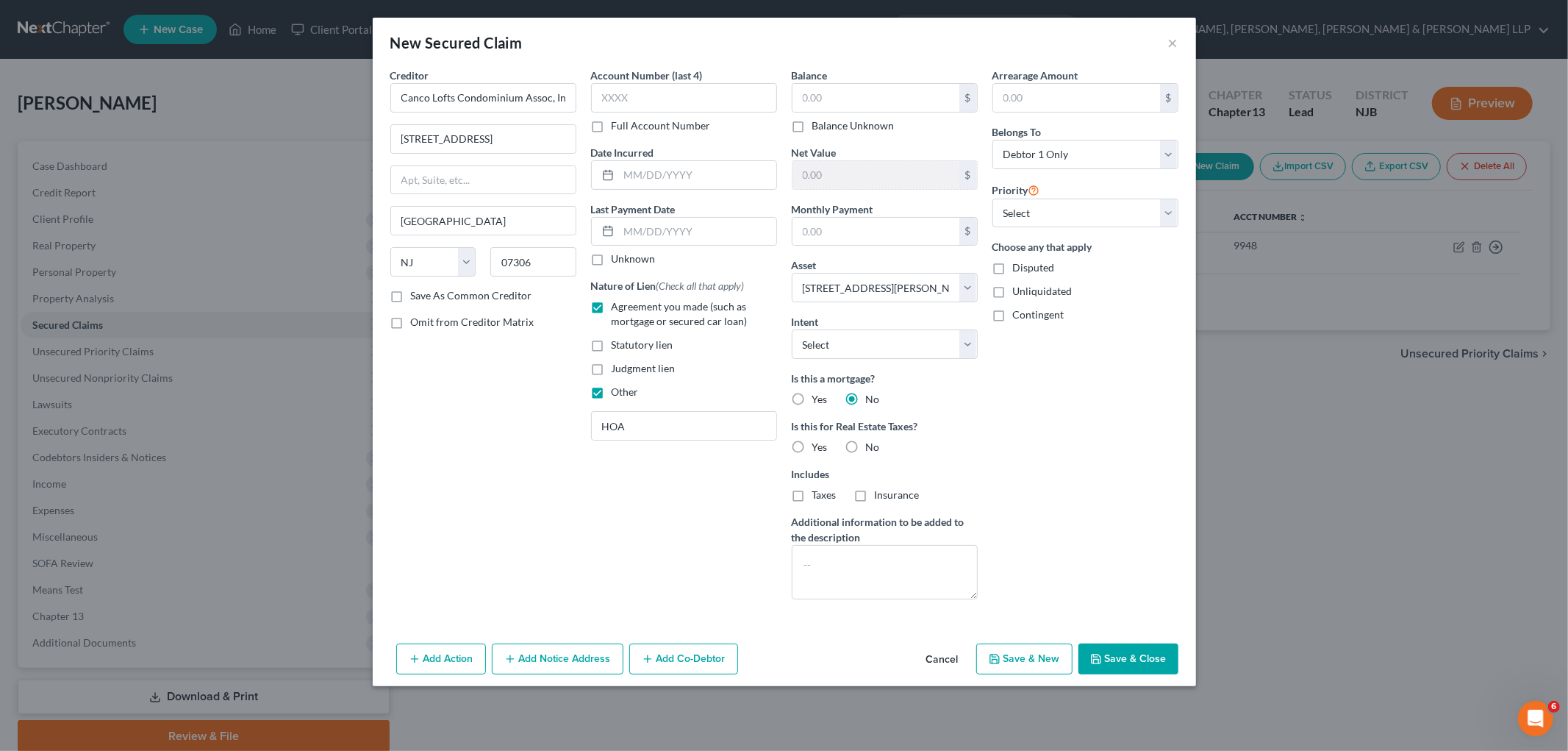
click at [570, 654] on button "Add Notice Address" at bounding box center [558, 659] width 132 height 31
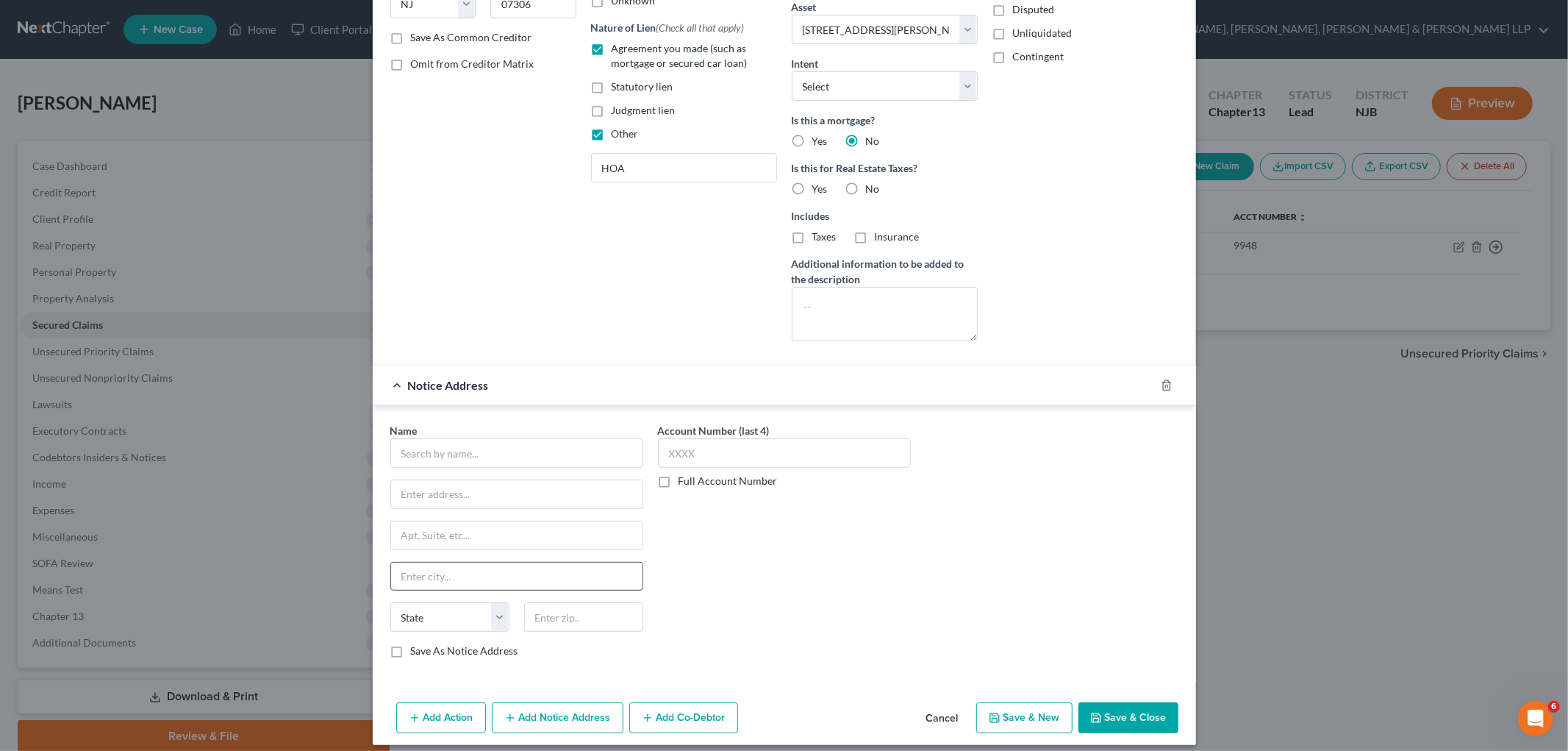
scroll to position [271, 0]
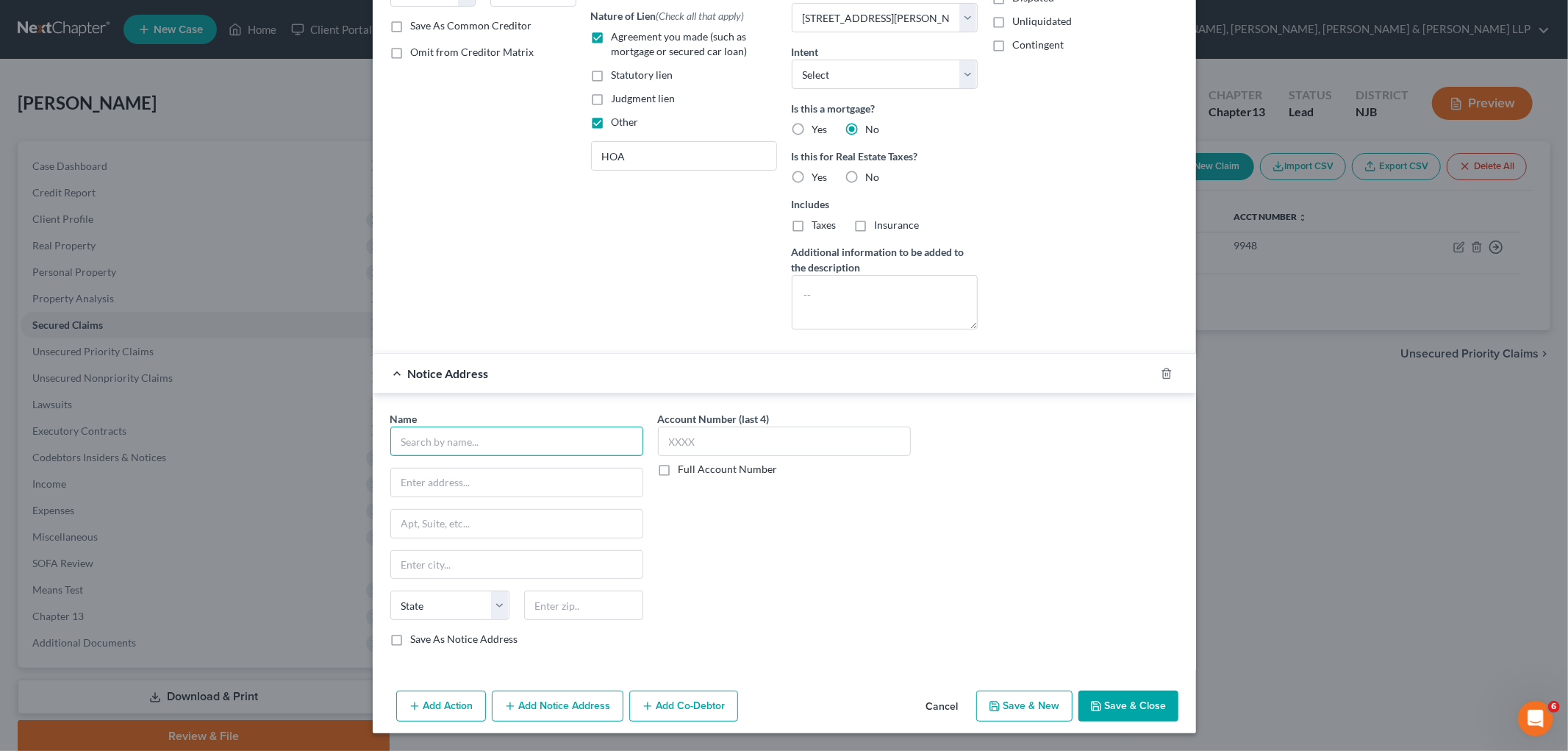
click at [569, 437] on input "text" at bounding box center [516, 441] width 253 height 29
paste input "al/Rockfort to PayFabric Rockfort Management"
click at [815, 618] on div "Account Number (last 4) Full Account Number" at bounding box center [784, 535] width 267 height 247
drag, startPoint x: 508, startPoint y: 439, endPoint x: 388, endPoint y: 438, distance: 120.0
click at [390, 438] on input "al/Rockfort to PayFabric Rockfort Management" at bounding box center [516, 441] width 253 height 29
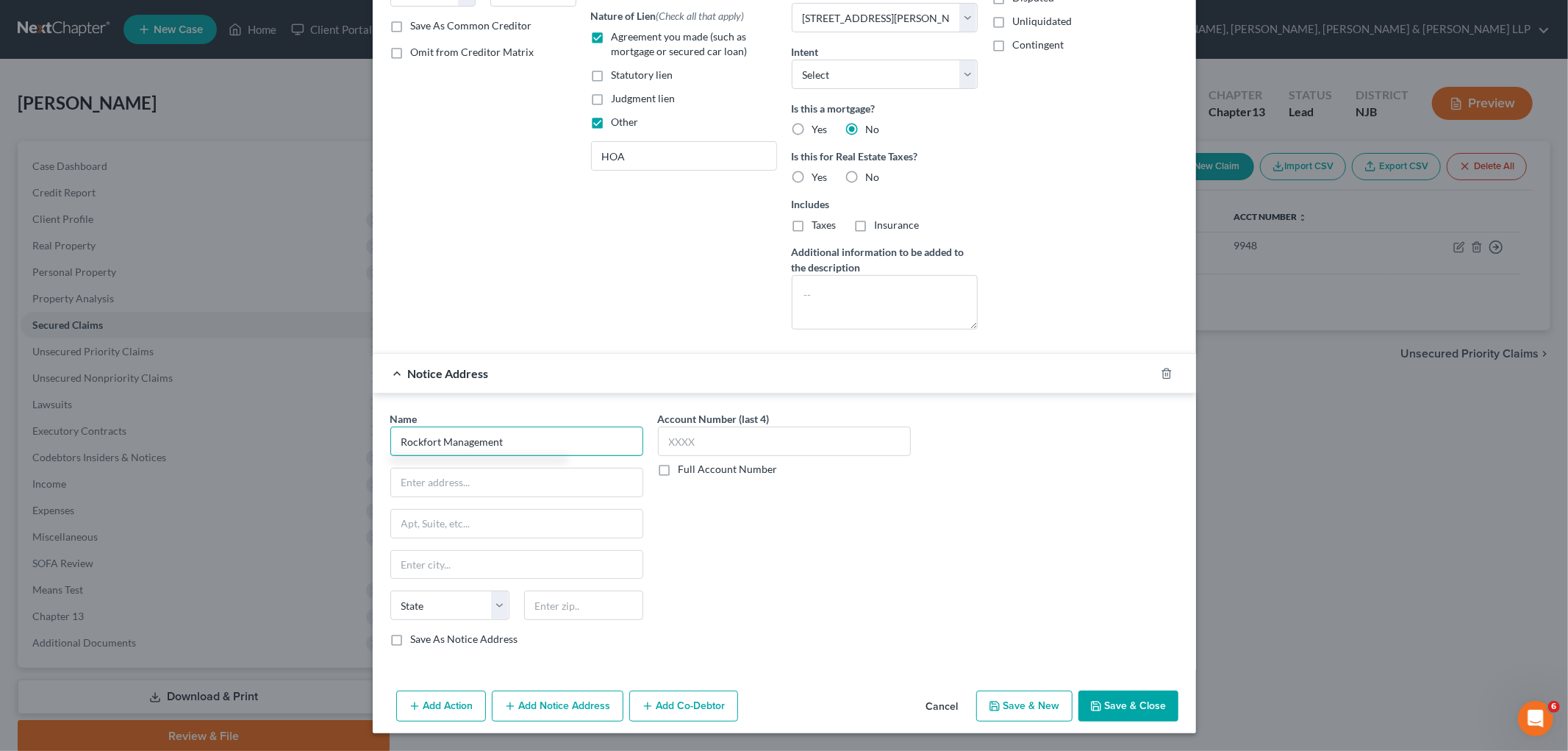
type input "Rockfort Management"
click at [453, 488] on input "text" at bounding box center [517, 482] width 252 height 28
paste input "[STREET_ADDRESS] #1J, [GEOGRAPHIC_DATA]"
type input "[STREET_ADDRESS] #1J, [GEOGRAPHIC_DATA]"
drag, startPoint x: 809, startPoint y: 542, endPoint x: 797, endPoint y: 545, distance: 12.4
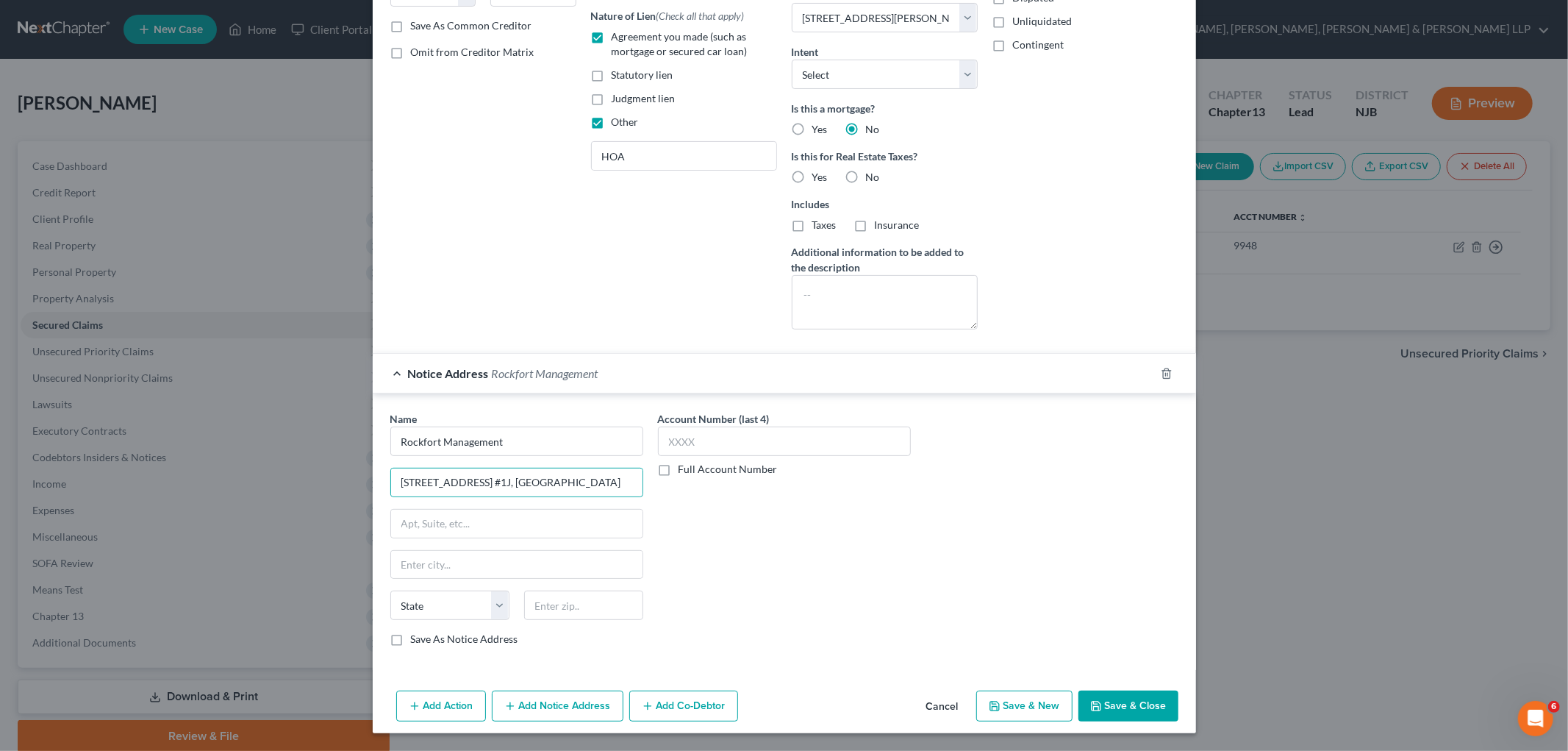
click at [809, 541] on div "Account Number (last 4) Full Account Number" at bounding box center [784, 535] width 267 height 247
click at [563, 606] on input "text" at bounding box center [584, 605] width 119 height 29
type input "07306"
click at [739, 593] on div "Account Number (last 4) Full Account Number" at bounding box center [784, 535] width 267 height 247
type input "[GEOGRAPHIC_DATA]"
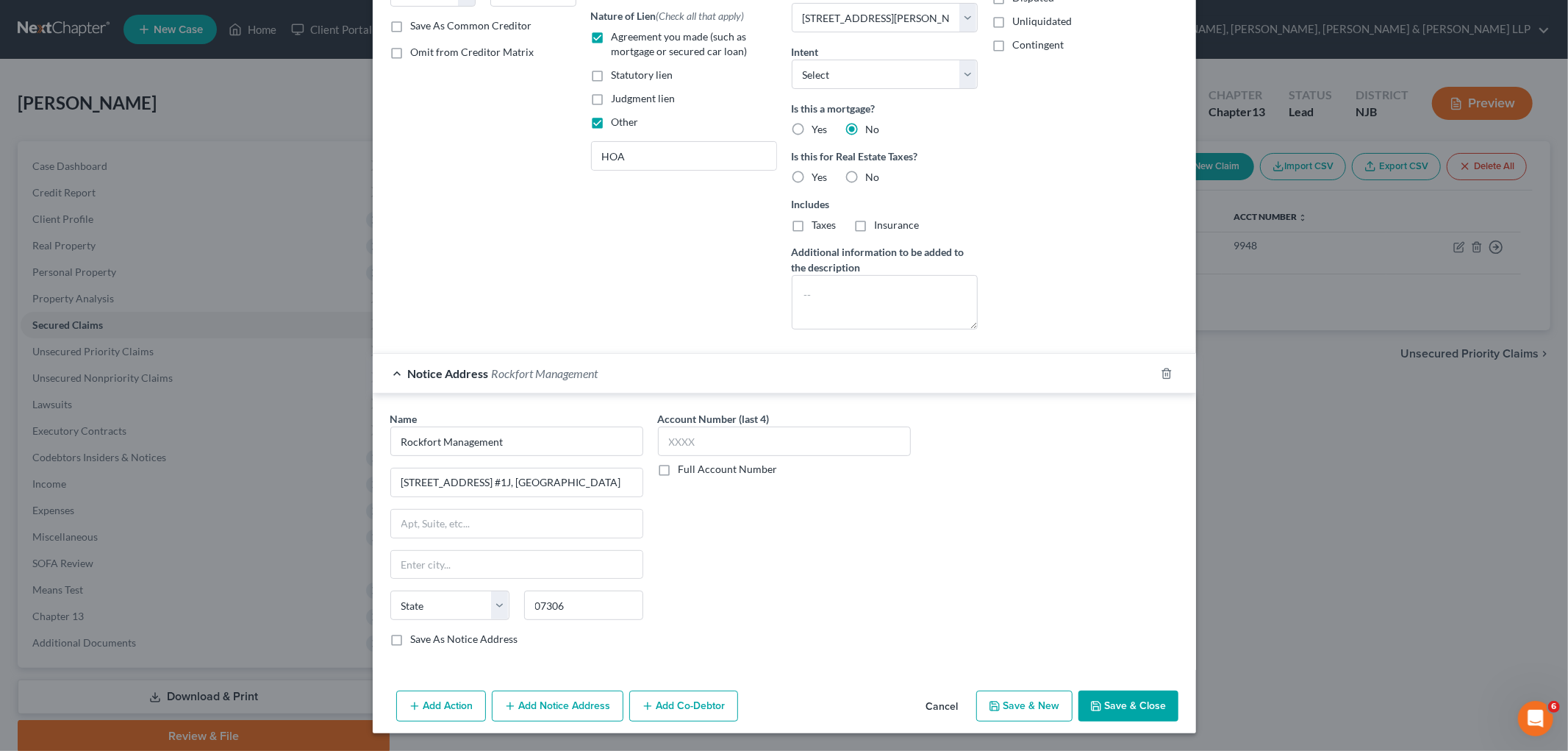
select select "33"
click at [612, 478] on input "[STREET_ADDRESS] #1J, [GEOGRAPHIC_DATA]" at bounding box center [517, 482] width 252 height 28
click at [472, 479] on input "[STREET_ADDRESS] #1J" at bounding box center [517, 482] width 252 height 28
type input "[STREET_ADDRESS]"
click at [497, 635] on label "Save As Notice Address" at bounding box center [465, 639] width 108 height 15
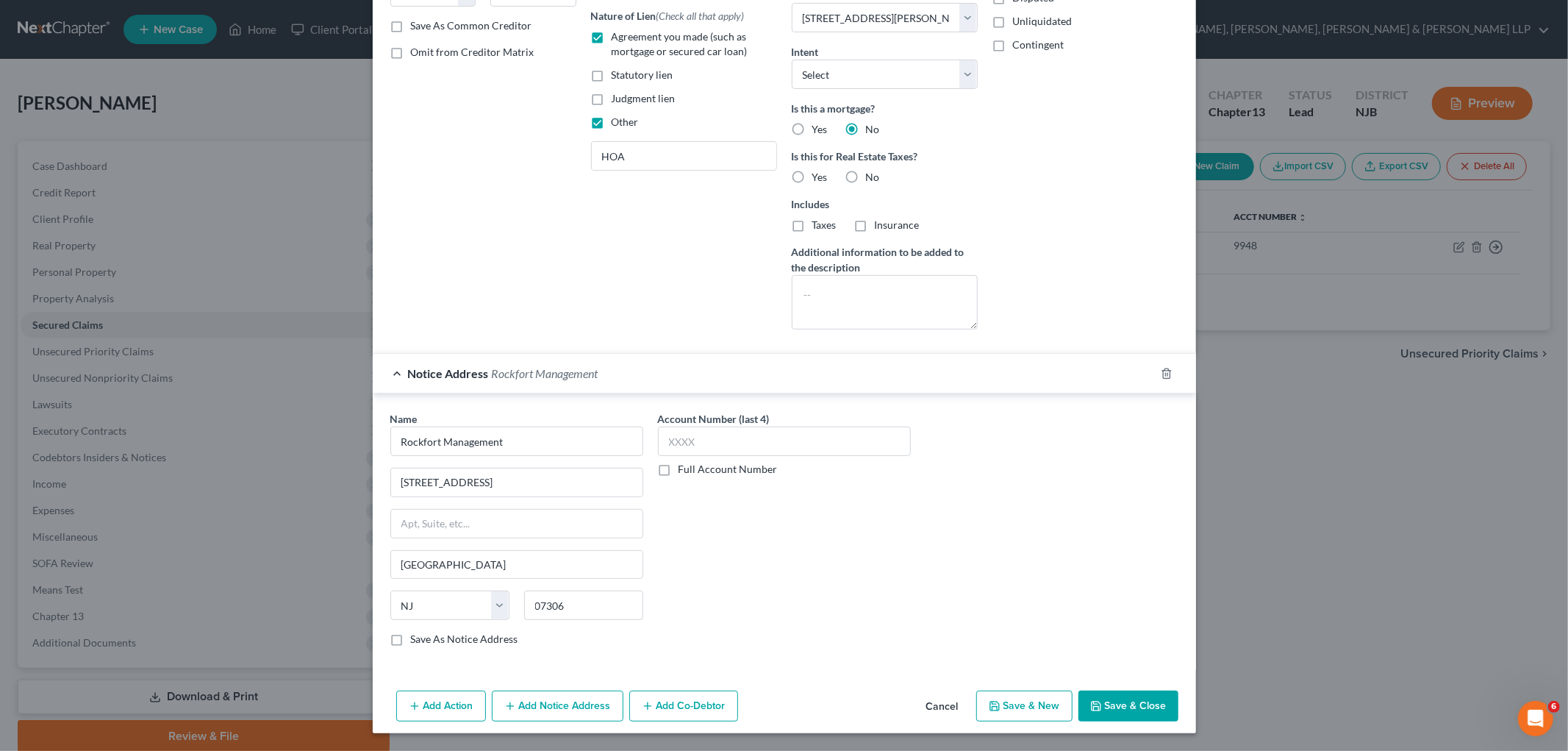
click at [427, 635] on input "Save As Notice Address" at bounding box center [422, 636] width 9 height 9
checkbox input "true"
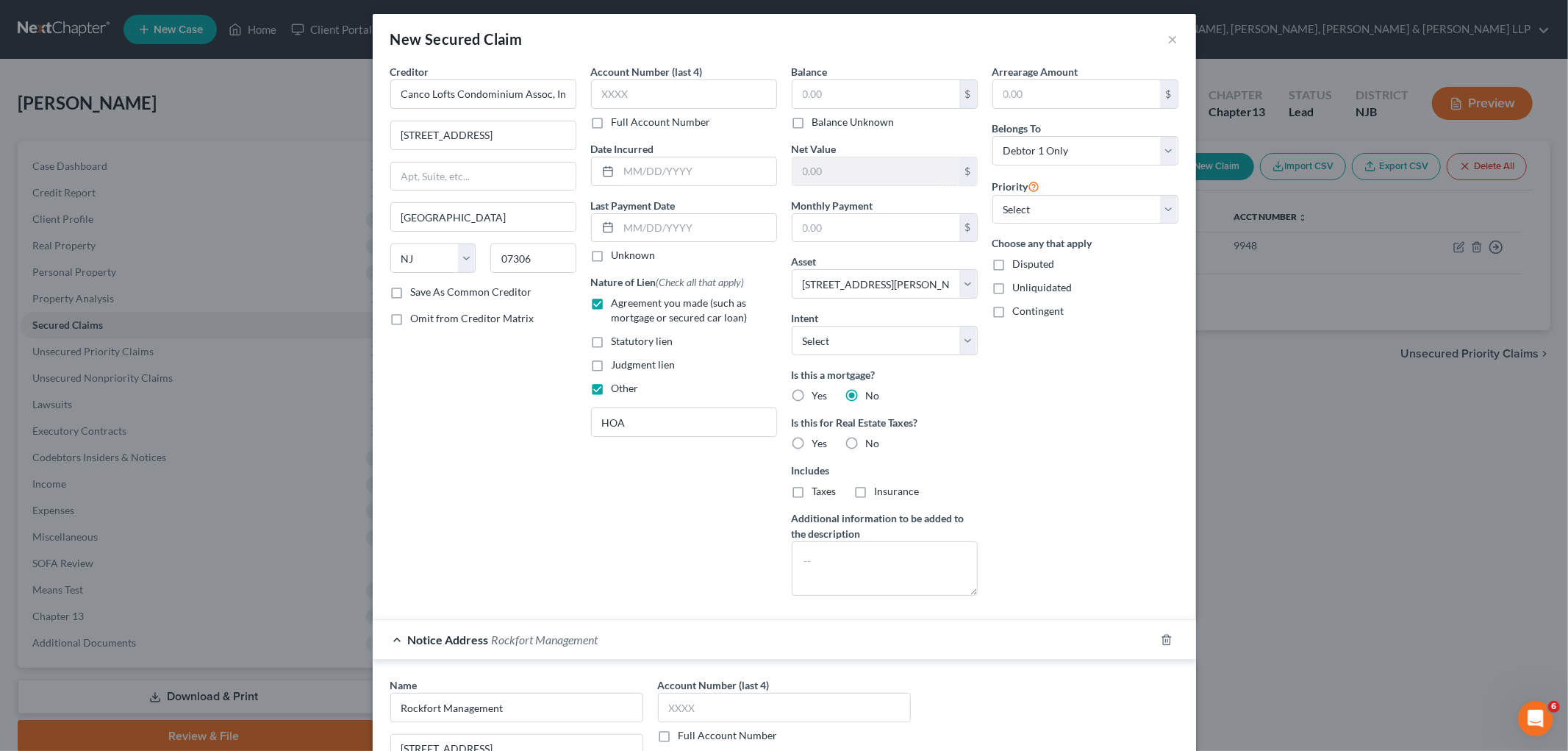
scroll to position [0, 0]
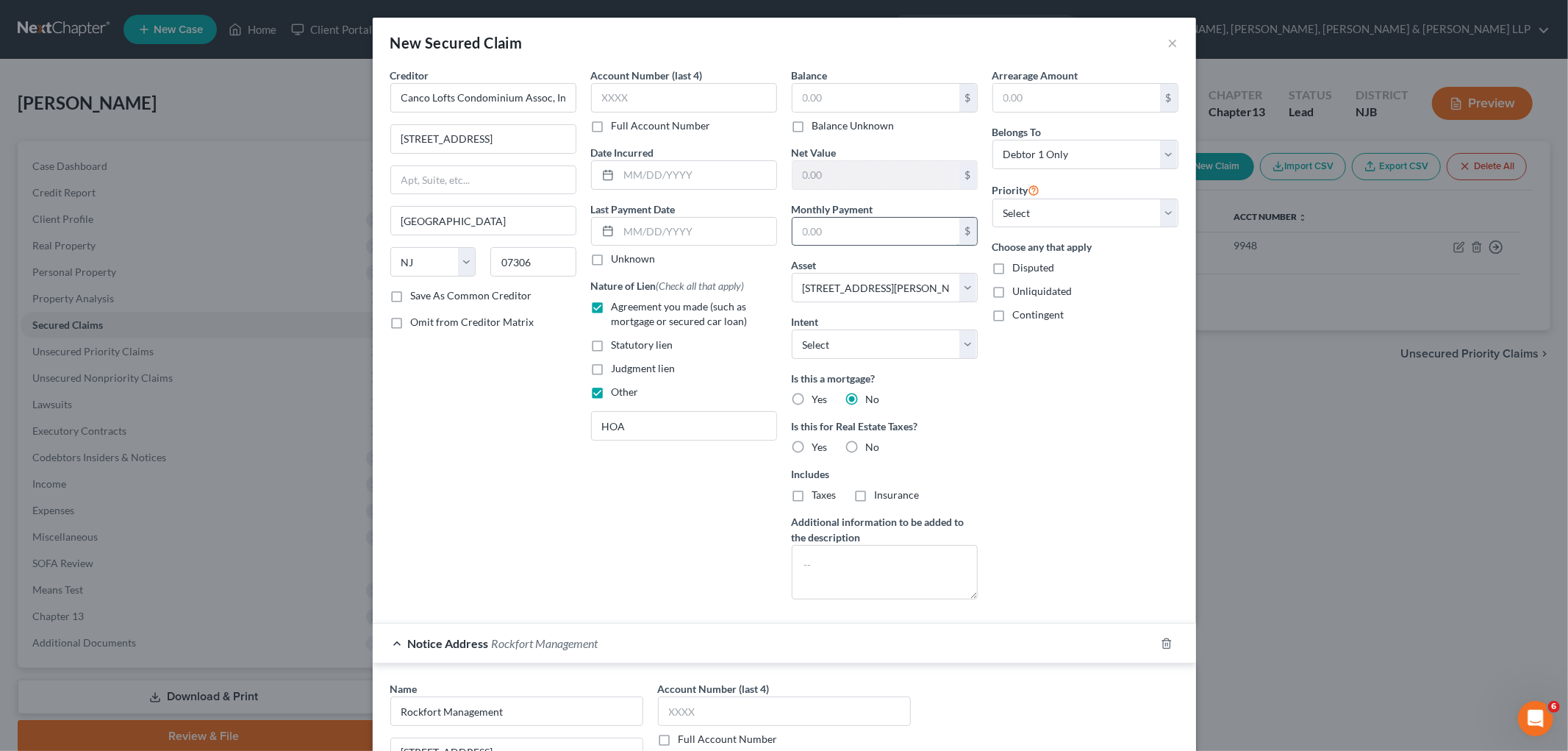
click at [843, 237] on input "text" at bounding box center [876, 231] width 167 height 28
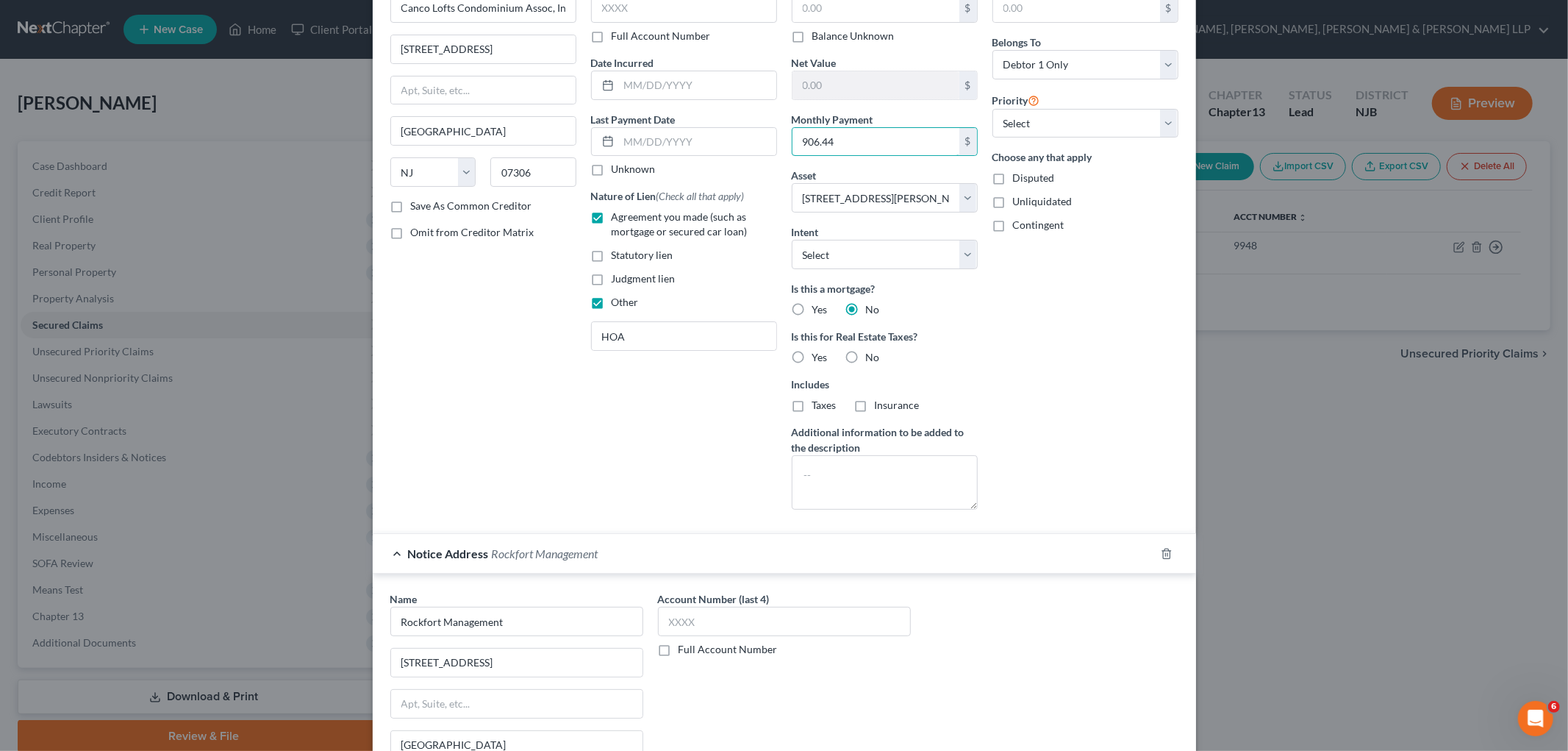
scroll to position [271, 0]
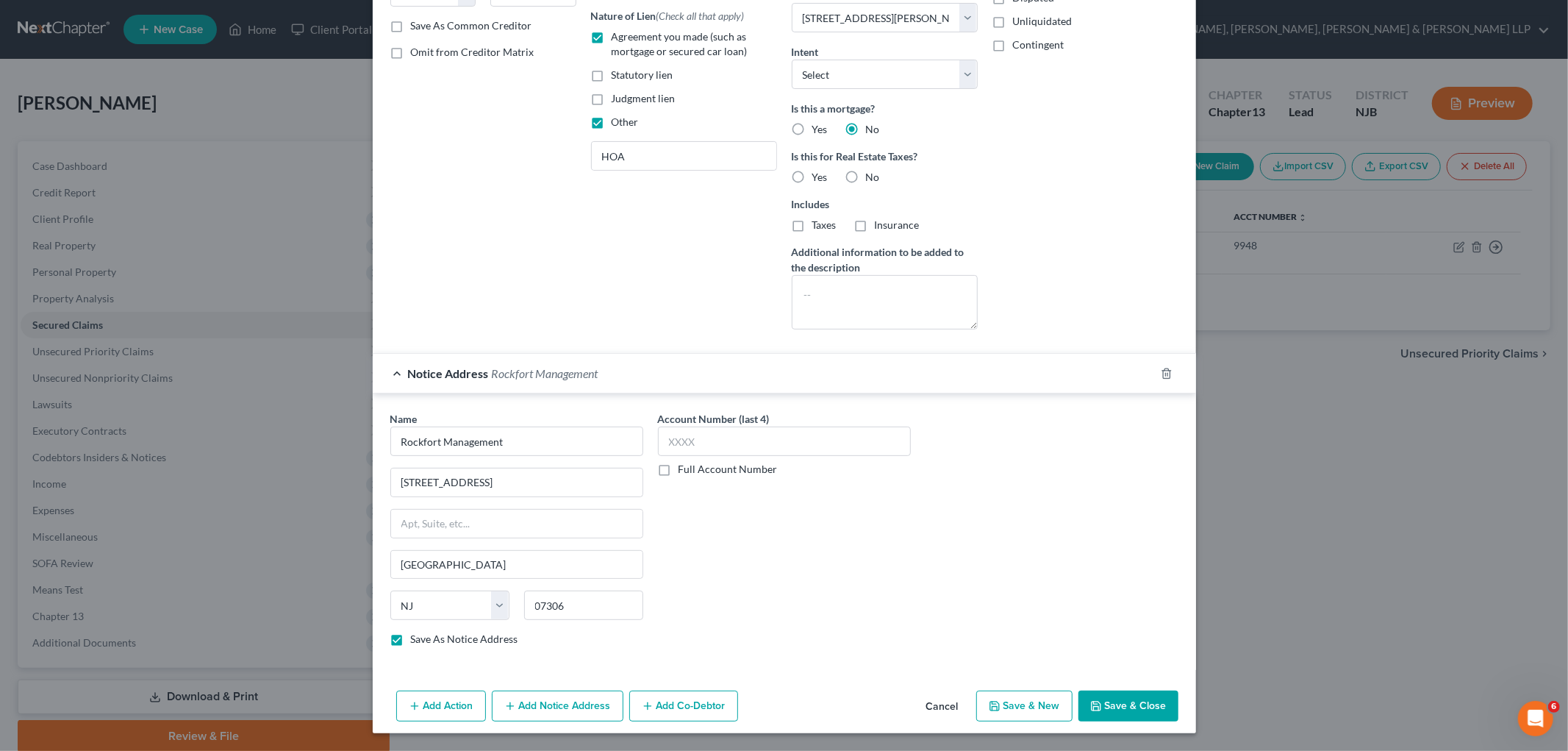
type input "906.44"
click at [846, 705] on button "Save & Close" at bounding box center [1128, 706] width 100 height 31
select select
checkbox input "false"
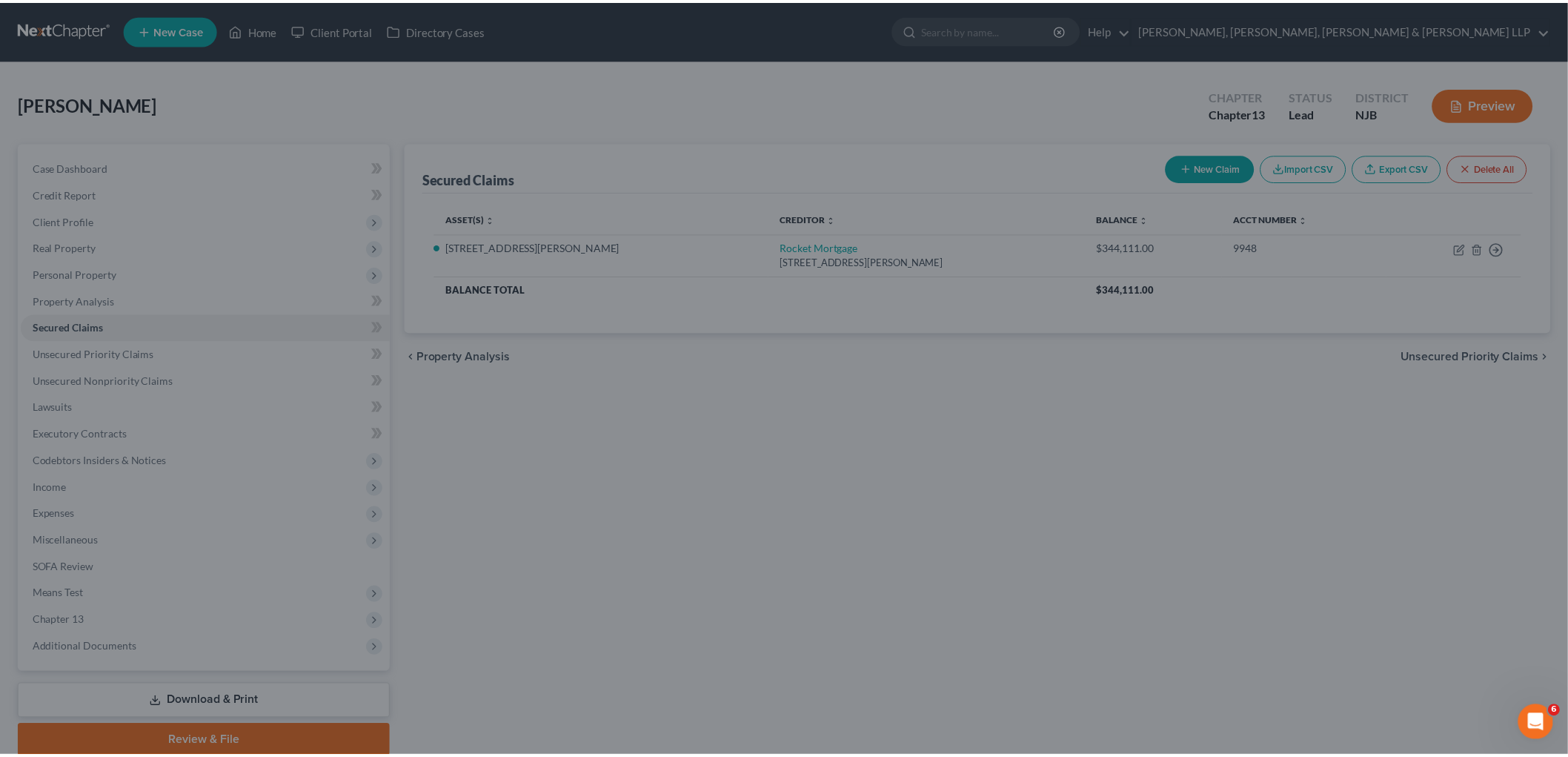
scroll to position [0, 0]
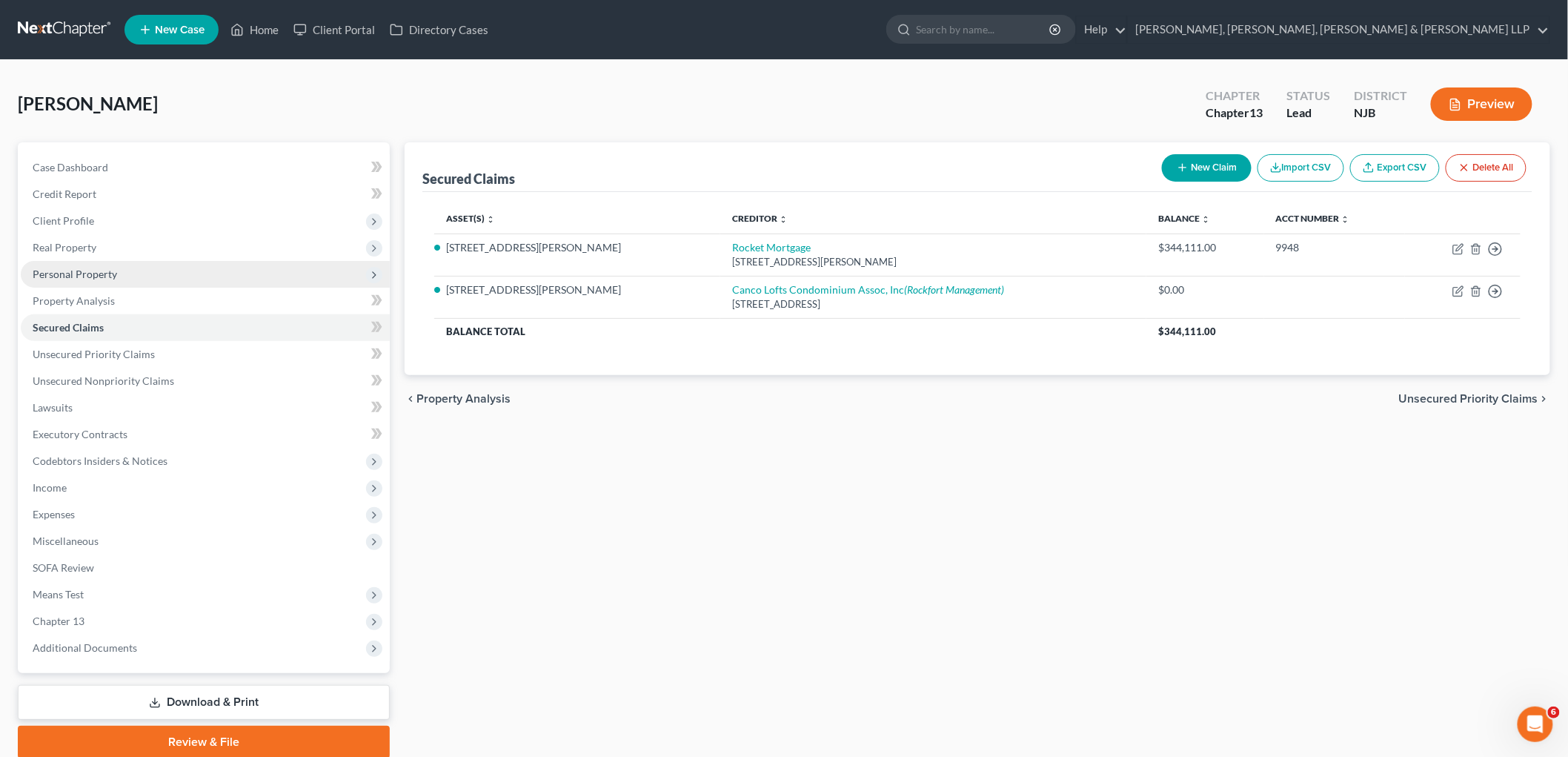
click at [68, 269] on span "Personal Property" at bounding box center [75, 274] width 84 height 12
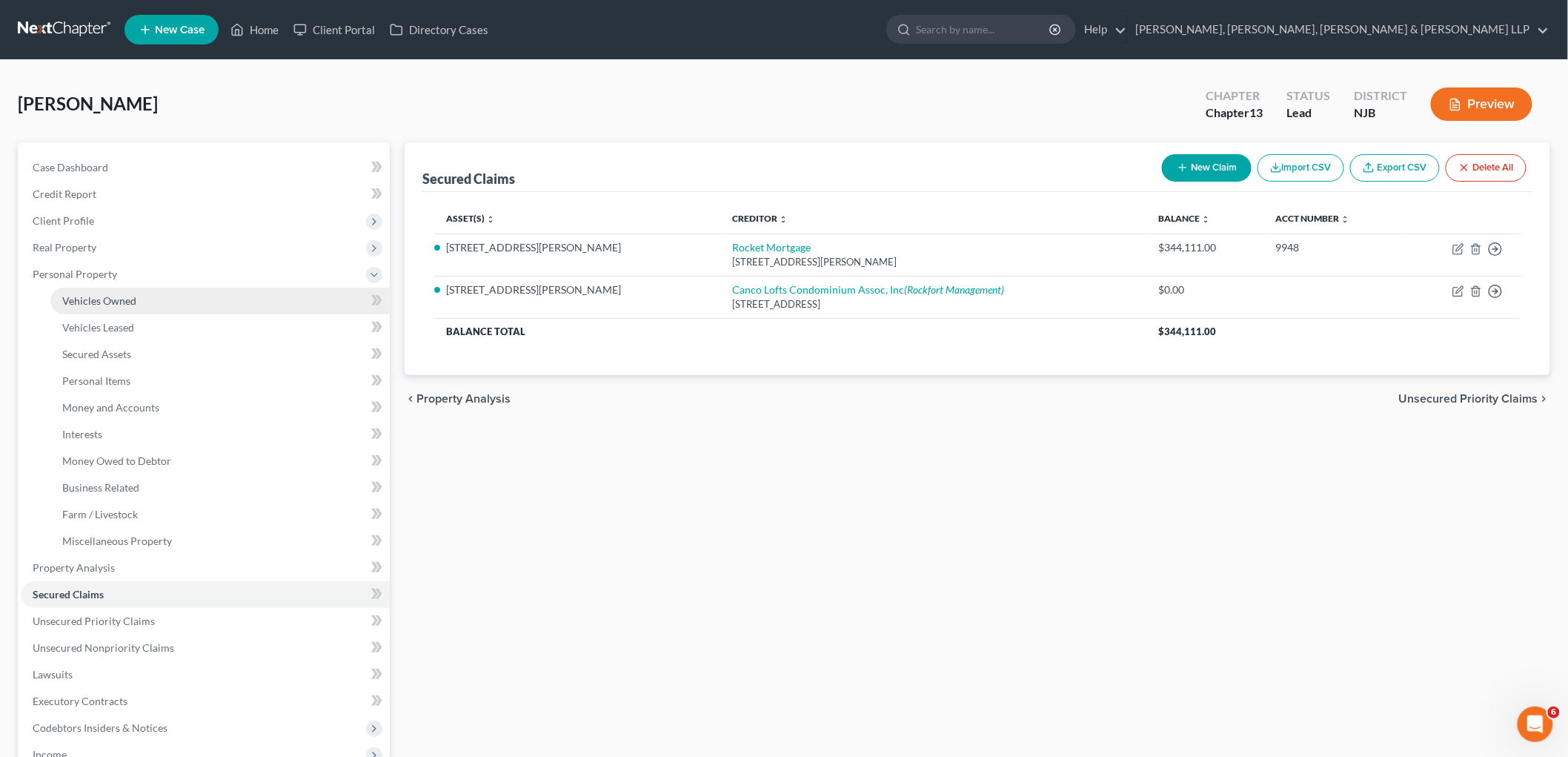
click at [70, 295] on span "Vehicles Owned" at bounding box center [99, 301] width 74 height 12
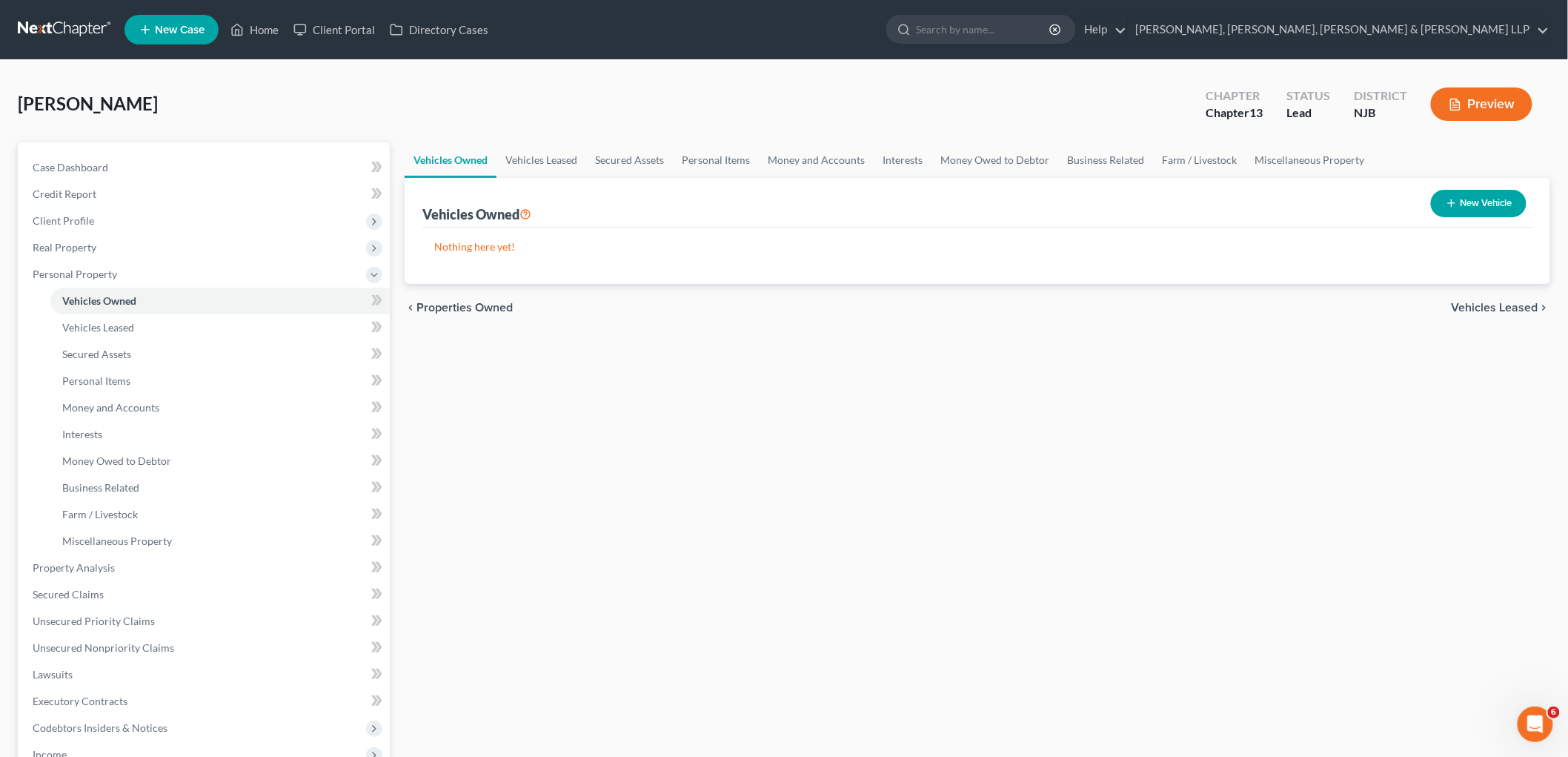
click at [853, 195] on button "New Vehicle" at bounding box center [1479, 203] width 96 height 28
select select "0"
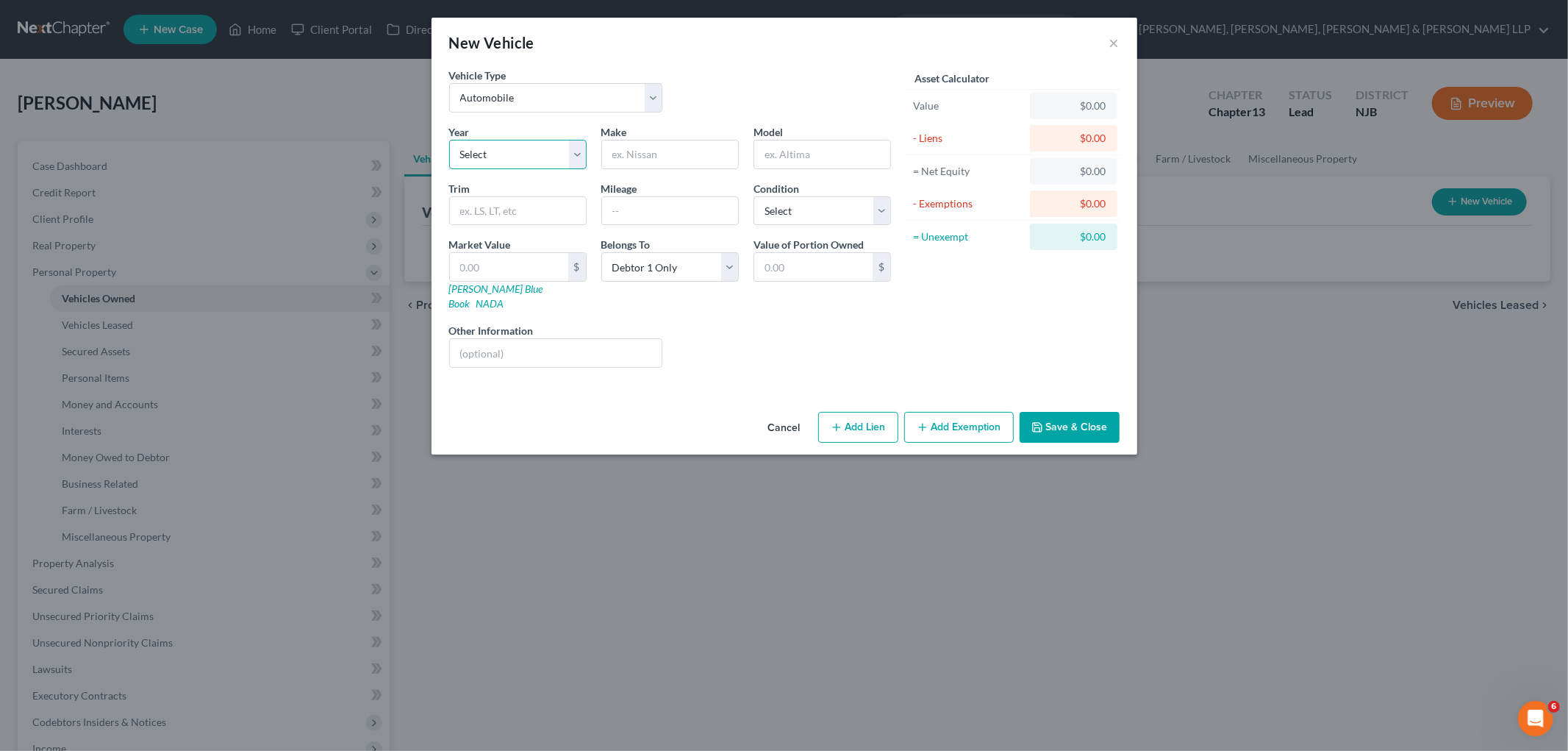
click at [503, 147] on select "Select 2026 2025 2024 2023 2022 2021 2020 2019 2018 2017 2016 2015 2014 2013 20…" at bounding box center [517, 154] width 137 height 29
select select "5"
click at [449, 140] on select "Select 2026 2025 2024 2023 2022 2021 2020 2019 2018 2017 2016 2015 2014 2013 20…" at bounding box center [517, 154] width 137 height 29
click at [703, 143] on input "text" at bounding box center [671, 154] width 136 height 28
type input "Mini [PERSON_NAME]"
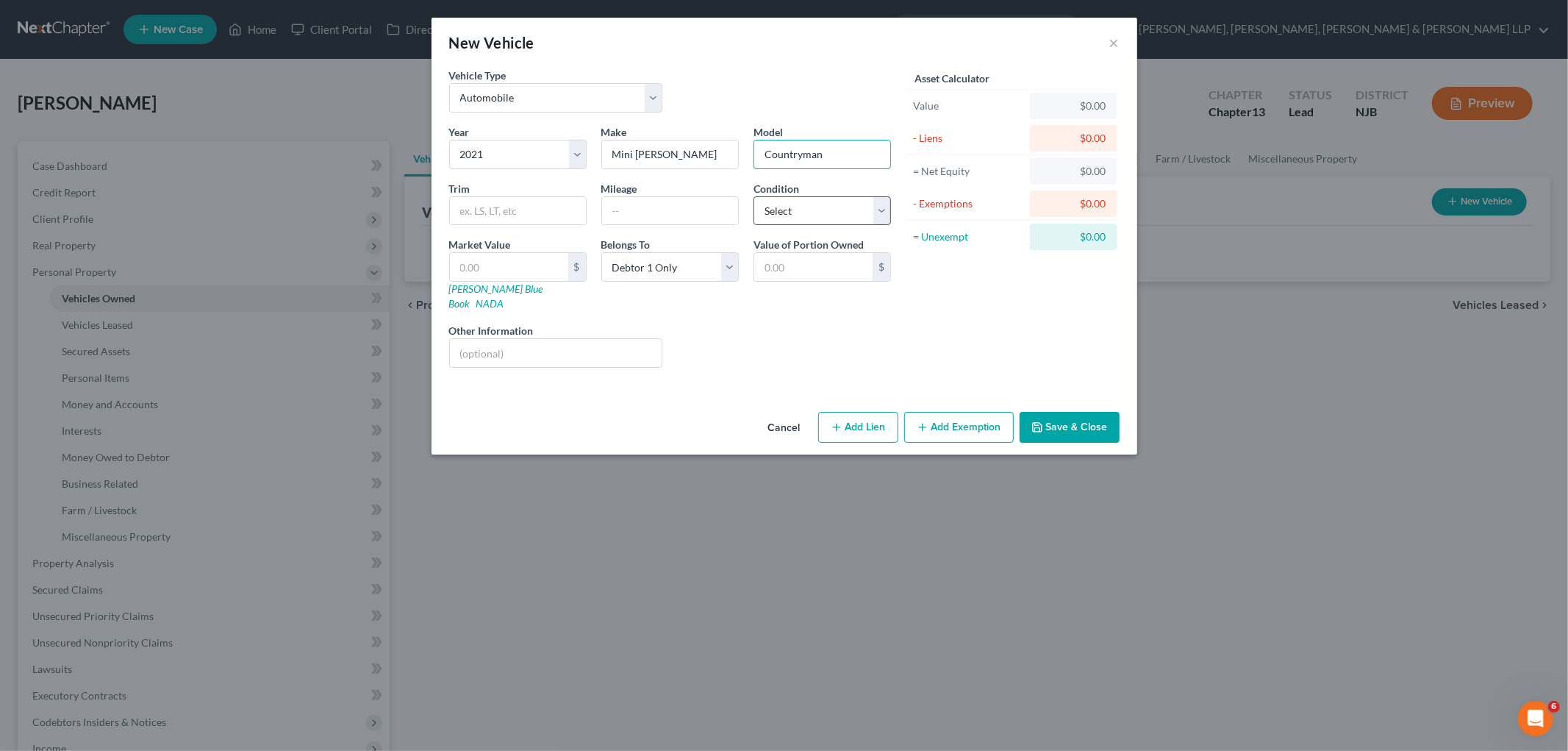
type input "Countryman"
click at [810, 207] on select "Select Excellent Very Good Good Fair Poor" at bounding box center [821, 211] width 137 height 29
select select "2"
click at [753, 197] on select "Select Excellent Very Good Good Fair Poor" at bounding box center [821, 211] width 137 height 29
click at [489, 290] on link "[PERSON_NAME] Blue Book" at bounding box center [496, 297] width 94 height 28
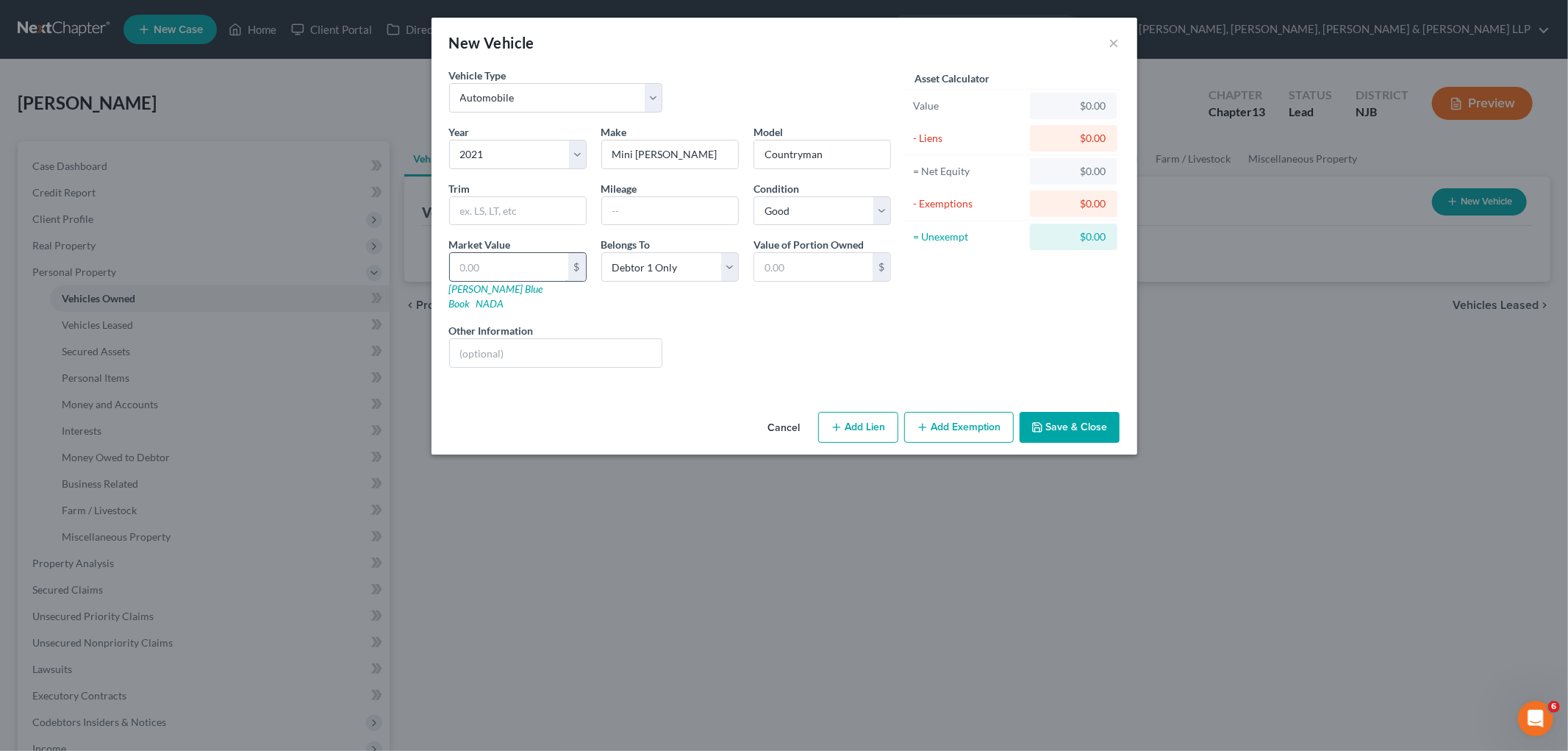
click at [524, 267] on input "text" at bounding box center [509, 266] width 118 height 28
type input "1"
type input "1.00"
type input "14"
type input "14.00"
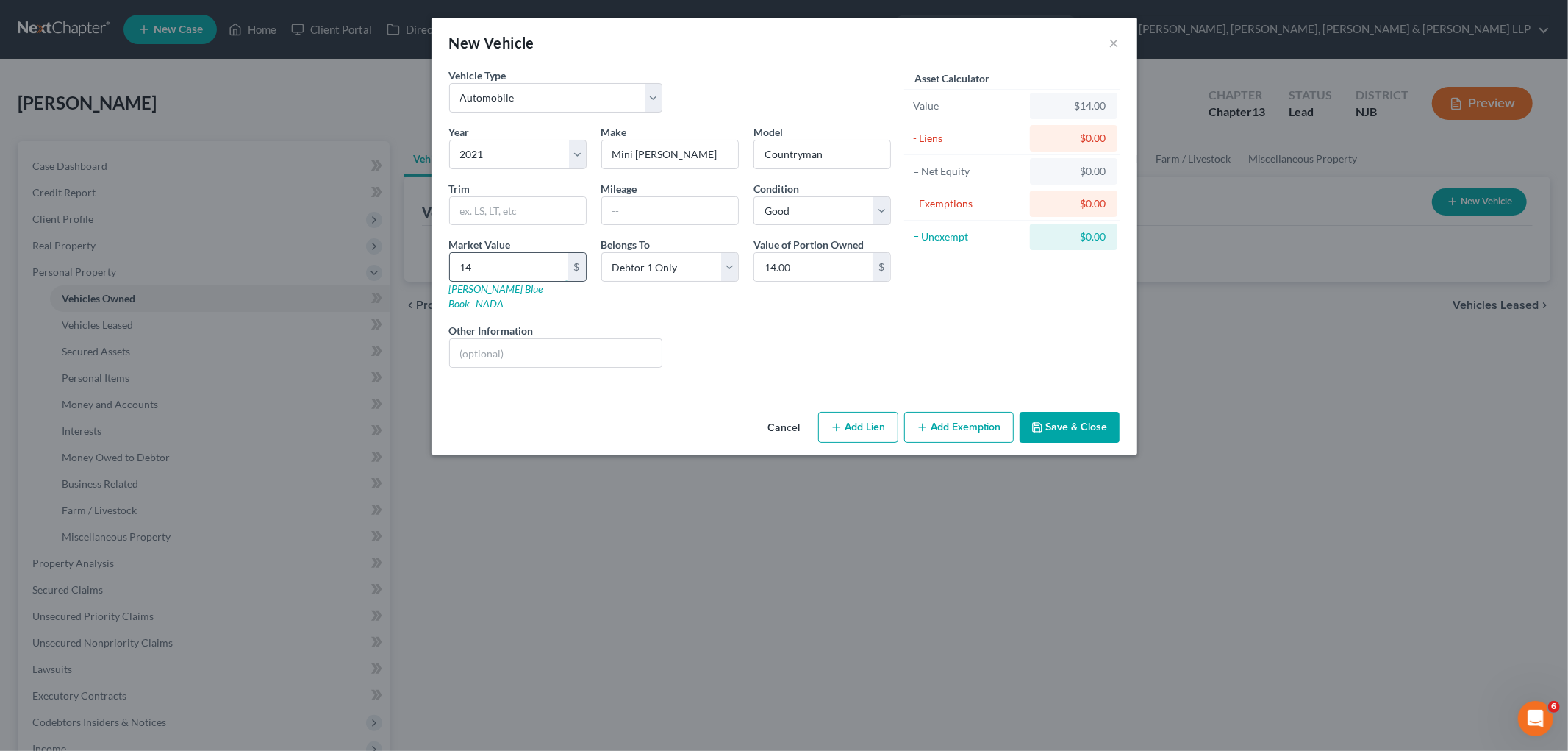
type input "149"
type input "149.00"
type input "1499"
type input "1,499.00"
type input "1,4991"
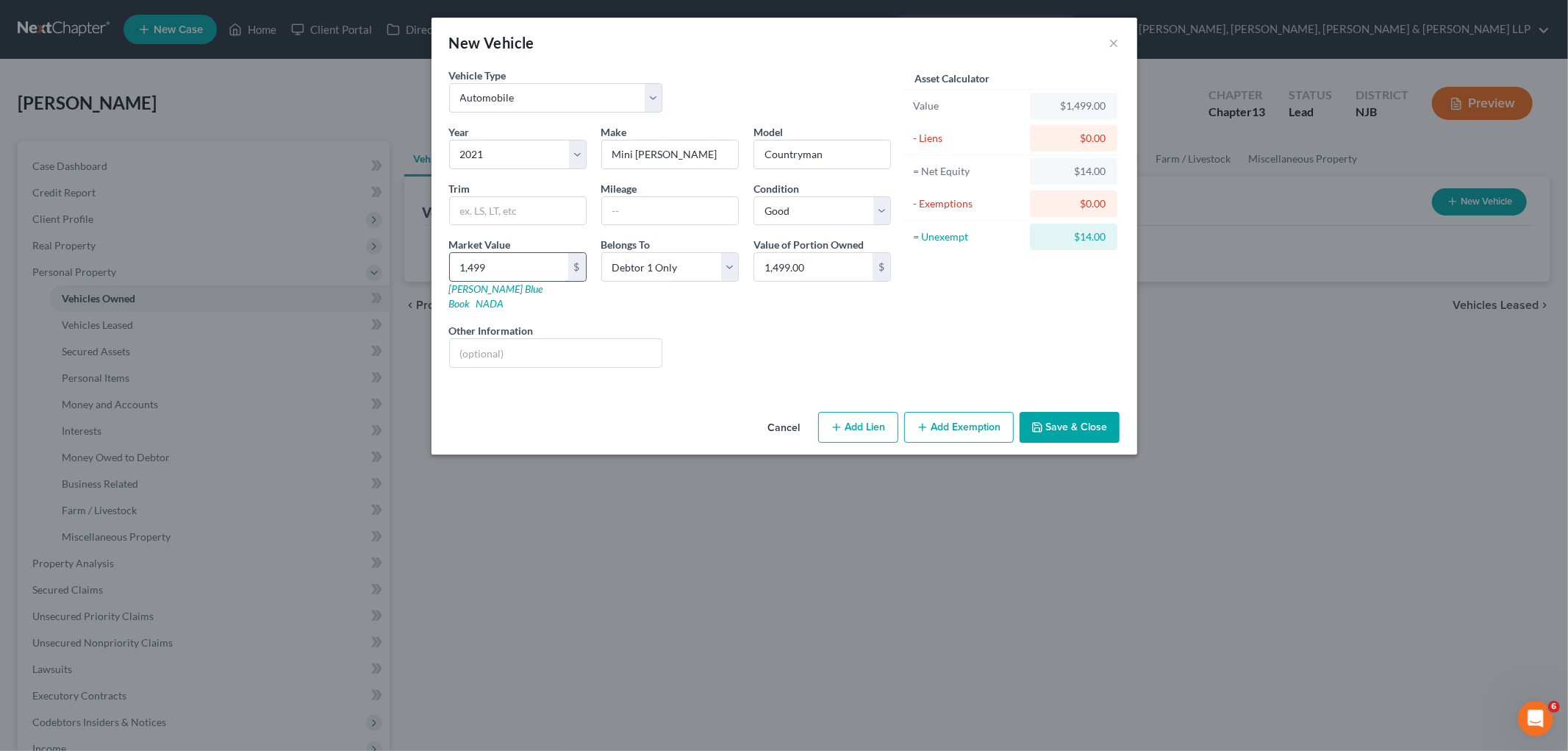
type input "14,991.00"
type input "14,991"
click at [846, 416] on button "Add Exemption" at bounding box center [959, 428] width 109 height 31
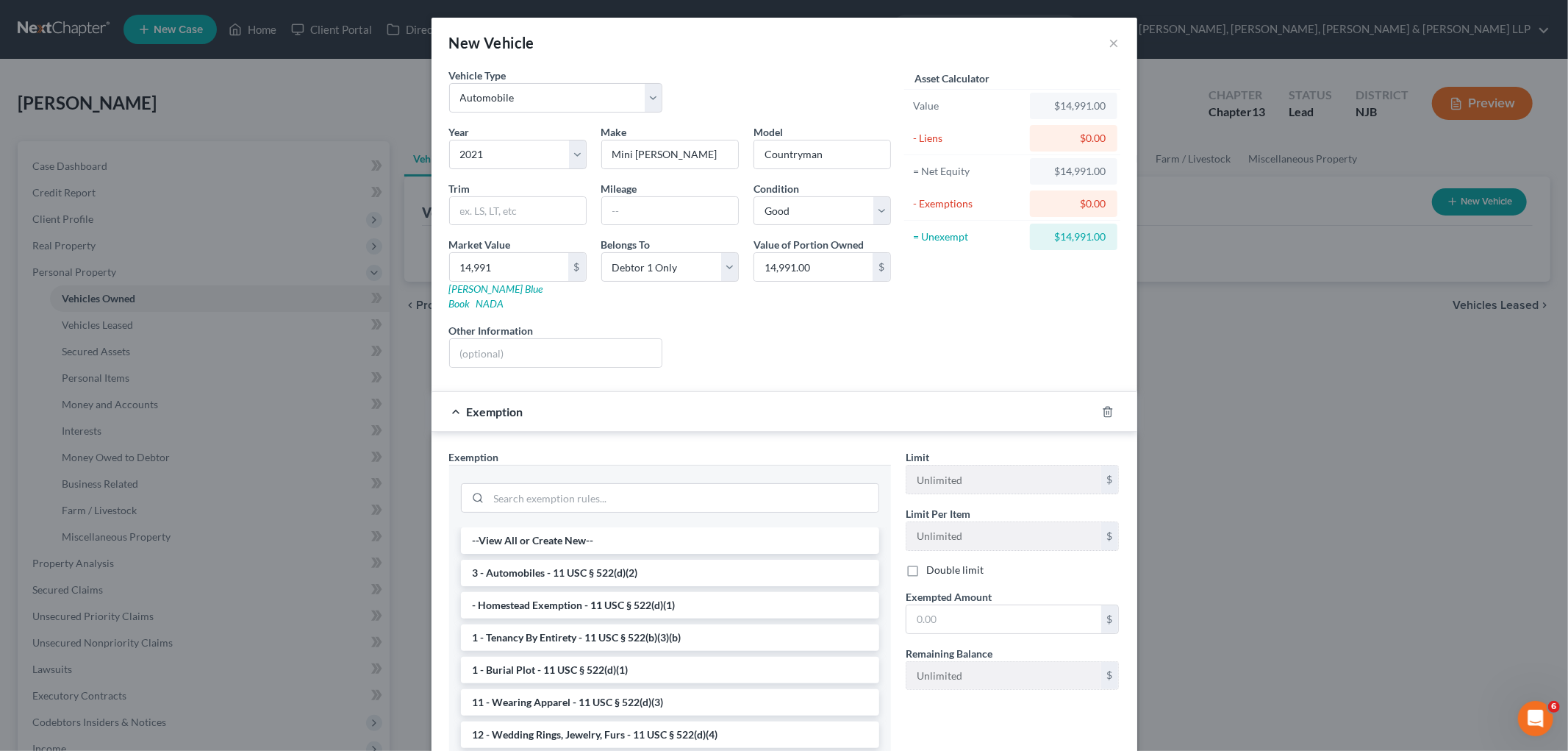
click at [689, 498] on div at bounding box center [670, 497] width 418 height 38
click at [687, 485] on input "search" at bounding box center [684, 498] width 390 height 28
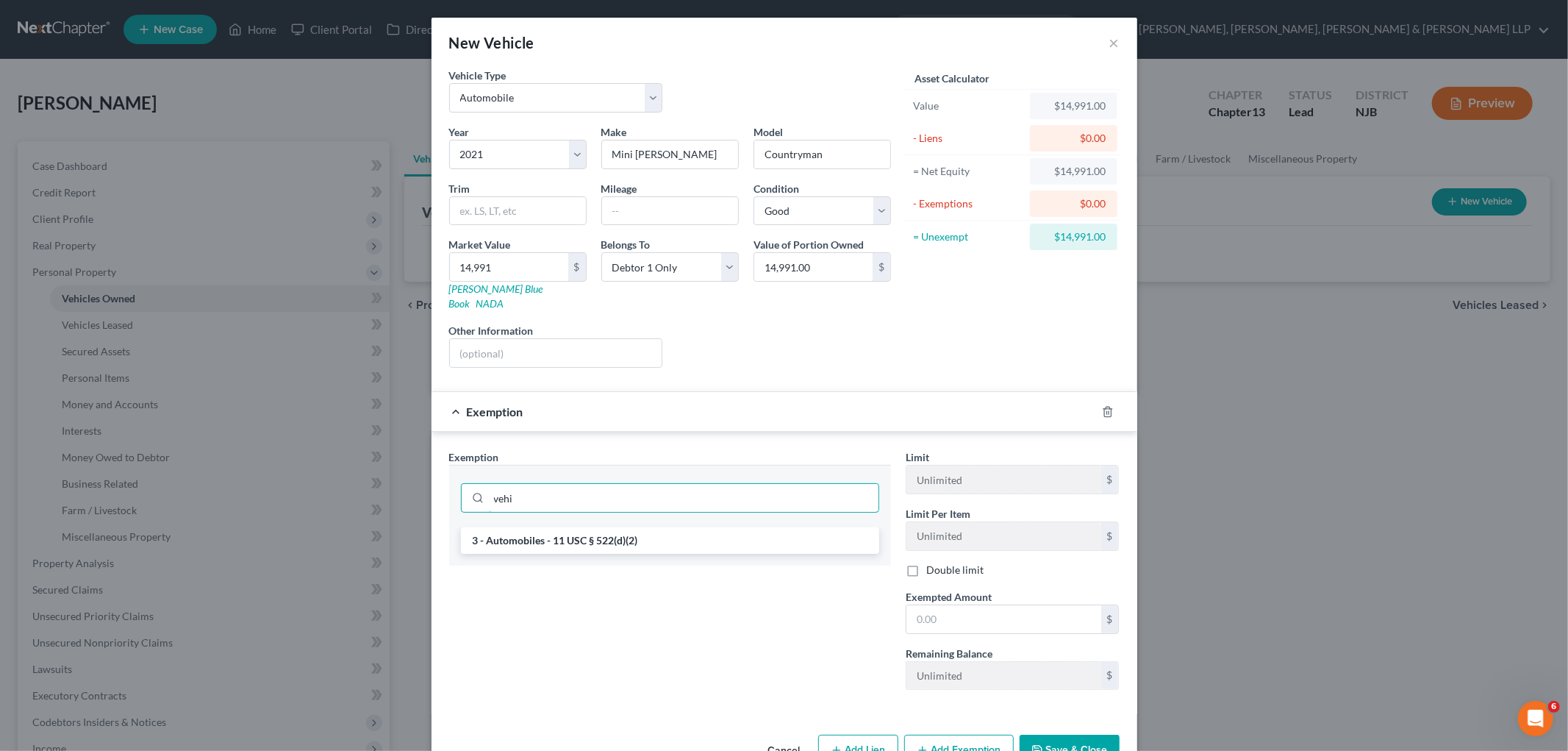
type input "vehi"
click at [719, 529] on li "3 - Automobiles - 11 USC § 522(d)(2)" at bounding box center [670, 541] width 418 height 27
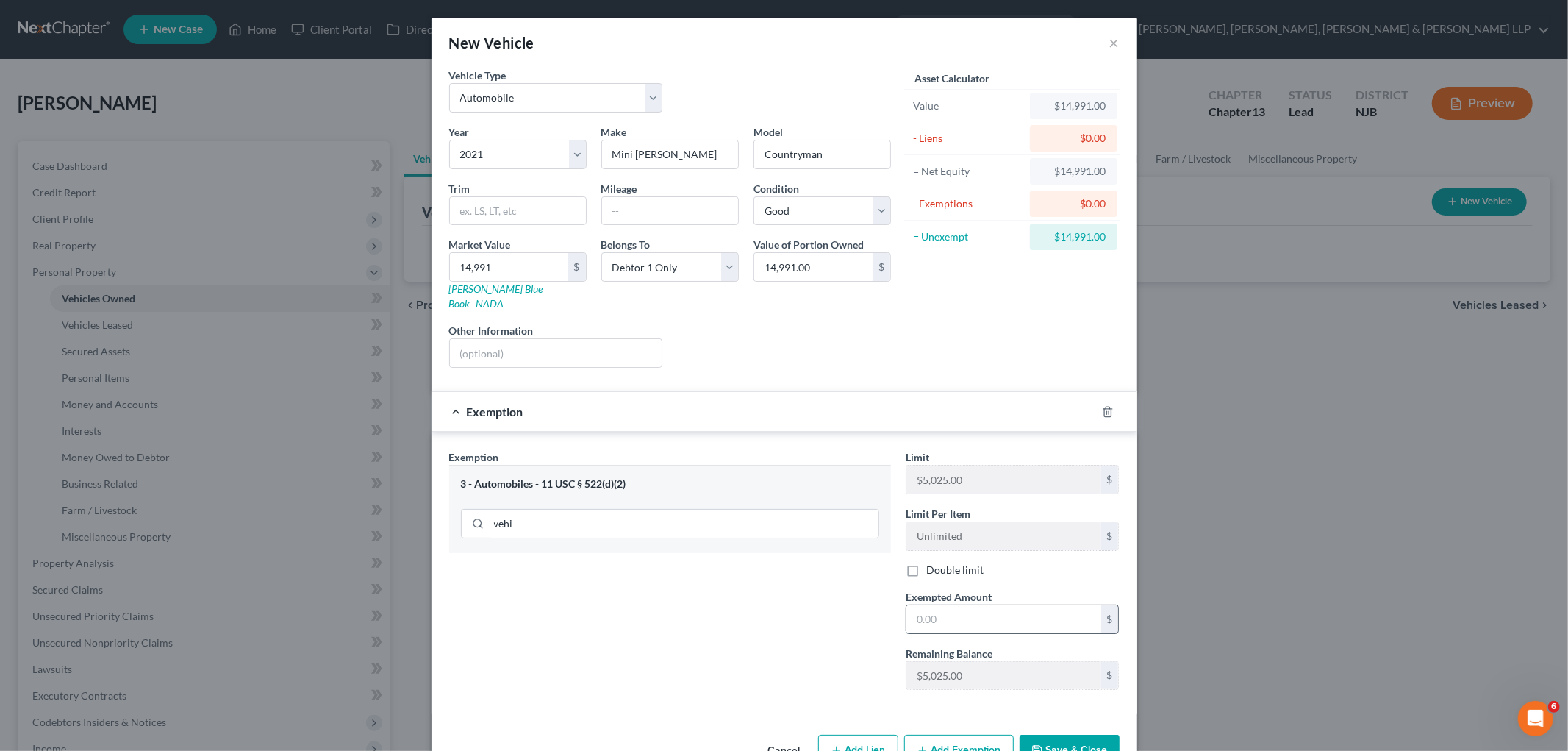
click at [846, 610] on input "text" at bounding box center [1004, 619] width 195 height 28
type input "14,991"
drag, startPoint x: 965, startPoint y: 608, endPoint x: 841, endPoint y: 604, distance: 124.1
click at [841, 604] on div "Exemption Set must be selected for CA. Exemption * 3 - Automobiles - 11 USC § 5…" at bounding box center [784, 575] width 685 height 253
type input "5,025"
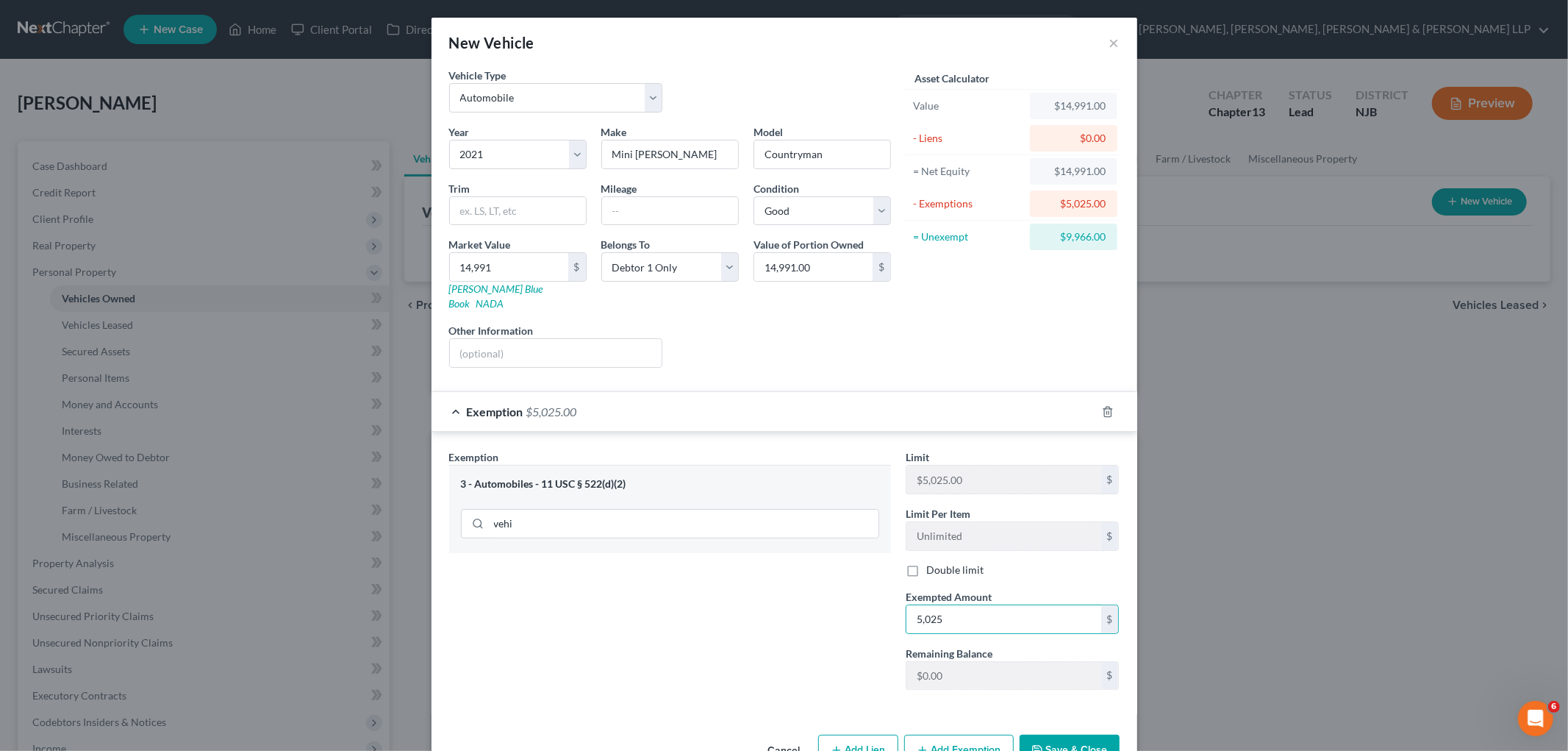
click at [768, 392] on div "Exemption $5,025.00" at bounding box center [764, 411] width 665 height 39
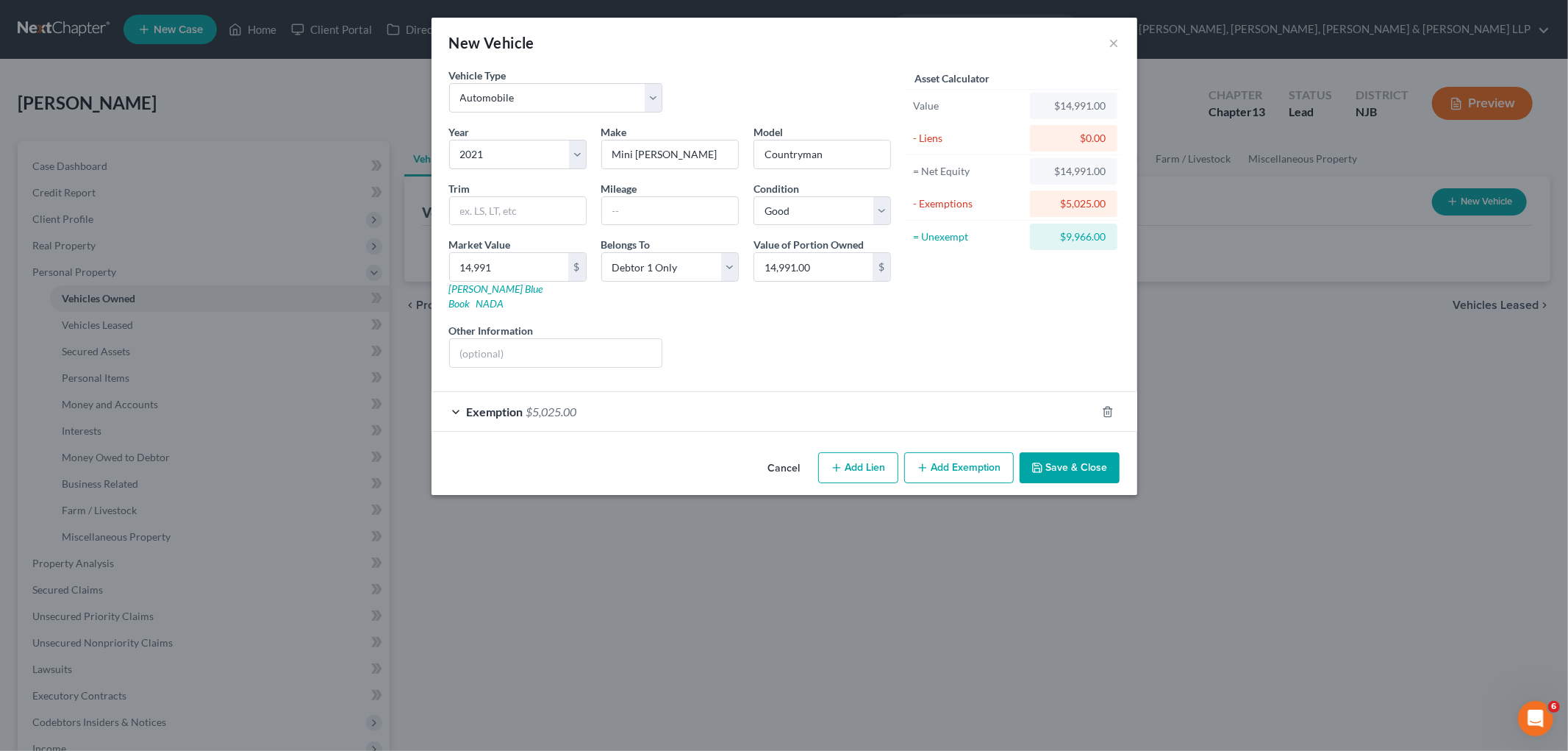
click at [846, 456] on button "Save & Close" at bounding box center [1070, 468] width 100 height 31
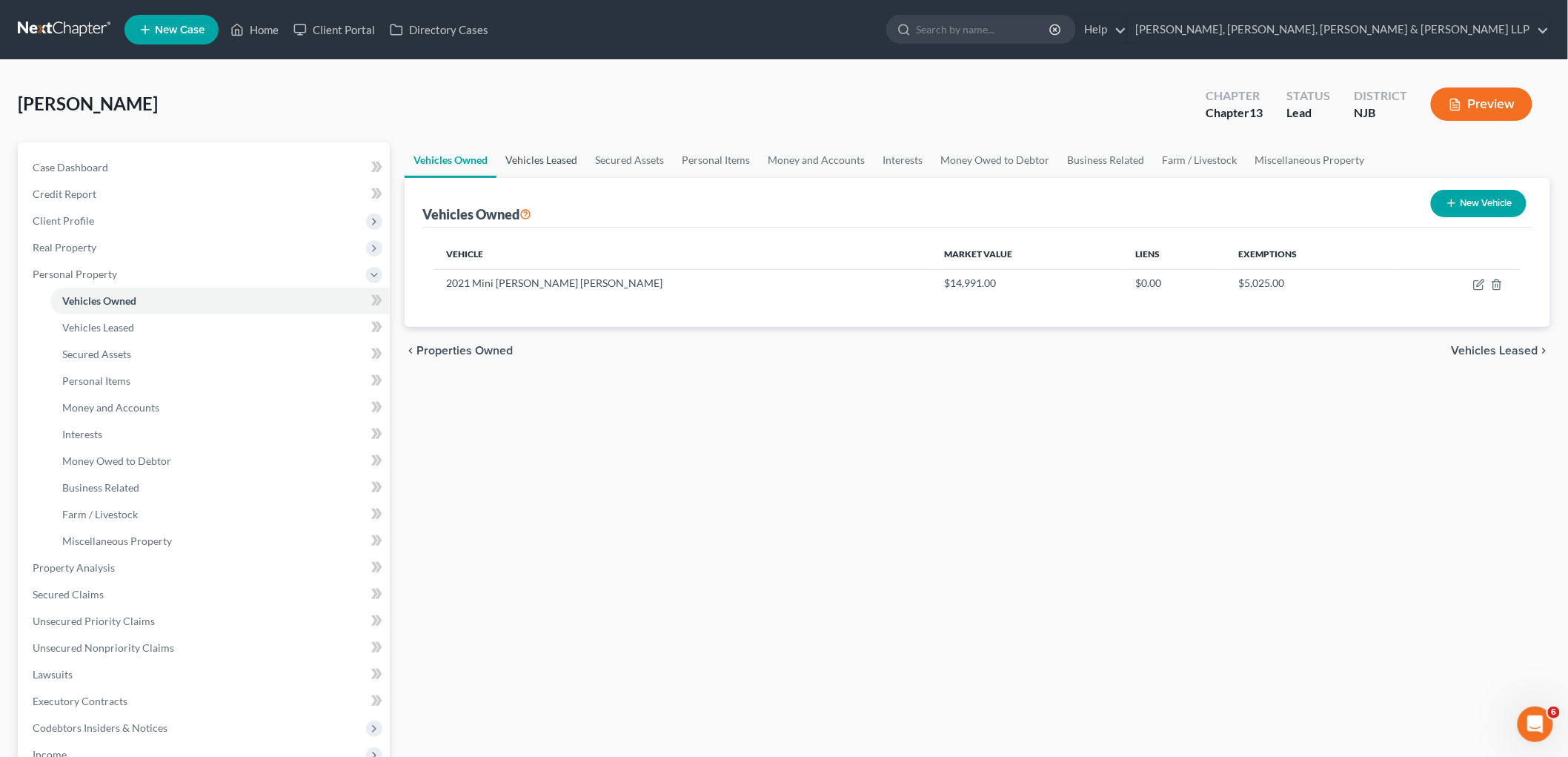
drag, startPoint x: 543, startPoint y: 154, endPoint x: 577, endPoint y: 163, distance: 35.2
click at [543, 154] on link "Vehicles Leased" at bounding box center [540, 160] width 89 height 36
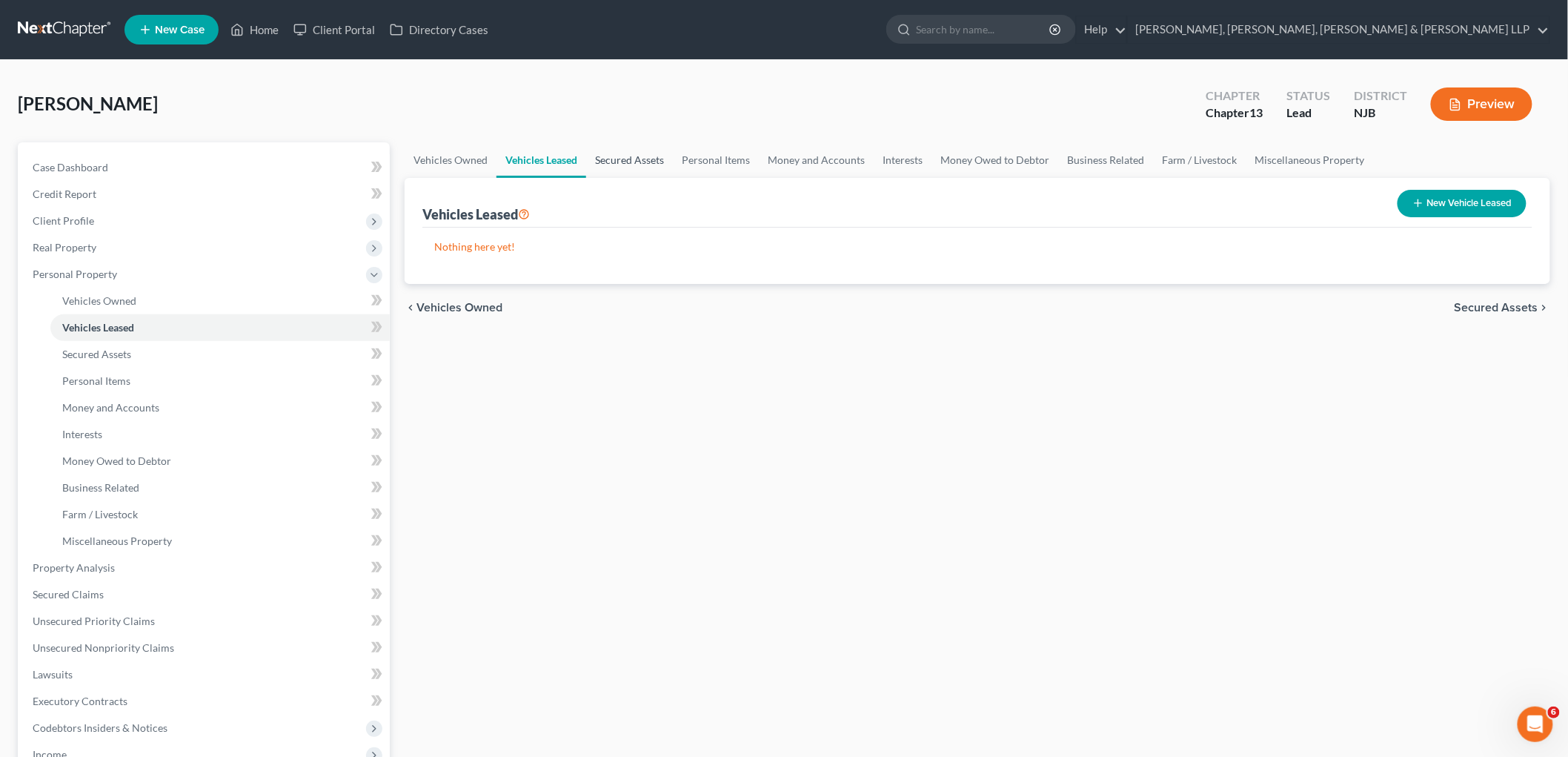
click at [624, 161] on link "Secured Assets" at bounding box center [630, 160] width 87 height 36
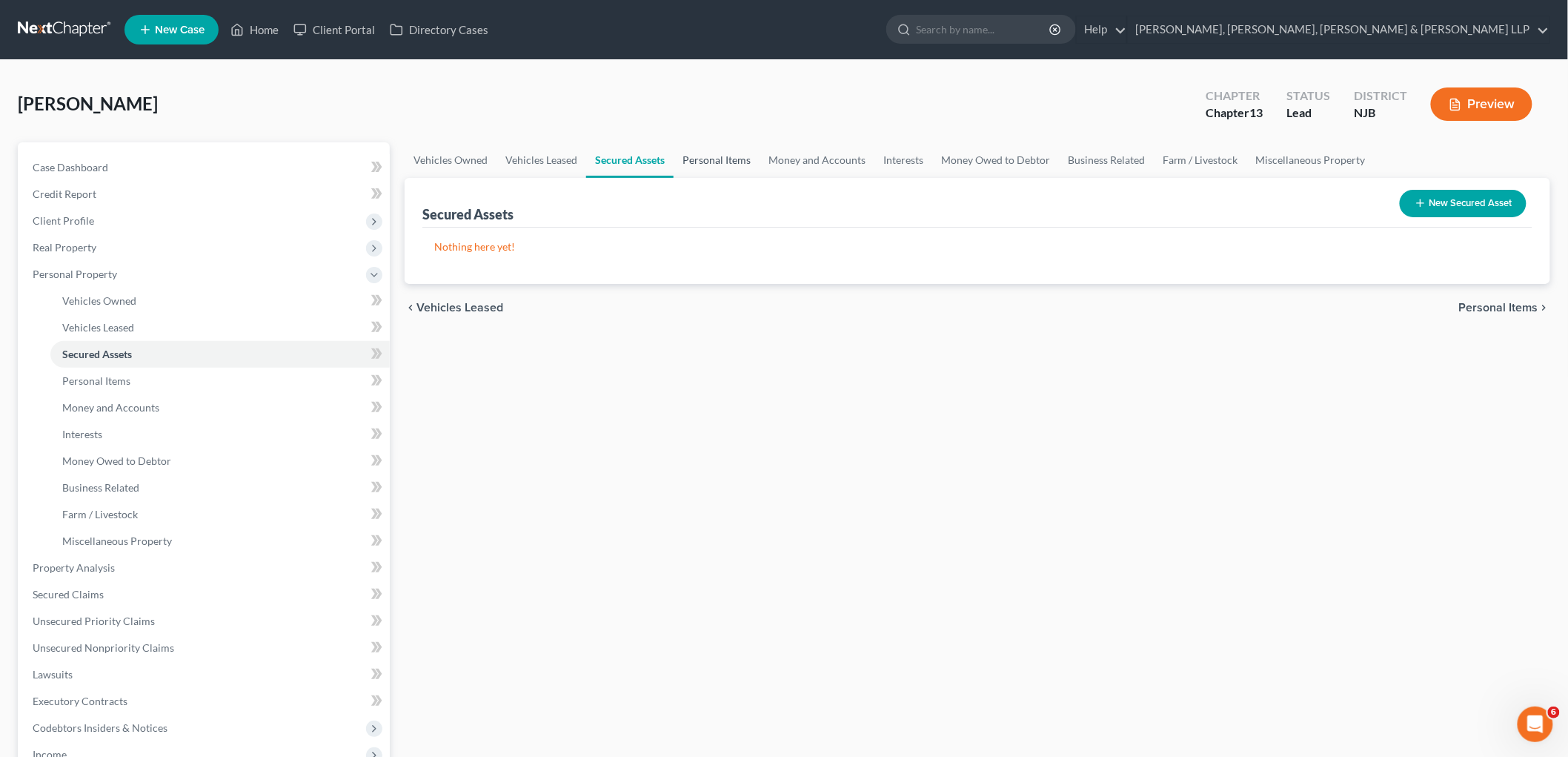
click at [695, 158] on link "Personal Items" at bounding box center [716, 160] width 86 height 36
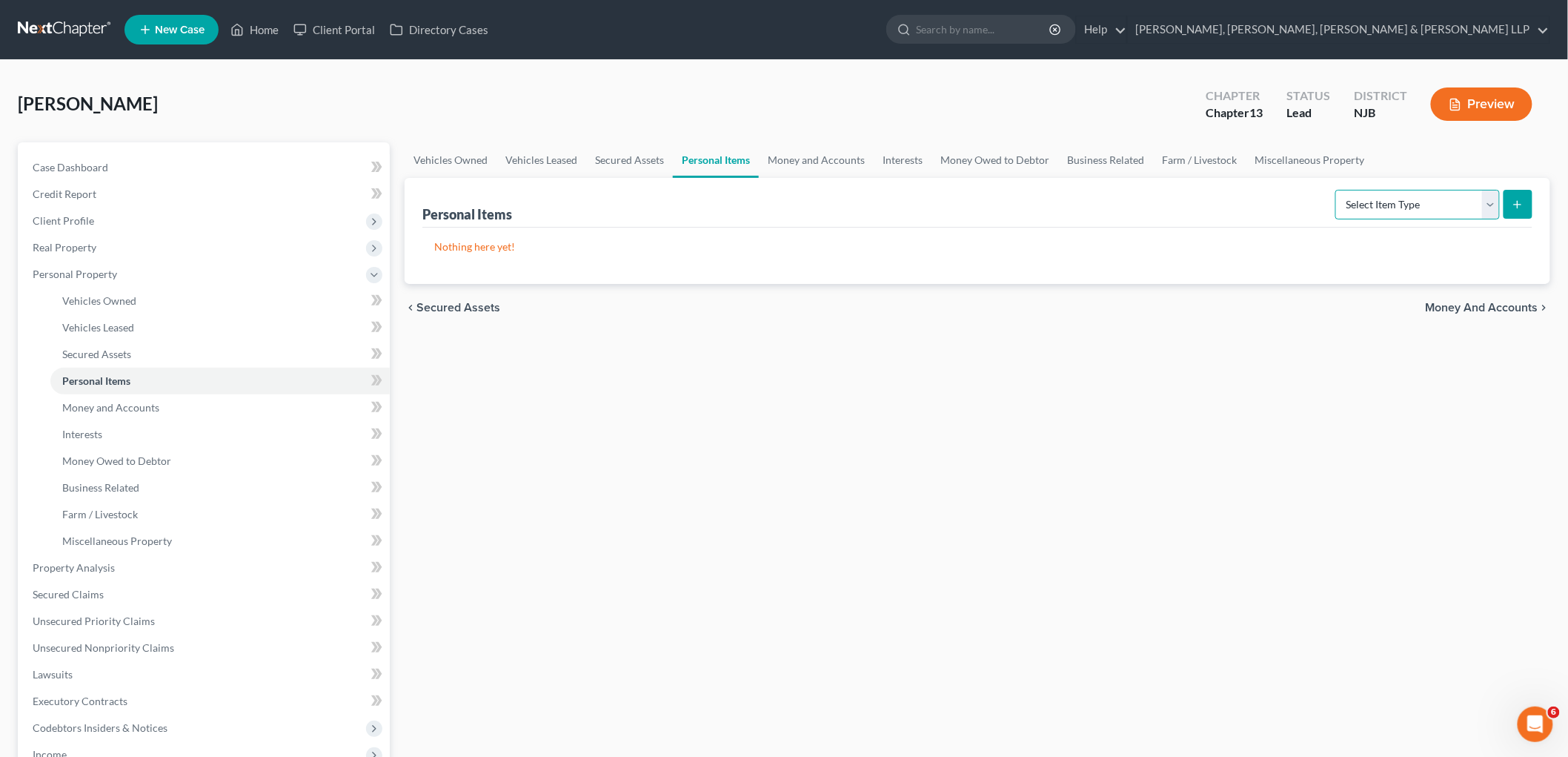
click at [853, 209] on select "Select Item Type Clothing Collectibles Of Value Electronics Firearms Household …" at bounding box center [1417, 204] width 164 height 30
select select "clothing"
click at [853, 189] on select "Select Item Type Clothing Collectibles Of Value Electronics Firearms Household …" at bounding box center [1417, 204] width 164 height 30
click at [853, 204] on icon "submit" at bounding box center [1518, 205] width 12 height 12
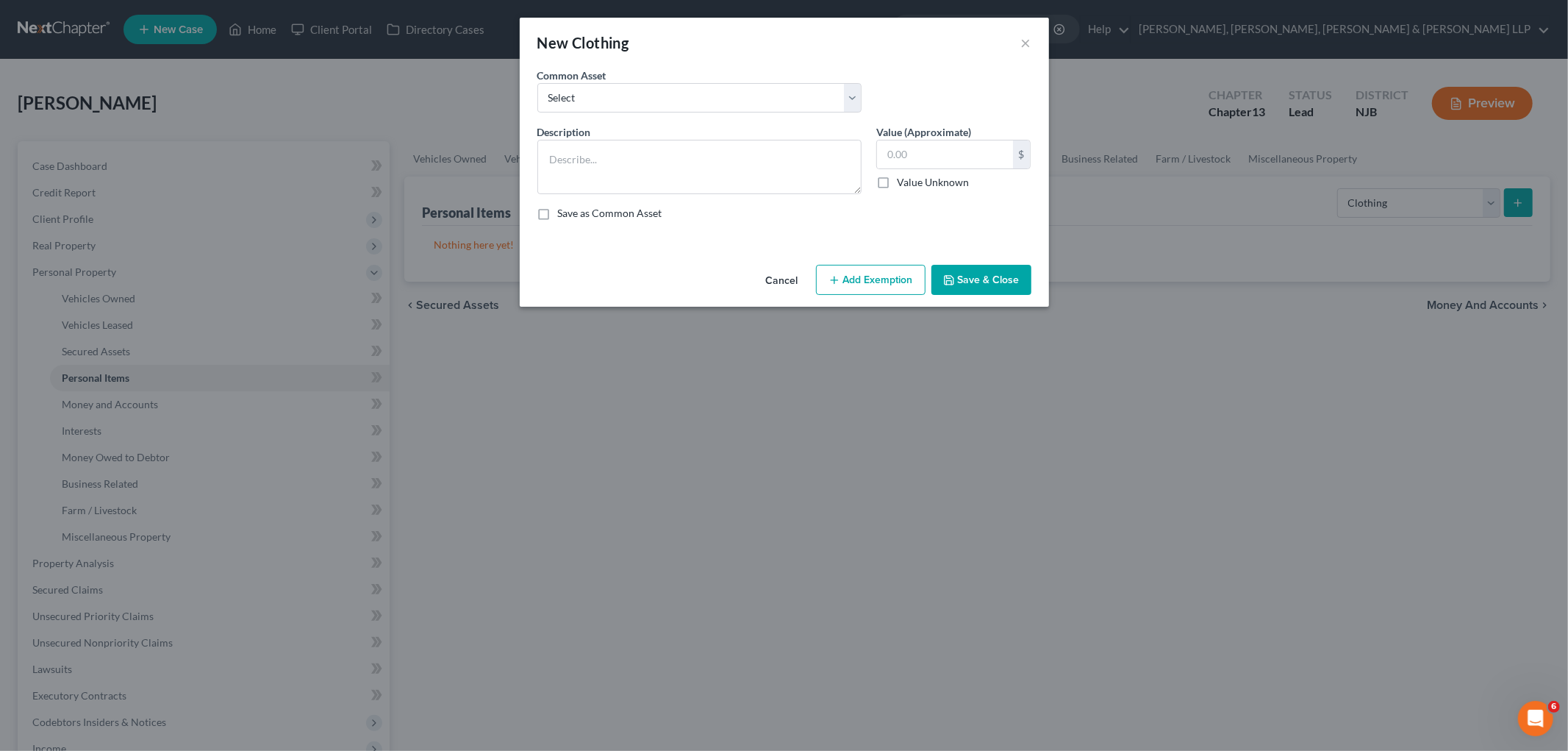
click at [770, 280] on button "Cancel" at bounding box center [782, 281] width 56 height 29
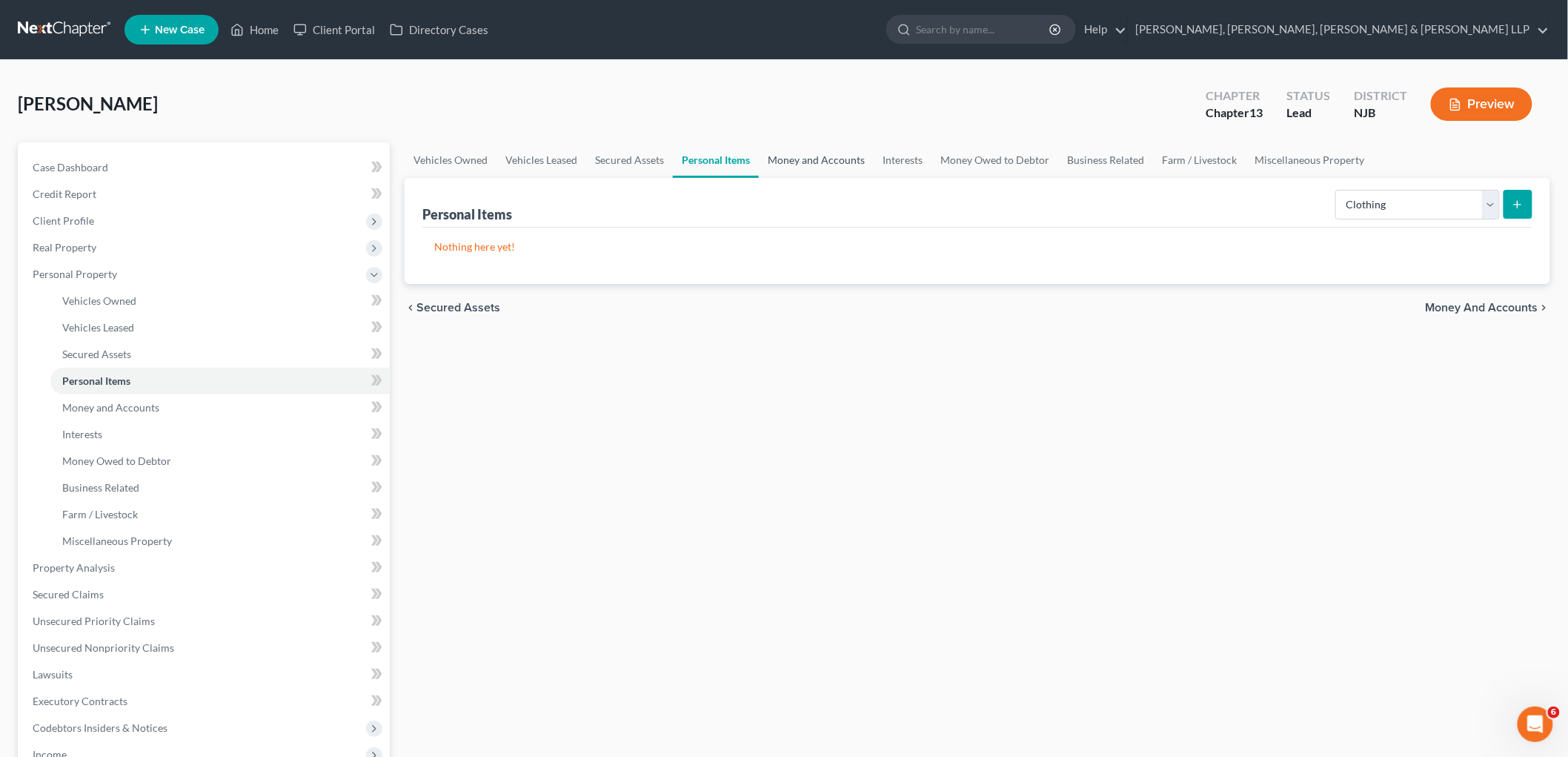
click at [810, 154] on link "Money and Accounts" at bounding box center [816, 160] width 115 height 36
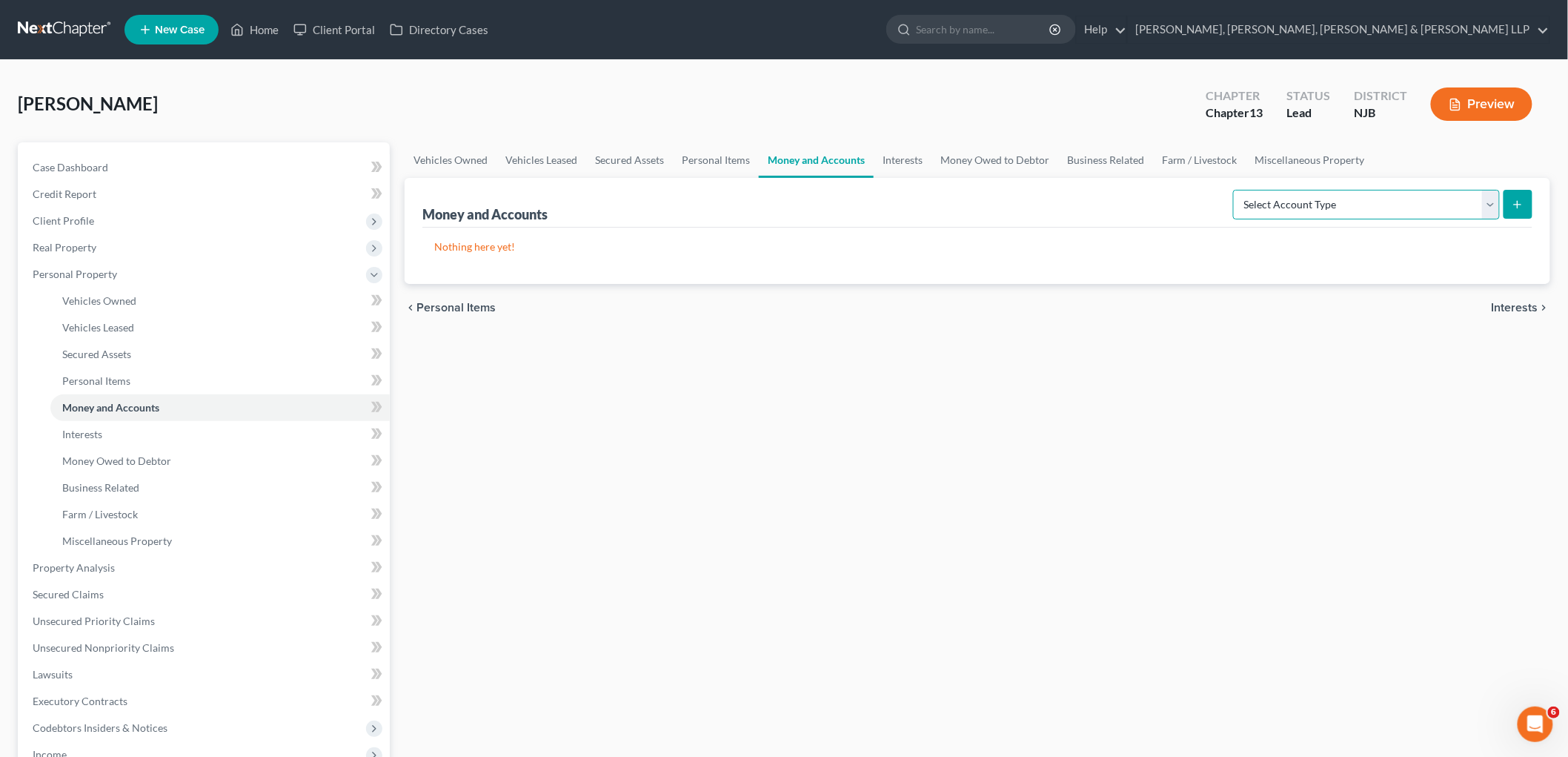
click at [853, 193] on select "Select Account Type Brokerage Cash on Hand Certificates of Deposit Checking Acc…" at bounding box center [1366, 204] width 267 height 30
select select "cash_on_hand"
click at [853, 189] on select "Select Account Type Brokerage Cash on Hand Certificates of Deposit Checking Acc…" at bounding box center [1366, 204] width 267 height 30
click at [853, 203] on icon "submit" at bounding box center [1518, 205] width 12 height 12
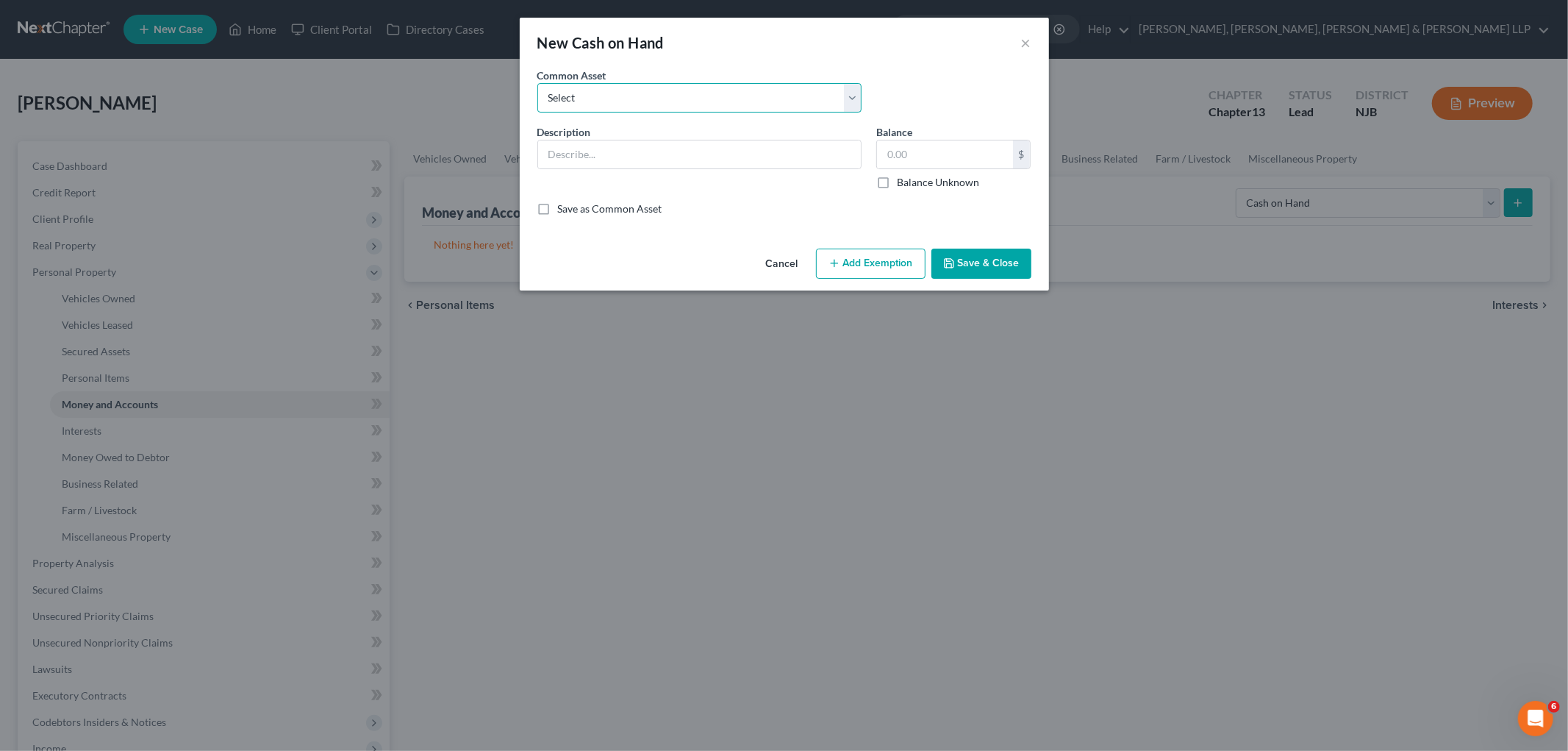
click at [679, 97] on select "Select Cash on hand Cash on hand" at bounding box center [699, 97] width 324 height 29
select select "0"
click at [537, 83] on select "Select Cash on hand Cash on hand" at bounding box center [699, 97] width 324 height 29
type input "Cash on hand"
type input "50.00"
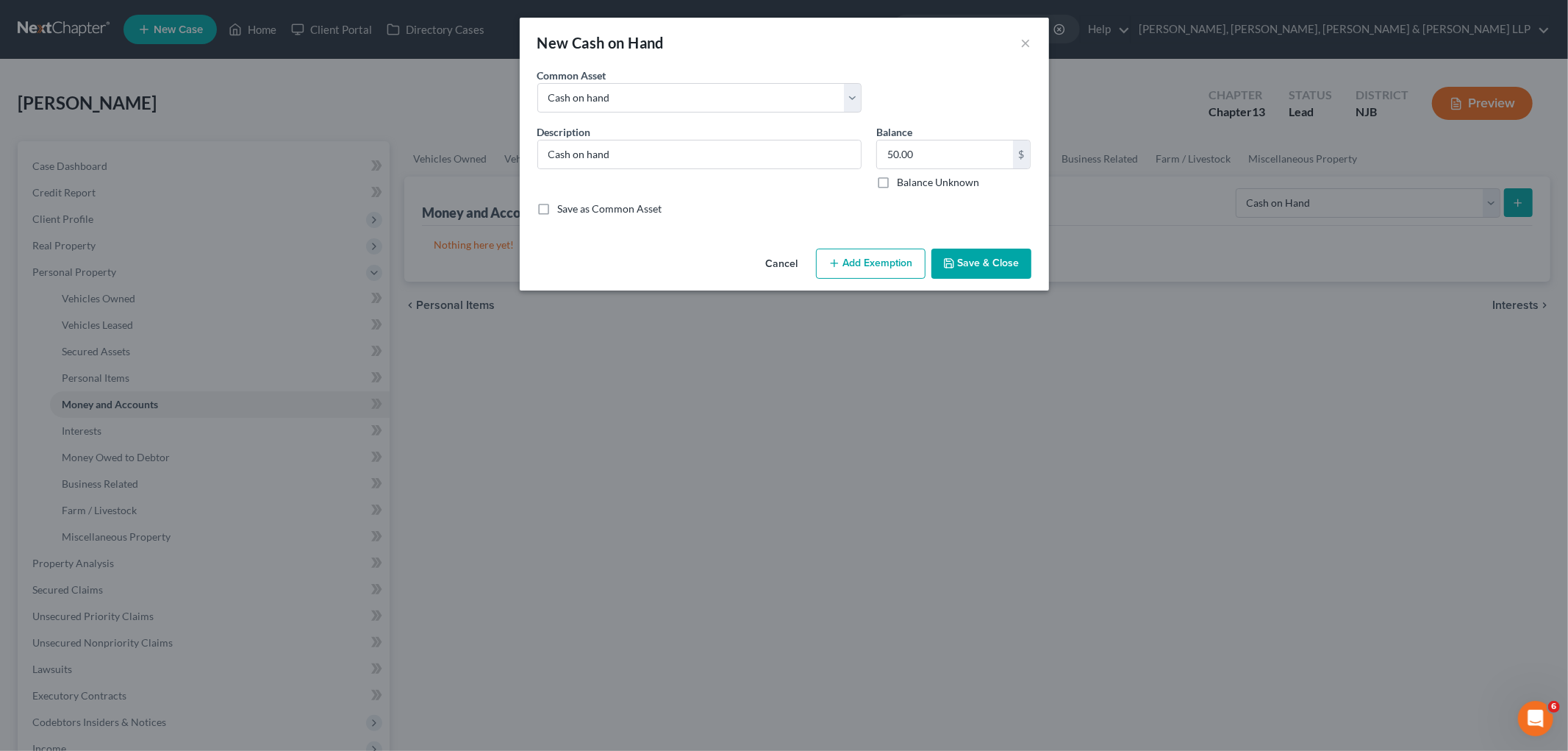
click at [846, 260] on button "Add Exemption" at bounding box center [871, 264] width 109 height 31
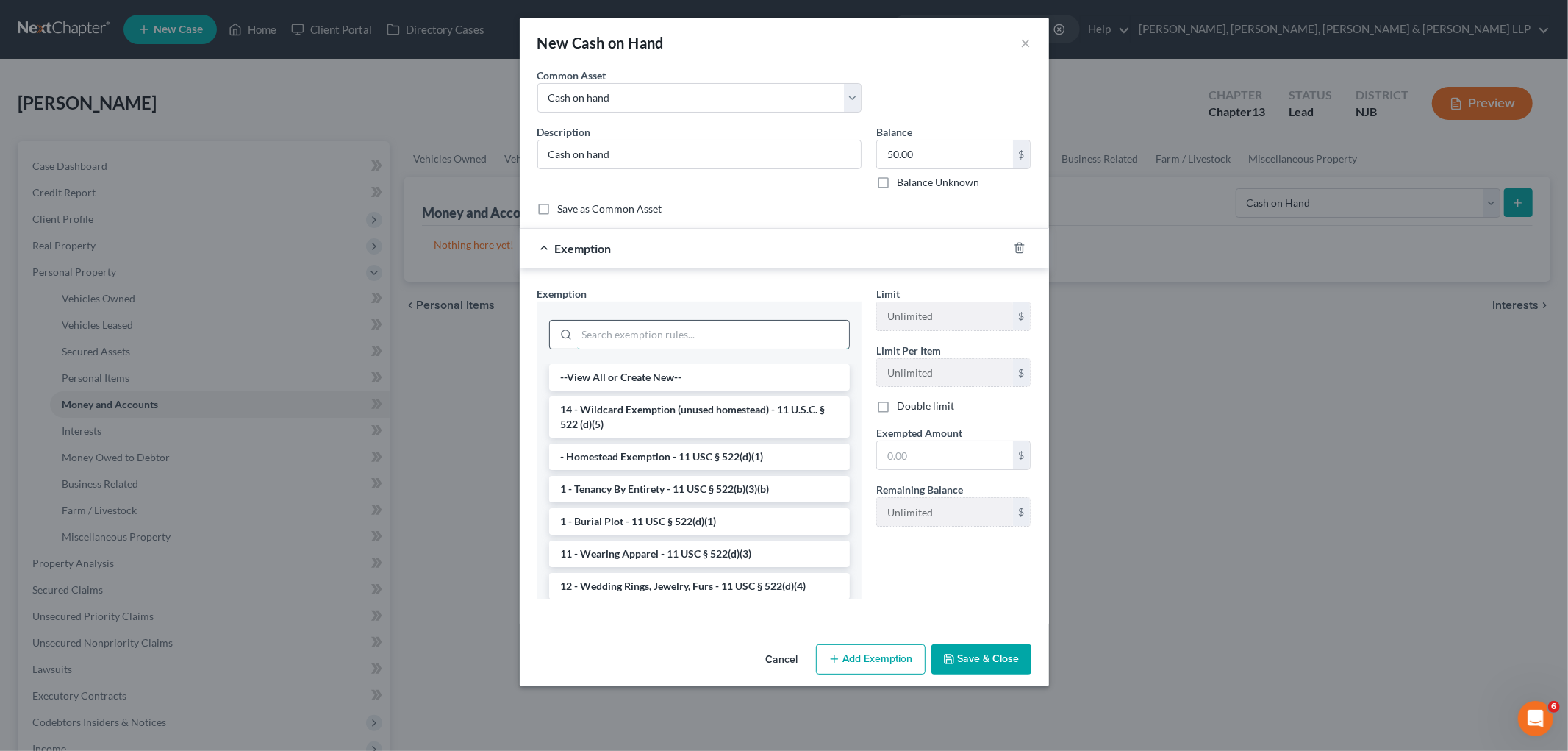
click at [621, 335] on input "search" at bounding box center [714, 335] width 272 height 28
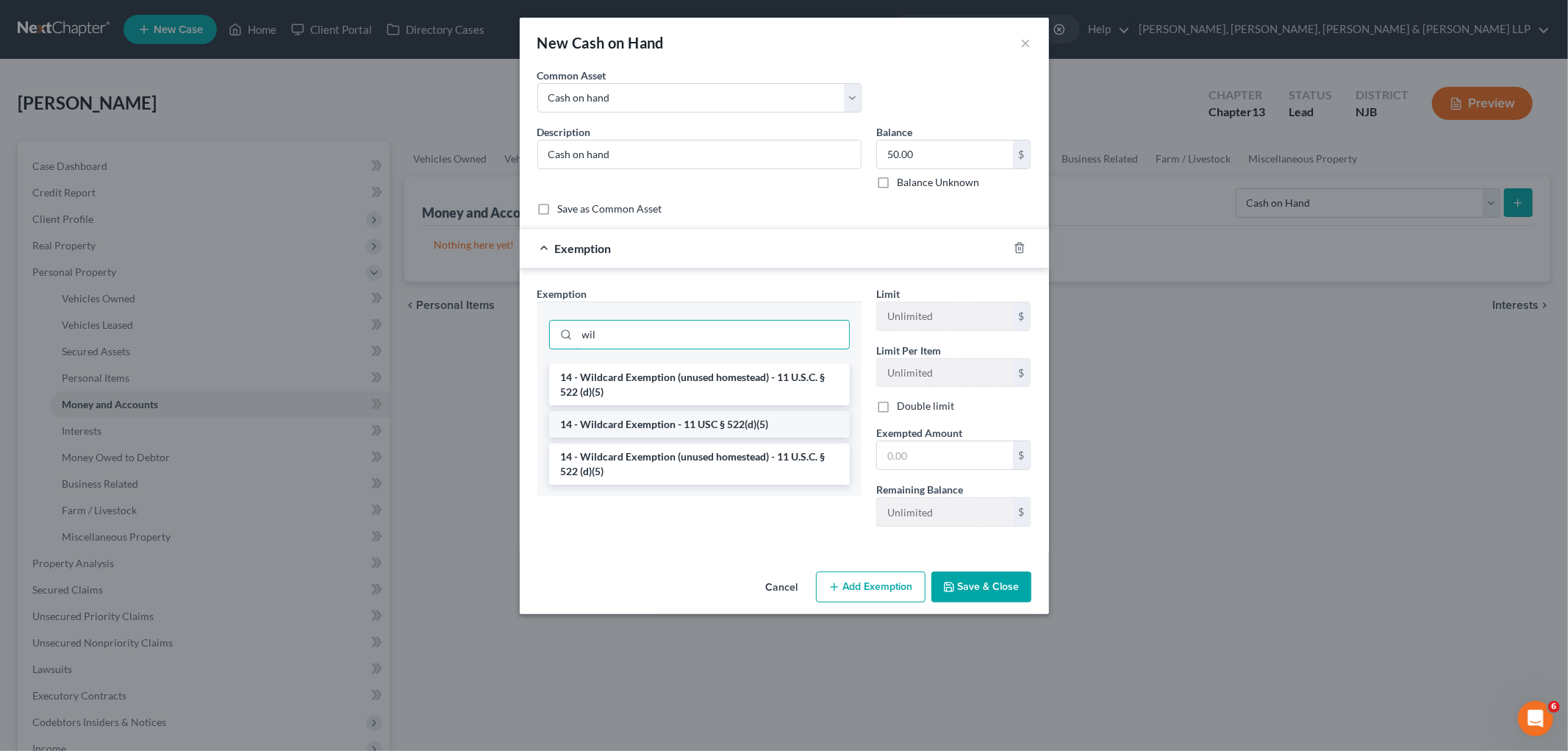
type input "wil"
click at [672, 422] on li "14 - Wildcard Exemption - 11 USC § 522(d)(5)" at bounding box center [699, 424] width 301 height 27
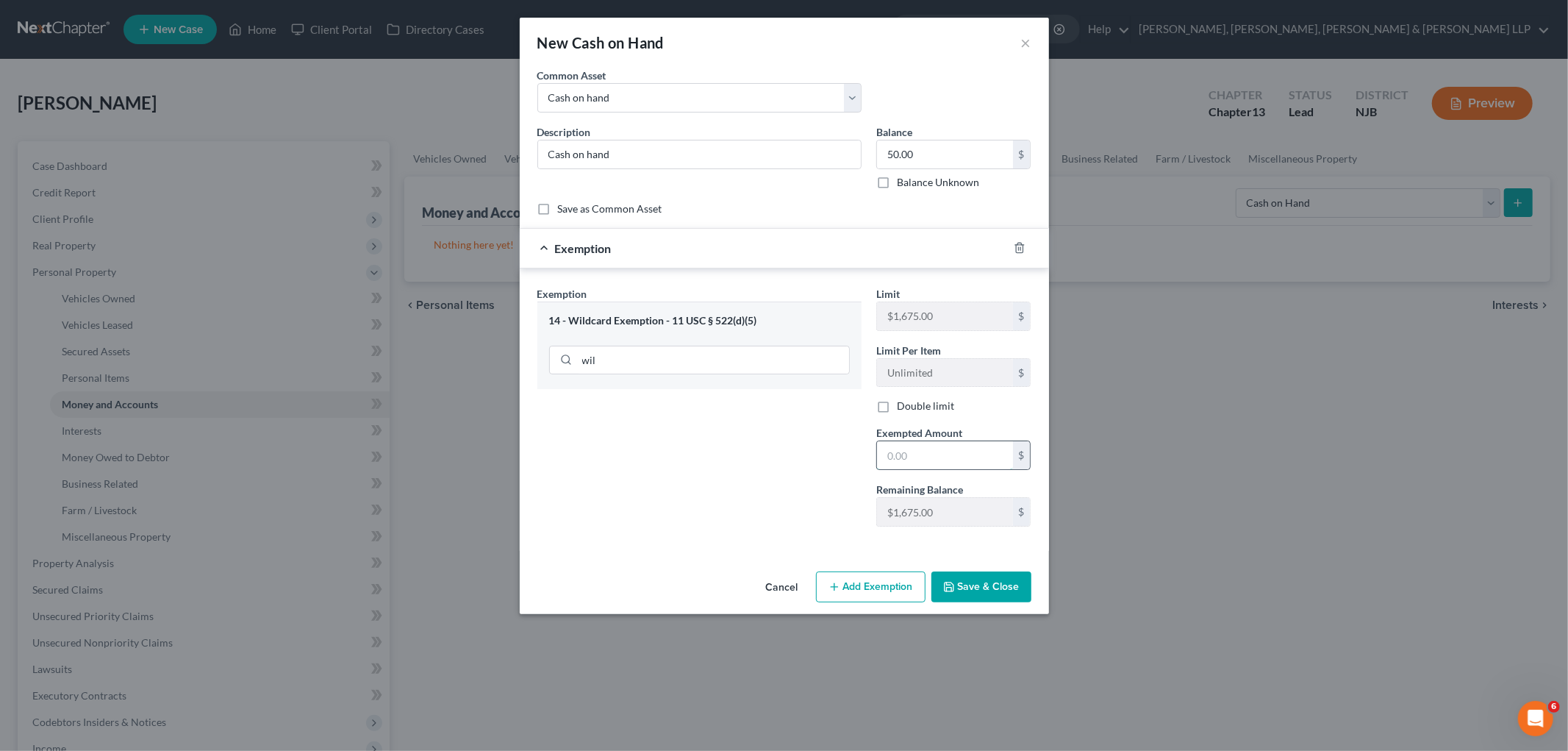
click at [846, 442] on input "text" at bounding box center [946, 455] width 136 height 28
type input "50.00"
click at [846, 585] on button "Save & Close" at bounding box center [982, 587] width 100 height 31
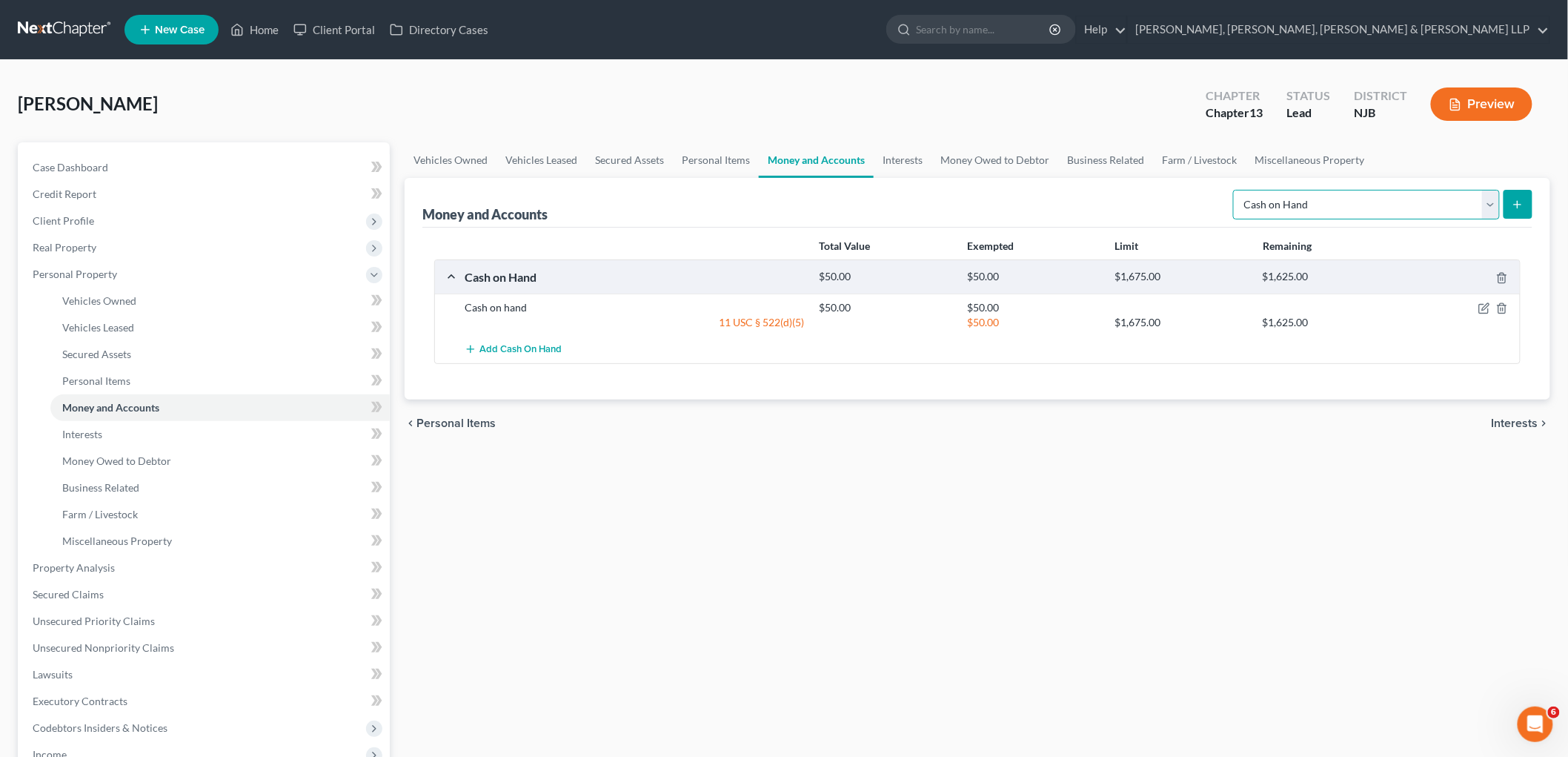
click at [853, 203] on select "Select Account Type Brokerage Cash on Hand Certificates of Deposit Checking Acc…" at bounding box center [1366, 204] width 267 height 30
select select "checking"
click at [853, 189] on select "Select Account Type Brokerage Cash on Hand Certificates of Deposit Checking Acc…" at bounding box center [1366, 204] width 267 height 30
click at [853, 199] on icon "submit" at bounding box center [1518, 205] width 12 height 12
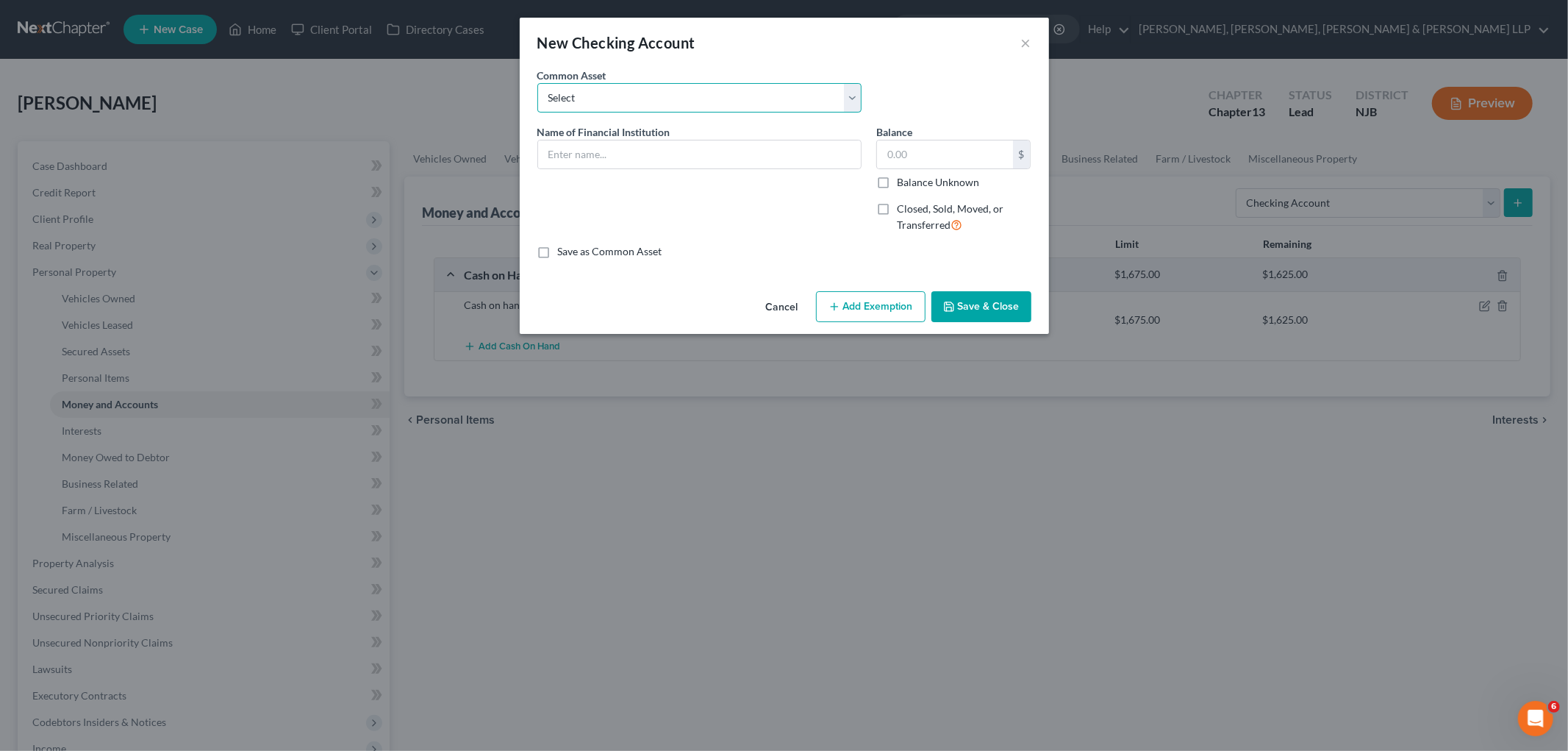
click at [625, 103] on select "Select TD Bank Valley National Bank Bank of America [PERSON_NAME] Fargo Bank, […" at bounding box center [699, 97] width 324 height 29
click at [846, 77] on div "Common Asset Select TD Bank Valley National Bank Bank of America [PERSON_NAME] …" at bounding box center [784, 96] width 509 height 57
click at [736, 143] on input "text" at bounding box center [699, 154] width 322 height 28
type input "Ally Bank - 9924"
click at [846, 165] on input "text" at bounding box center [946, 154] width 136 height 28
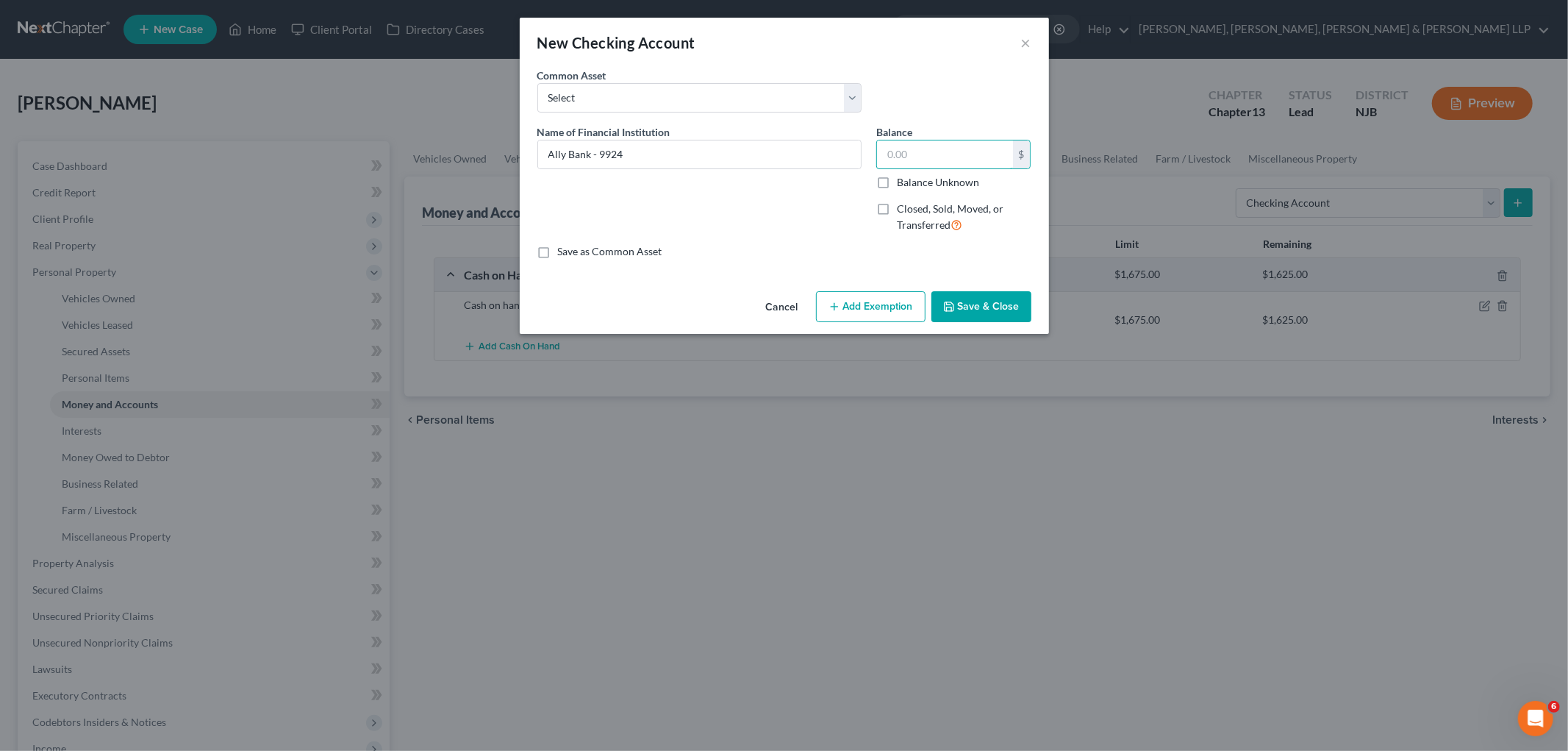
paste input "$77,730.93"
type input "77,730.93"
click at [846, 308] on button "Save & Close" at bounding box center [982, 307] width 100 height 31
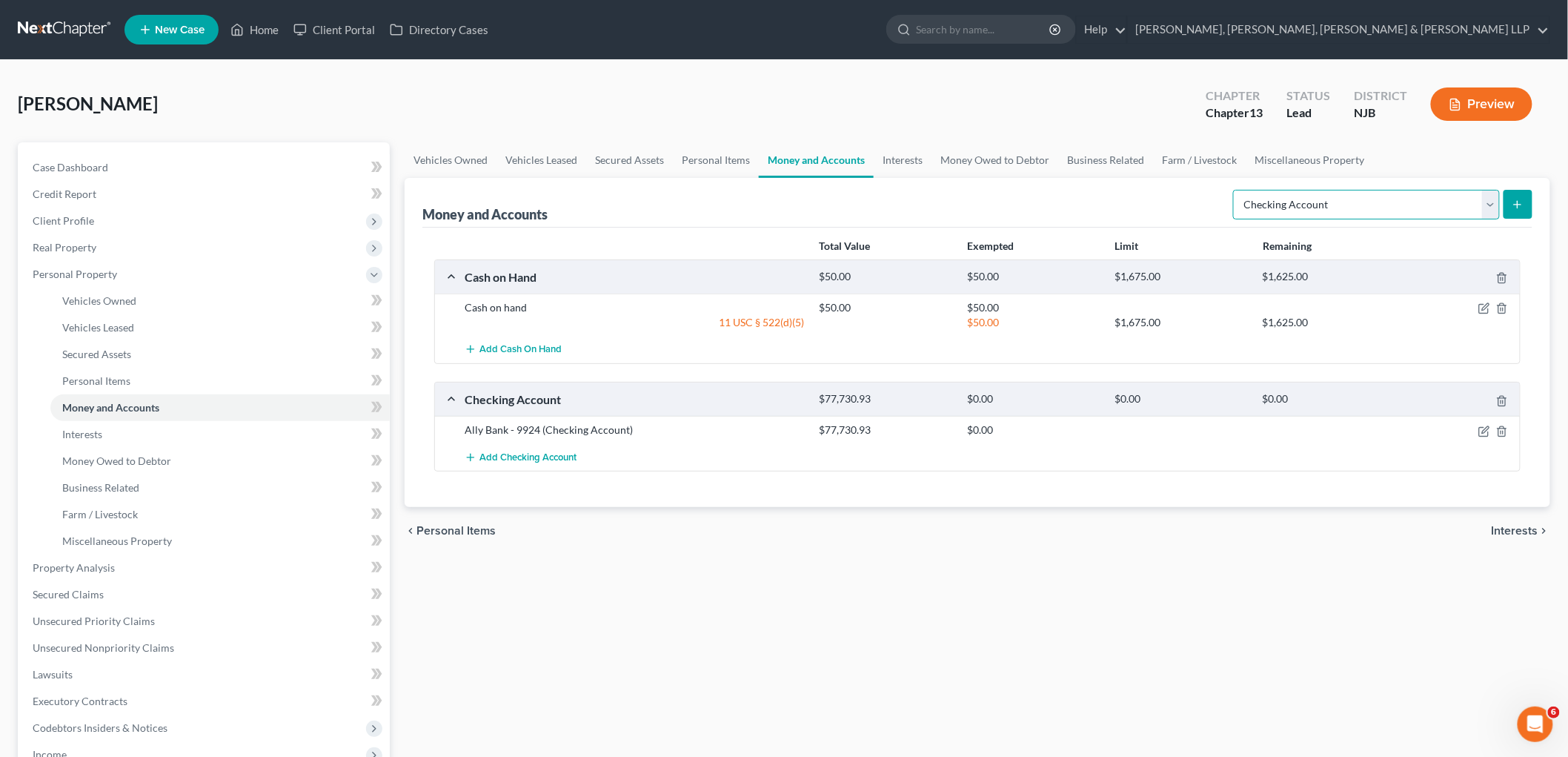
click at [853, 210] on select "Select Account Type Brokerage Cash on Hand Certificates of Deposit Checking Acc…" at bounding box center [1366, 204] width 267 height 30
select select "savings"
click at [853, 189] on select "Select Account Type Brokerage Cash on Hand Certificates of Deposit Checking Acc…" at bounding box center [1366, 204] width 267 height 30
click at [853, 203] on line "submit" at bounding box center [1518, 204] width 0 height 7
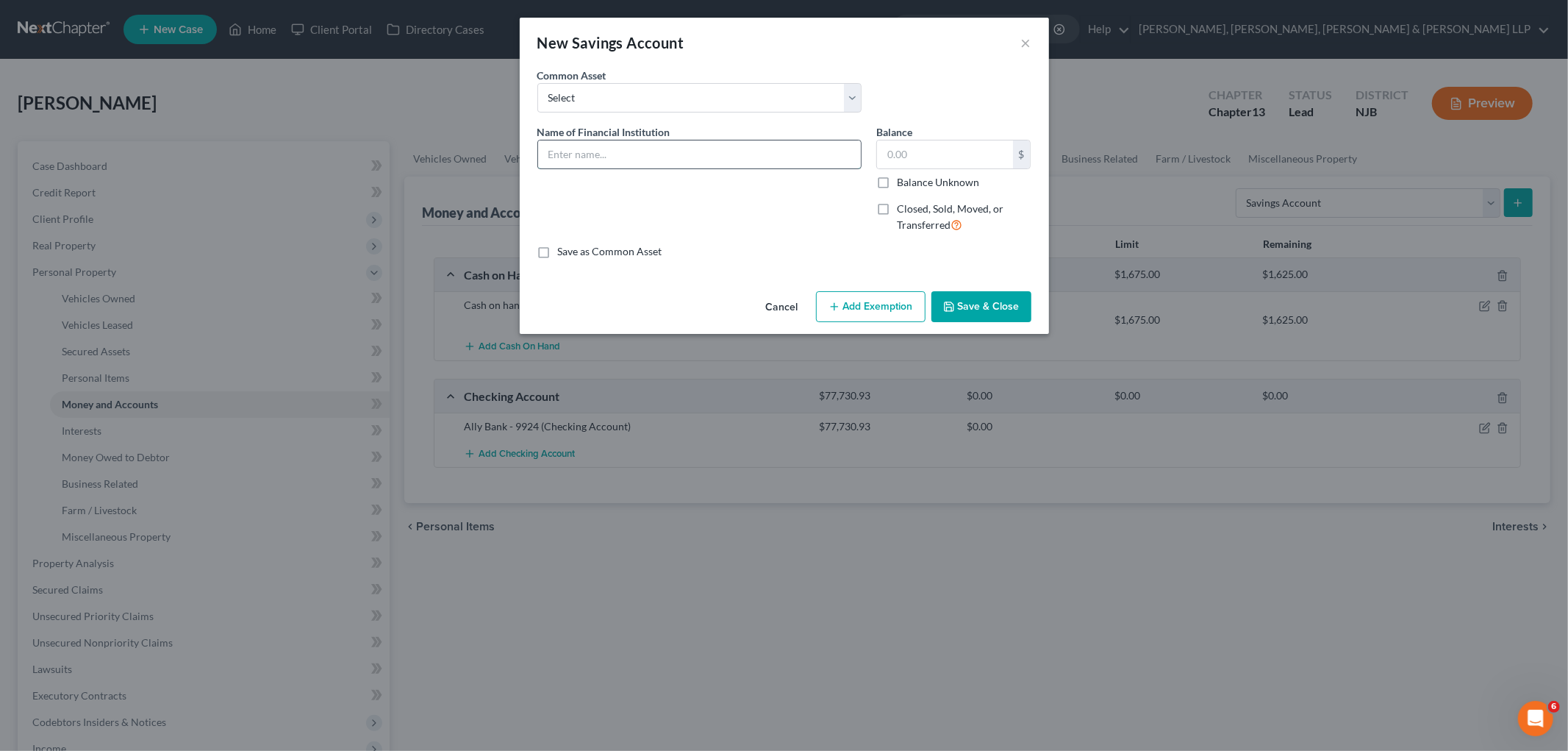
click at [667, 151] on input "text" at bounding box center [699, 154] width 322 height 28
type input "Ally Bank -"
click at [846, 136] on div "Balance $ Balance Unknown Balance Undetermined $ Balance Unknown" at bounding box center [954, 157] width 155 height 66
click at [846, 147] on input "text" at bounding box center [946, 154] width 136 height 28
paste input "$19,805.46"
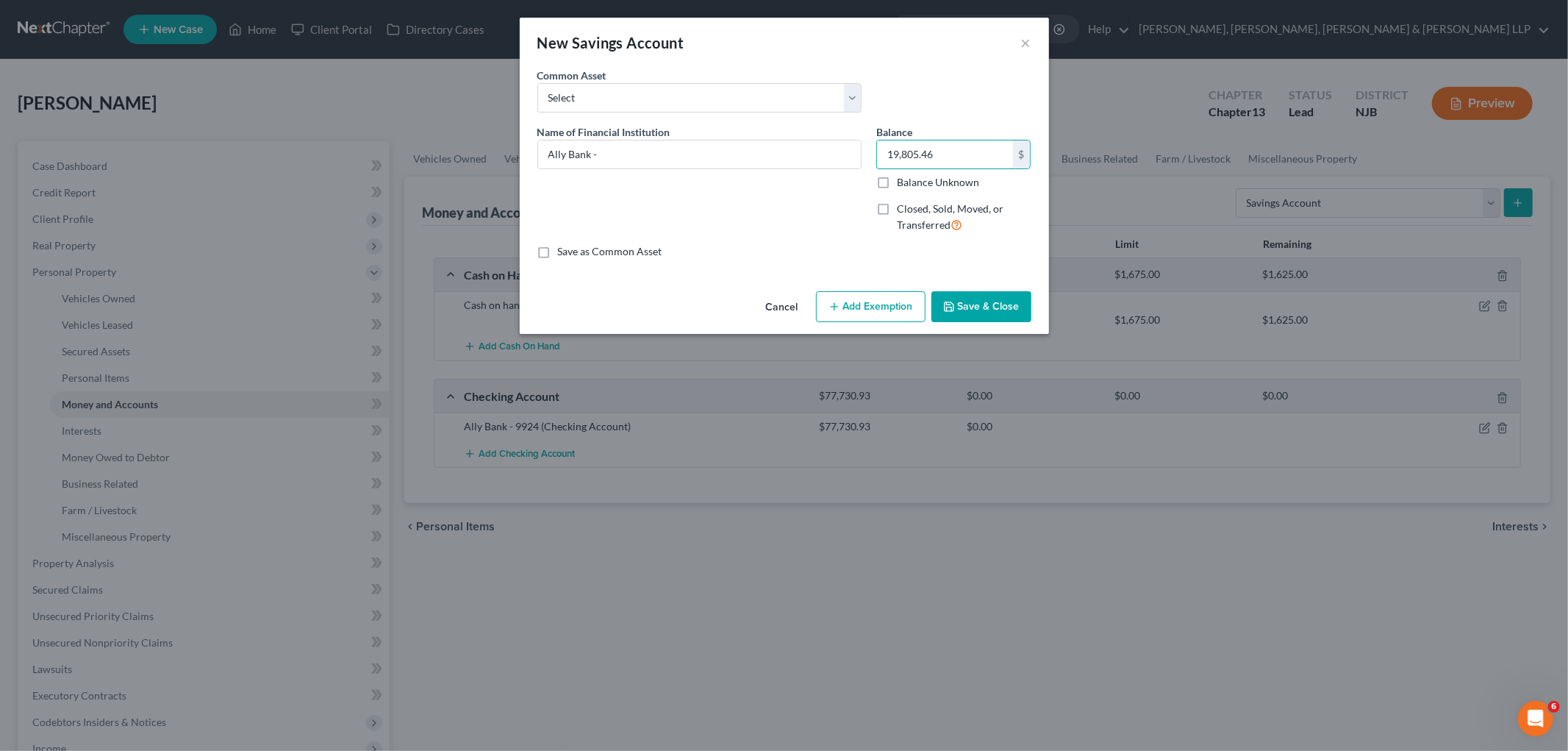
type input "19,805.46"
click at [846, 310] on button "Save & Close" at bounding box center [982, 307] width 100 height 31
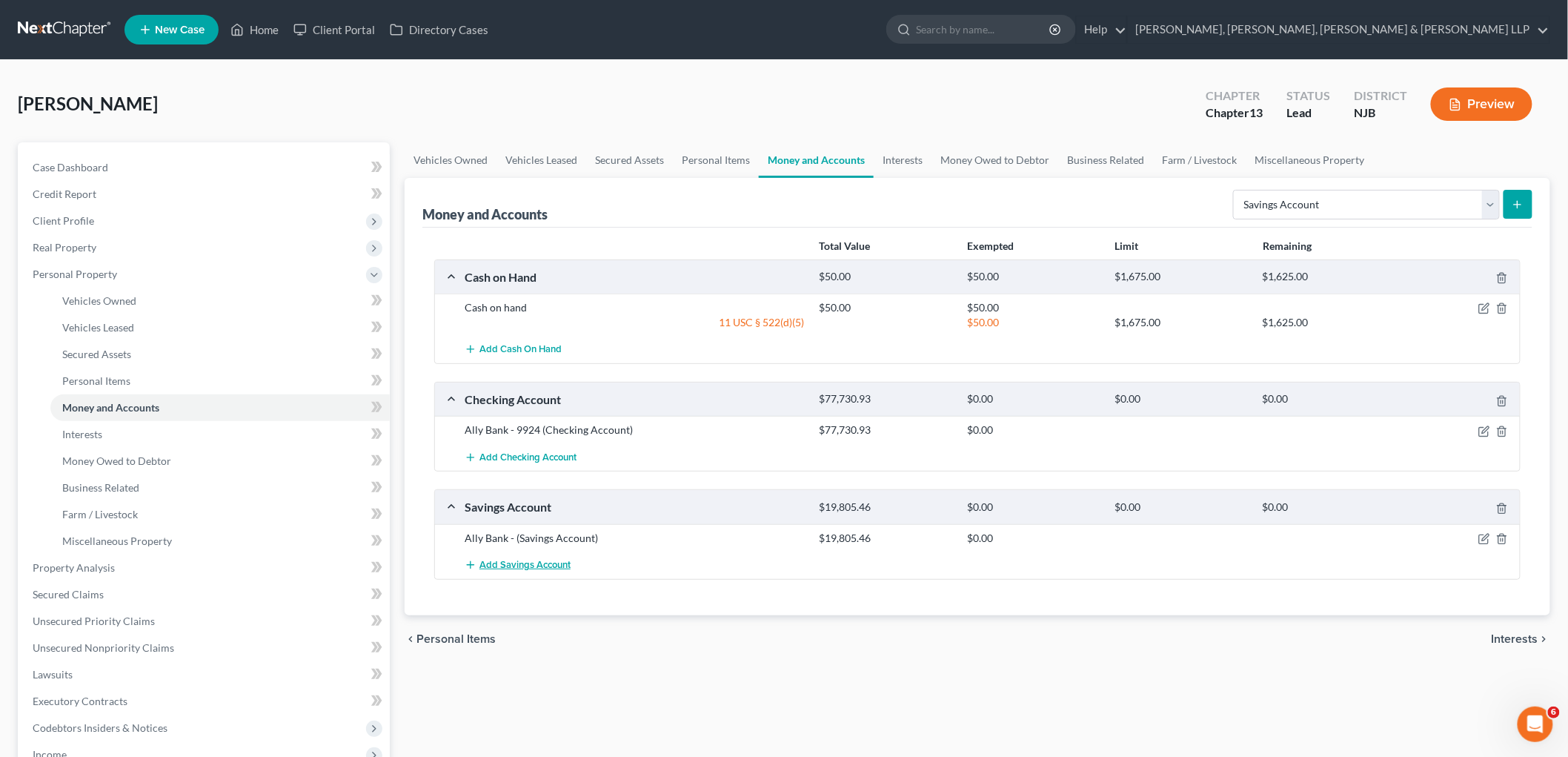
click at [493, 560] on span "Add Savings Account" at bounding box center [525, 565] width 91 height 12
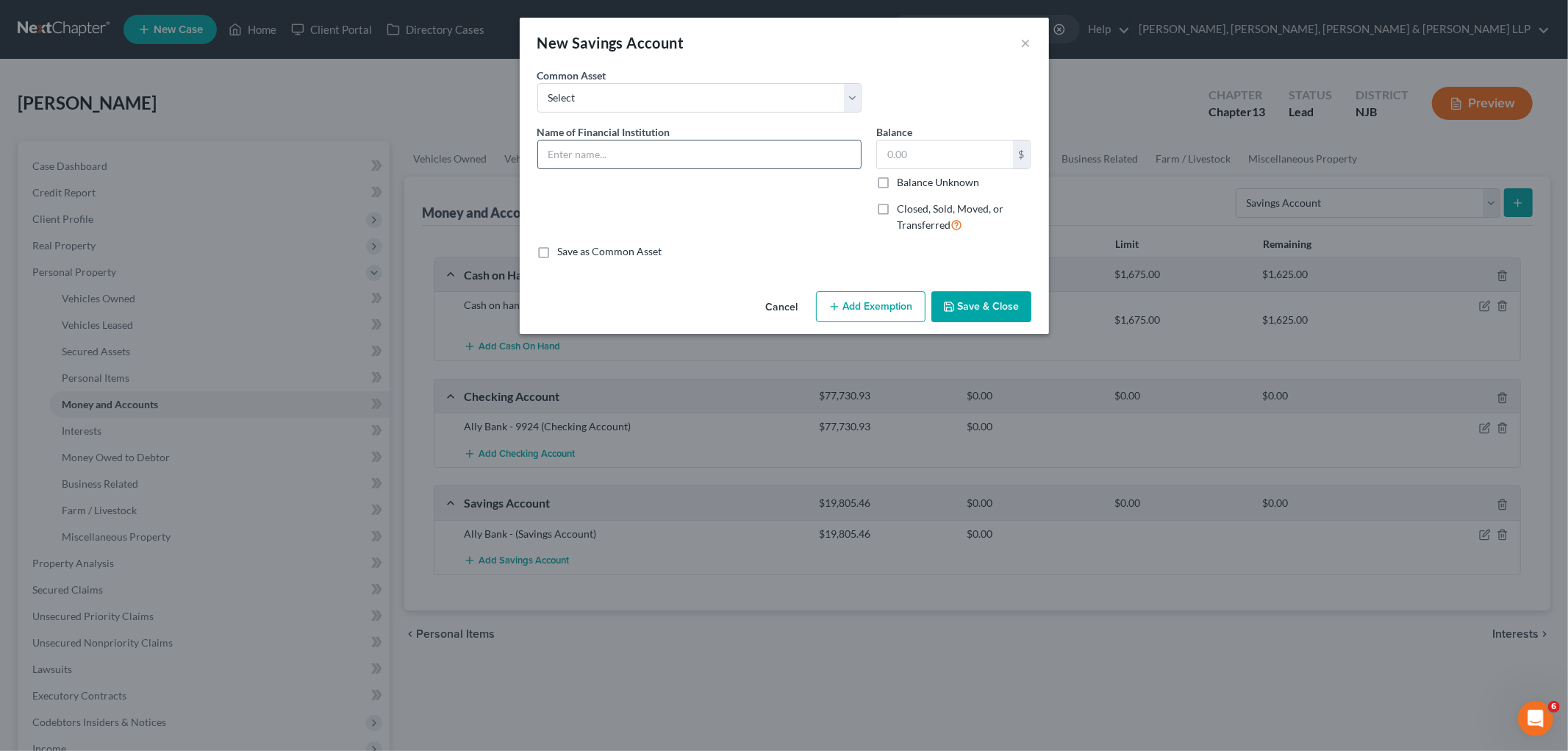
click at [597, 148] on input "text" at bounding box center [699, 154] width 322 height 28
paste input "BarclaysUS"
type input "Barclays - 7578"
click at [846, 154] on input "text" at bounding box center [946, 154] width 136 height 28
paste input "$228,312.73"
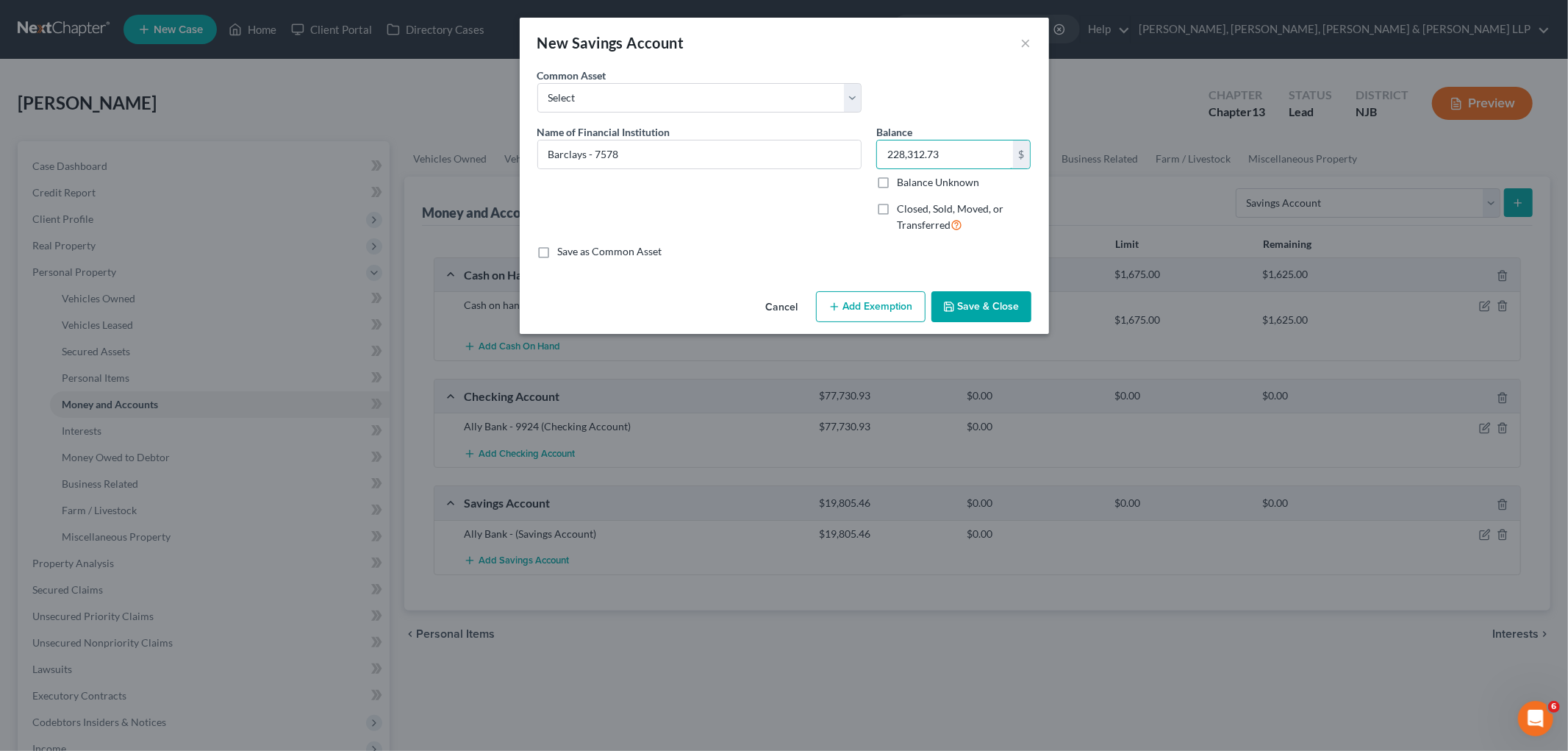
type input "228,312.73"
click at [846, 305] on button "Save & Close" at bounding box center [982, 307] width 100 height 31
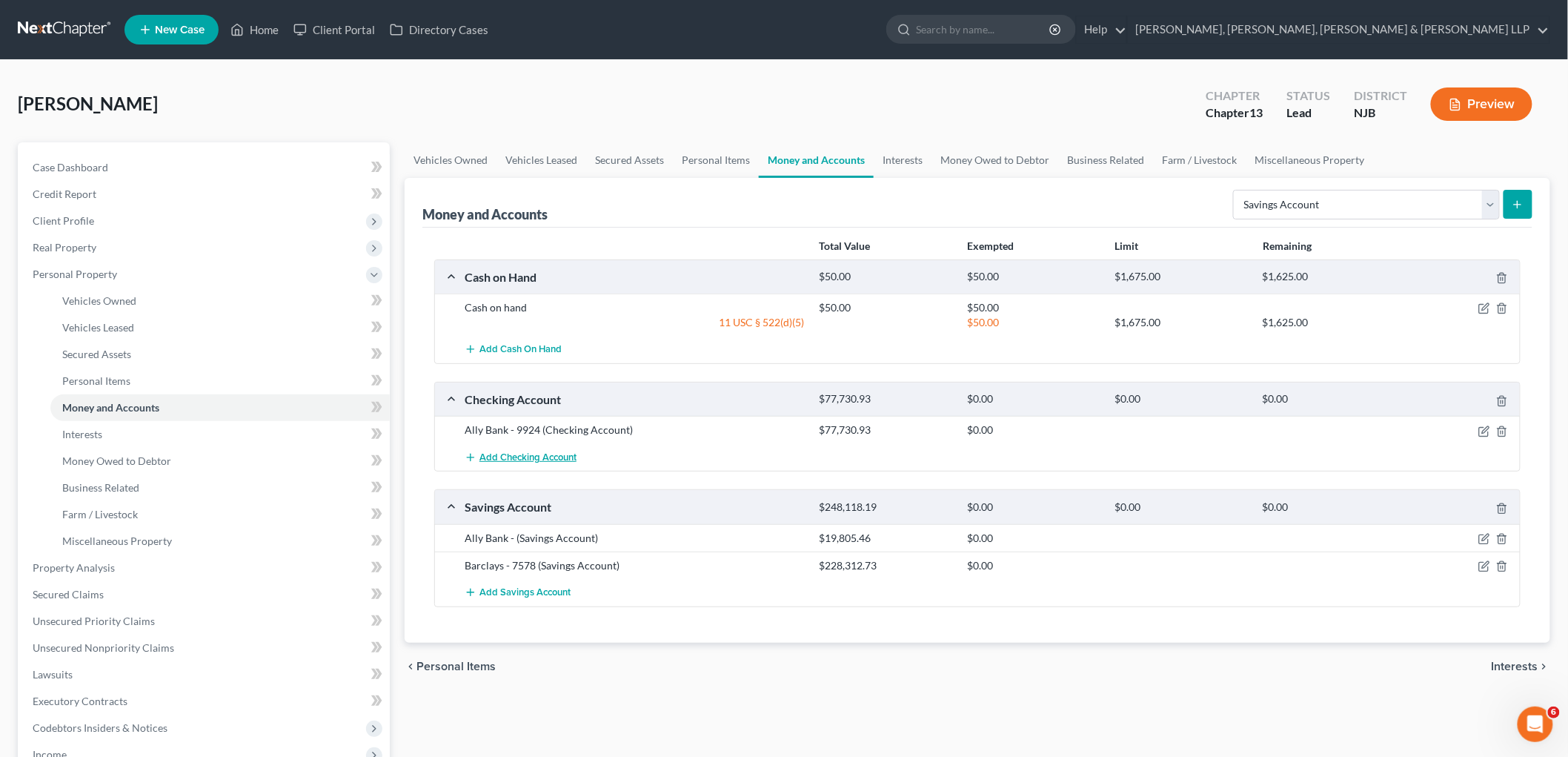
click at [519, 454] on span "Add Checking Account" at bounding box center [528, 457] width 97 height 12
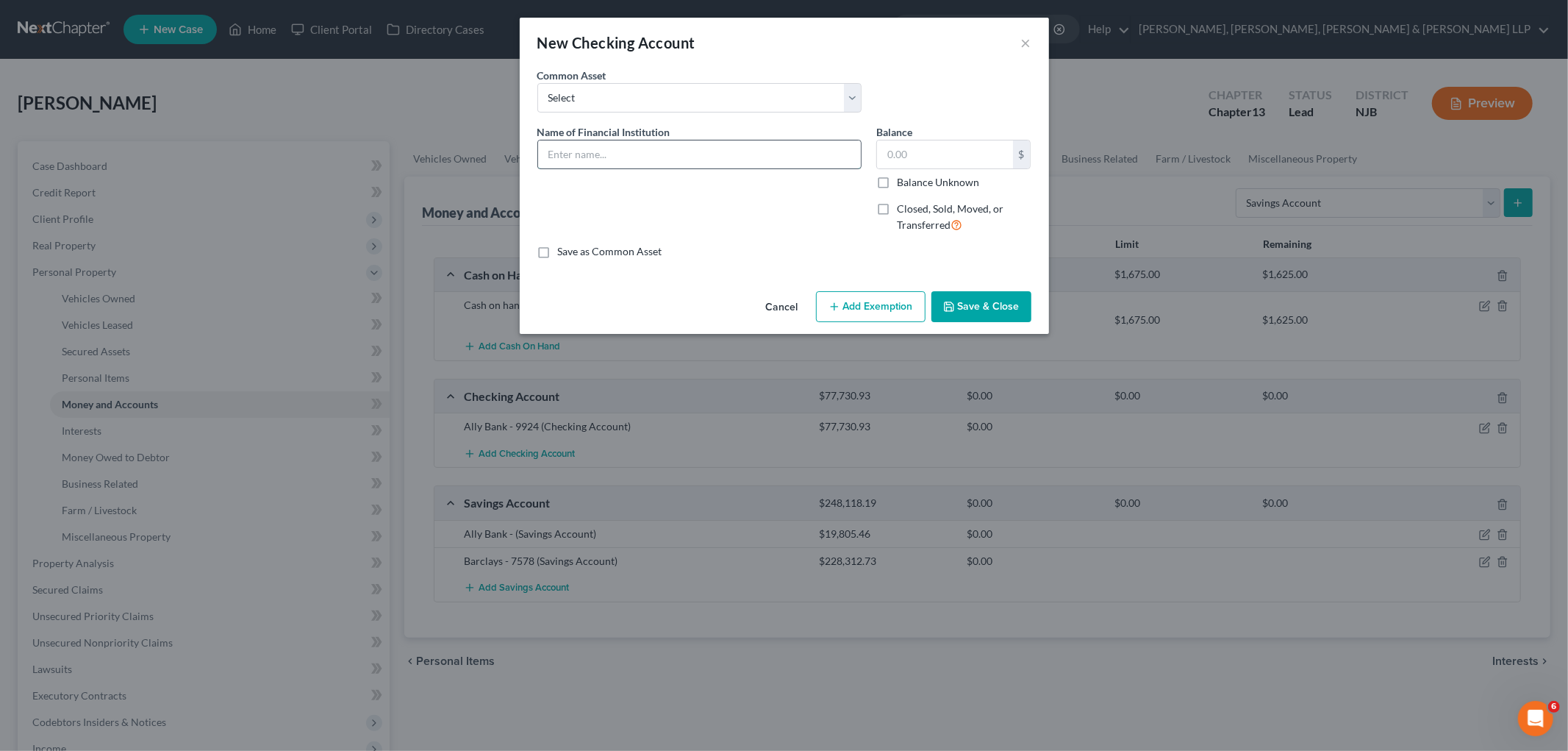
click at [636, 157] on input "text" at bounding box center [699, 154] width 322 height 28
type input "Chase -"
click at [846, 142] on input "text" at bounding box center [946, 154] width 136 height 28
click at [846, 152] on input "13,732.24" at bounding box center [946, 154] width 136 height 28
click at [846, 148] on input "13,732.24" at bounding box center [946, 154] width 136 height 28
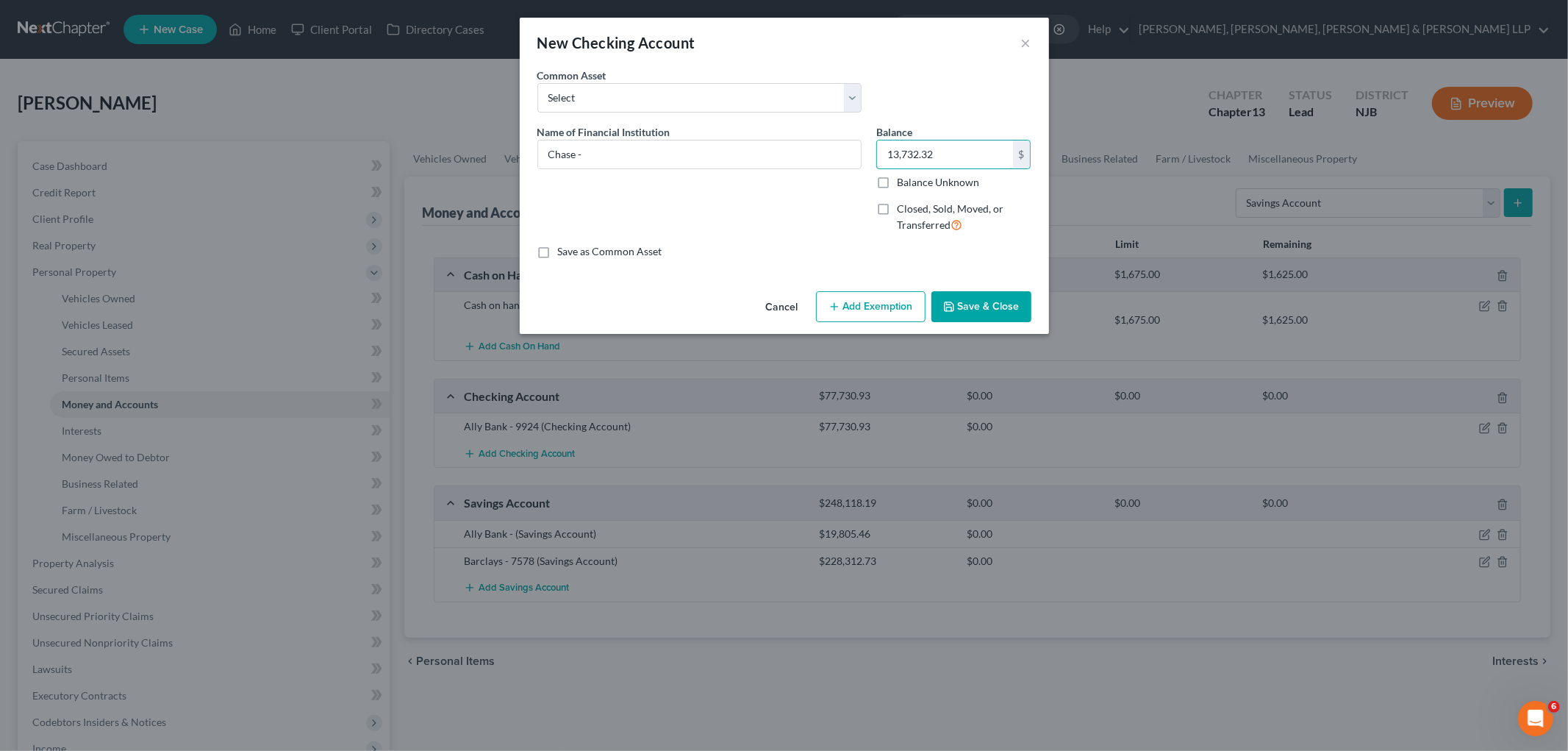
type input "13,732.32"
click at [726, 156] on input "Chase -" at bounding box center [699, 154] width 322 height 28
type input "Chase - 5773"
click at [846, 300] on button "Save & Close" at bounding box center [982, 307] width 100 height 31
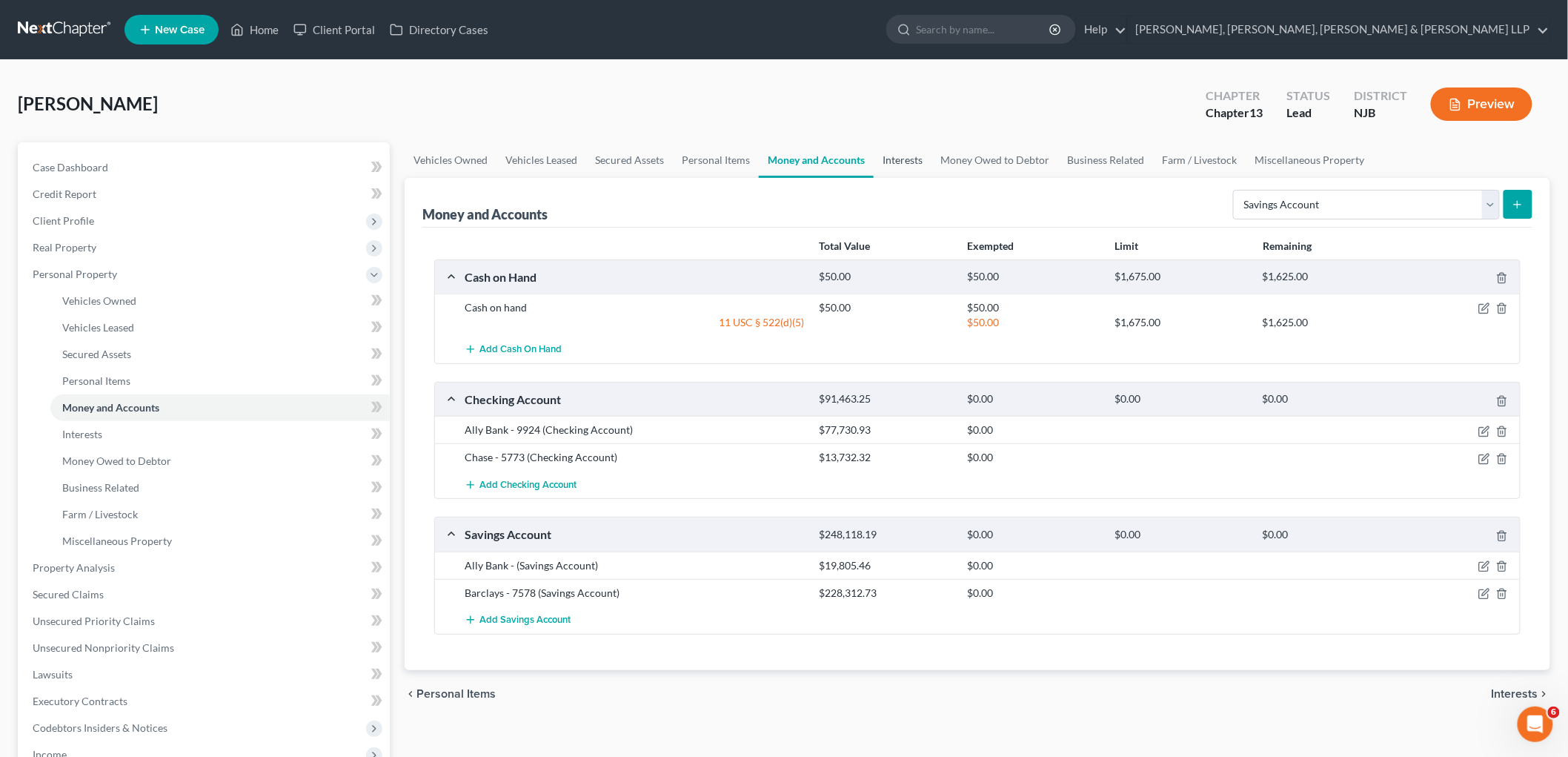
click at [853, 158] on link "Interests" at bounding box center [903, 160] width 58 height 36
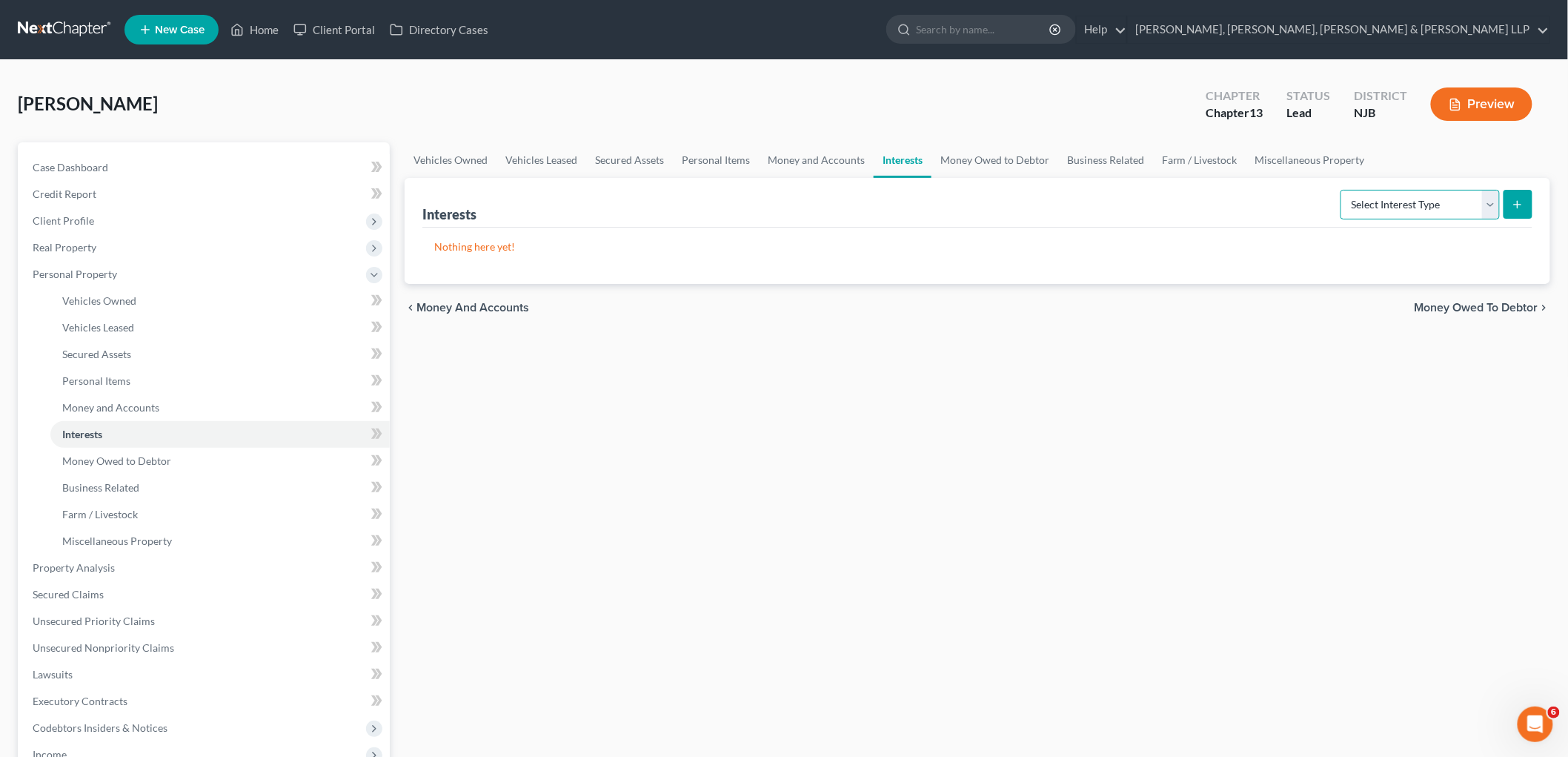
click at [853, 204] on select "Select Interest Type 401K Annuity Bond Education IRA Government Bond Government…" at bounding box center [1419, 204] width 159 height 30
select select "stock"
click at [853, 189] on select "Select Interest Type 401K Annuity Bond Education IRA Government Bond Government…" at bounding box center [1419, 204] width 159 height 30
click at [809, 156] on link "Money and Accounts" at bounding box center [816, 160] width 115 height 36
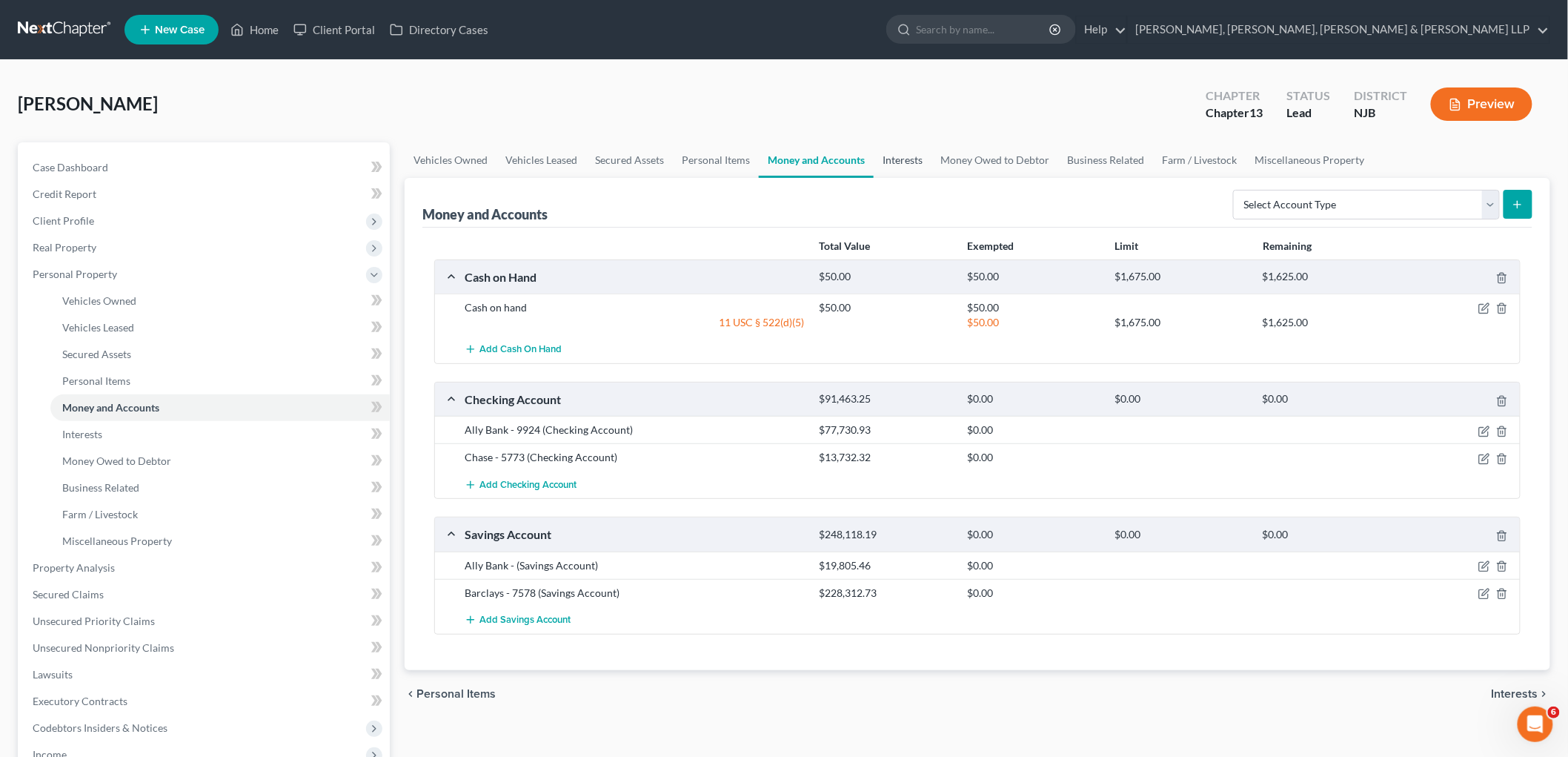
click at [853, 156] on link "Interests" at bounding box center [903, 160] width 58 height 36
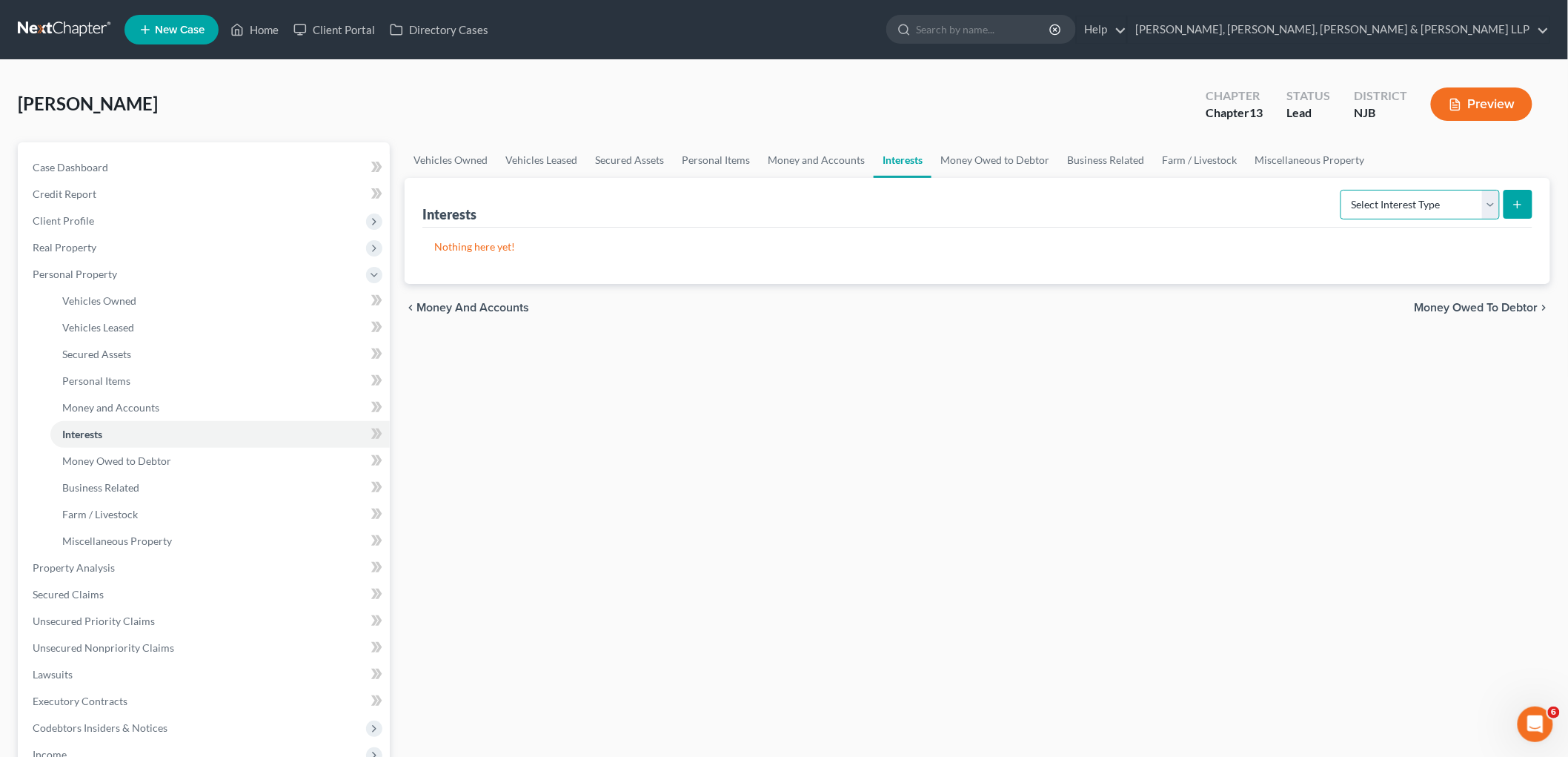
click at [853, 211] on select "Select Interest Type 401K Annuity Bond Education IRA Government Bond Government…" at bounding box center [1419, 204] width 159 height 30
select select "stock"
click at [853, 189] on select "Select Interest Type 401K Annuity Bond Education IRA Government Bond Government…" at bounding box center [1419, 204] width 159 height 30
click at [853, 208] on icon "submit" at bounding box center [1518, 205] width 12 height 12
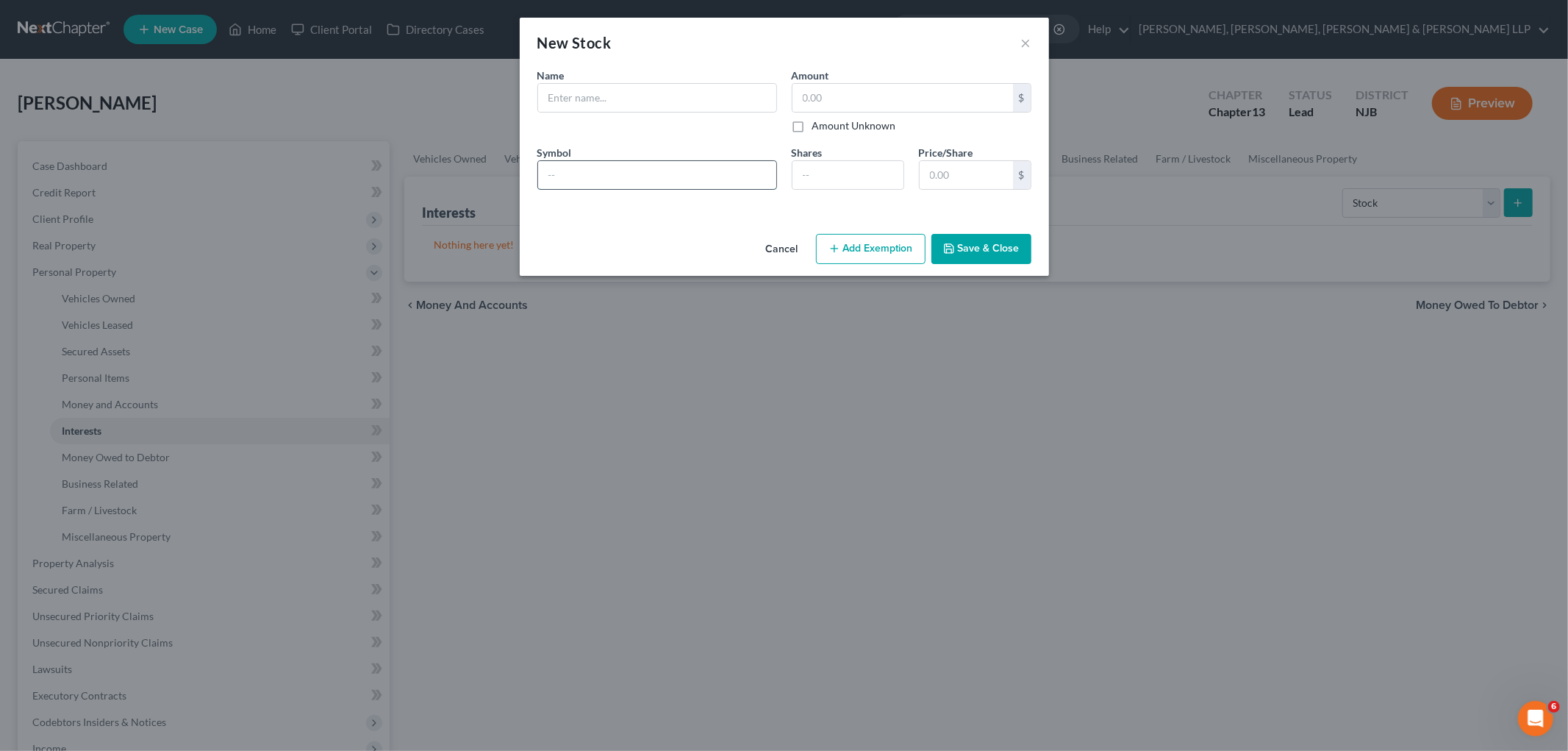
click at [596, 175] on input "text" at bounding box center [657, 175] width 238 height 28
paste input "[PERSON_NAME] [PERSON_NAME] BANK"
type input "[PERSON_NAME] [PERSON_NAME] BANK"
click at [583, 100] on input "text" at bounding box center [657, 97] width 238 height 28
type input "[PERSON_NAME] [PERSON_NAME] Bank - 3603"
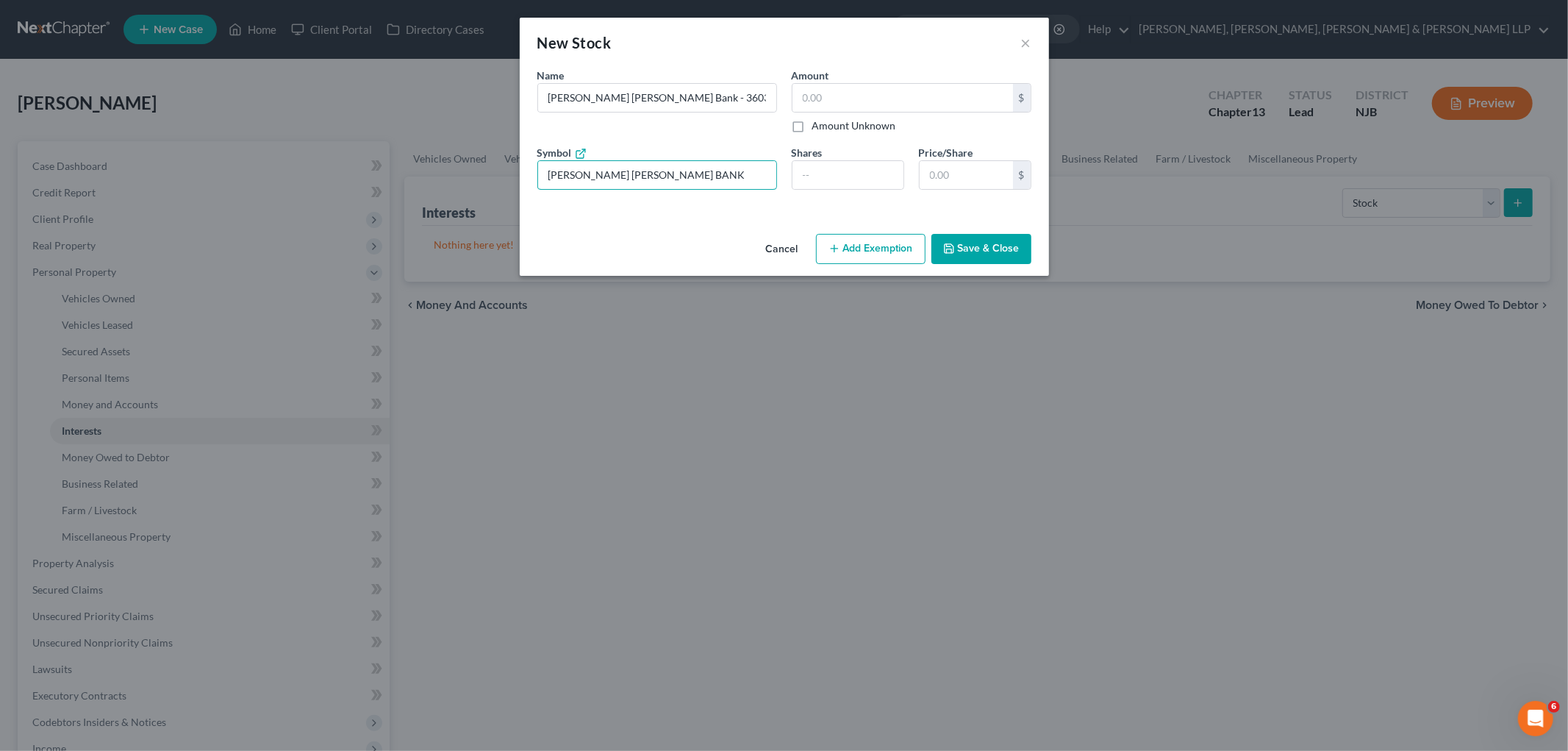
drag, startPoint x: 620, startPoint y: 163, endPoint x: 508, endPoint y: 163, distance: 112.0
click at [508, 163] on div "New Stock × An exemption set must first be selected from the Filing Information…" at bounding box center [784, 375] width 1568 height 751
click at [846, 87] on input "text" at bounding box center [903, 97] width 221 height 28
paste input "$2,768.14"
type input "2,768.14"
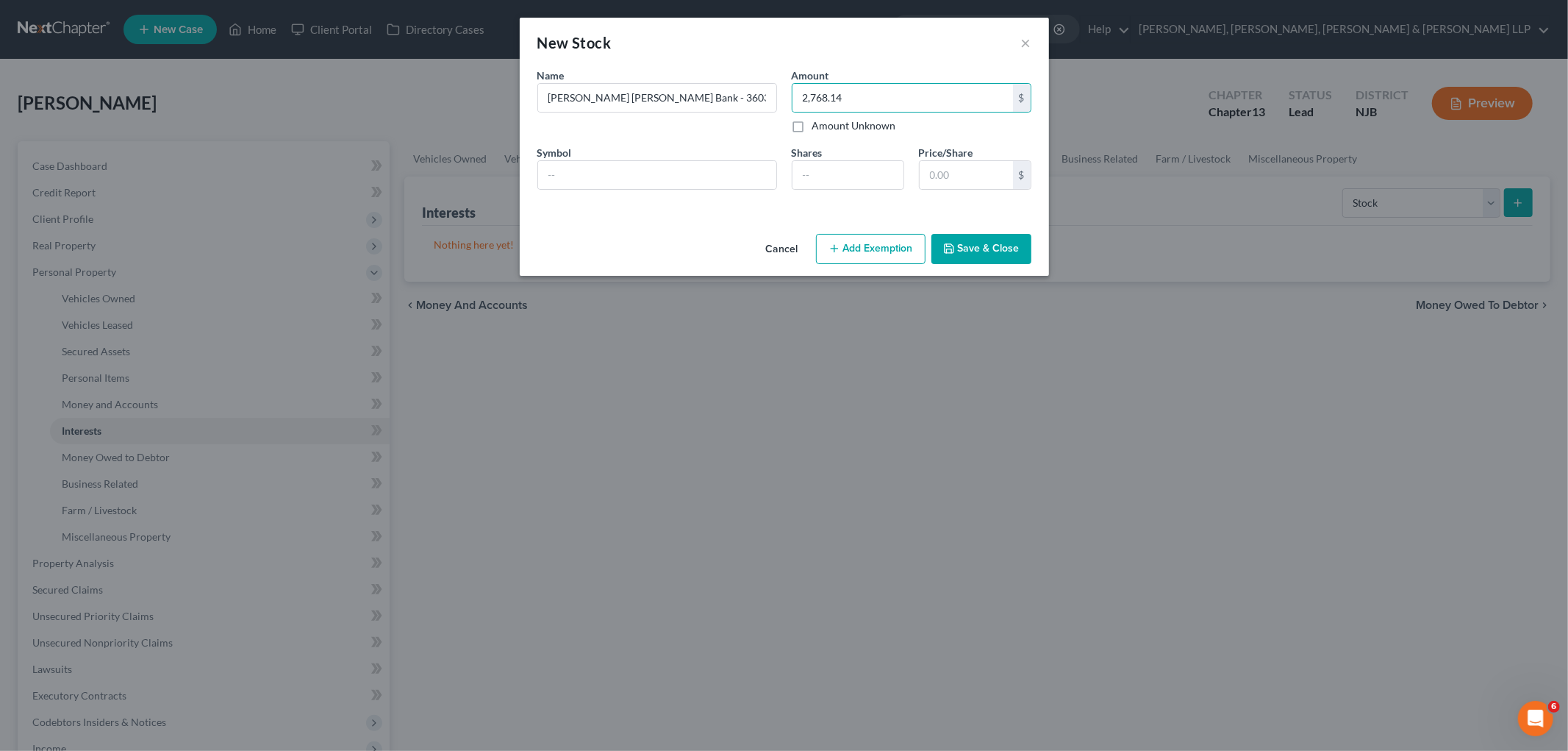
click at [846, 251] on button "Save & Close" at bounding box center [982, 249] width 100 height 31
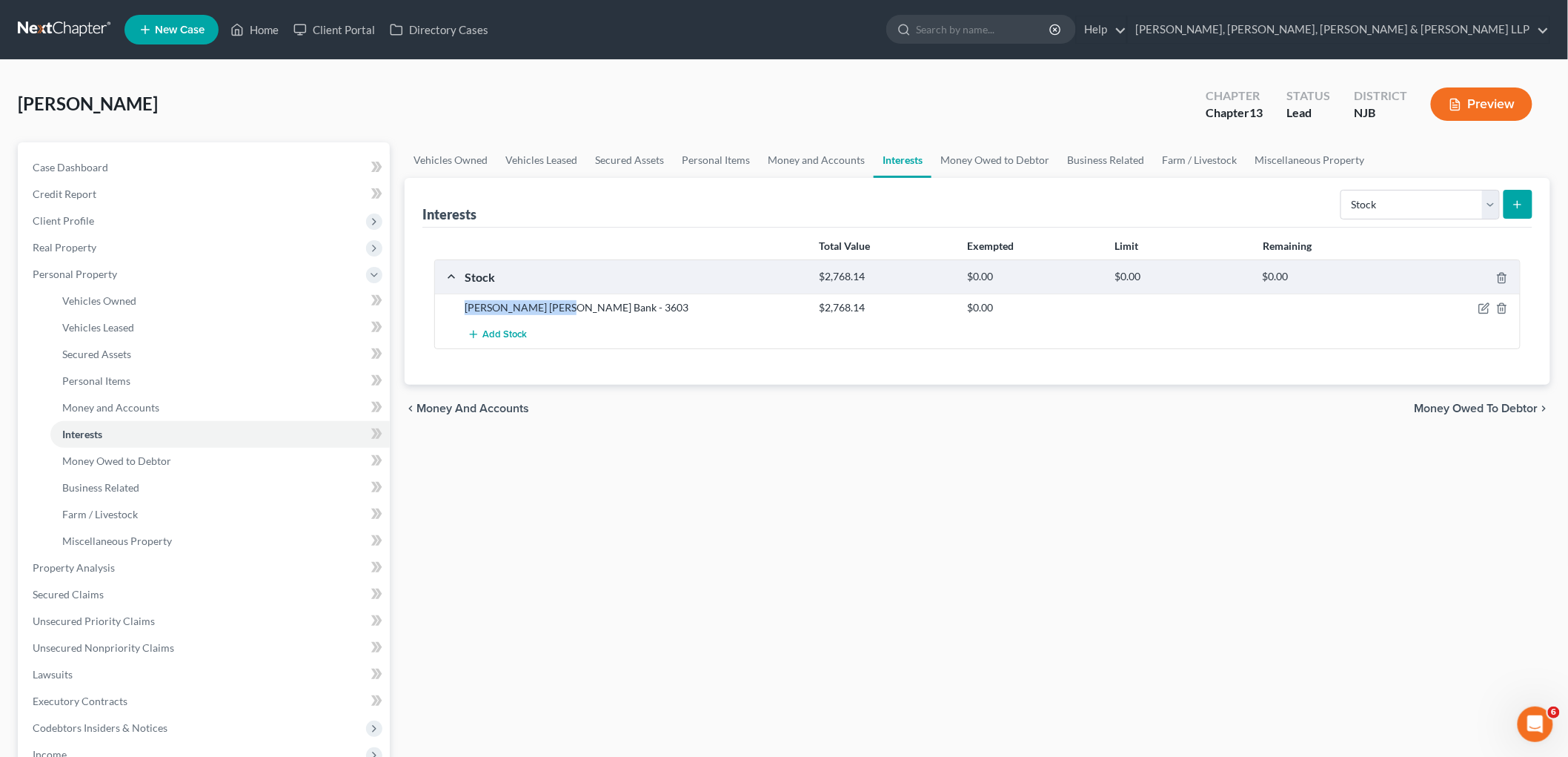
drag, startPoint x: 461, startPoint y: 308, endPoint x: 562, endPoint y: 309, distance: 101.0
click at [562, 309] on div "[PERSON_NAME] [PERSON_NAME] Bank - 3603" at bounding box center [634, 307] width 355 height 15
copy div "[PERSON_NAME] [PERSON_NAME] Bank"
click at [505, 327] on button "Add Stock" at bounding box center [497, 335] width 65 height 28
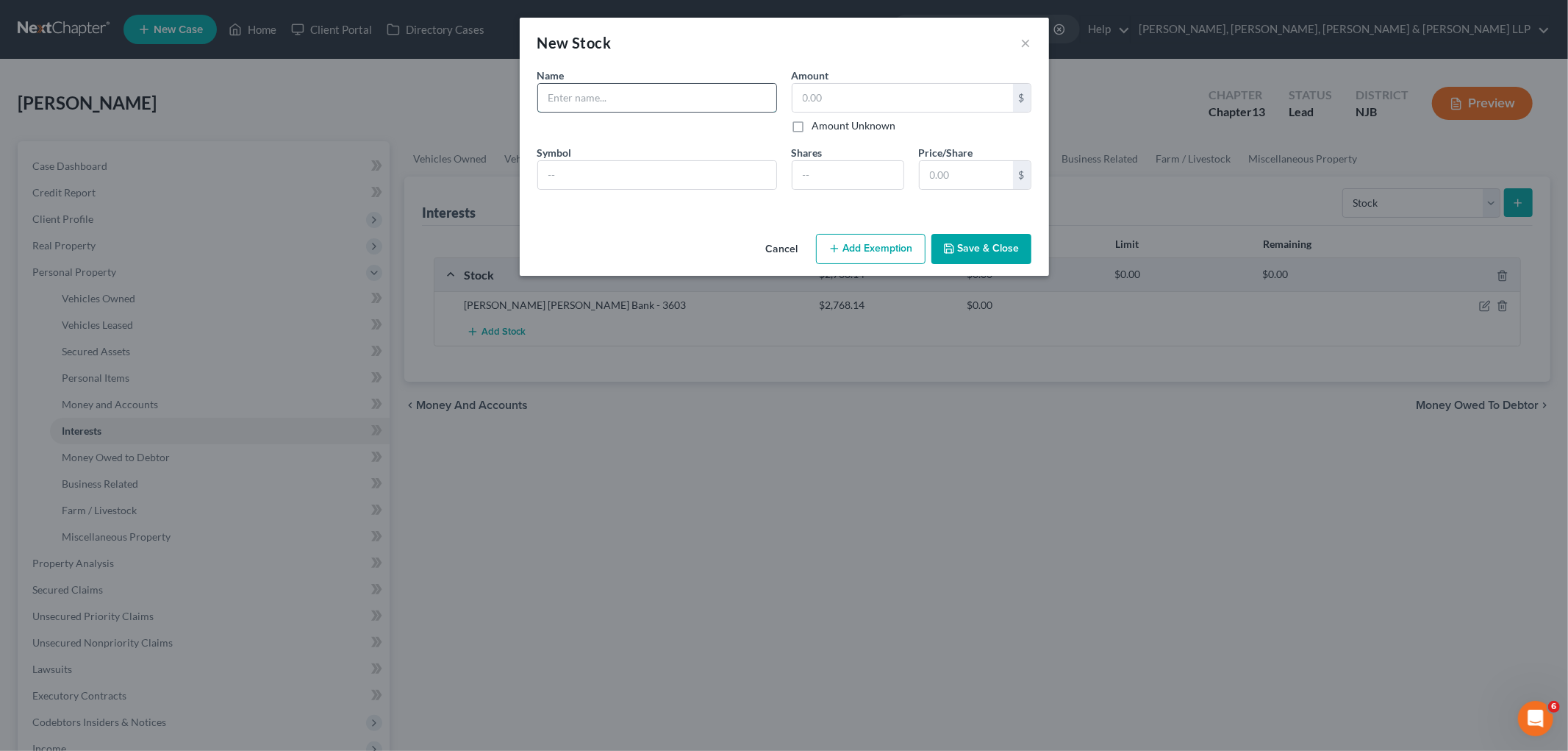
click at [633, 103] on input "text" at bounding box center [657, 97] width 238 height 28
paste input "[PERSON_NAME] [PERSON_NAME] Bank"
type input "[PERSON_NAME] [PERSON_NAME] Bank"
click at [691, 96] on input "[PERSON_NAME] [PERSON_NAME] Bank" at bounding box center [657, 97] width 238 height 28
click at [807, 91] on input "text" at bounding box center [903, 97] width 221 height 28
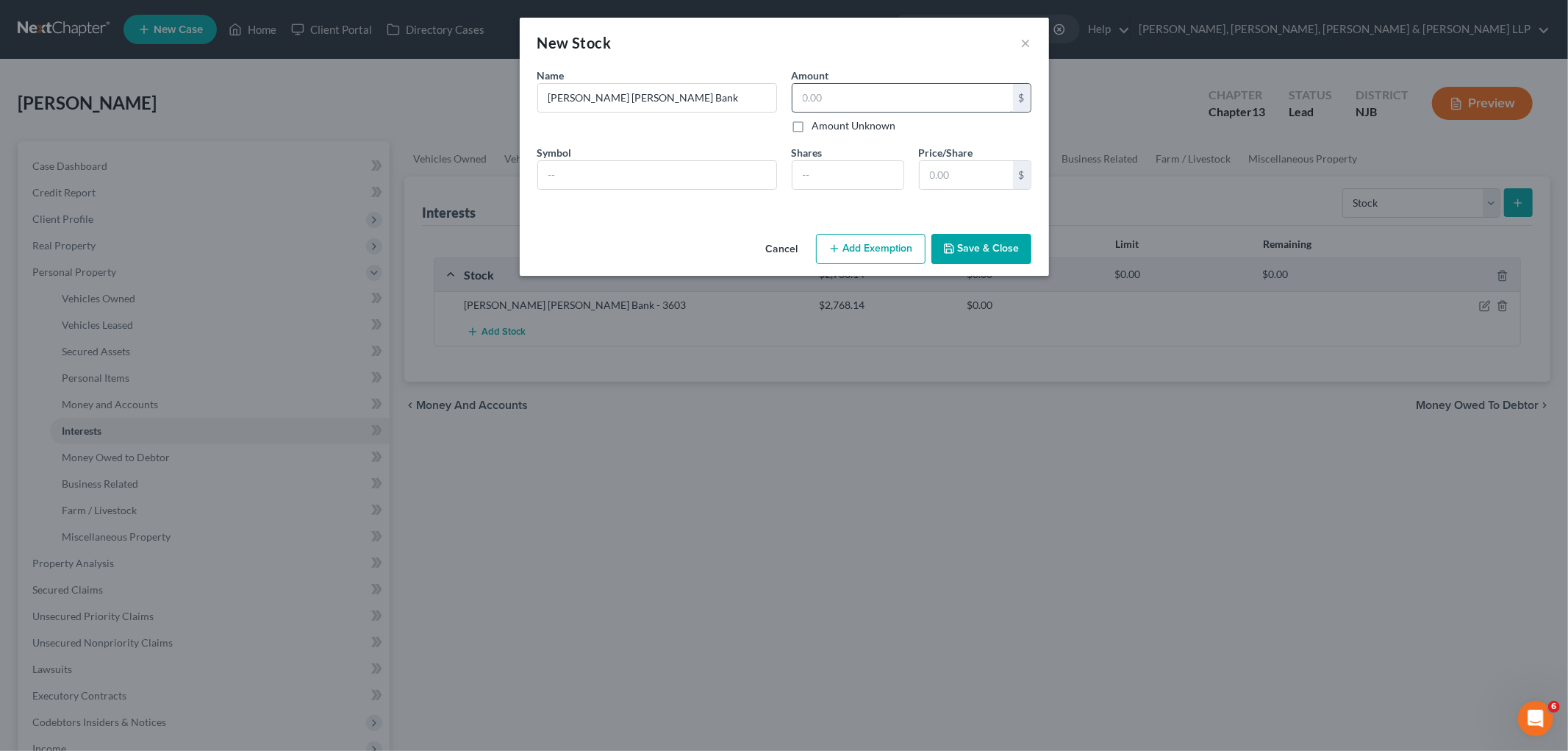
paste input "$1,650,610.25"
type input "1,650,610.25"
click at [715, 107] on input "[PERSON_NAME] [PERSON_NAME] Bank" at bounding box center [657, 97] width 238 height 28
paste input "4528"
type input "[PERSON_NAME] [PERSON_NAME] Bank - 4528"
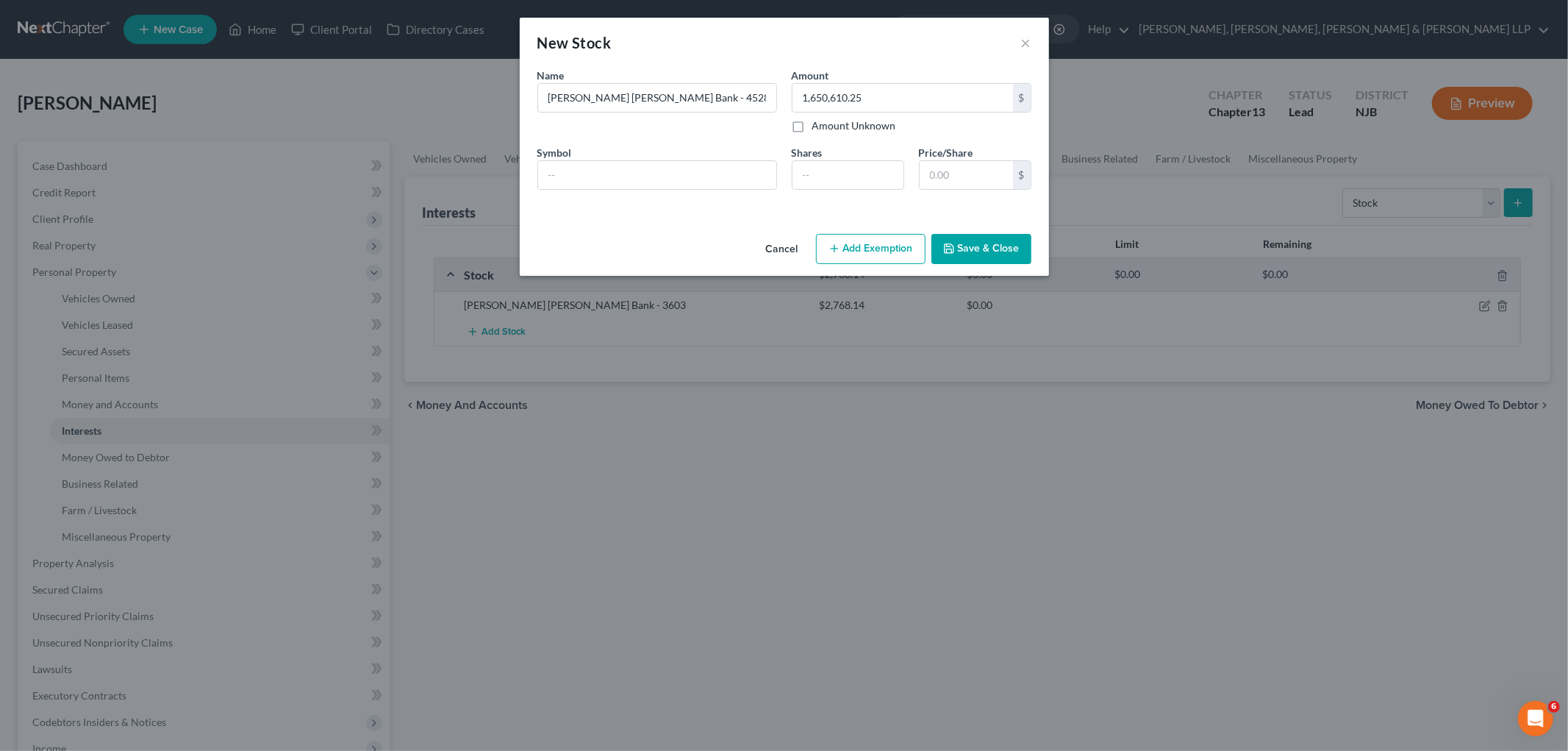
click at [846, 253] on button "Save & Close" at bounding box center [982, 249] width 100 height 31
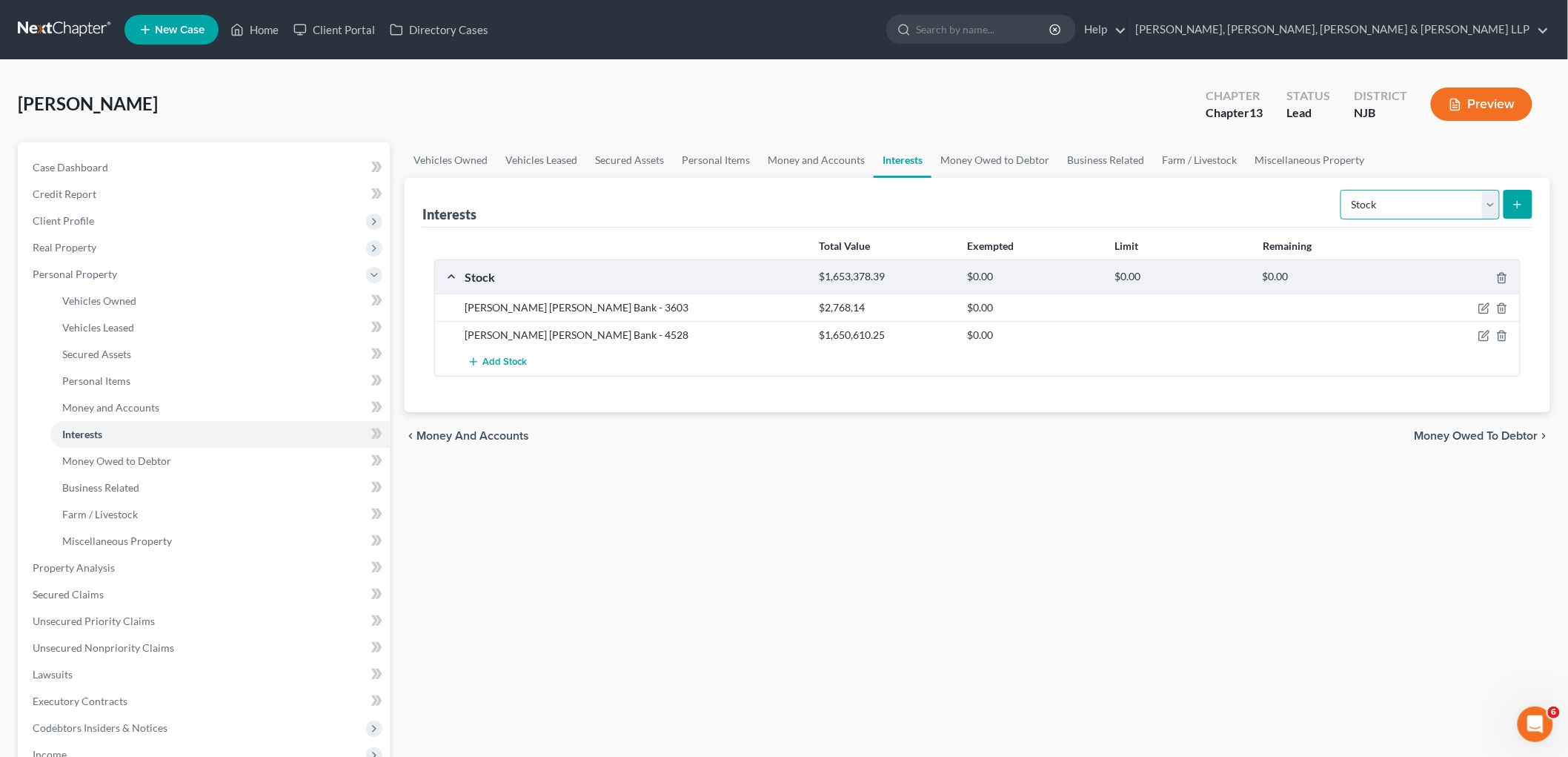
click at [853, 201] on select "Select Interest Type 401K Annuity Bond Education IRA Government Bond Government…" at bounding box center [1419, 204] width 159 height 30
select select "ira"
click at [853, 189] on select "Select Interest Type 401K Annuity Bond Education IRA Government Bond Government…" at bounding box center [1419, 204] width 159 height 30
click at [853, 201] on icon "submit" at bounding box center [1518, 205] width 12 height 12
click at [853, 199] on icon "submit" at bounding box center [1518, 205] width 12 height 12
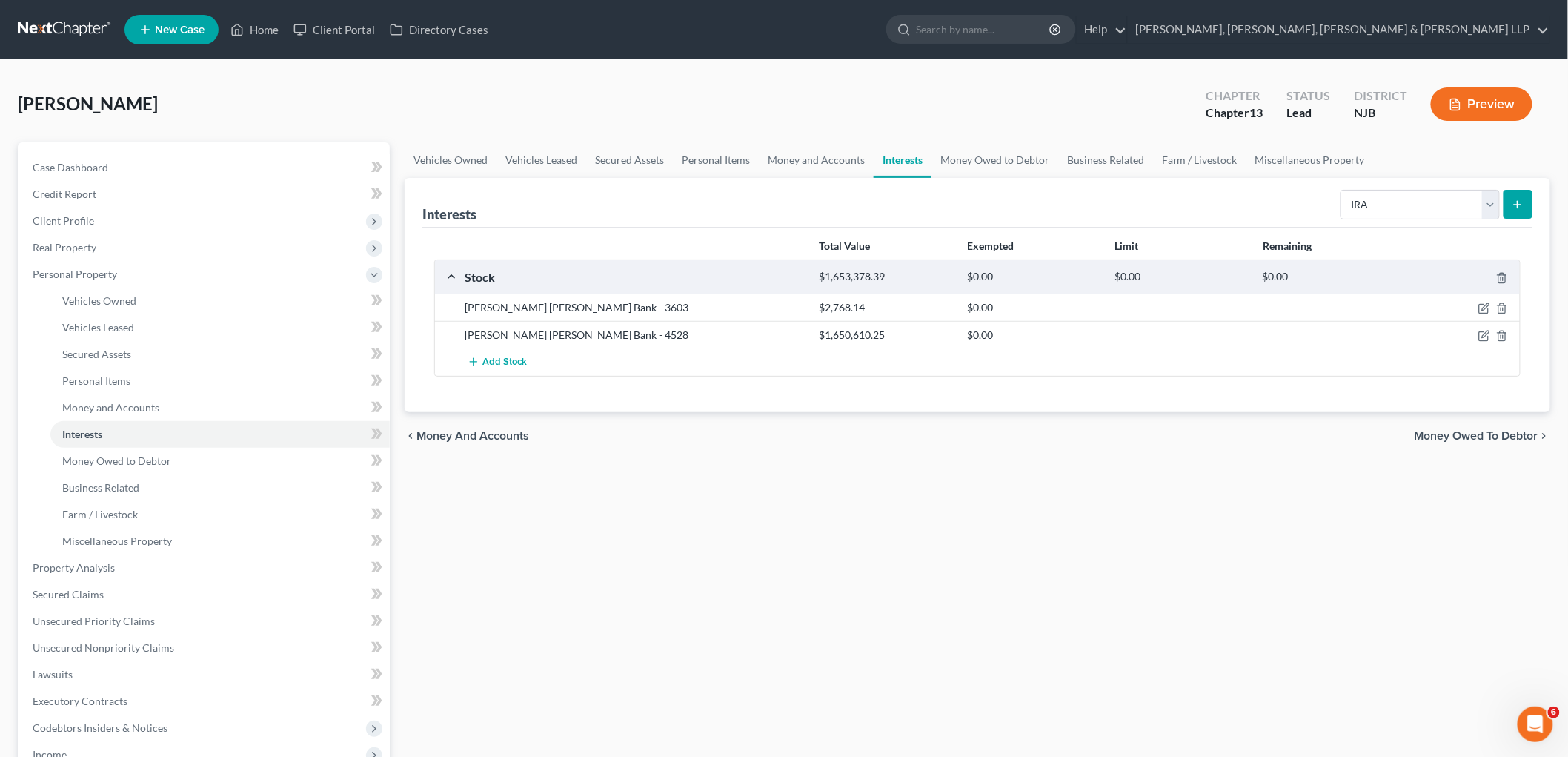
click at [853, 436] on span "Money Owed to Debtor" at bounding box center [1476, 436] width 123 height 12
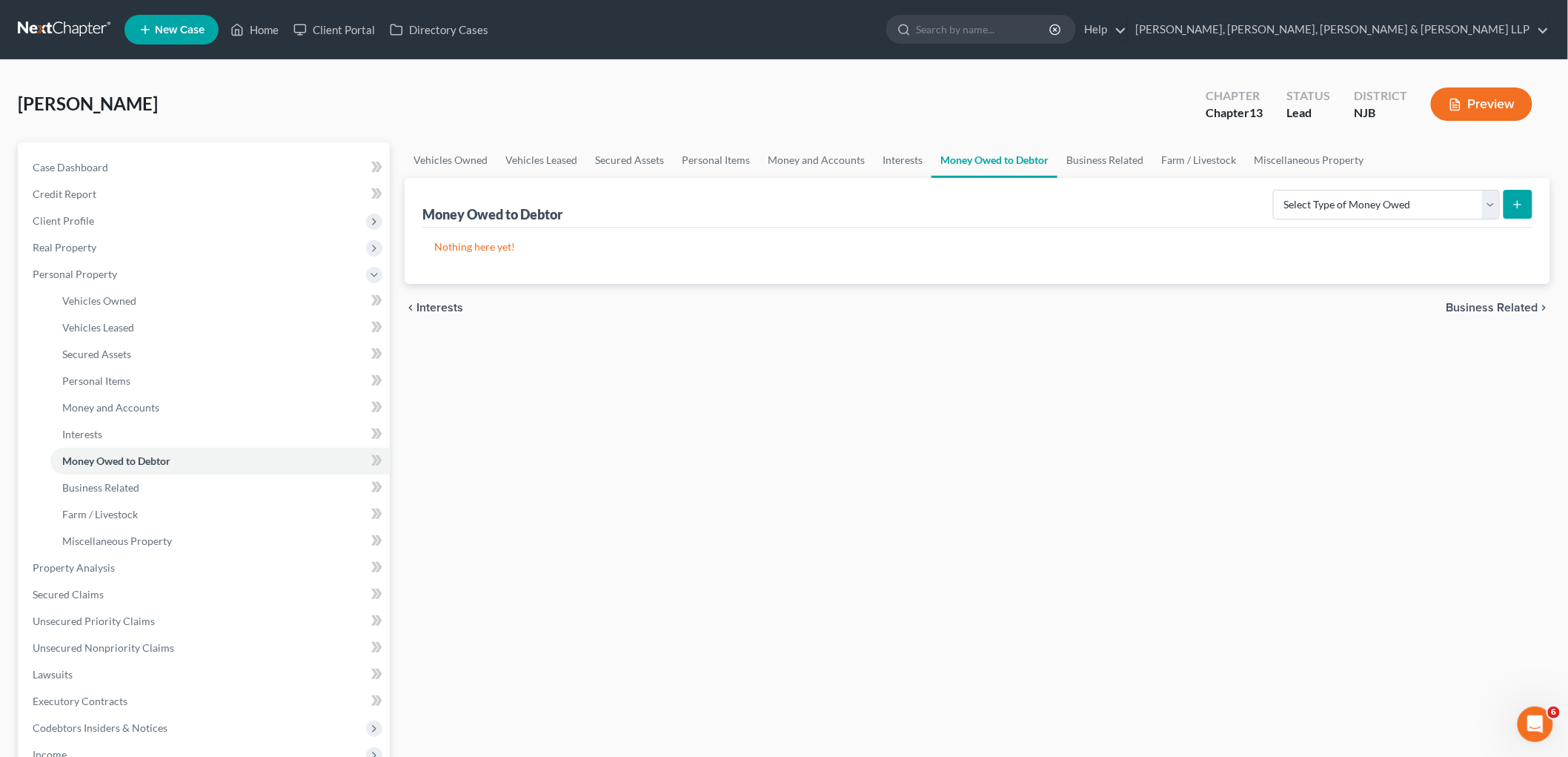
click at [433, 302] on span "Interests" at bounding box center [440, 308] width 47 height 12
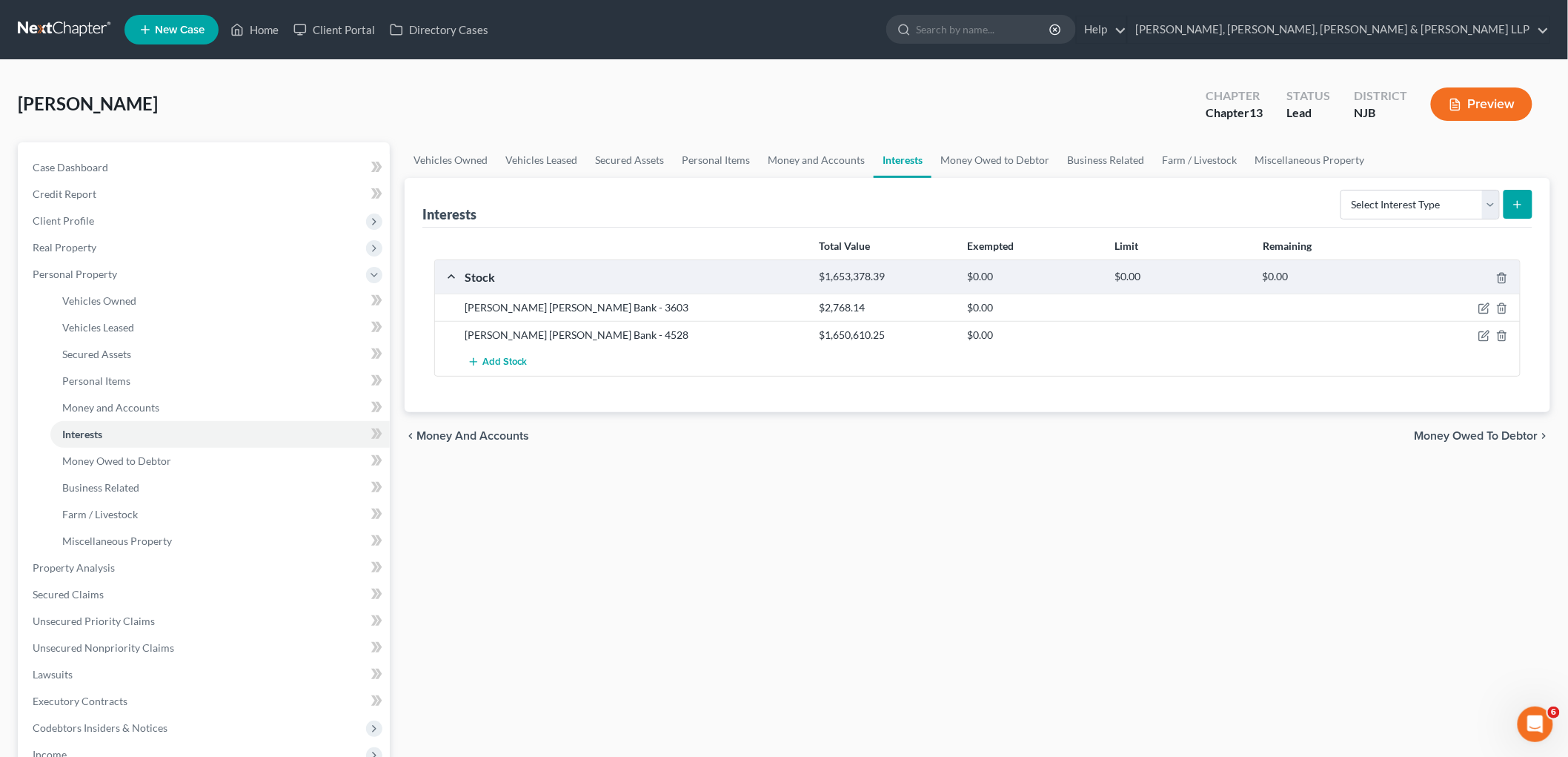
click at [853, 203] on button "submit" at bounding box center [1518, 203] width 29 height 29
click at [853, 203] on select "Select Interest Type 401K Annuity Bond Education IRA Government Bond Government…" at bounding box center [1419, 204] width 159 height 30
select select "ira"
click at [853, 189] on select "Select Interest Type 401K Annuity Bond Education IRA Government Bond Government…" at bounding box center [1419, 204] width 159 height 30
click at [853, 200] on icon "submit" at bounding box center [1518, 205] width 12 height 12
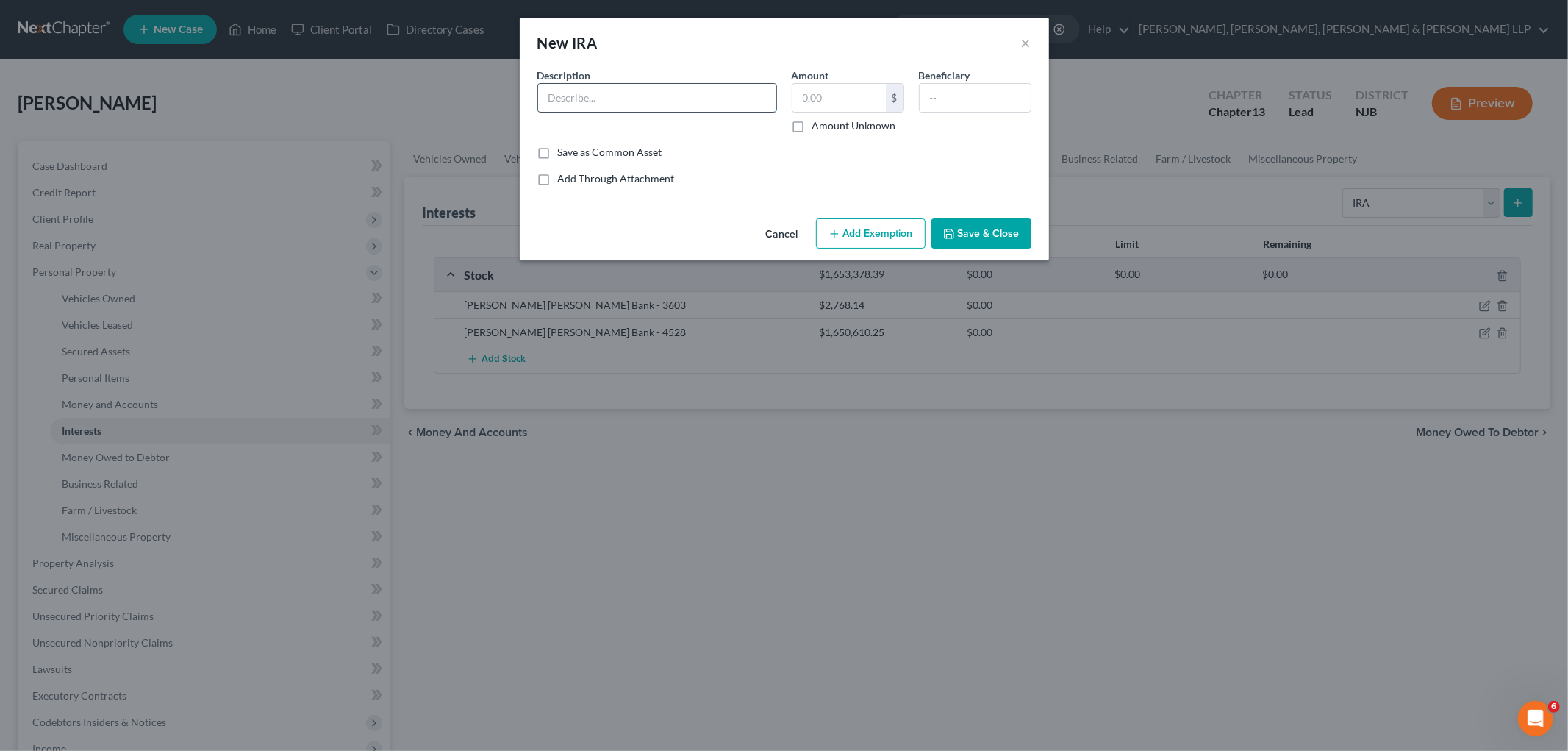
click at [622, 99] on input "text" at bounding box center [657, 97] width 238 height 28
type input "Fidelity Investments - IRA Plan"
click at [823, 100] on input "text" at bounding box center [839, 97] width 93 height 28
paste input "$186,001.92"
type input "186,001.92"
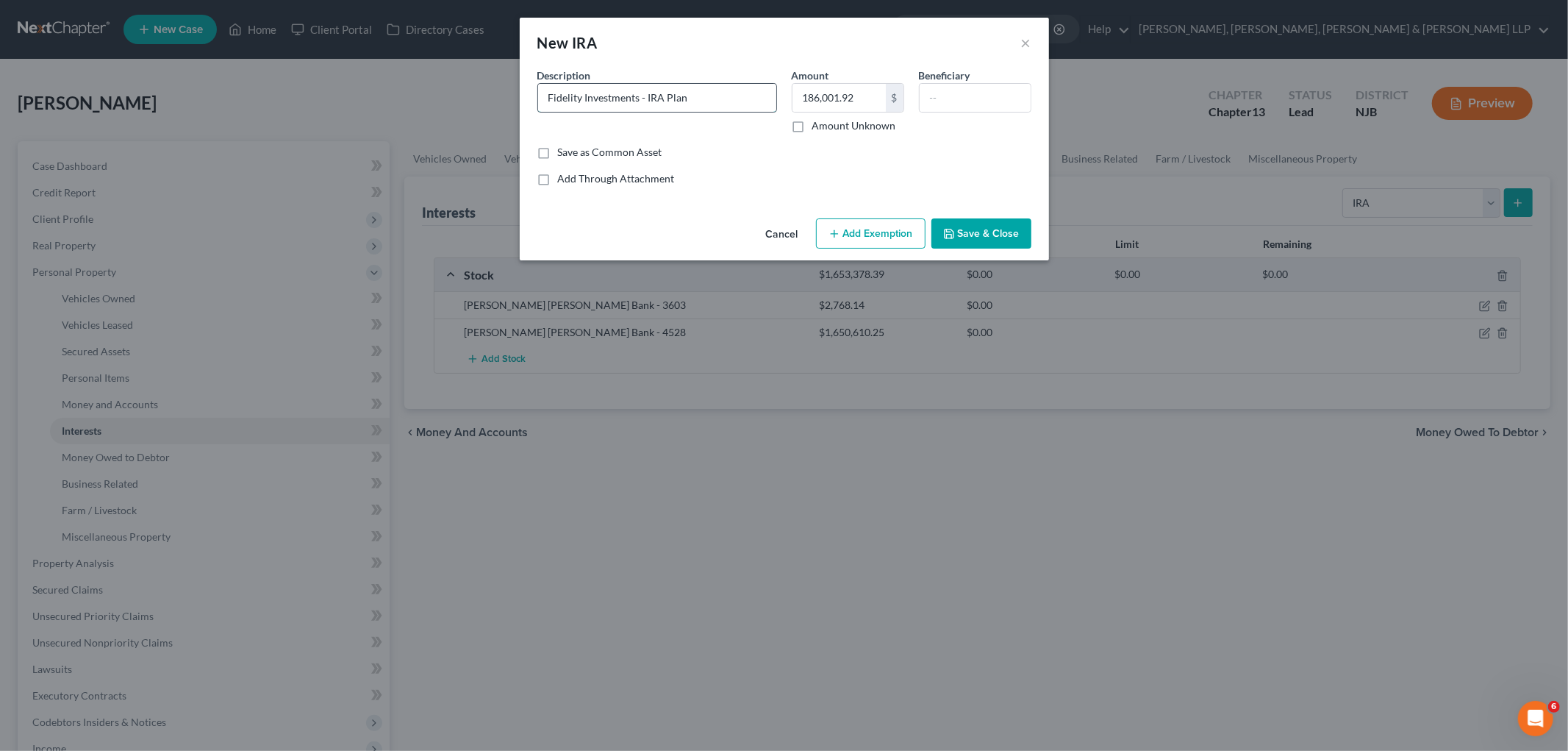
click at [746, 97] on input "Fidelity Investments - IRA Plan" at bounding box center [657, 97] width 238 height 28
type input "Fidelity Investments - IRA Plan - 1094"
drag, startPoint x: 1003, startPoint y: 230, endPoint x: 998, endPoint y: 248, distance: 18.7
click at [846, 229] on button "Save & Close" at bounding box center [982, 234] width 100 height 31
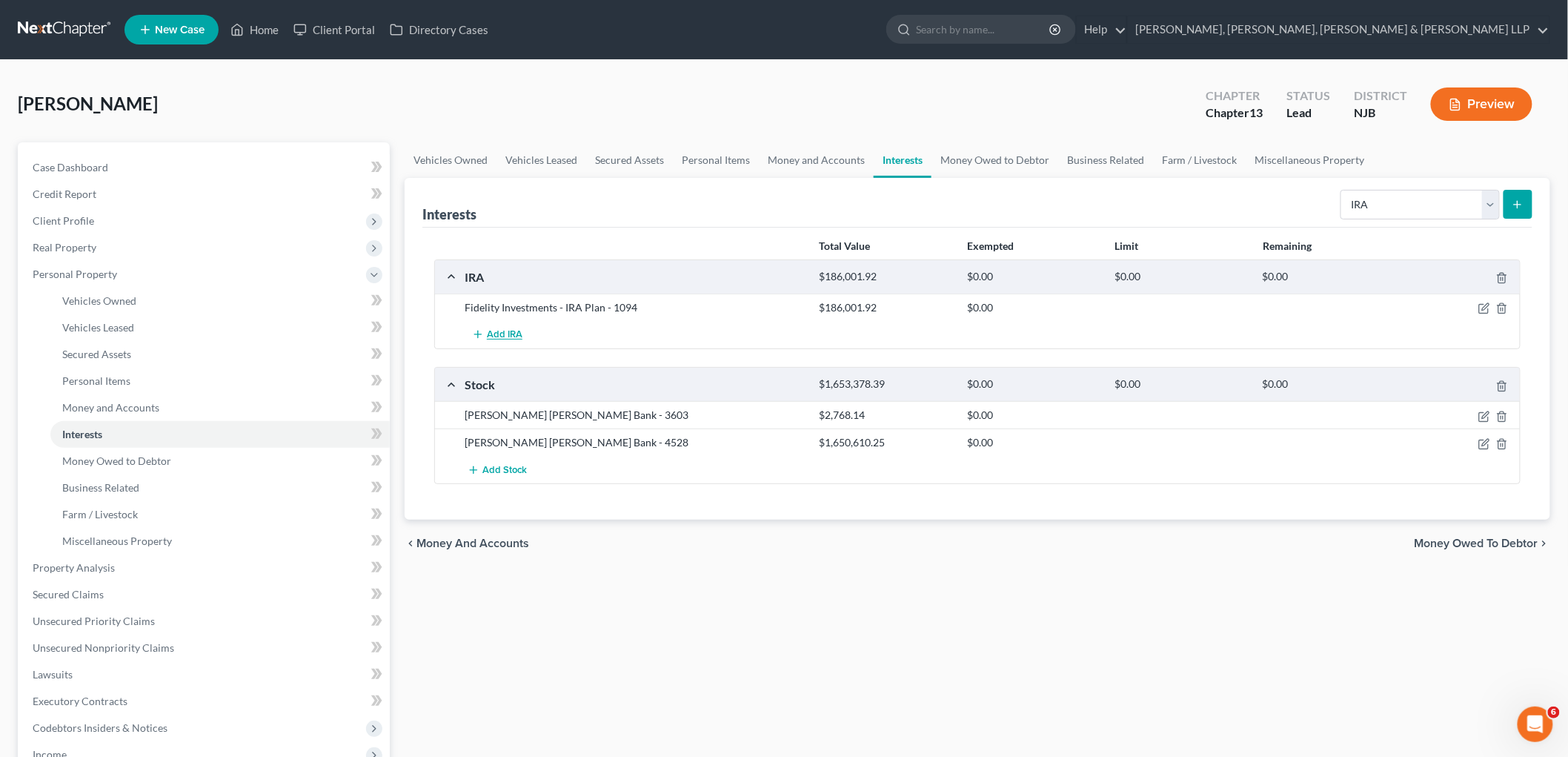
click at [497, 330] on span "Add IRA" at bounding box center [504, 335] width 36 height 12
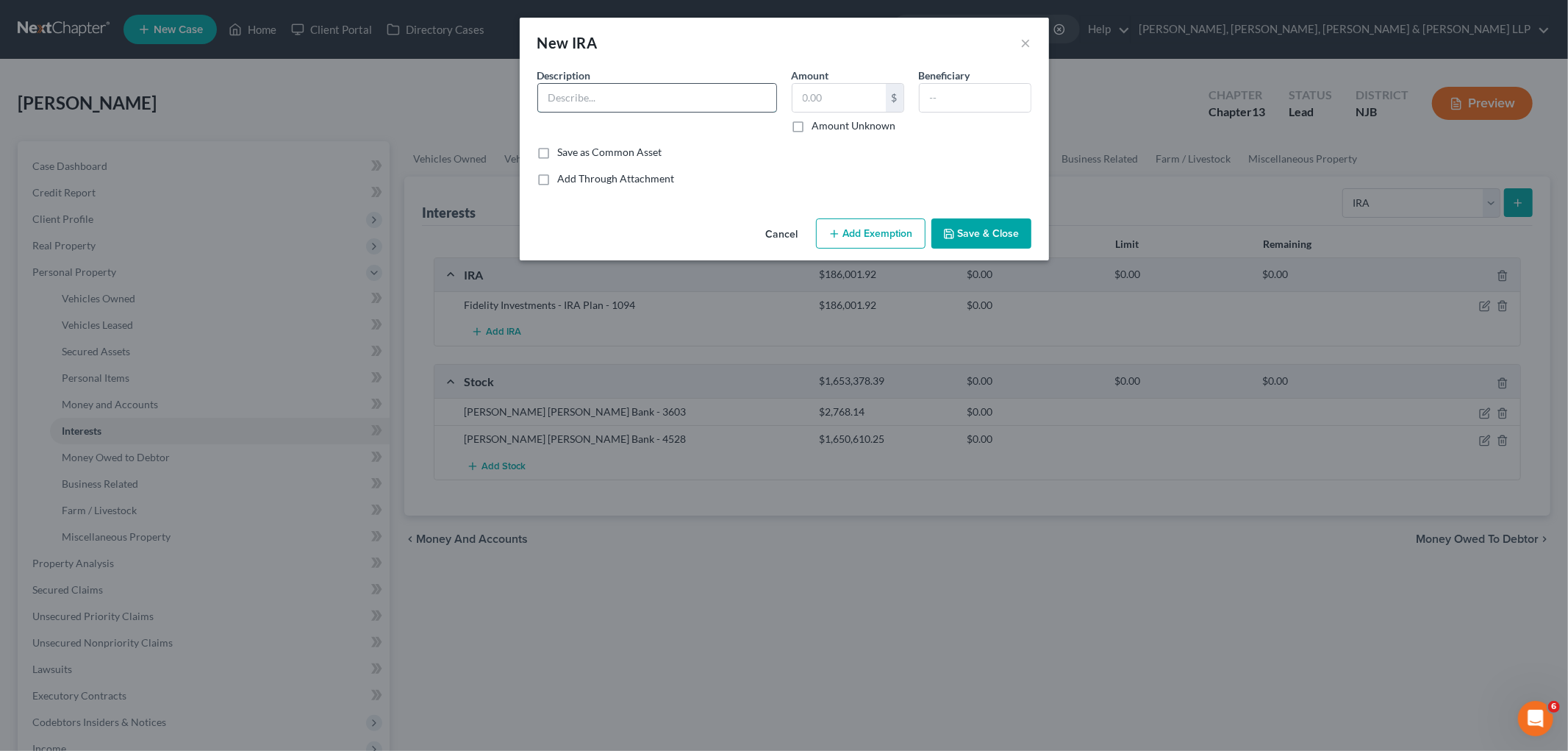
click at [621, 90] on input "text" at bounding box center [657, 97] width 238 height 28
type input "Fidelity Investments - IRA Plan"
click at [840, 93] on input "text" at bounding box center [839, 97] width 93 height 28
paste input "$94,490.19"
type input "94,490.19"
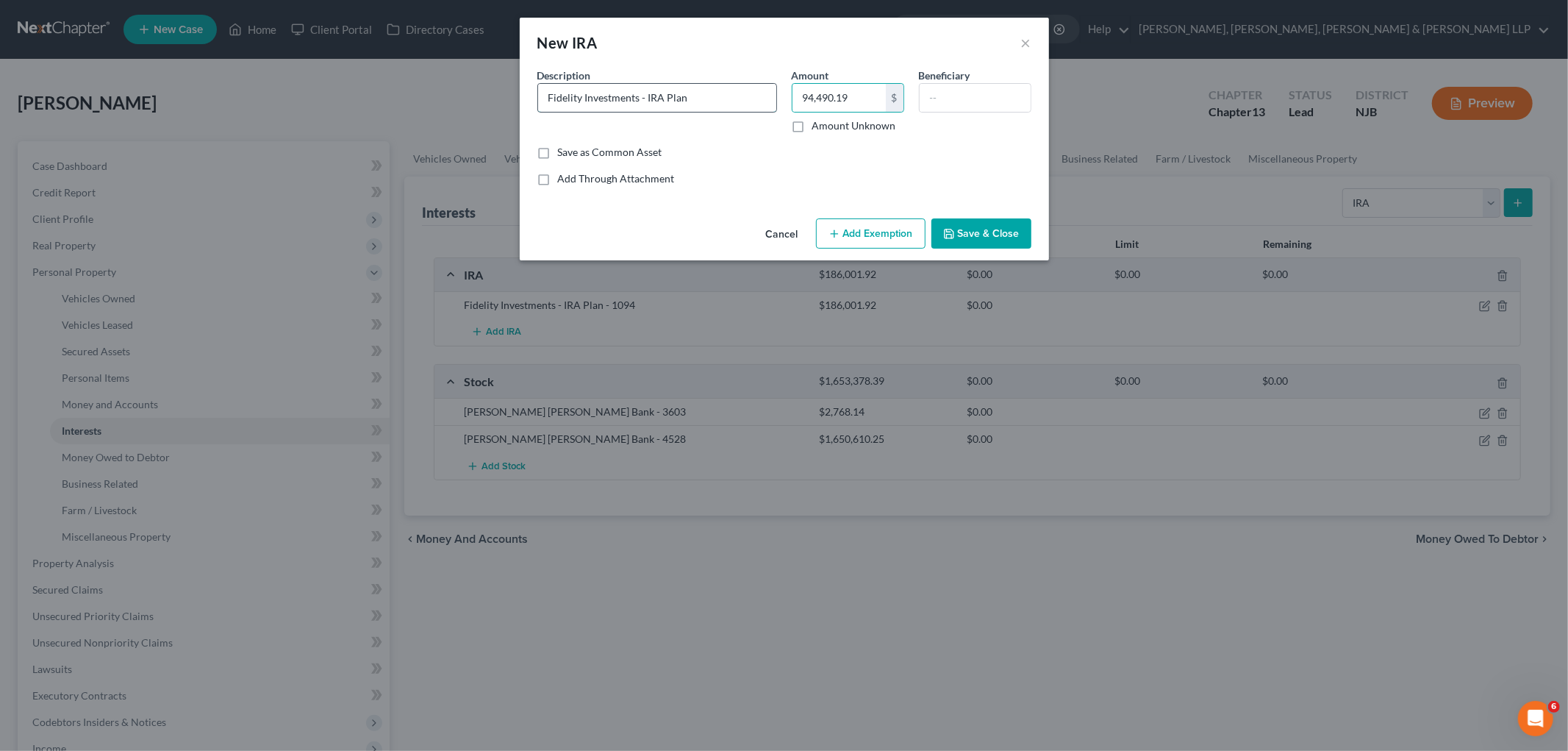
drag, startPoint x: 728, startPoint y: 92, endPoint x: 740, endPoint y: 97, distance: 13.0
click at [728, 92] on input "Fidelity Investments - IRA Plan" at bounding box center [657, 97] width 238 height 28
type input "Fidelity Investments - IRA Plan -4131"
click at [846, 230] on button "Save & Close" at bounding box center [982, 234] width 100 height 31
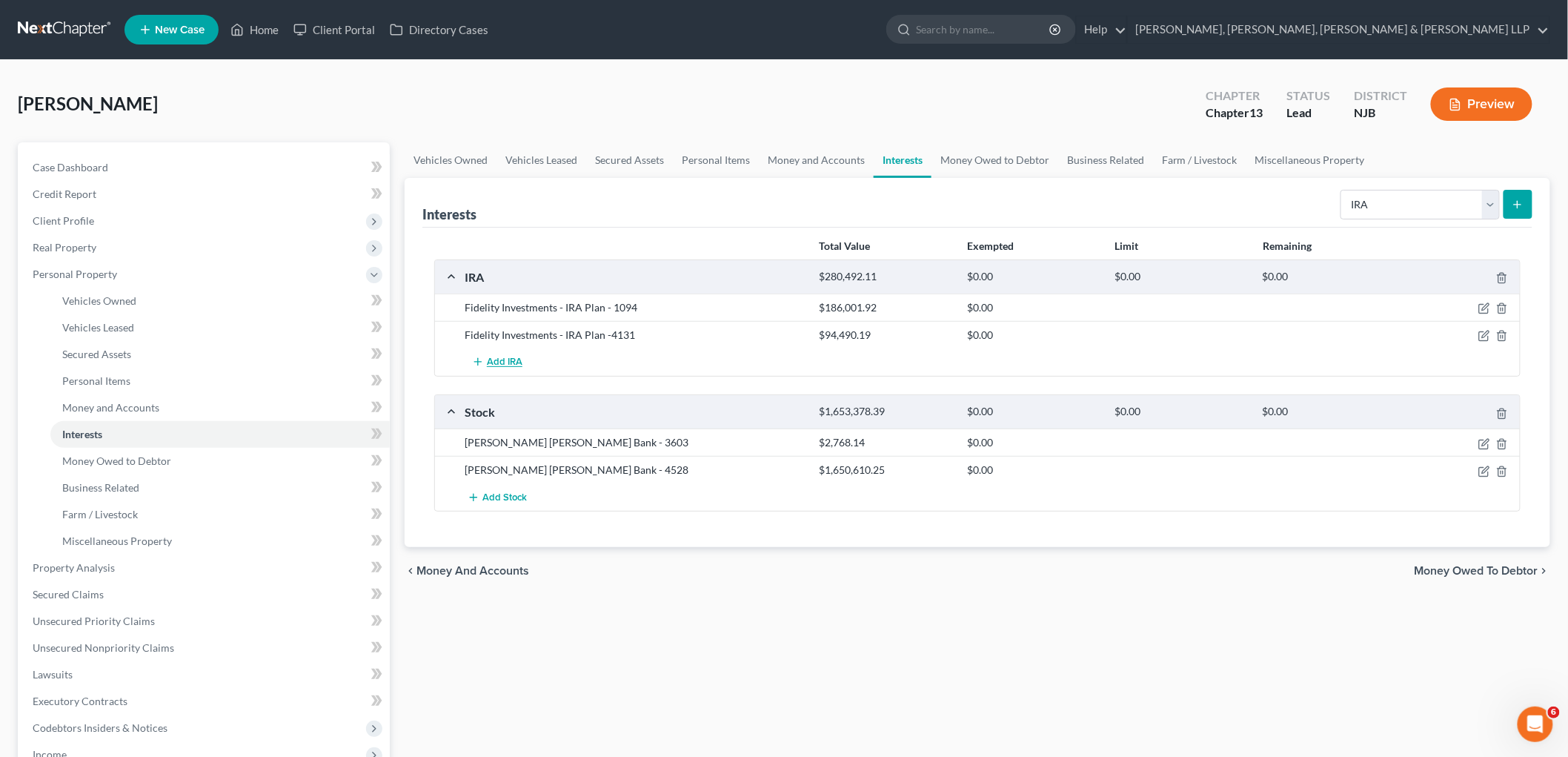
click at [502, 357] on span "Add IRA" at bounding box center [504, 362] width 36 height 12
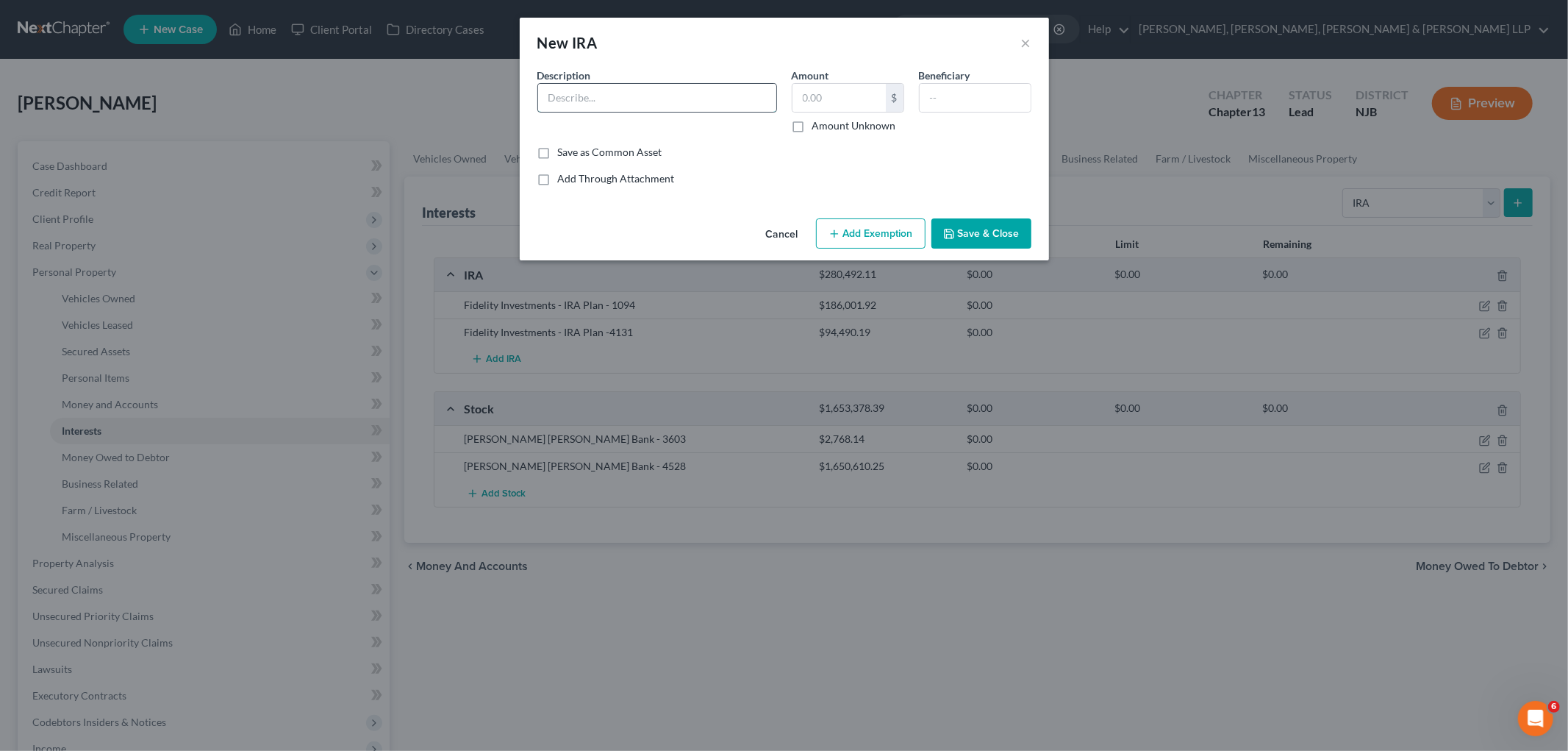
click at [704, 107] on input "text" at bounding box center [657, 97] width 238 height 28
type input "Fidelity Investments - IRA Plan"
click at [831, 98] on input "text" at bounding box center [839, 97] width 93 height 28
paste input "$34,813.69"
type input "34,813.69"
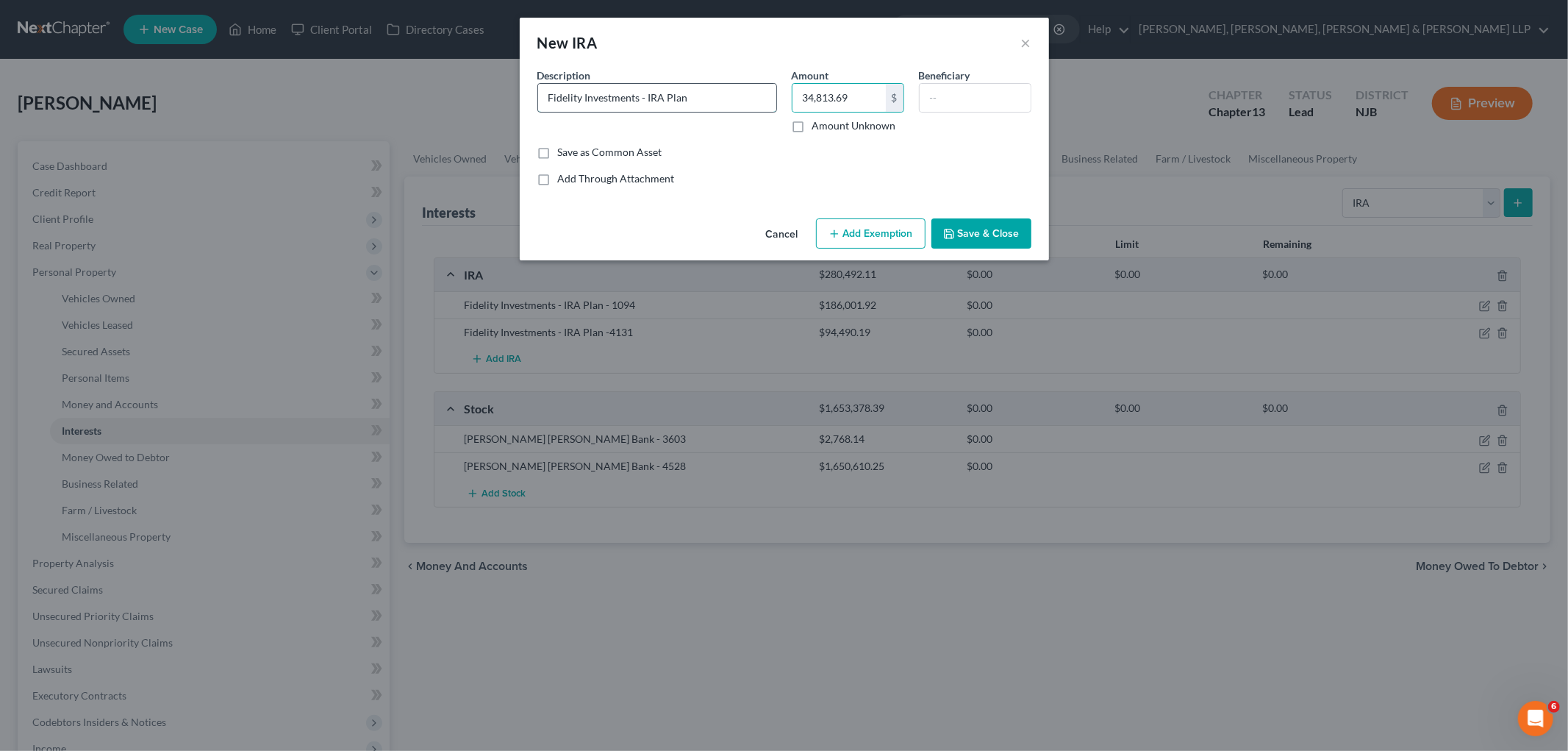
click at [722, 92] on input "Fidelity Investments - IRA Plan" at bounding box center [657, 97] width 238 height 28
click at [751, 100] on input "Fidelity Investments - IRA Plan" at bounding box center [657, 97] width 238 height 28
type input "Fidelity Investments - IRA Plan -7815"
click at [846, 232] on button "Save & Close" at bounding box center [982, 234] width 100 height 31
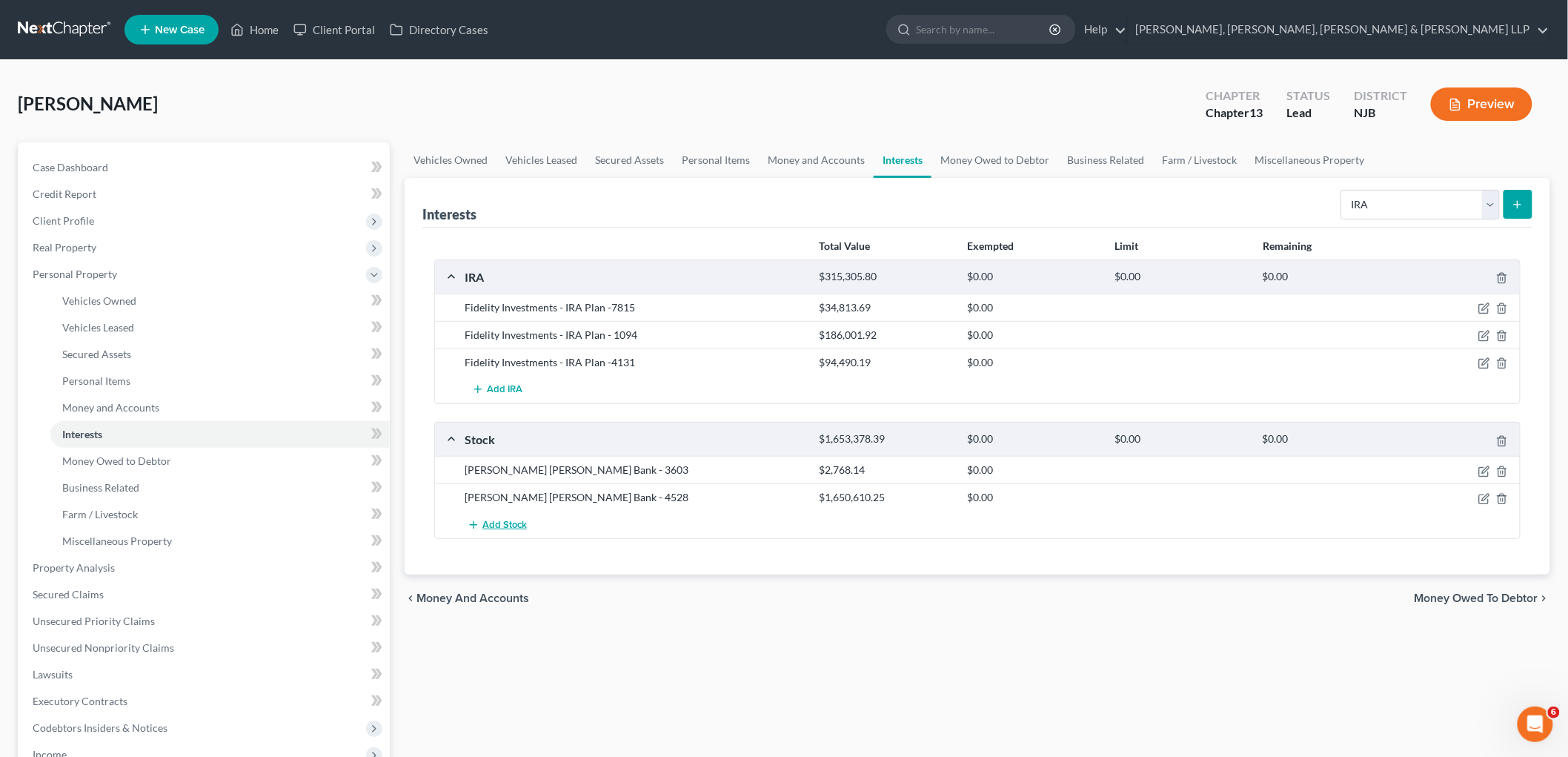
click at [498, 531] on button "Add Stock" at bounding box center [497, 525] width 65 height 28
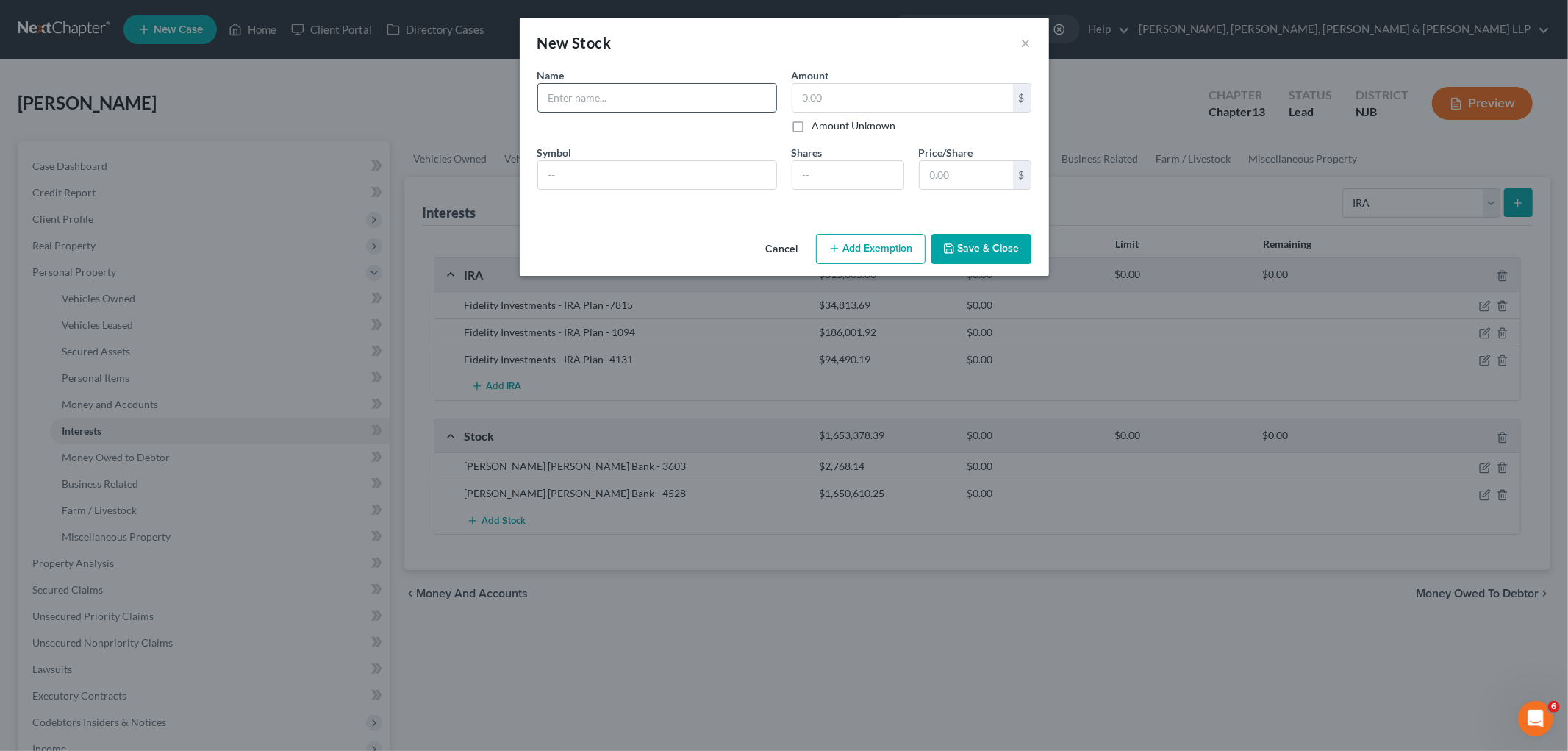
click at [600, 94] on input "text" at bounding box center [657, 97] width 238 height 28
type input "Fundrise, LLC -5320"
click at [819, 91] on input "text" at bounding box center [903, 97] width 221 height 28
click at [846, 103] on input "135,215" at bounding box center [903, 97] width 221 height 28
type input "135,215.54"
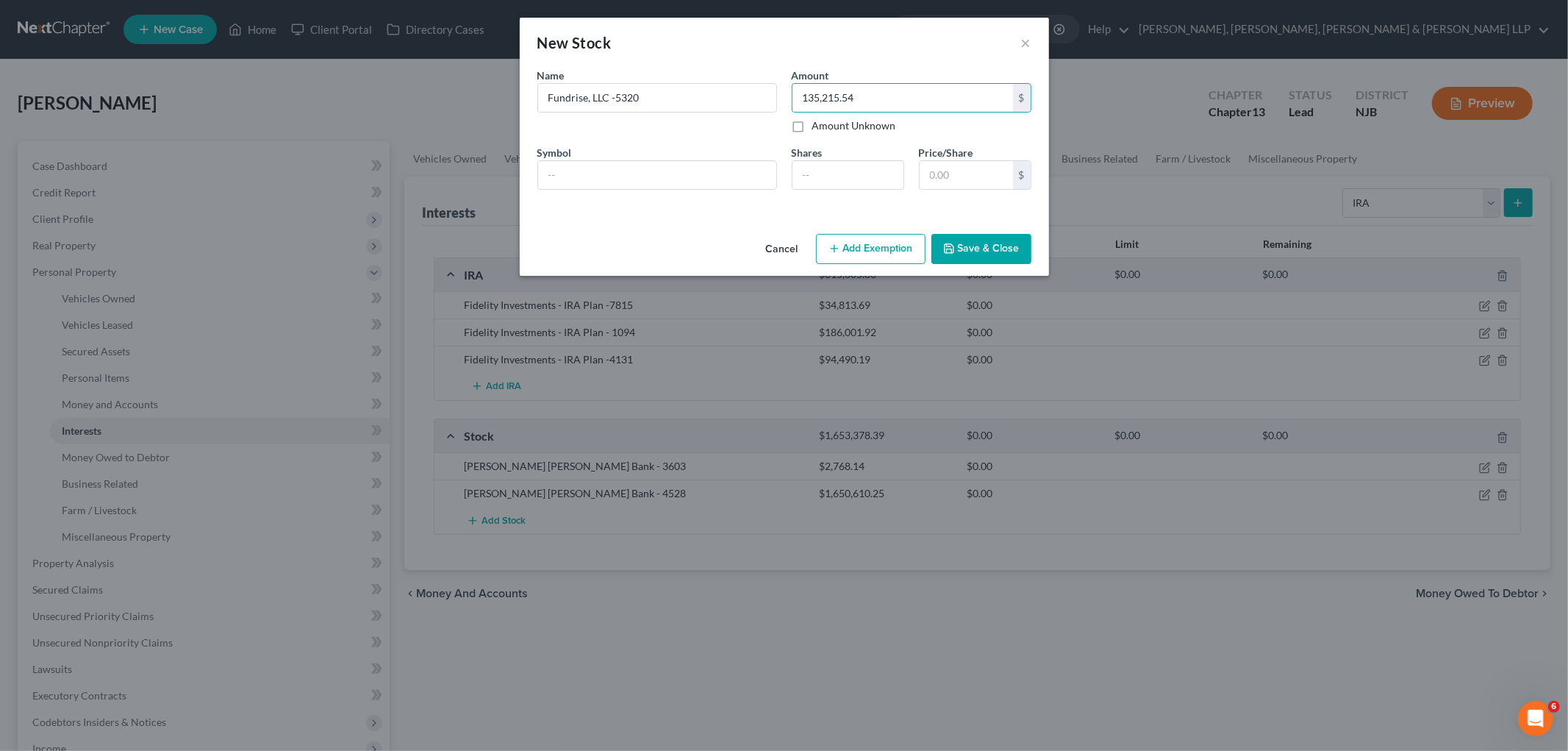
click at [846, 251] on button "Save & Close" at bounding box center [982, 249] width 100 height 31
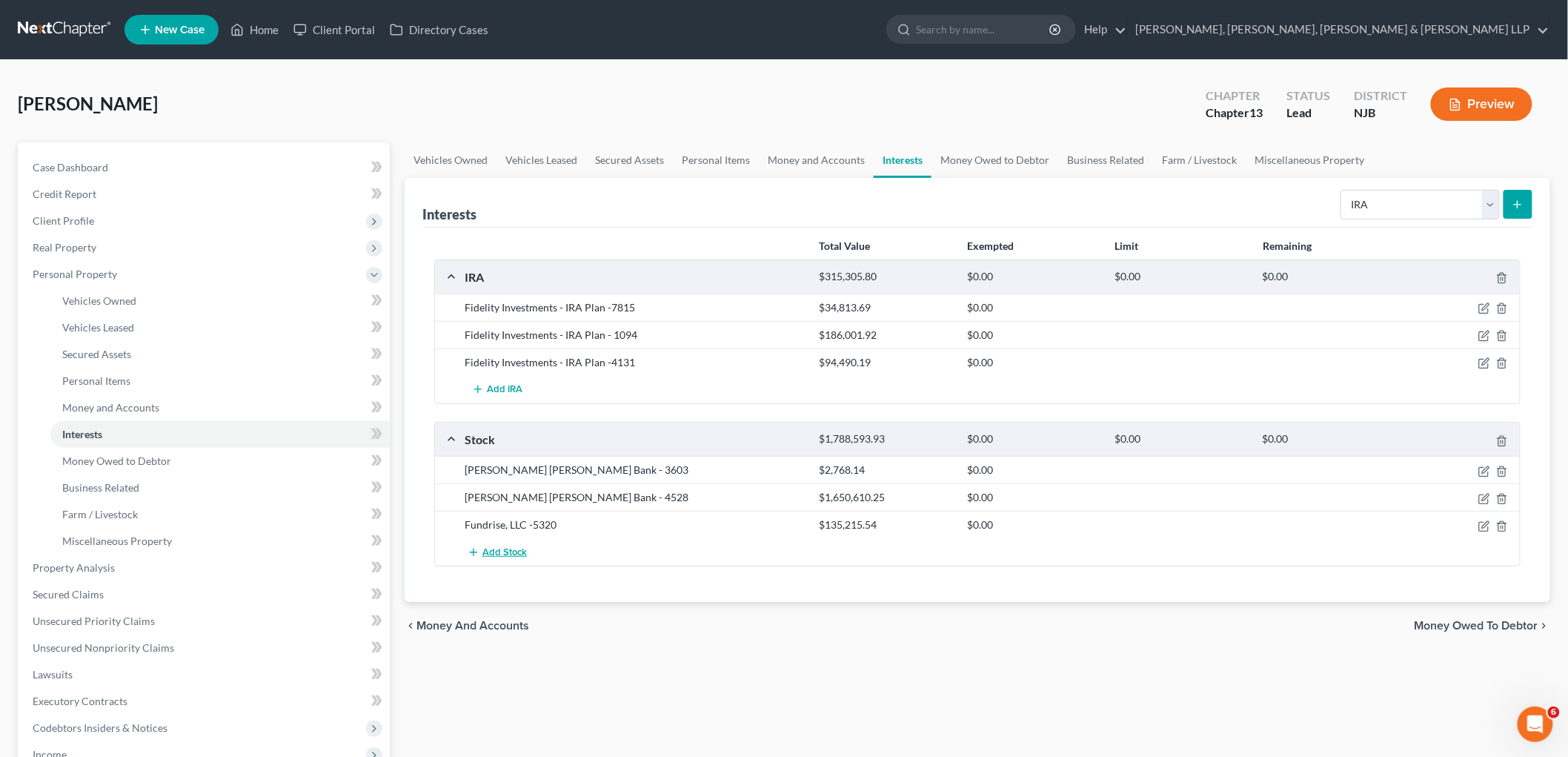
click at [500, 549] on span "Add Stock" at bounding box center [504, 553] width 44 height 12
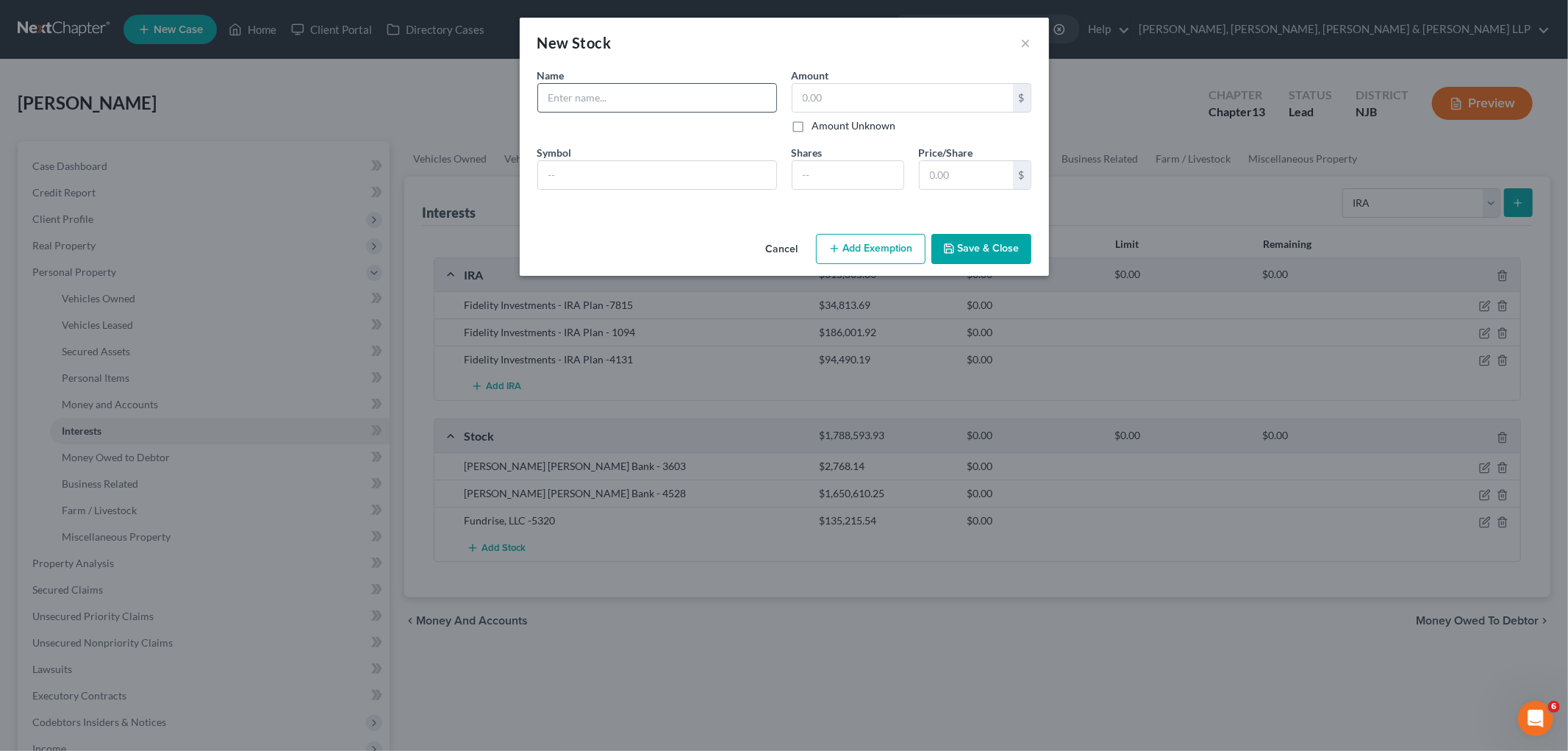
click at [640, 92] on input "text" at bounding box center [657, 97] width 238 height 28
type input "Robinhood account - 7018"
click at [827, 92] on input "text" at bounding box center [903, 97] width 221 height 28
paste input "$235,931.51"
type input "235,931.51"
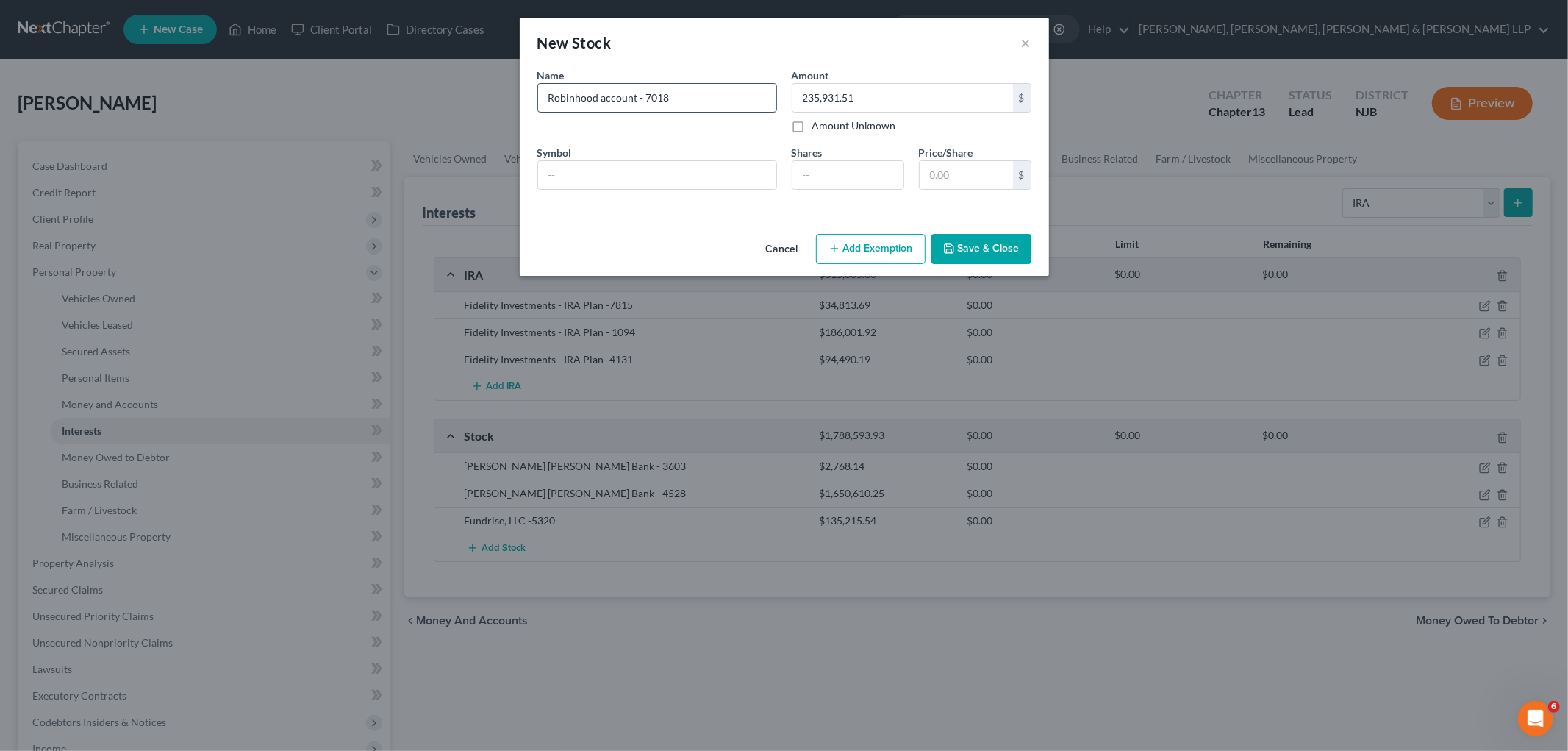
drag, startPoint x: 697, startPoint y: 97, endPoint x: 675, endPoint y: 94, distance: 22.2
click at [678, 94] on input "Robinhood account - 7018" at bounding box center [657, 97] width 238 height 28
type input "Robinhood account - 6136"
click at [846, 247] on button "Save & Close" at bounding box center [982, 249] width 100 height 31
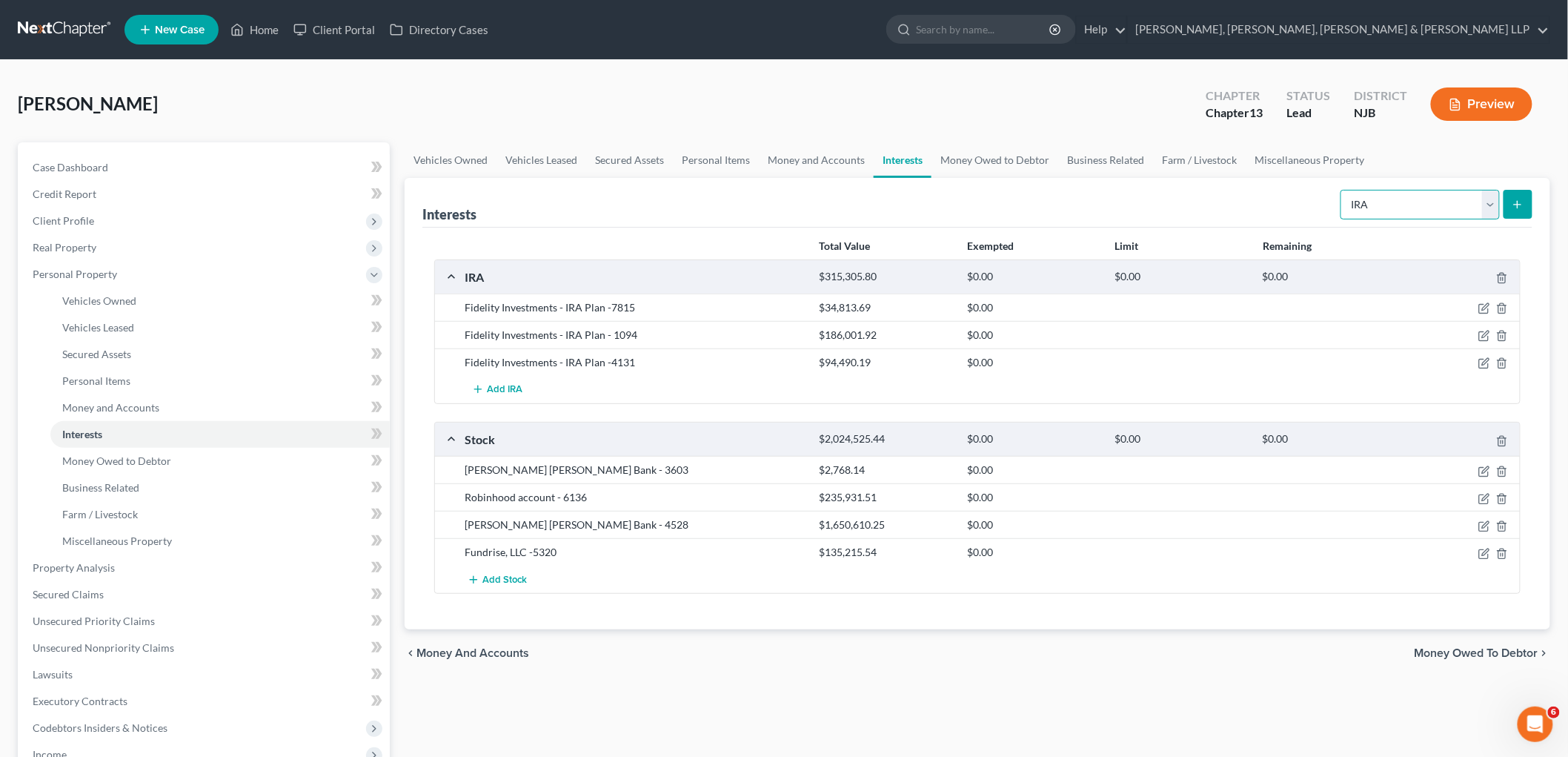
click at [853, 209] on select "Select Interest Type 401K Annuity Bond Education IRA Government Bond Government…" at bounding box center [1419, 204] width 159 height 30
click at [491, 579] on span "Add Stock" at bounding box center [504, 580] width 44 height 12
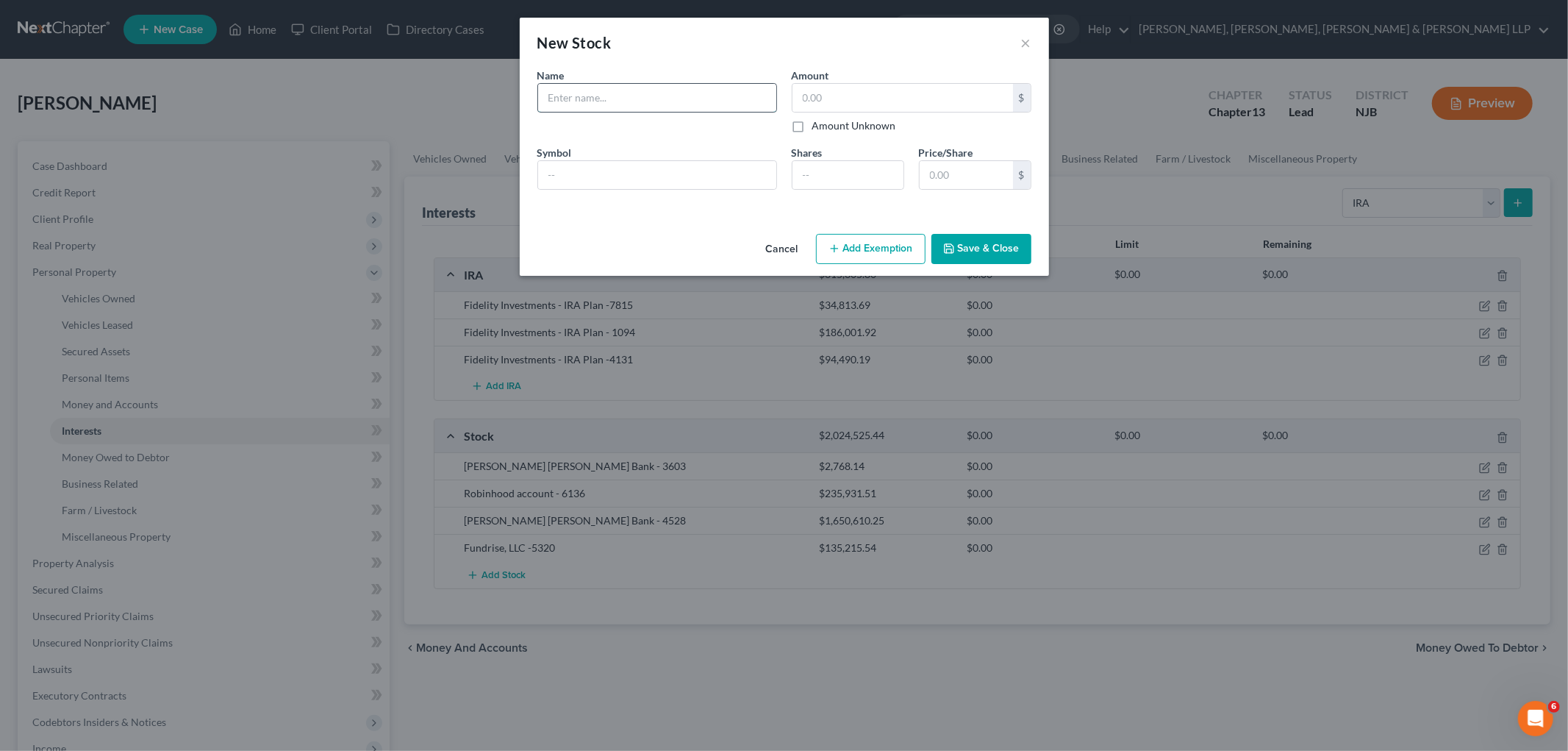
click at [607, 94] on input "text" at bounding box center [657, 97] width 238 height 28
paste input "$1,345.84"
type input "$1,345.84"
click at [846, 99] on input "text" at bounding box center [903, 97] width 221 height 28
paste input "$1,345.84"
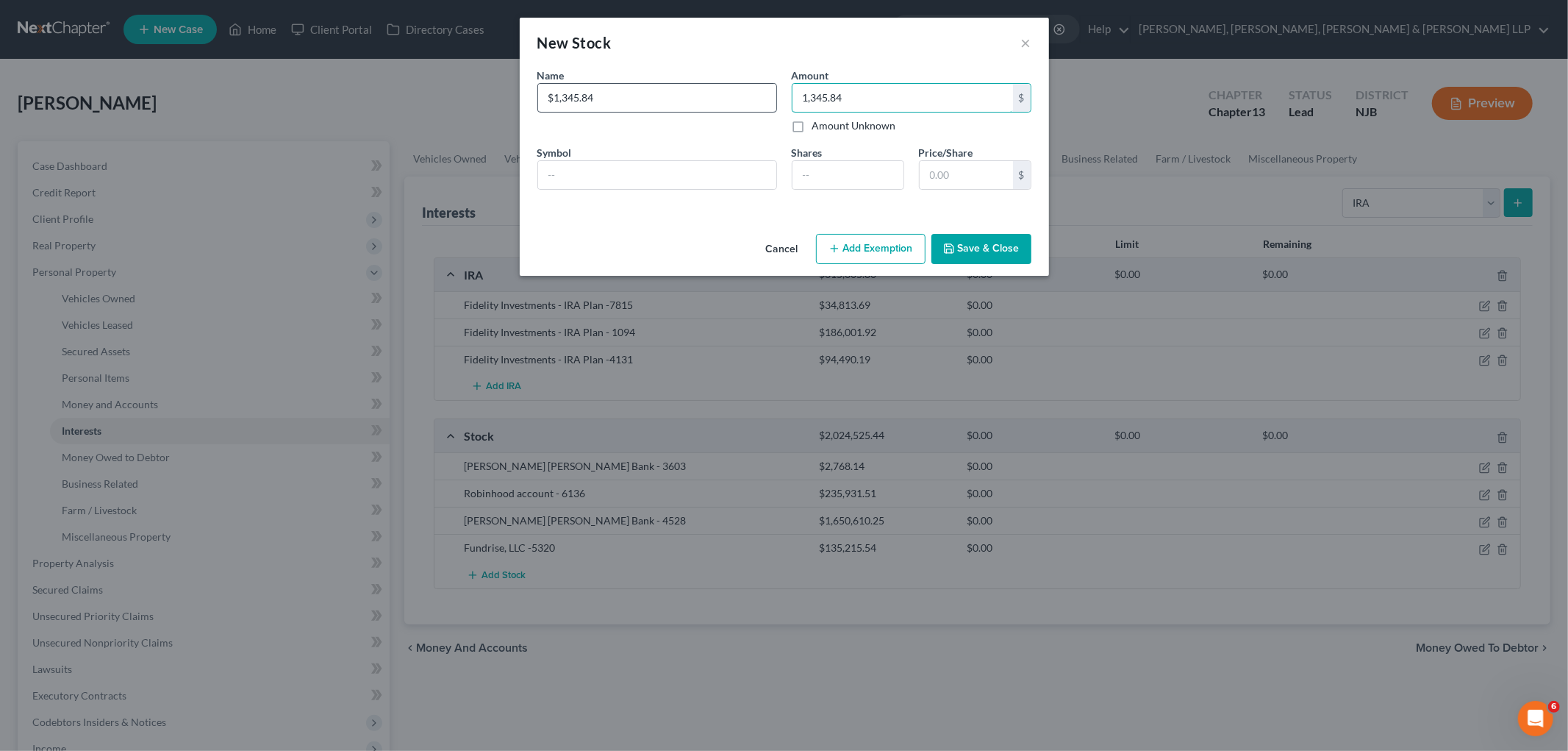
type input "1,345.84"
drag, startPoint x: 628, startPoint y: 92, endPoint x: 513, endPoint y: 97, distance: 115.1
click at [513, 97] on div "New Stock × An exemption set must first be selected from the Filing Information…" at bounding box center [784, 375] width 1568 height 751
type input "Sofi"
click at [846, 243] on button "Save & Close" at bounding box center [982, 249] width 100 height 31
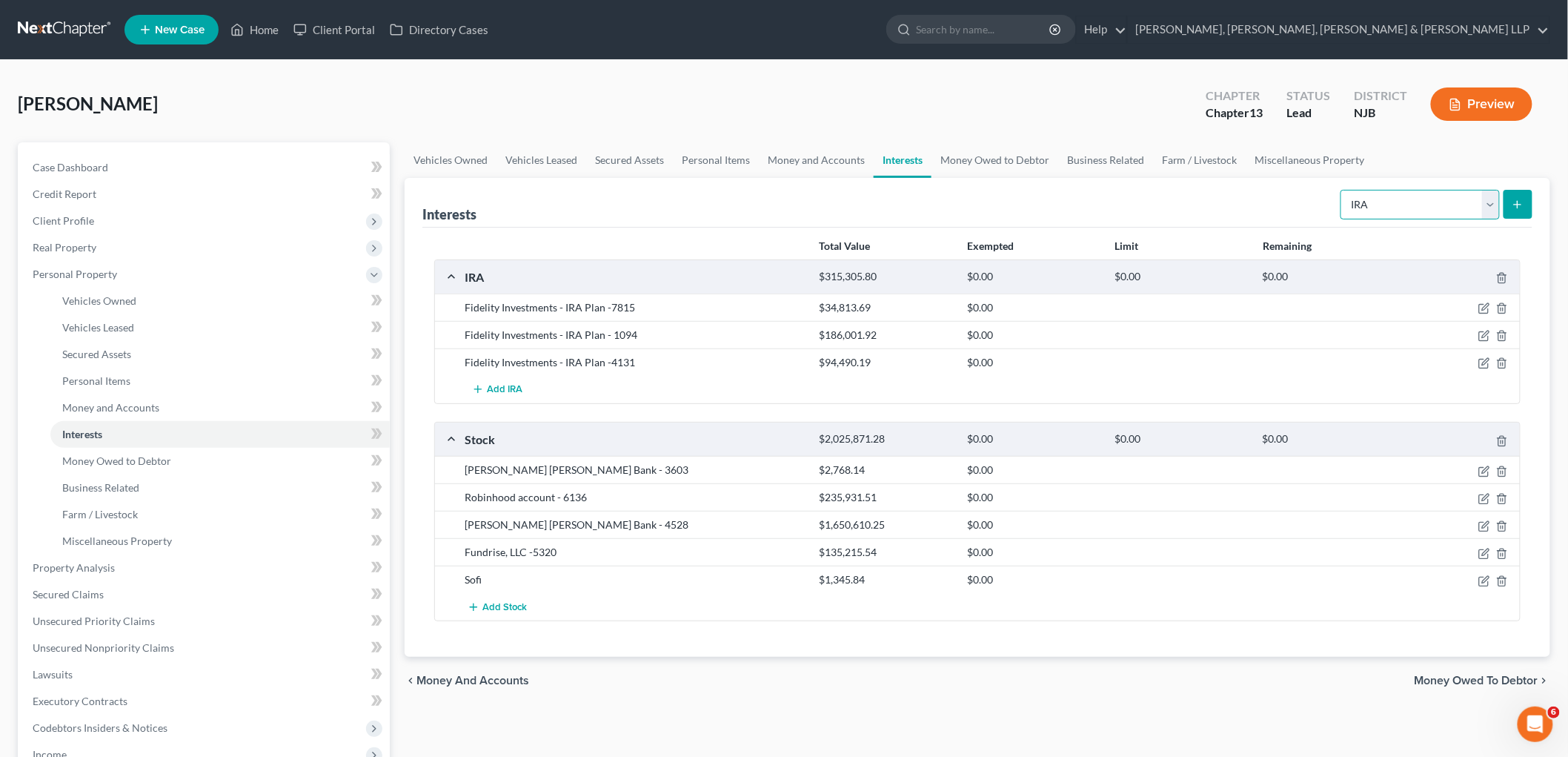
click at [853, 208] on select "Select Interest Type 401K Annuity Bond Education IRA Government Bond Government…" at bounding box center [1419, 204] width 159 height 30
click at [817, 161] on link "Money and Accounts" at bounding box center [816, 160] width 115 height 36
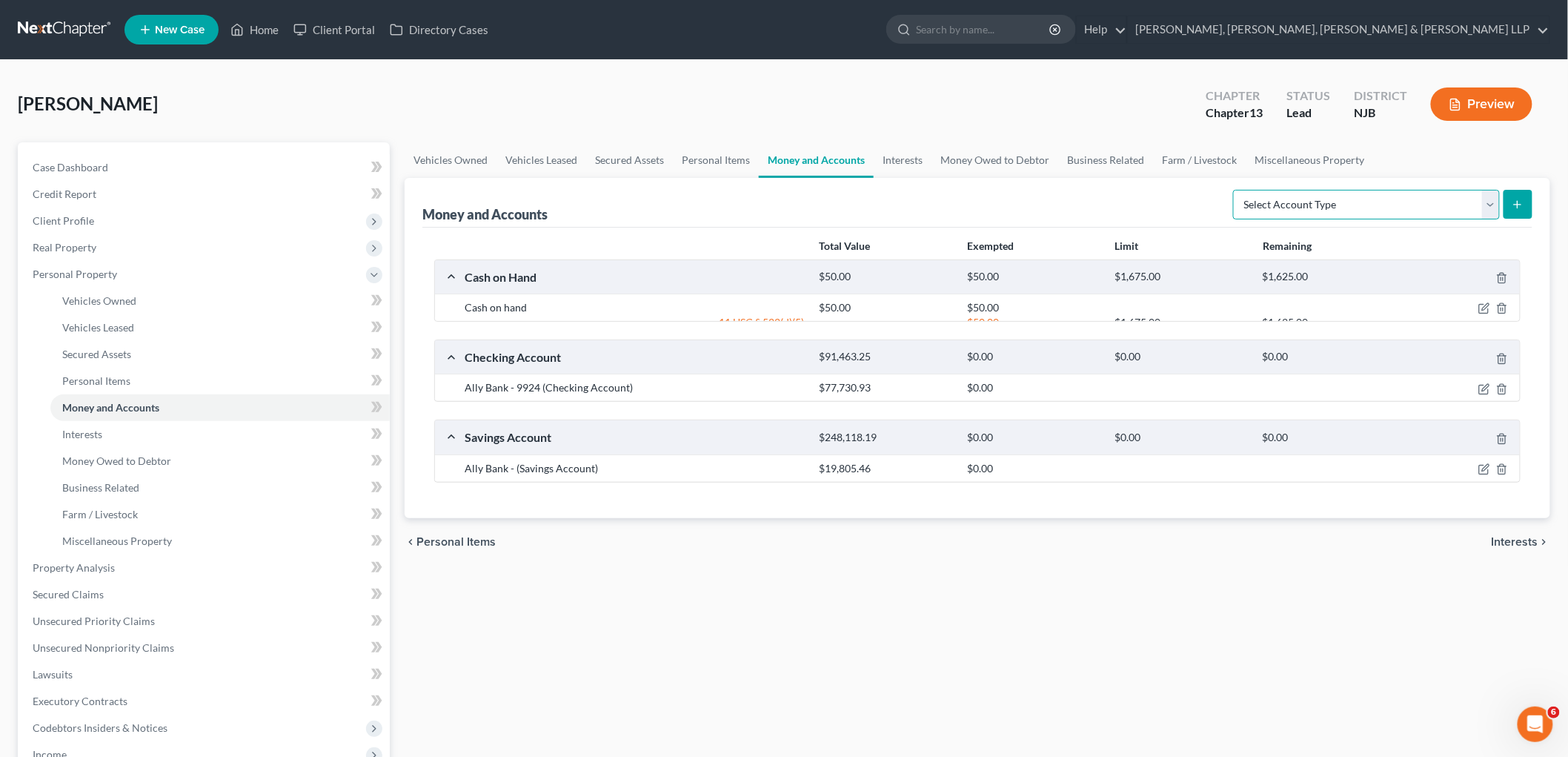
click at [853, 208] on select "Select Account Type Brokerage Cash on Hand Certificates of Deposit Checking Acc…" at bounding box center [1366, 204] width 267 height 30
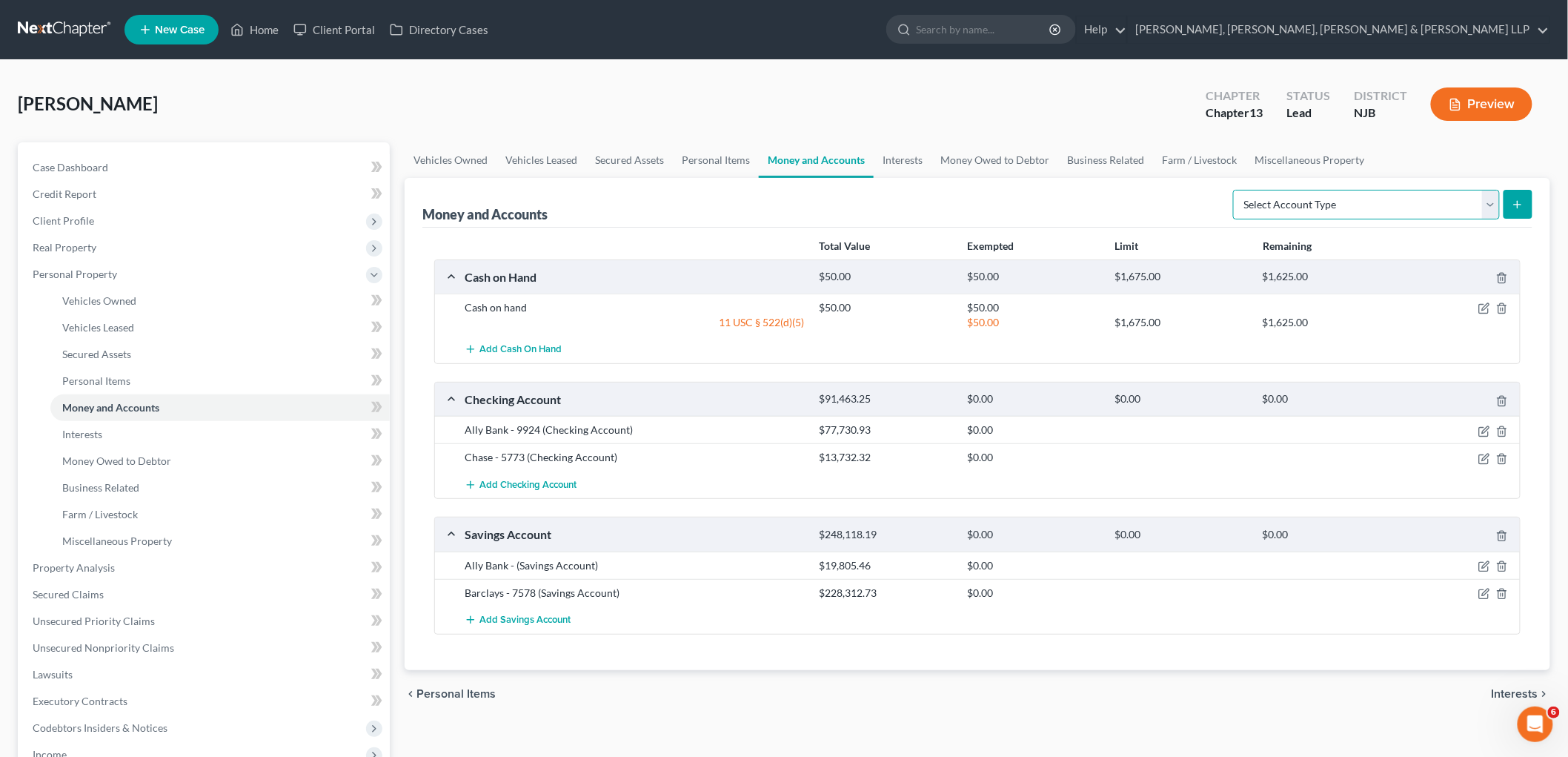
select select "brokerage"
click at [853, 189] on select "Select Account Type Brokerage Cash on Hand Certificates of Deposit Checking Acc…" at bounding box center [1366, 204] width 267 height 30
click at [853, 196] on button "submit" at bounding box center [1518, 203] width 29 height 29
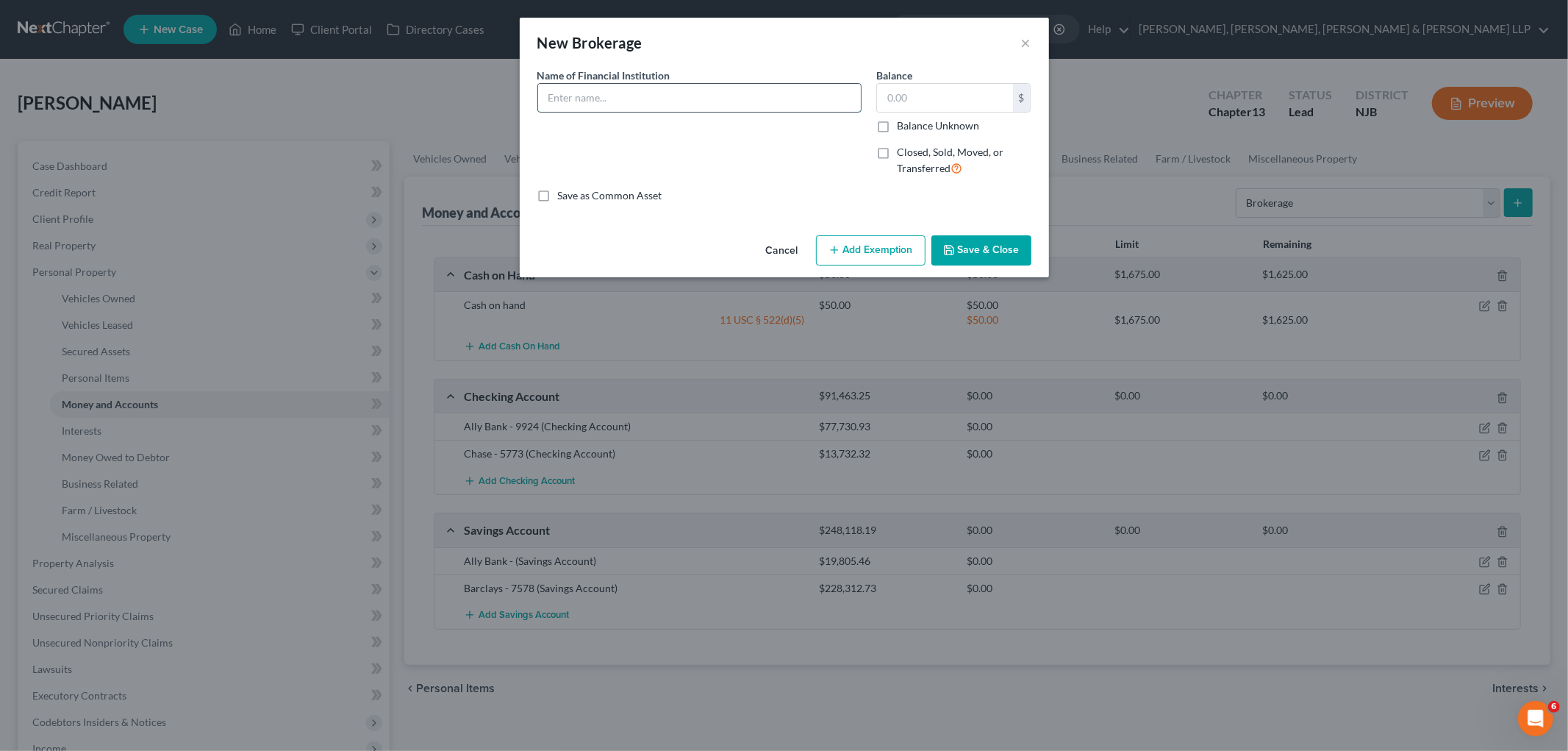
click at [681, 98] on input "text" at bounding box center [699, 97] width 322 height 28
paste input "Wealthfront Brokerage LLC"
type input "Wealthfront Brokerage LLC"
click at [846, 93] on input "text" at bounding box center [946, 97] width 136 height 28
paste input "$67,365.35"
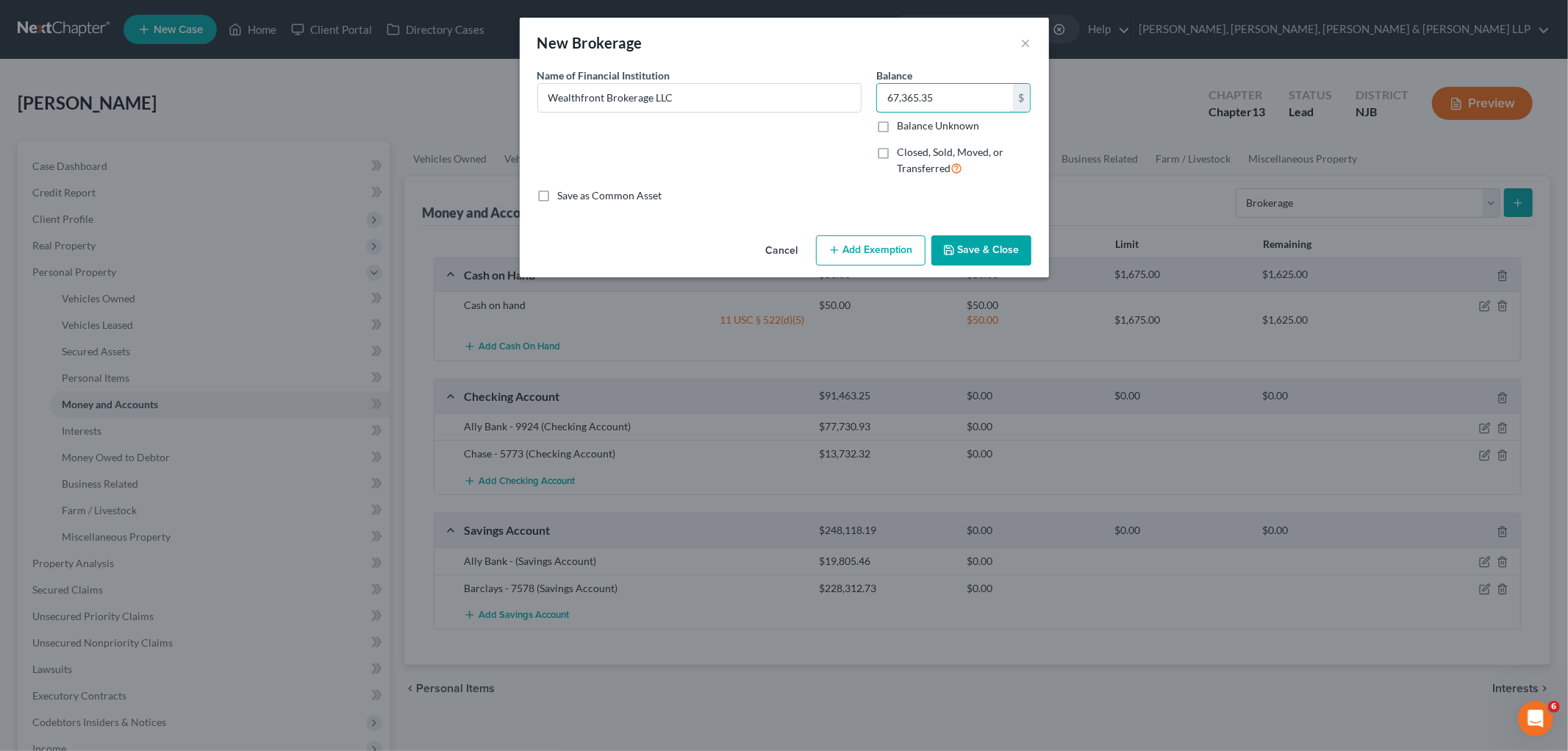
type input "67,365.35"
click at [742, 97] on input "Wealthfront Brokerage LLC" at bounding box center [699, 97] width 322 height 28
type input "Wealthfront Brokerage LLC -7249"
click at [846, 242] on button "Save & Close" at bounding box center [982, 251] width 100 height 31
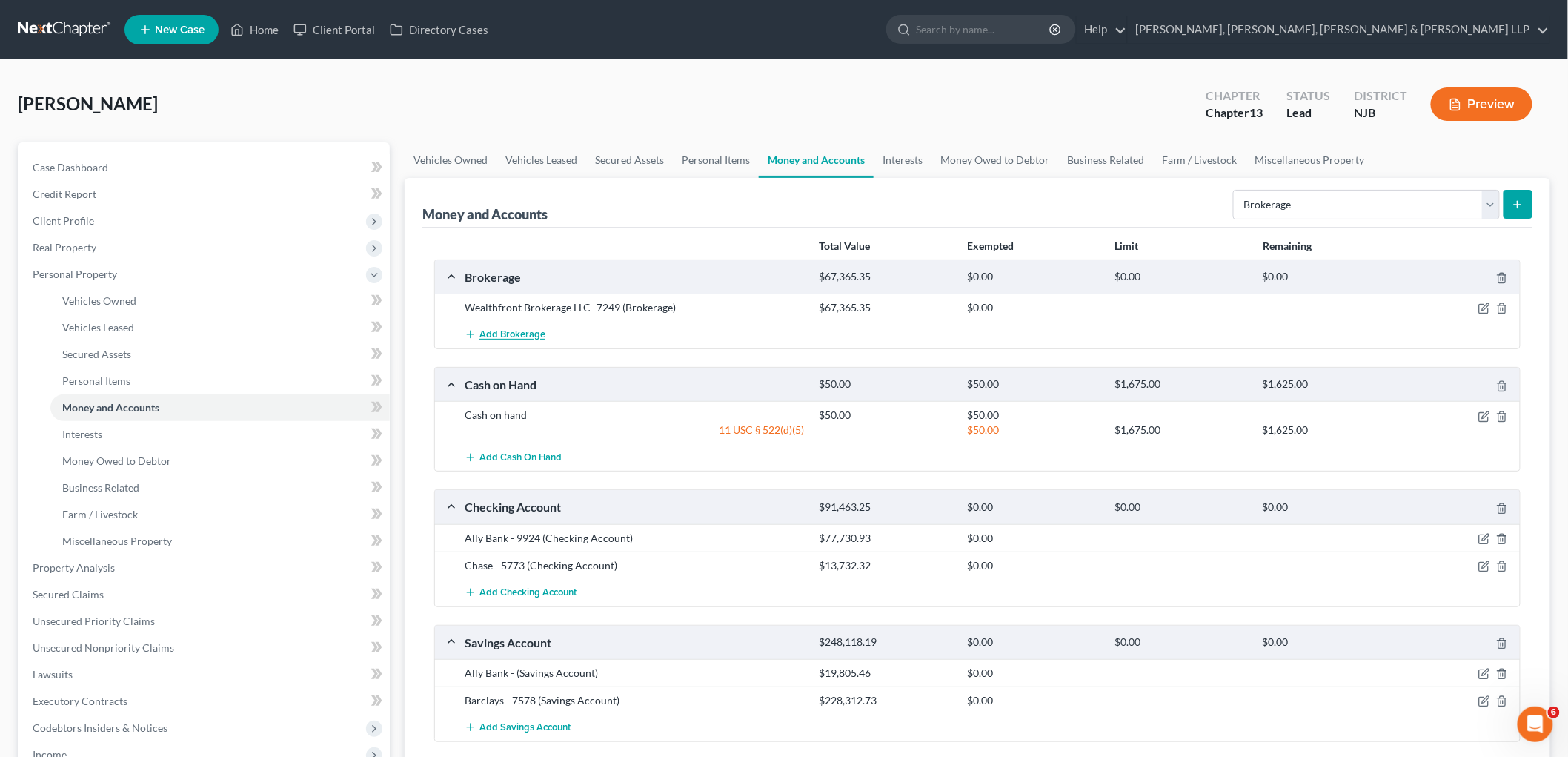
click at [531, 331] on span "Add Brokerage" at bounding box center [513, 335] width 66 height 12
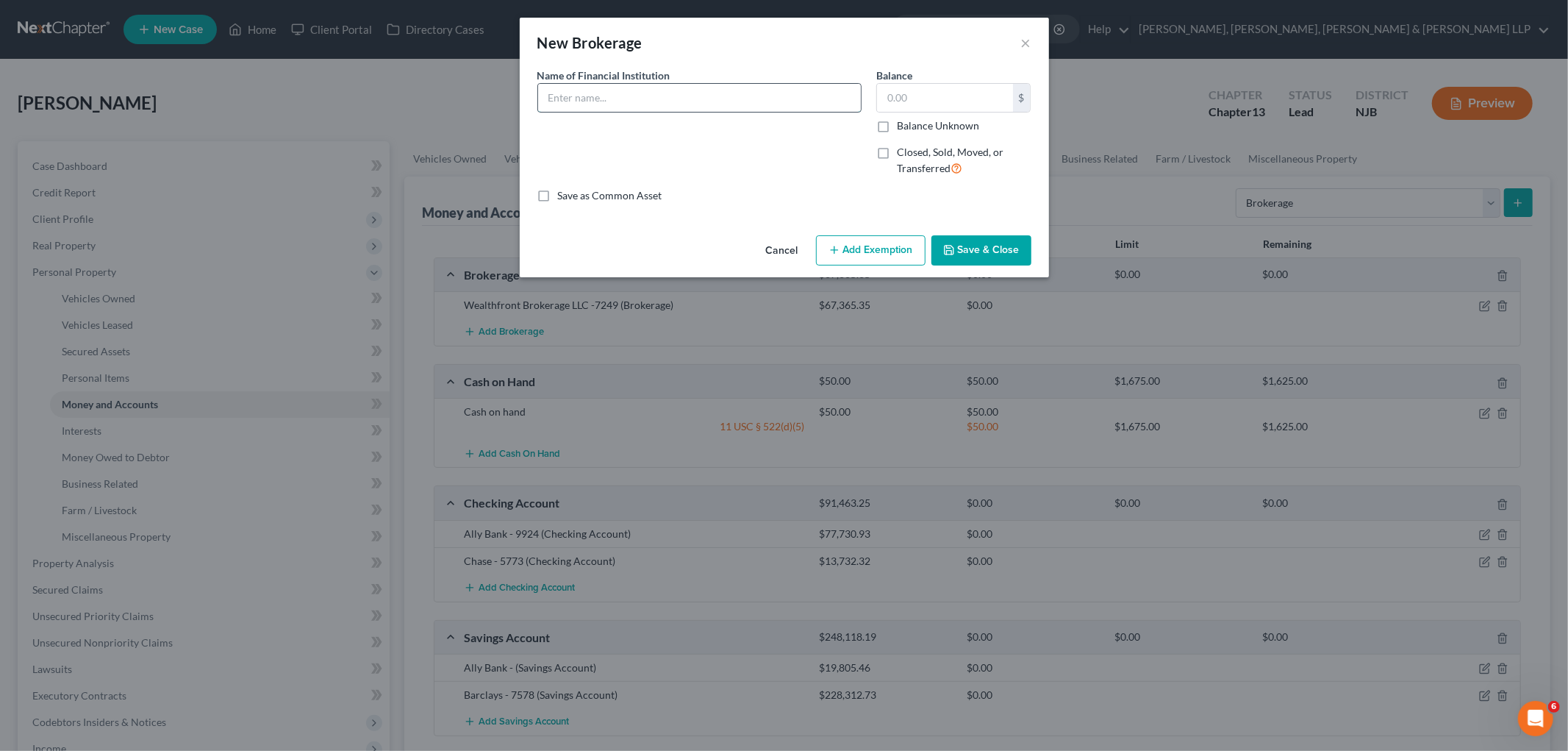
click at [610, 98] on input "text" at bounding box center [699, 97] width 322 height 28
paste input "Wealthfront Brokerage LLC"
type input "Wealthfront Brokerage LLC -5297"
click at [846, 101] on input "text" at bounding box center [946, 97] width 136 height 28
paste input "$119,600.75"
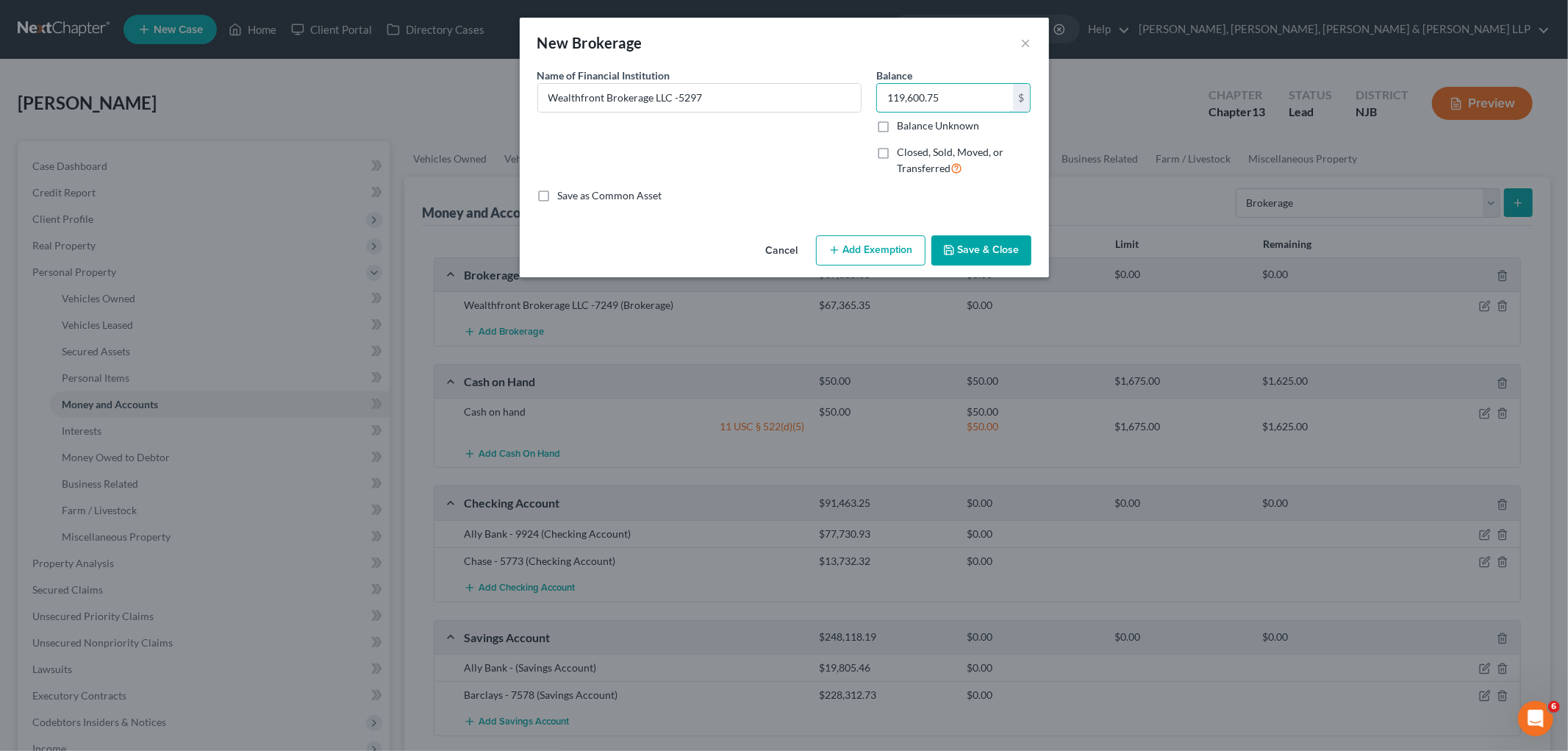
type input "119,600.75"
click at [846, 247] on button "Save & Close" at bounding box center [982, 251] width 100 height 31
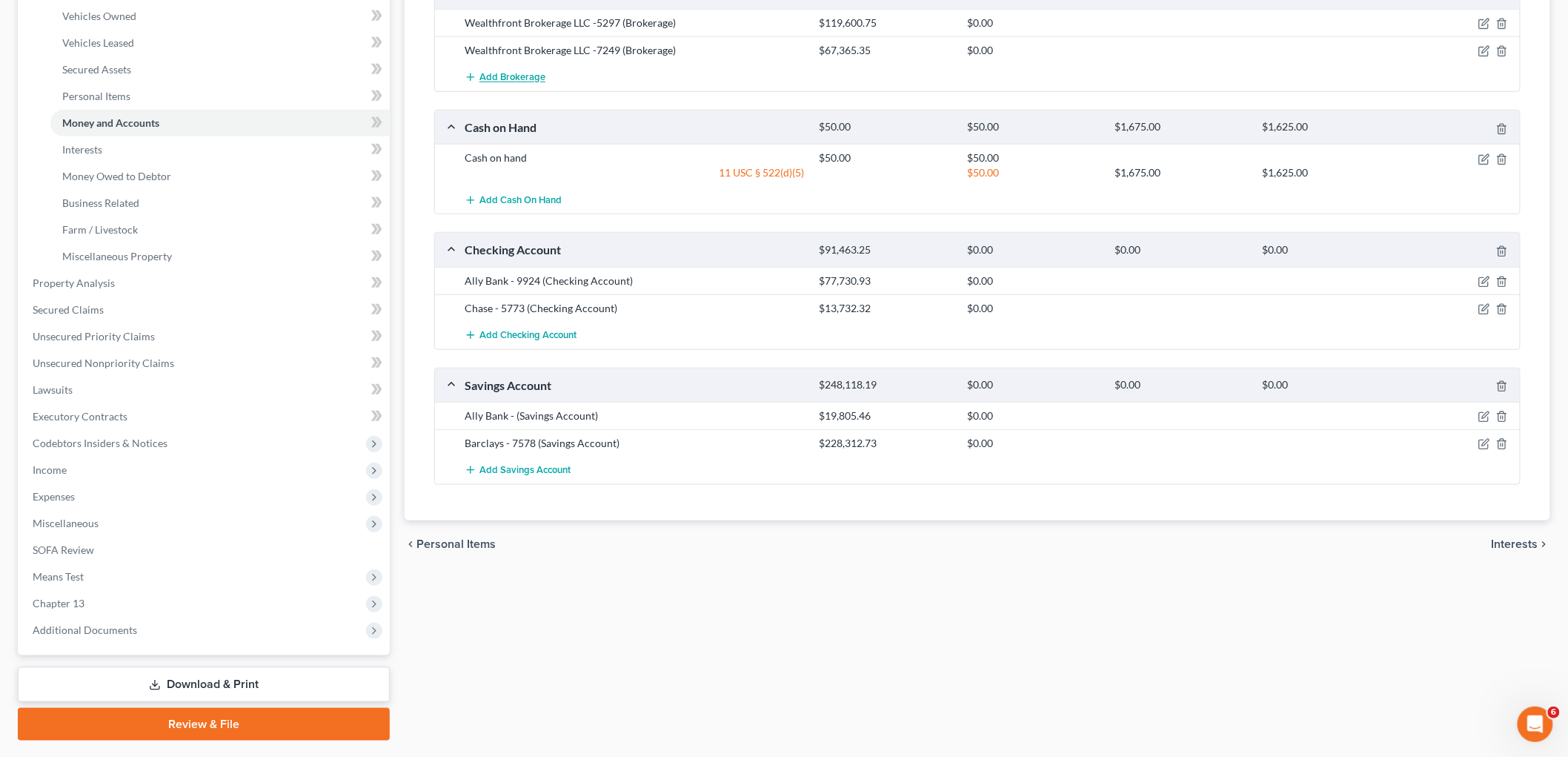
scroll to position [158, 0]
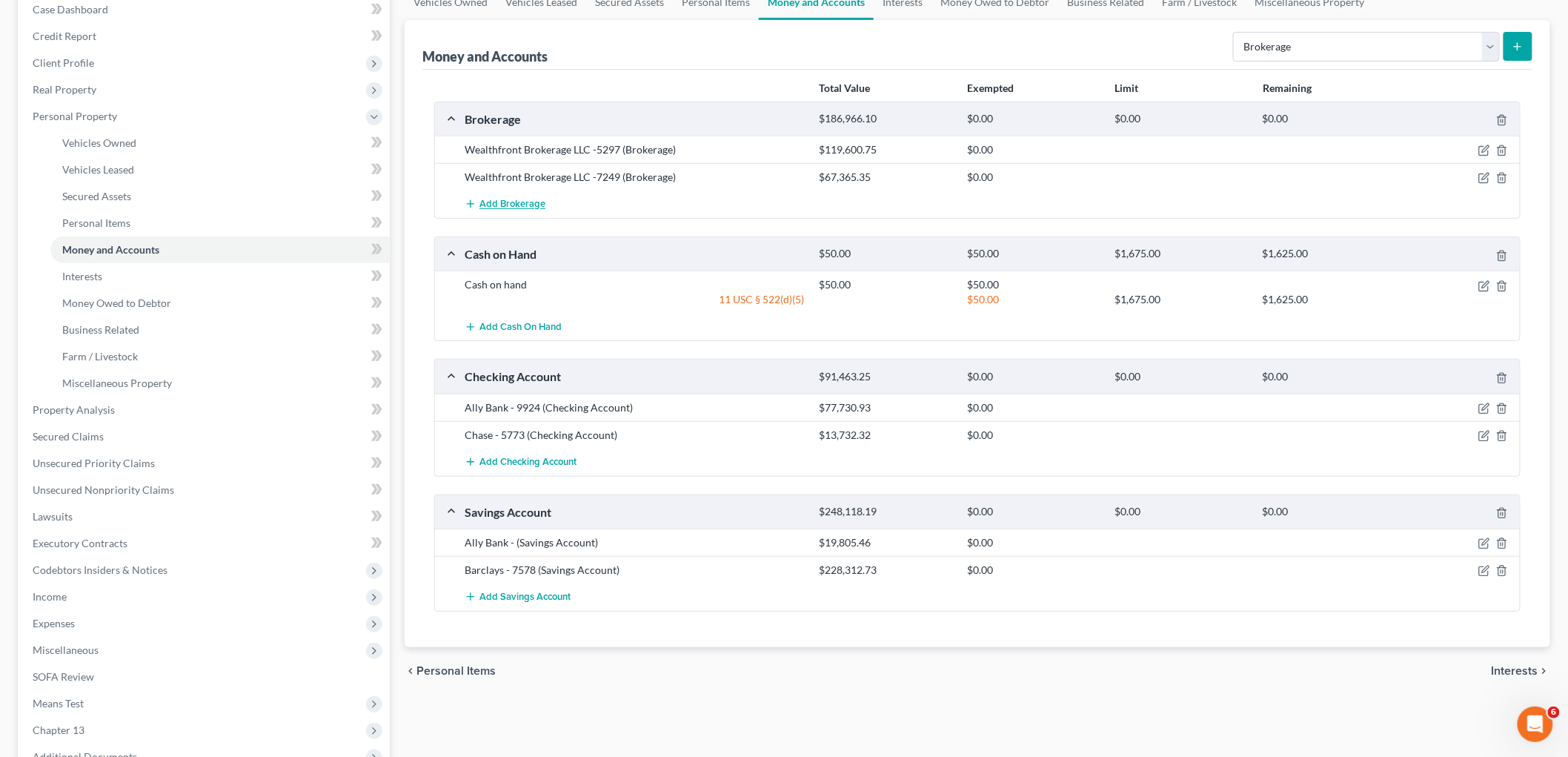
click at [516, 199] on span "Add Brokerage" at bounding box center [513, 205] width 66 height 12
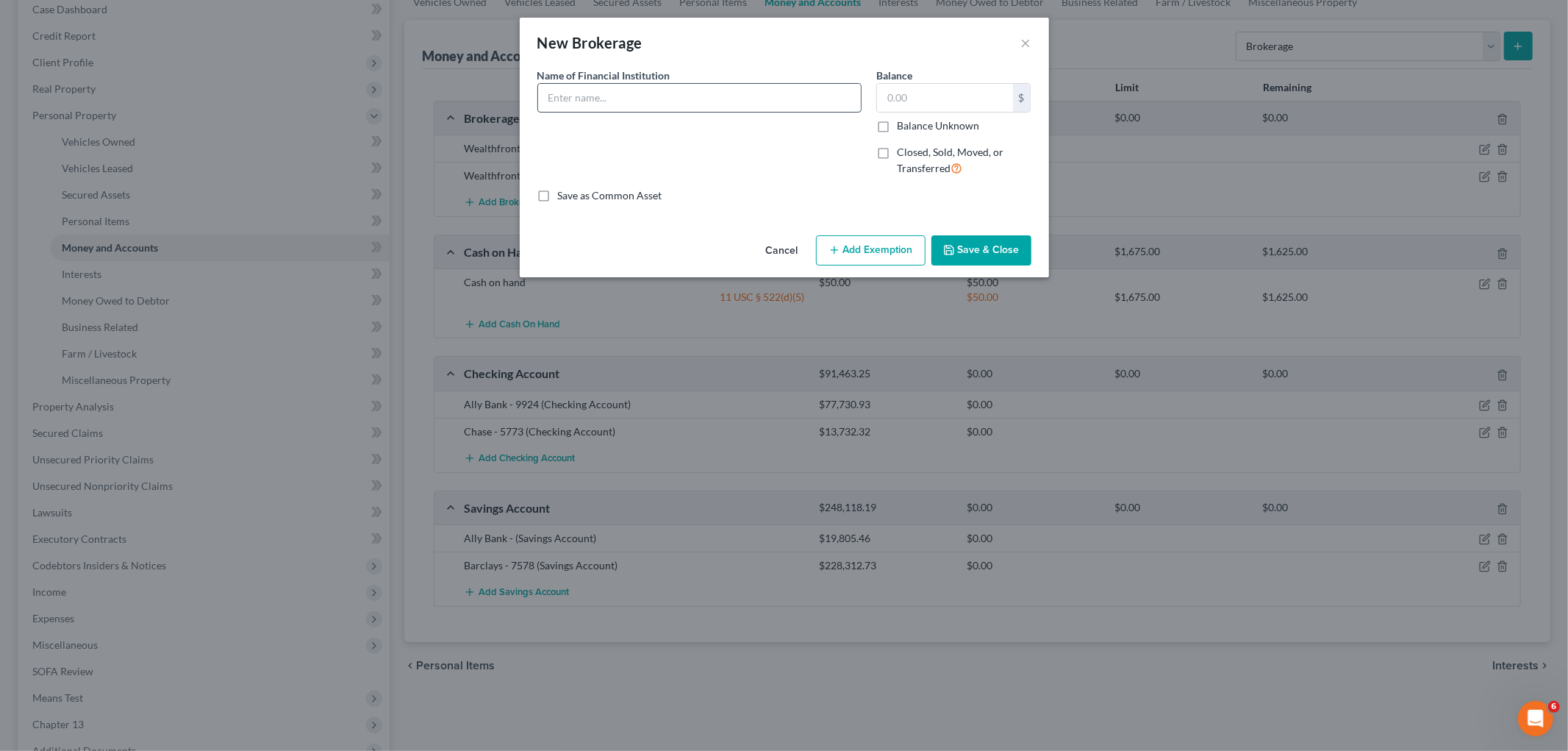
click at [593, 92] on input "text" at bounding box center [699, 97] width 322 height 28
paste input "Wealthfront Brokerage LLC"
type input "Wealthfront Brokerage LLC"
click at [846, 97] on input "text" at bounding box center [946, 97] width 136 height 28
paste input "$1,132.36"
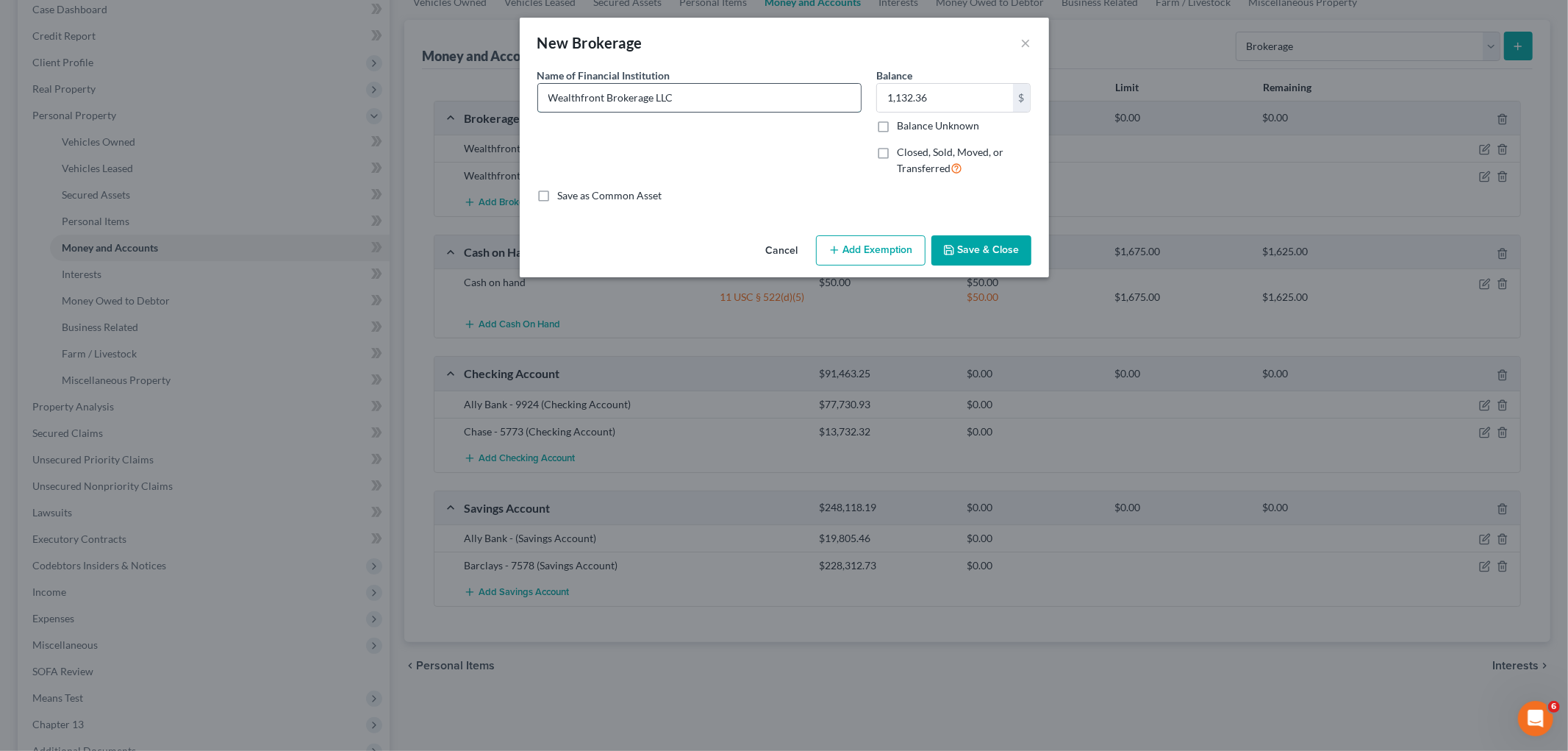
click at [761, 99] on input "Wealthfront Brokerage LLC" at bounding box center [699, 97] width 322 height 28
click at [846, 247] on button "Save & Close" at bounding box center [982, 251] width 100 height 31
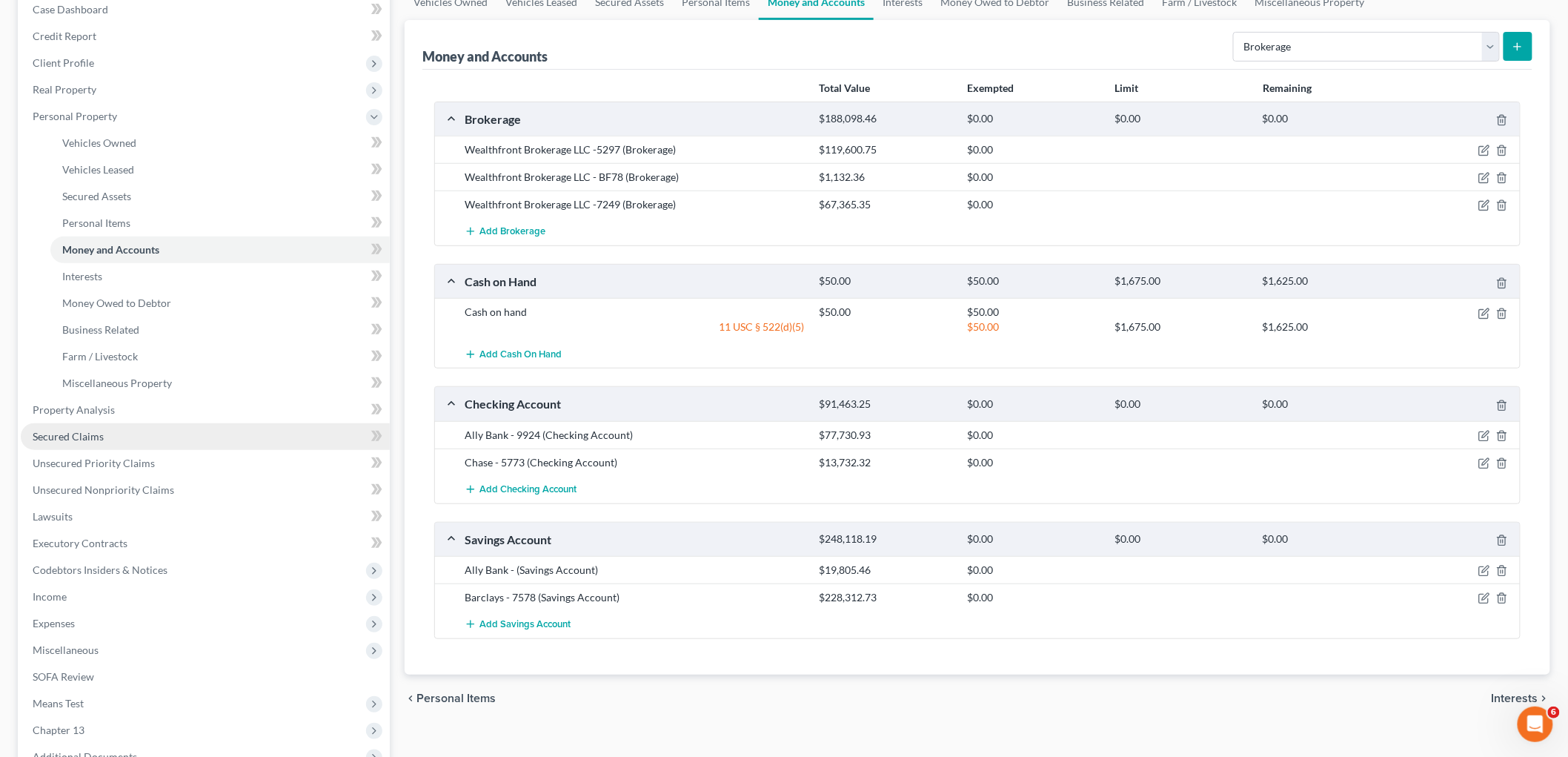
click at [92, 431] on span "Secured Claims" at bounding box center [69, 436] width 71 height 12
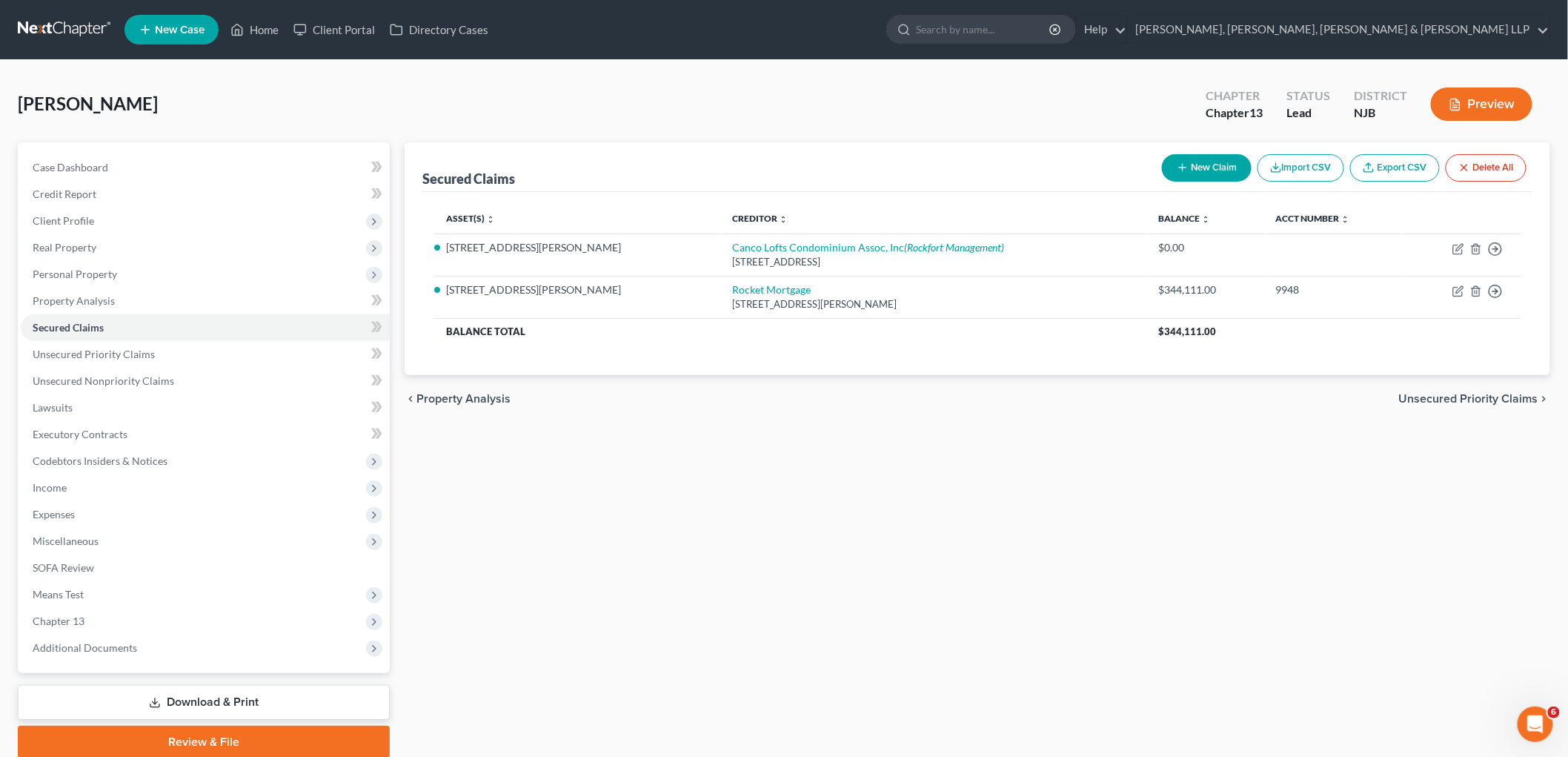
click at [853, 395] on span "Unsecured Priority Claims" at bounding box center [1468, 399] width 139 height 12
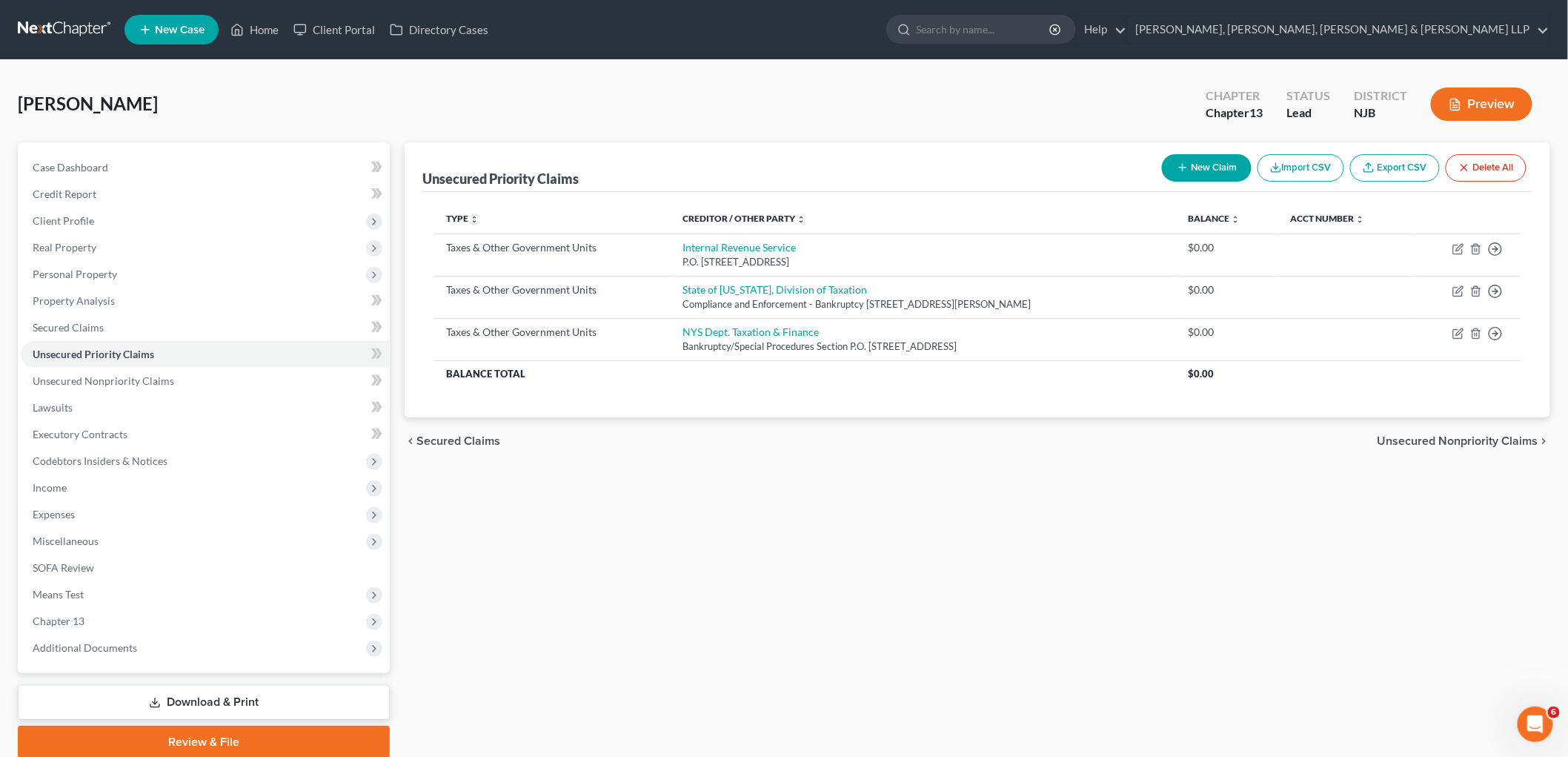
click at [853, 441] on span "Unsecured Nonpriority Claims" at bounding box center [1458, 442] width 161 height 12
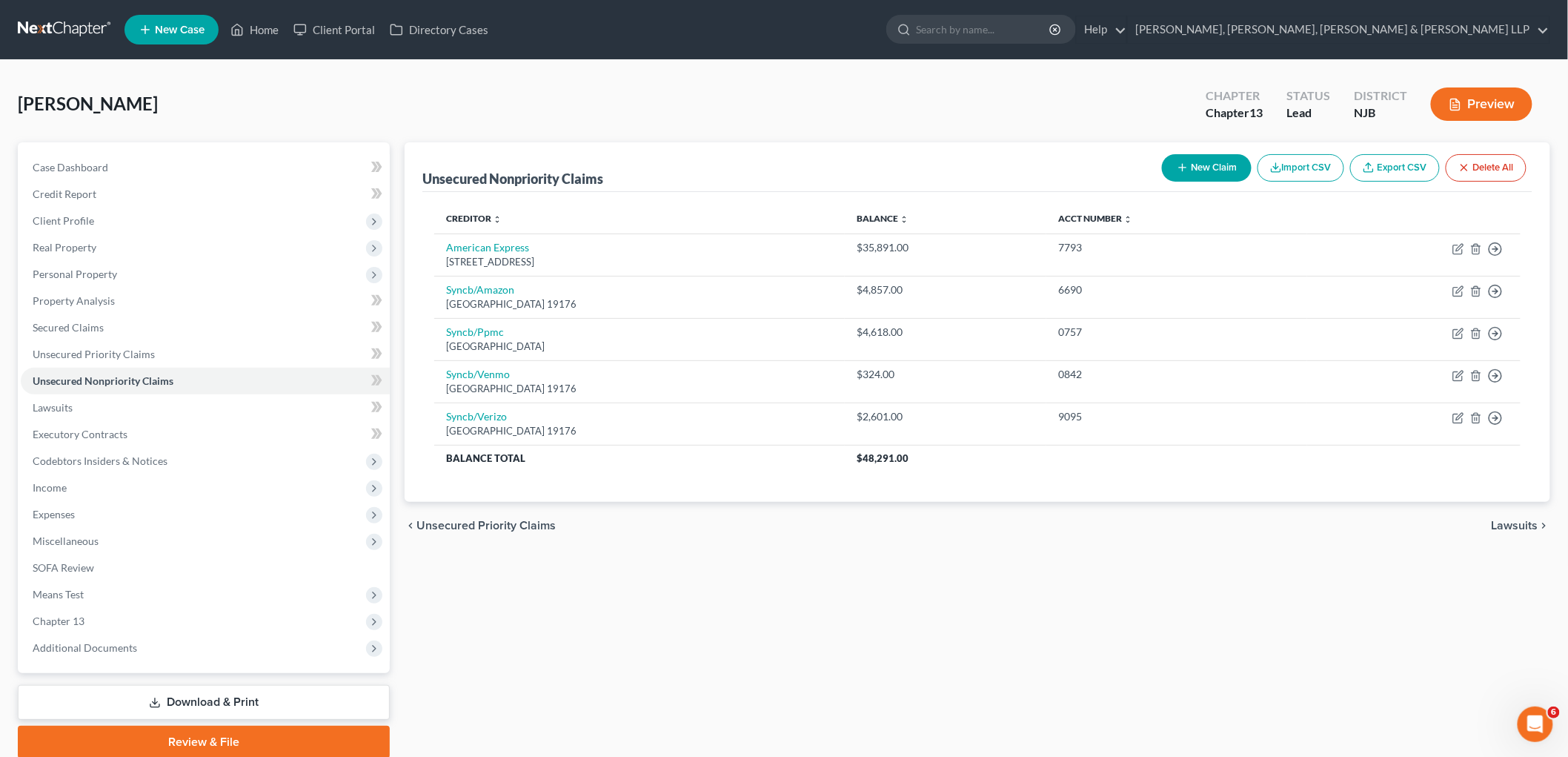
click at [853, 527] on span "Lawsuits" at bounding box center [1515, 526] width 47 height 12
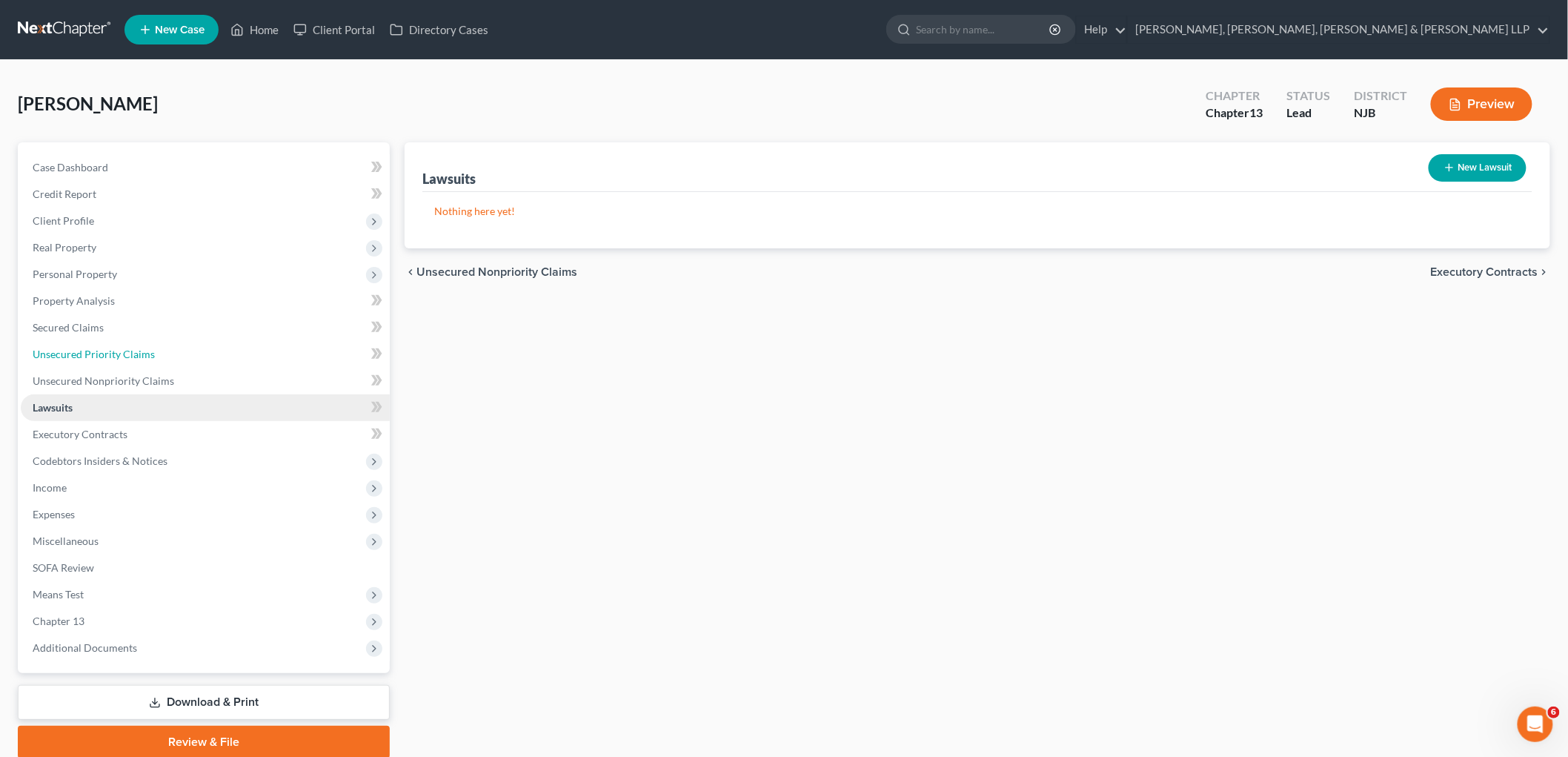
click at [76, 348] on span "Unsecured Priority Claims" at bounding box center [94, 354] width 122 height 12
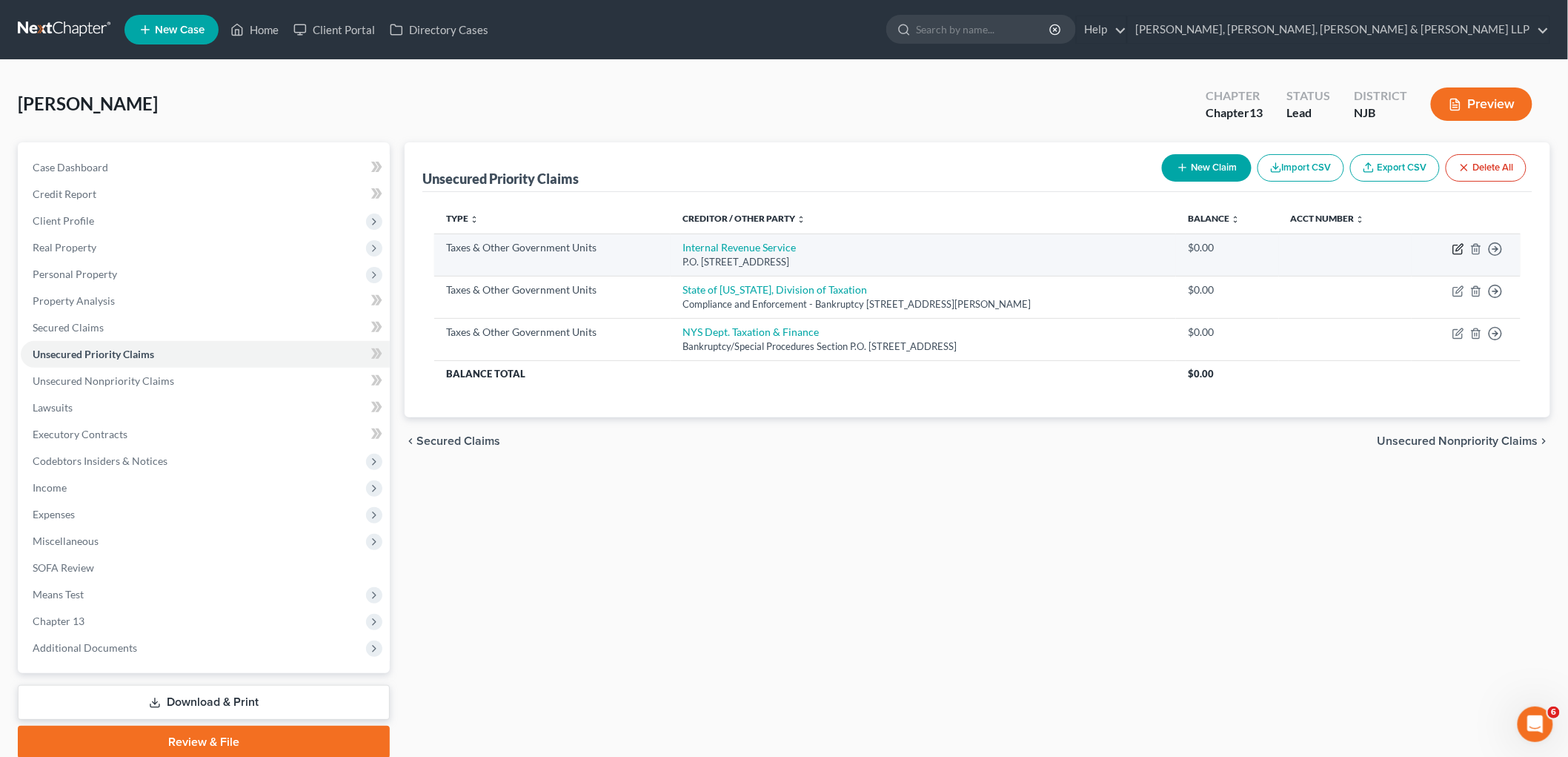
click at [853, 245] on icon "button" at bounding box center [1459, 249] width 12 height 12
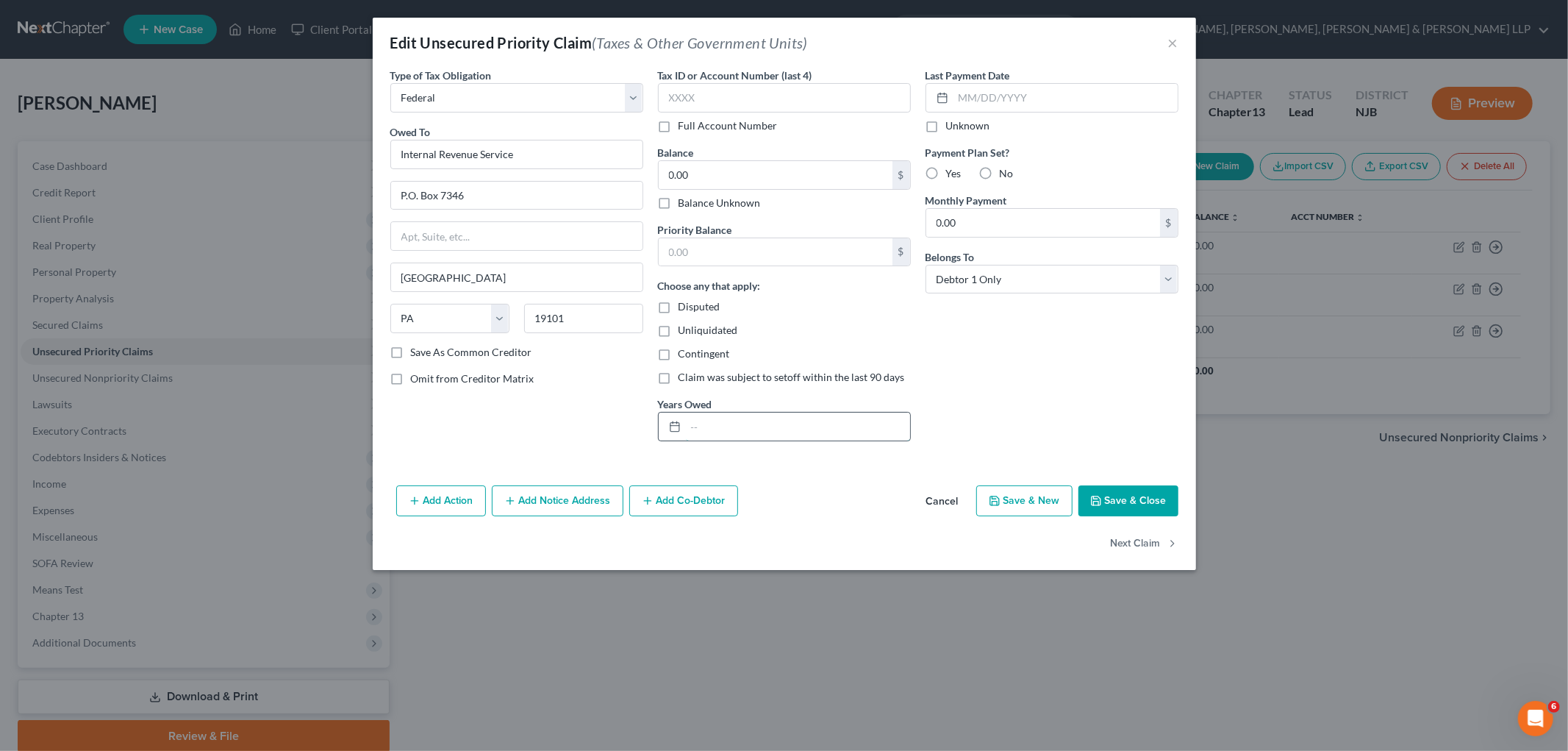
click at [807, 432] on input "text" at bounding box center [798, 426] width 224 height 28
click at [724, 167] on input "0.00" at bounding box center [775, 175] width 234 height 28
drag, startPoint x: 735, startPoint y: 178, endPoint x: 662, endPoint y: 172, distance: 73.2
click at [662, 172] on input "305,213.76" at bounding box center [775, 175] width 234 height 28
click at [717, 245] on input "text" at bounding box center [775, 252] width 234 height 28
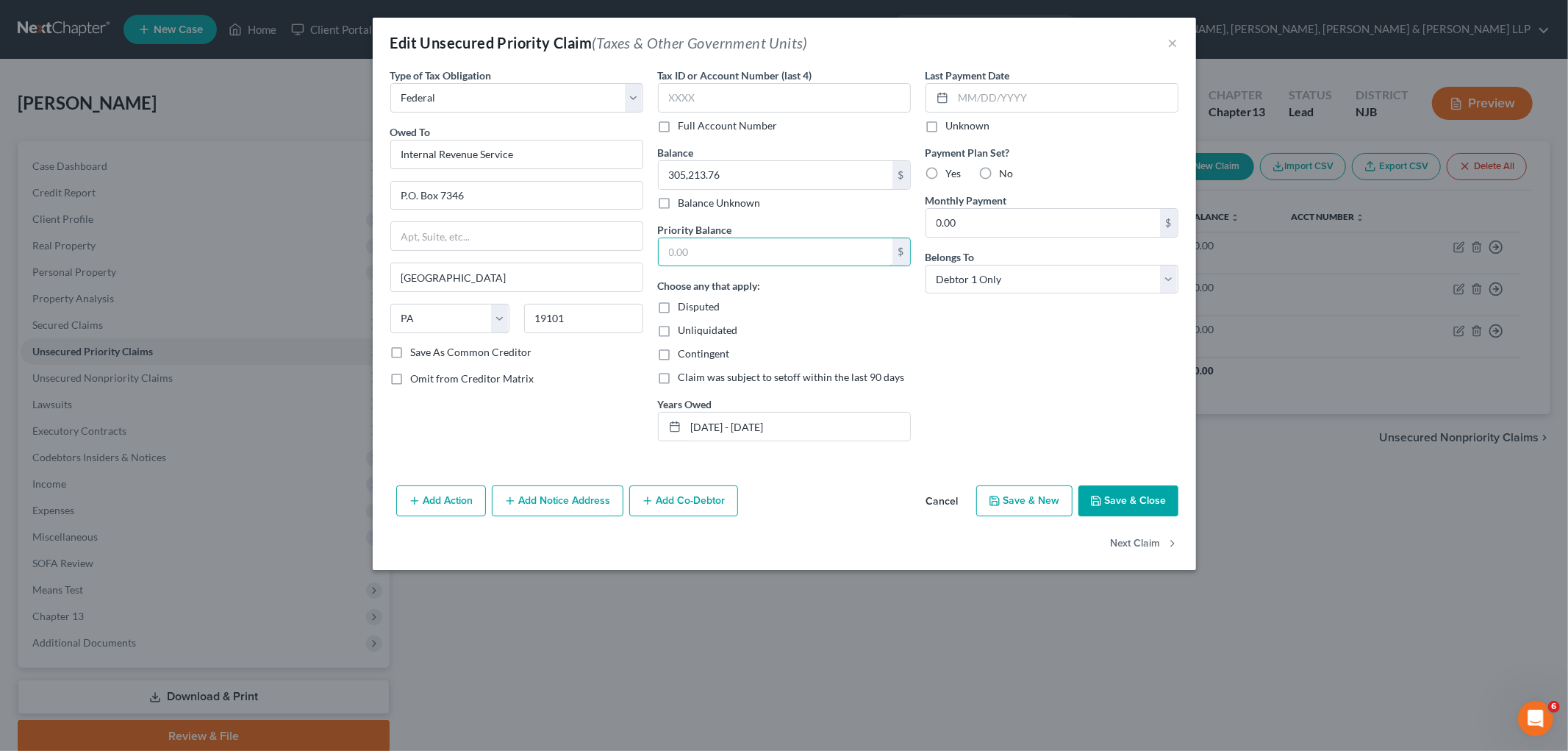
paste input "305,213.76"
click at [846, 381] on div "Last Payment Date Unknown Payment Plan Set? Yes No Monthly Payment 0.00 $ Belon…" at bounding box center [1052, 260] width 267 height 385
click at [846, 508] on button "Save & Close" at bounding box center [1128, 501] width 100 height 31
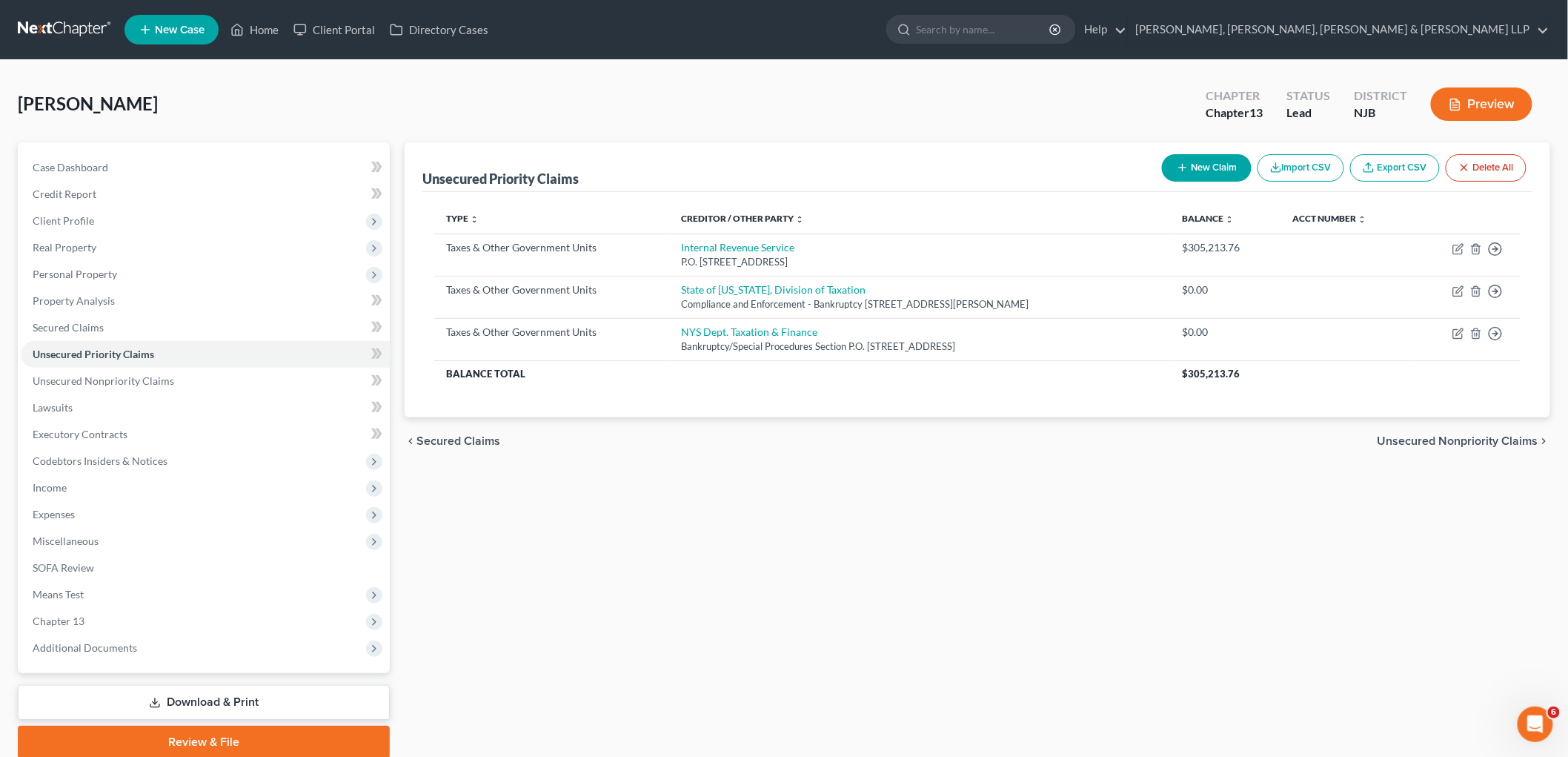
click at [853, 437] on span "Unsecured Nonpriority Claims" at bounding box center [1458, 442] width 161 height 12
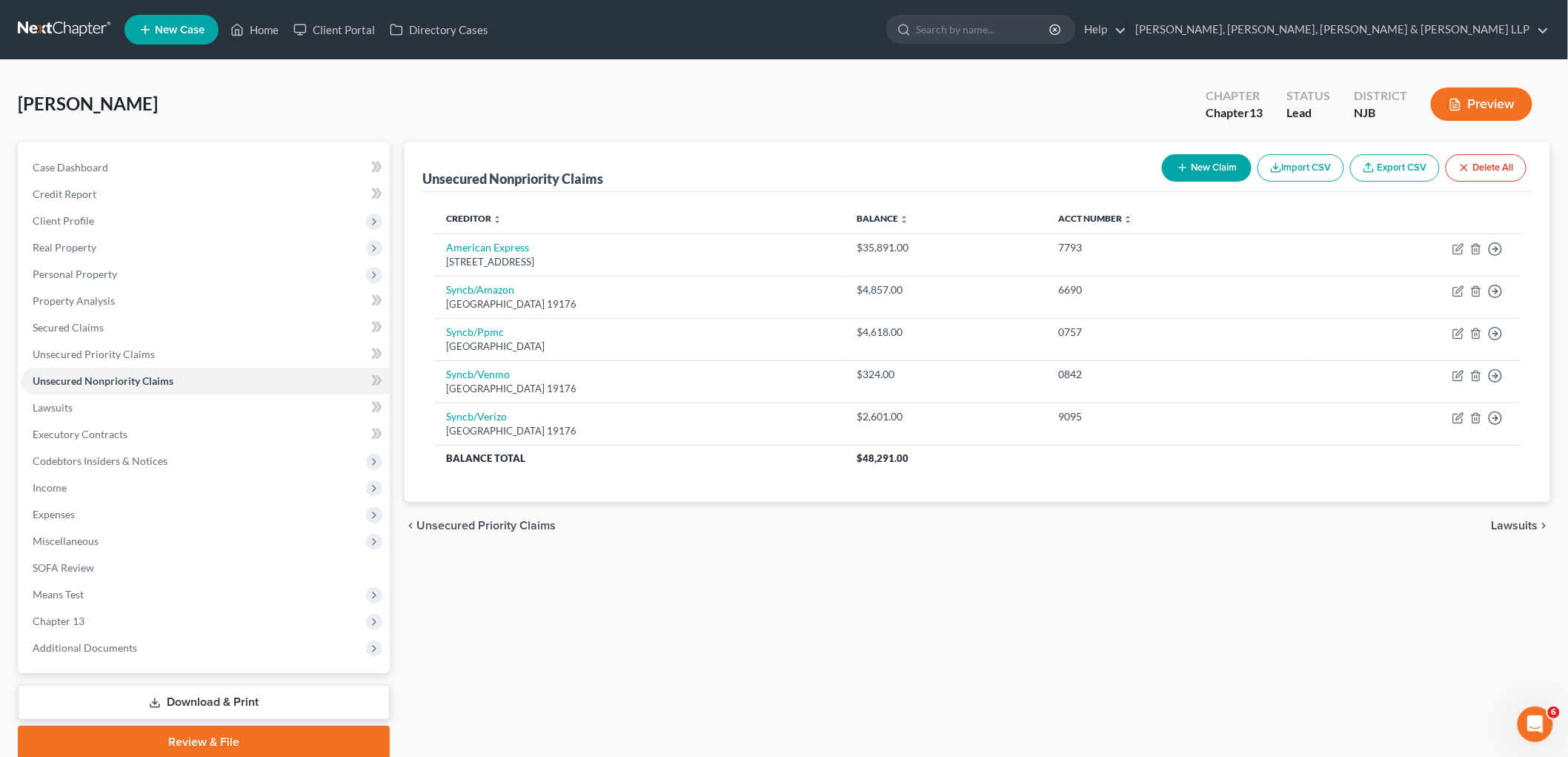
click at [853, 167] on button "New Claim" at bounding box center [1206, 168] width 89 height 28
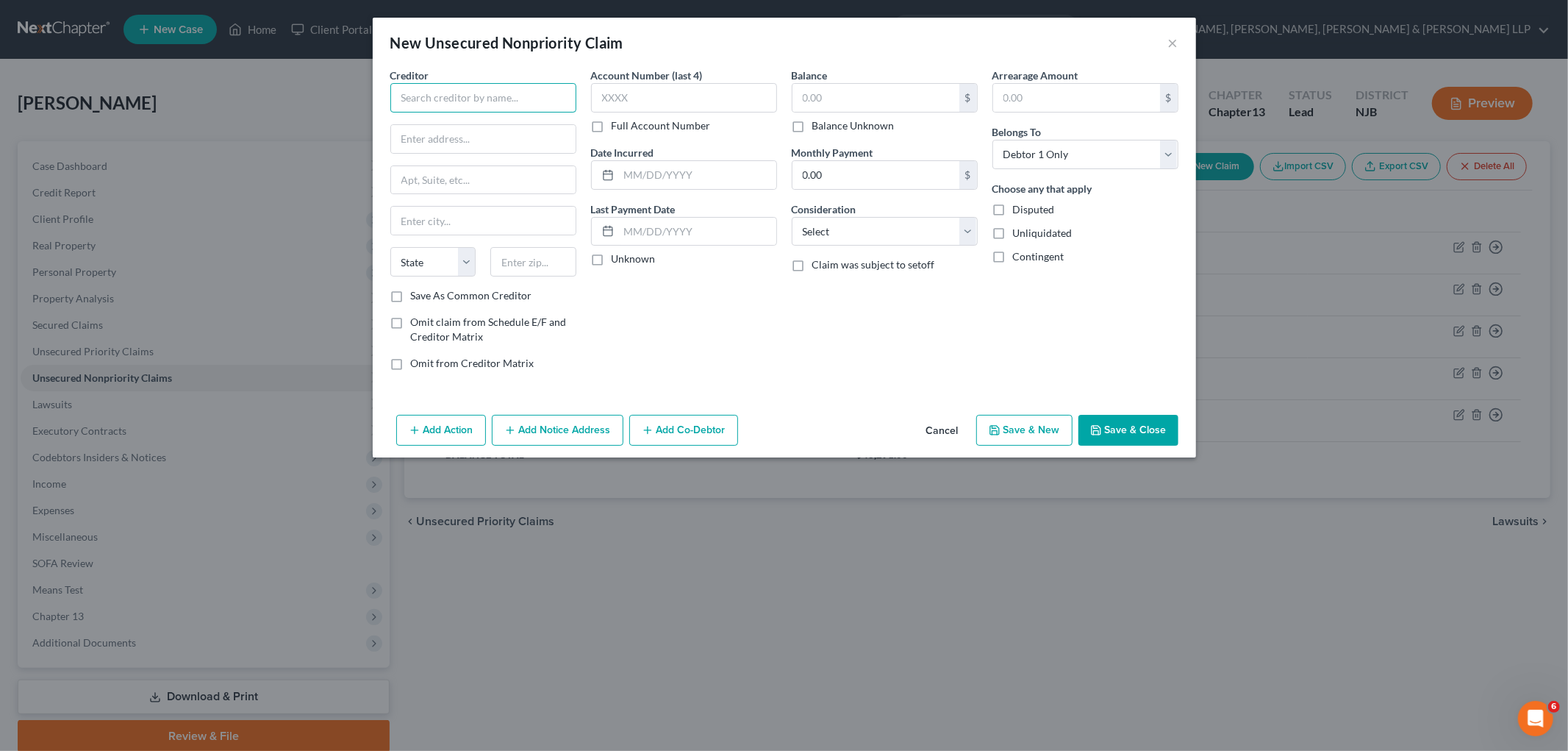
click at [518, 101] on input "text" at bounding box center [484, 97] width 186 height 29
click at [483, 129] on div "Internal Revenue Service" at bounding box center [478, 123] width 153 height 15
click at [846, 90] on input "text" at bounding box center [876, 97] width 167 height 28
click at [846, 237] on select "Select Cable / Satellite Services Collection Agency Credit Card Debt Debt Couns…" at bounding box center [885, 232] width 186 height 29
click at [792, 217] on select "Select Cable / Satellite Services Collection Agency Credit Card Debt Debt Couns…" at bounding box center [885, 232] width 186 height 29
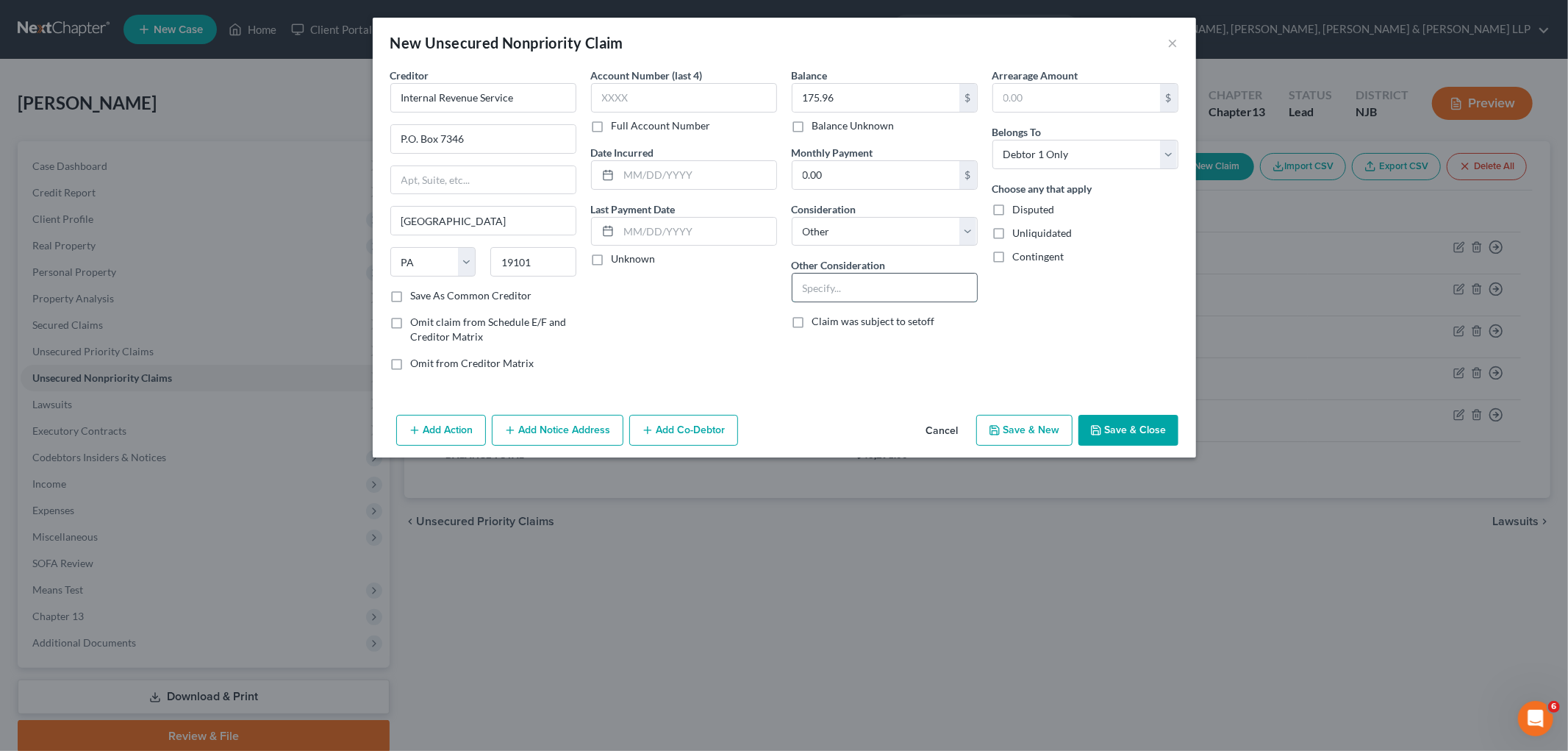
click at [846, 281] on input "text" at bounding box center [884, 287] width 184 height 28
click at [846, 431] on button "Save & Close" at bounding box center [1128, 430] width 100 height 31
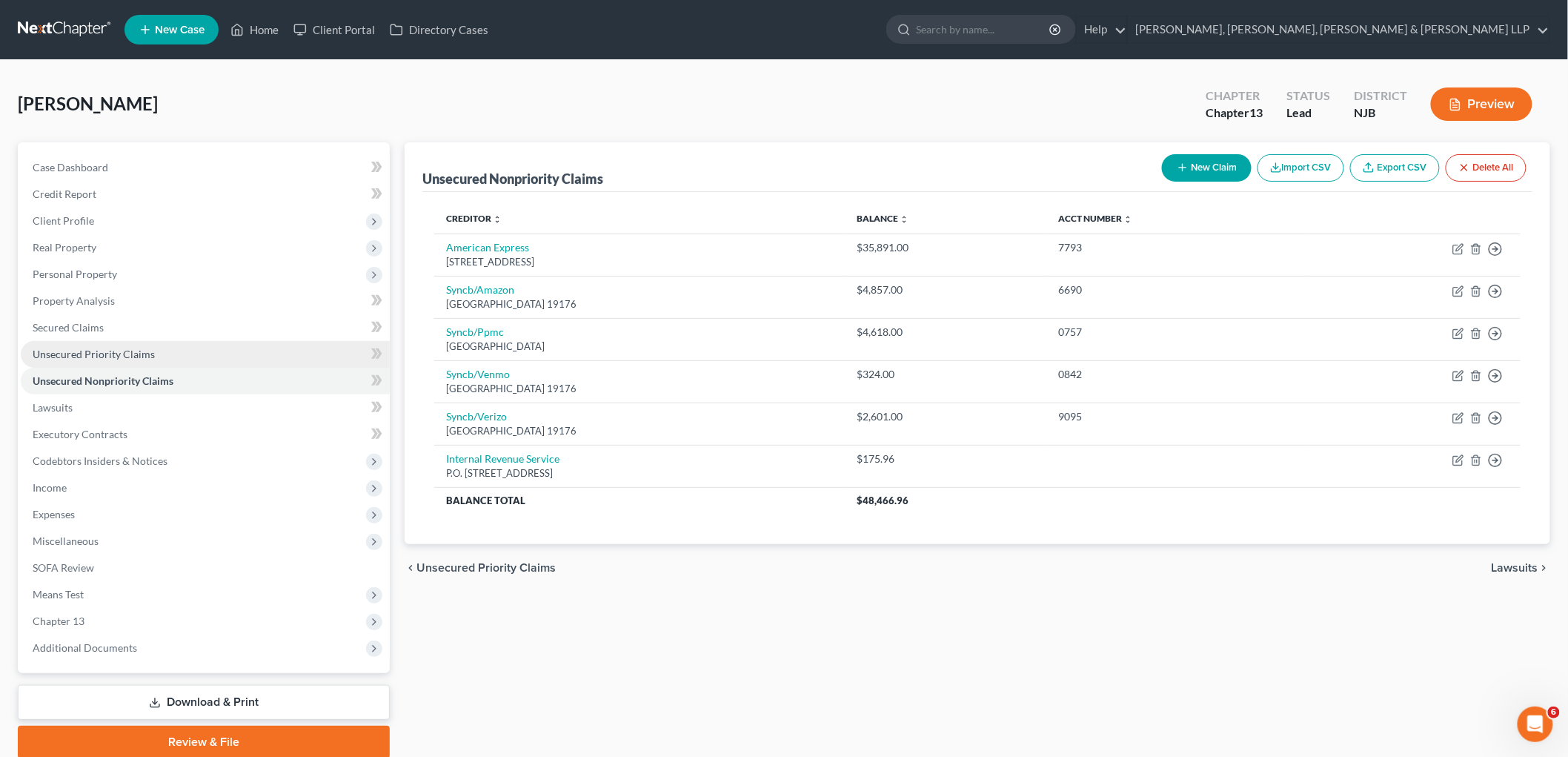
click at [75, 354] on span "Unsecured Priority Claims" at bounding box center [94, 354] width 122 height 12
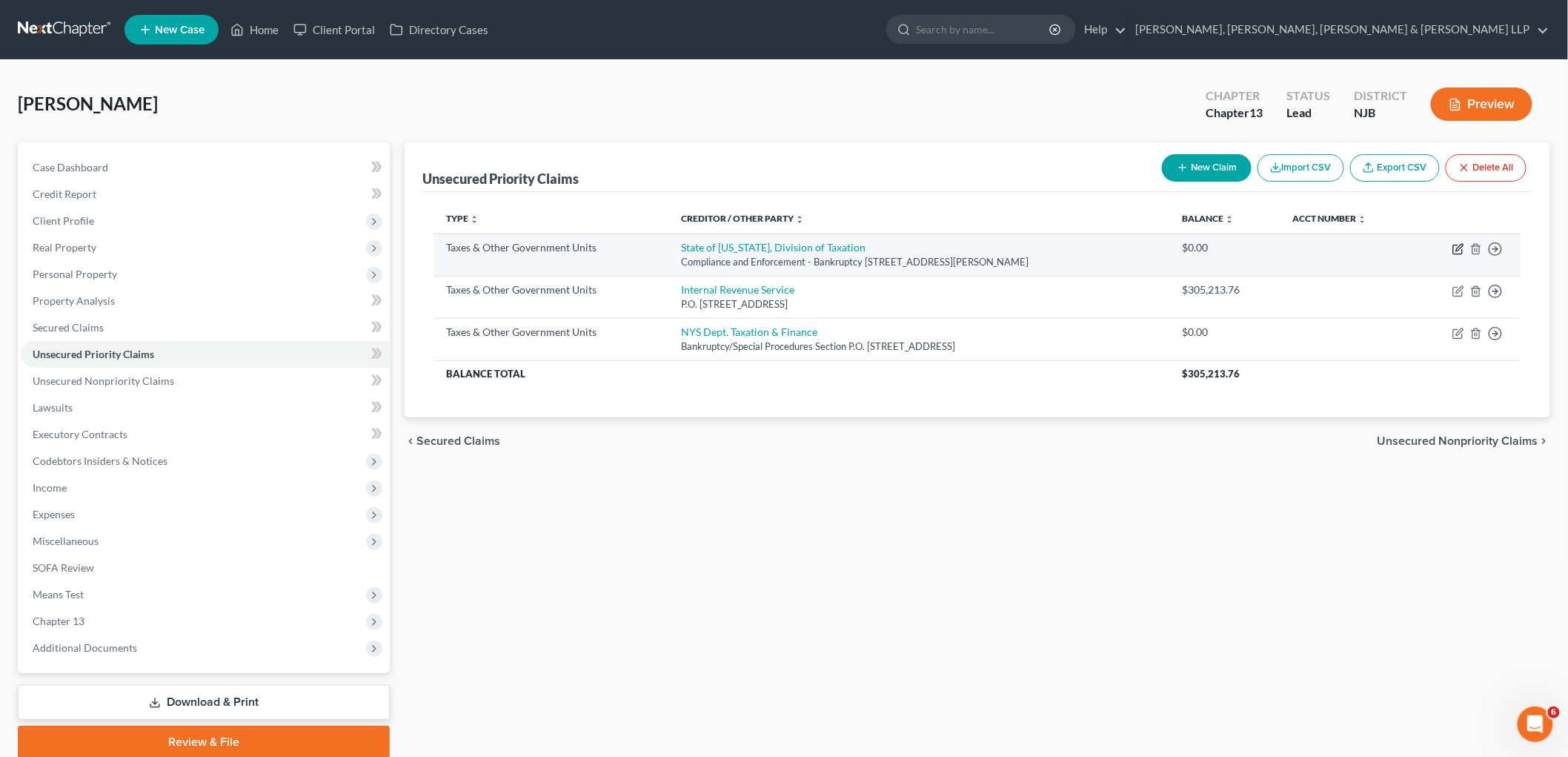
click at [853, 248] on icon "button" at bounding box center [1459, 249] width 12 height 12
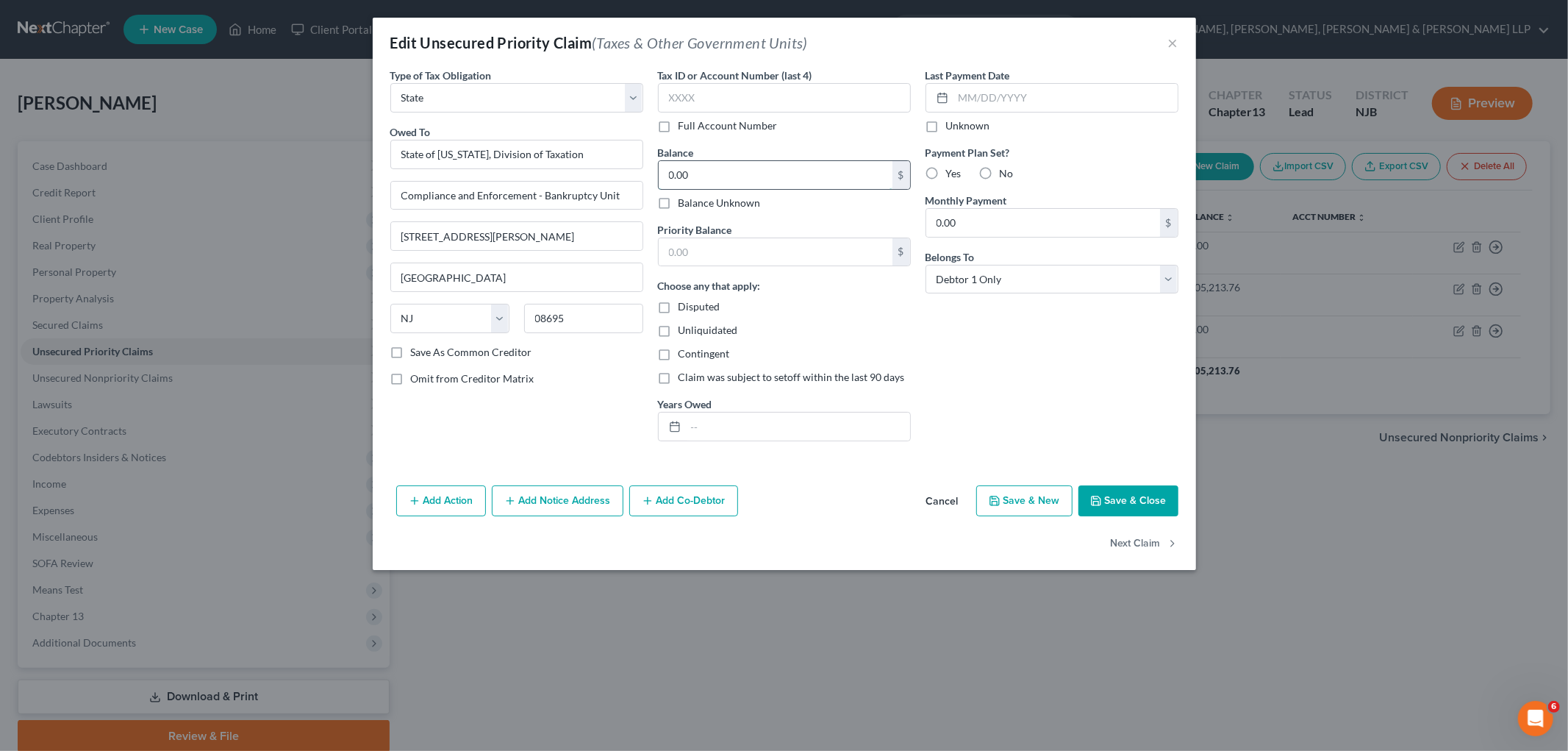
click at [718, 174] on input "0.00" at bounding box center [775, 175] width 234 height 28
drag, startPoint x: 727, startPoint y: 173, endPoint x: 669, endPoint y: 166, distance: 58.4
click at [669, 166] on input "33,025.32" at bounding box center [775, 175] width 234 height 28
click at [709, 247] on input "text" at bounding box center [775, 252] width 234 height 28
paste input "33,025.32"
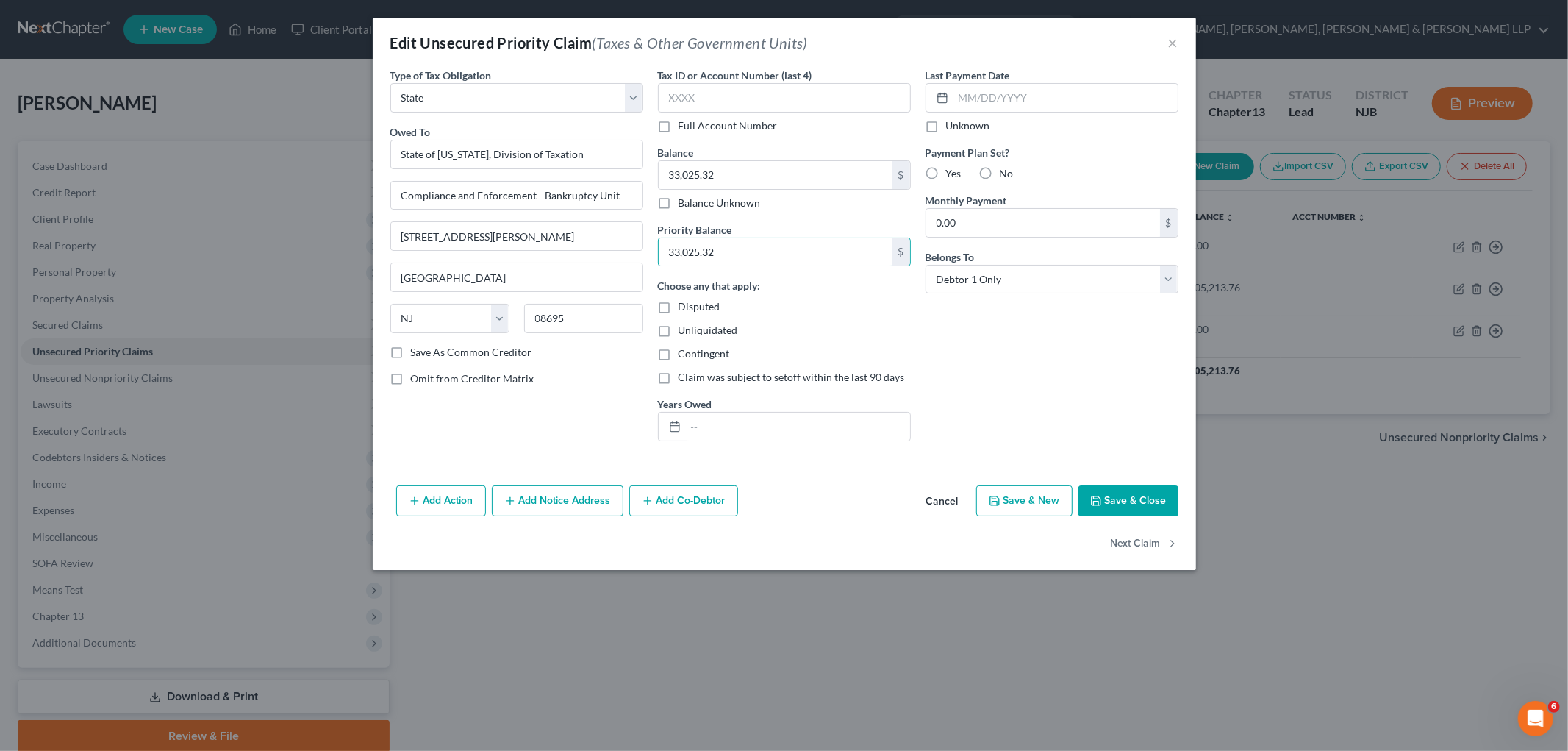
click at [846, 500] on button "Save & Close" at bounding box center [1128, 501] width 100 height 31
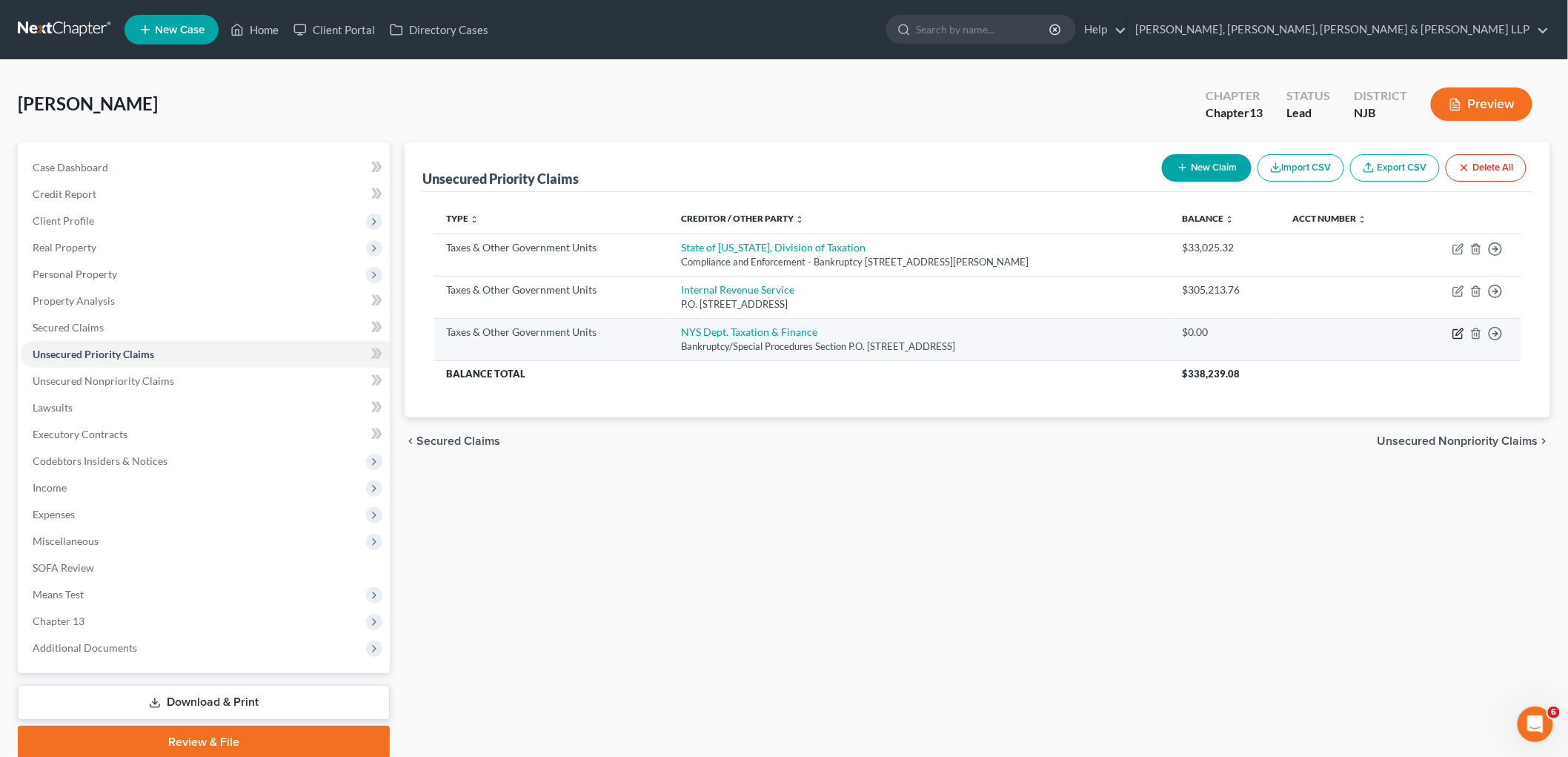
click at [853, 330] on icon "button" at bounding box center [1459, 334] width 12 height 12
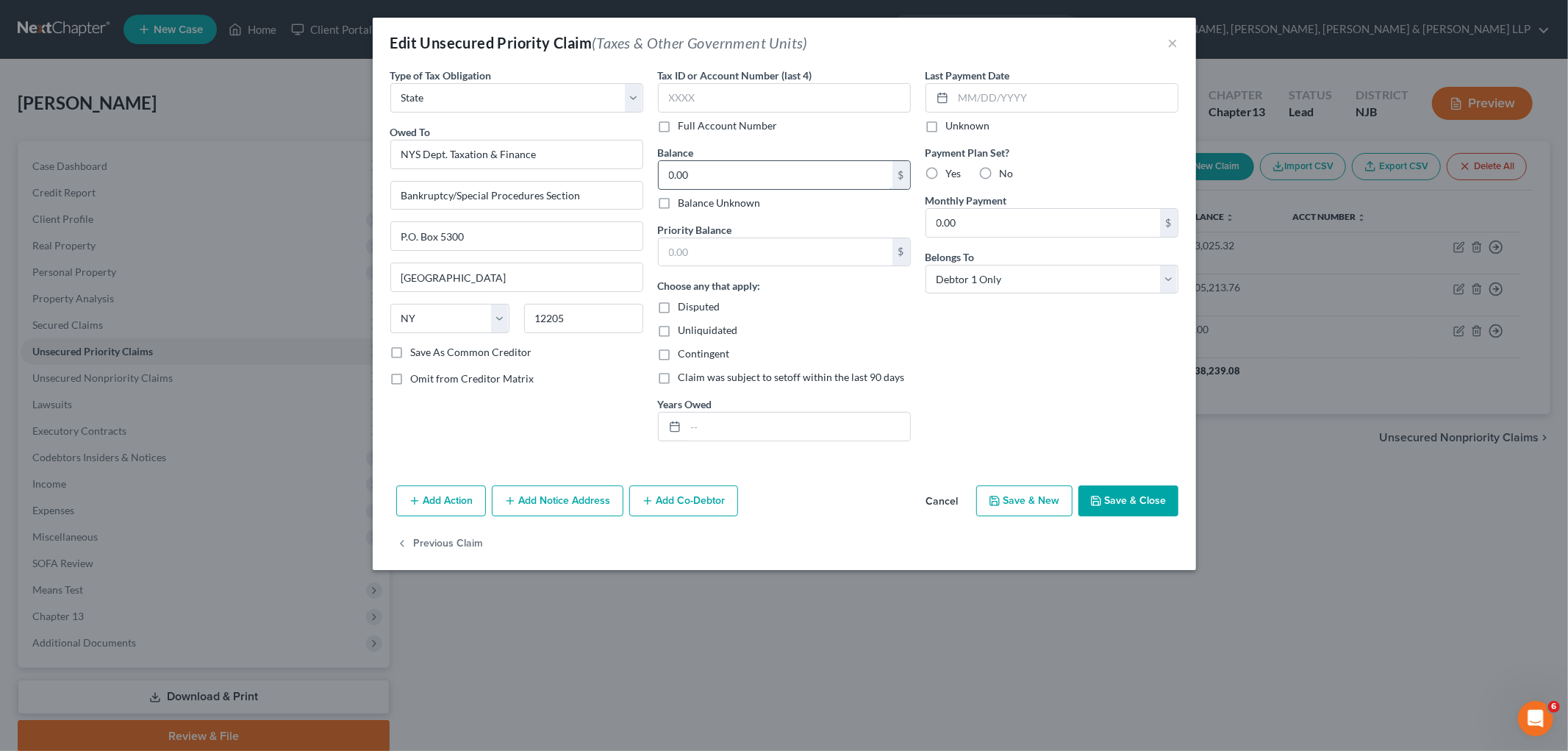
click at [715, 165] on input "0.00" at bounding box center [775, 175] width 234 height 28
click at [846, 493] on button "Save & Close" at bounding box center [1128, 501] width 100 height 31
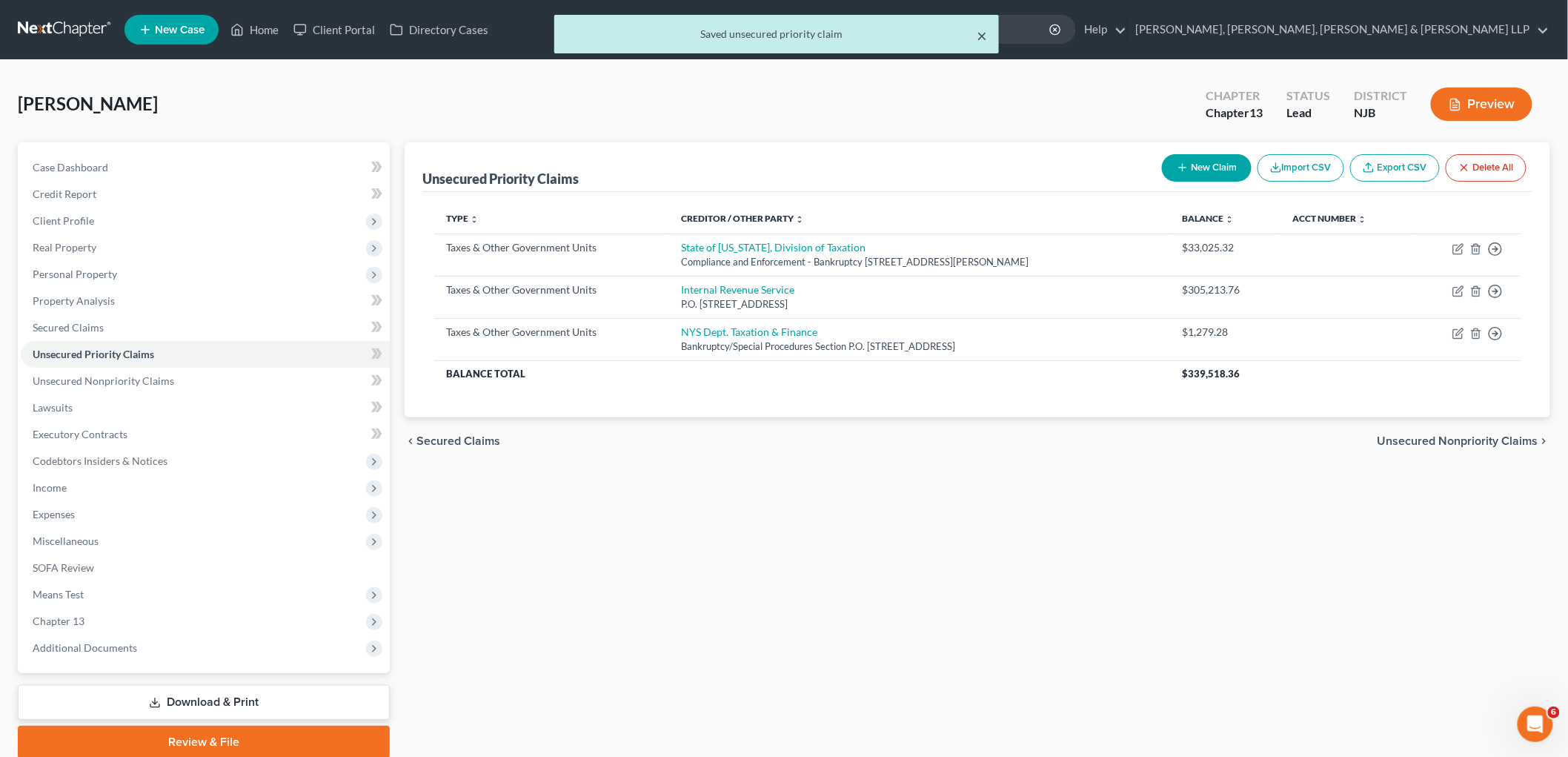
click at [853, 33] on button "×" at bounding box center [982, 36] width 10 height 17
